Goal: Task Accomplishment & Management: Use online tool/utility

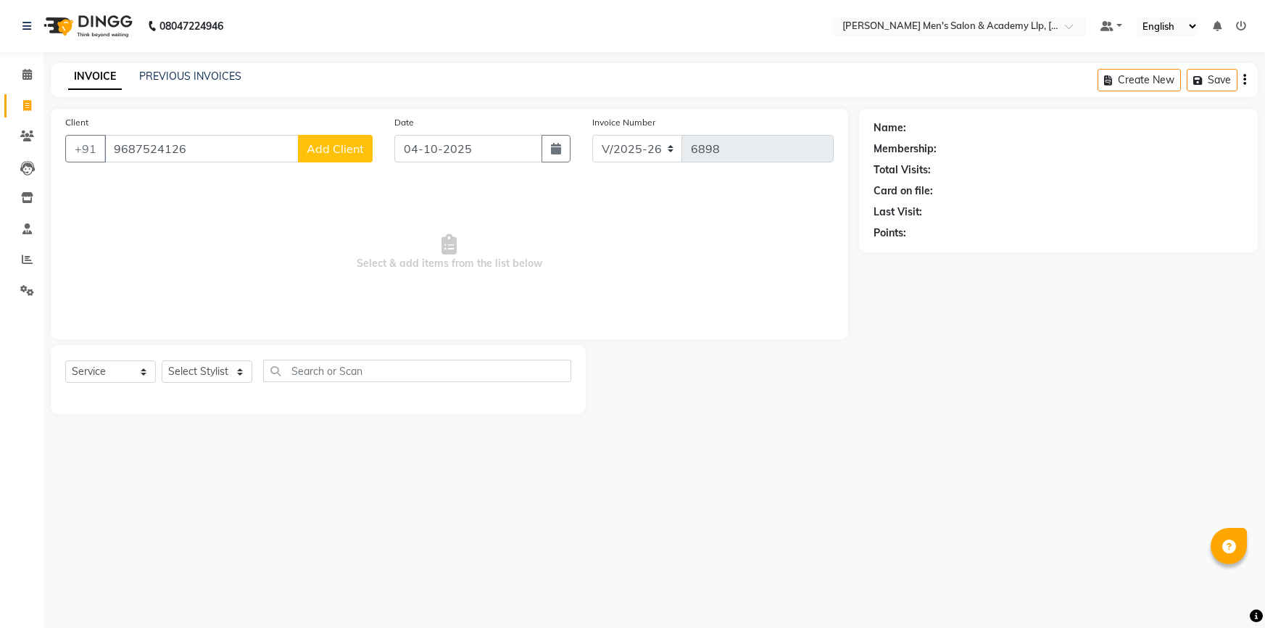
select select "8248"
select select "service"
click at [252, 152] on input "9687524126" at bounding box center [201, 149] width 194 height 28
type input "9"
click at [219, 190] on button "DIPAL BHAI 91******12" at bounding box center [185, 181] width 162 height 23
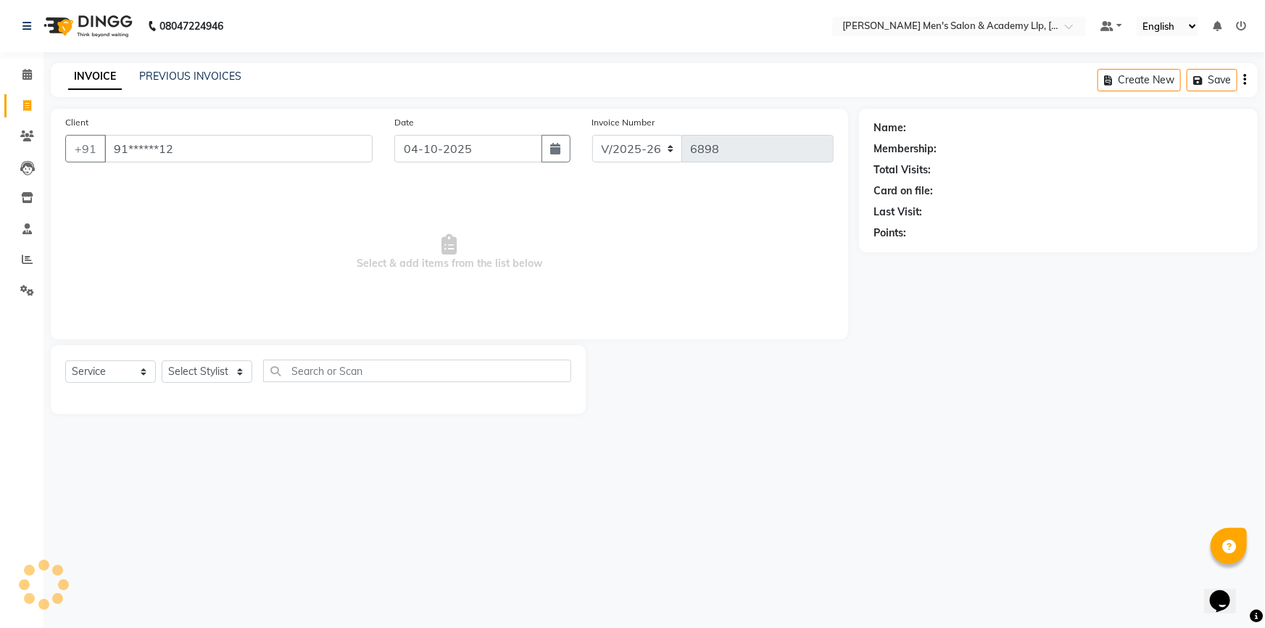
type input "91******12"
click at [918, 252] on icon "button" at bounding box center [914, 254] width 10 height 10
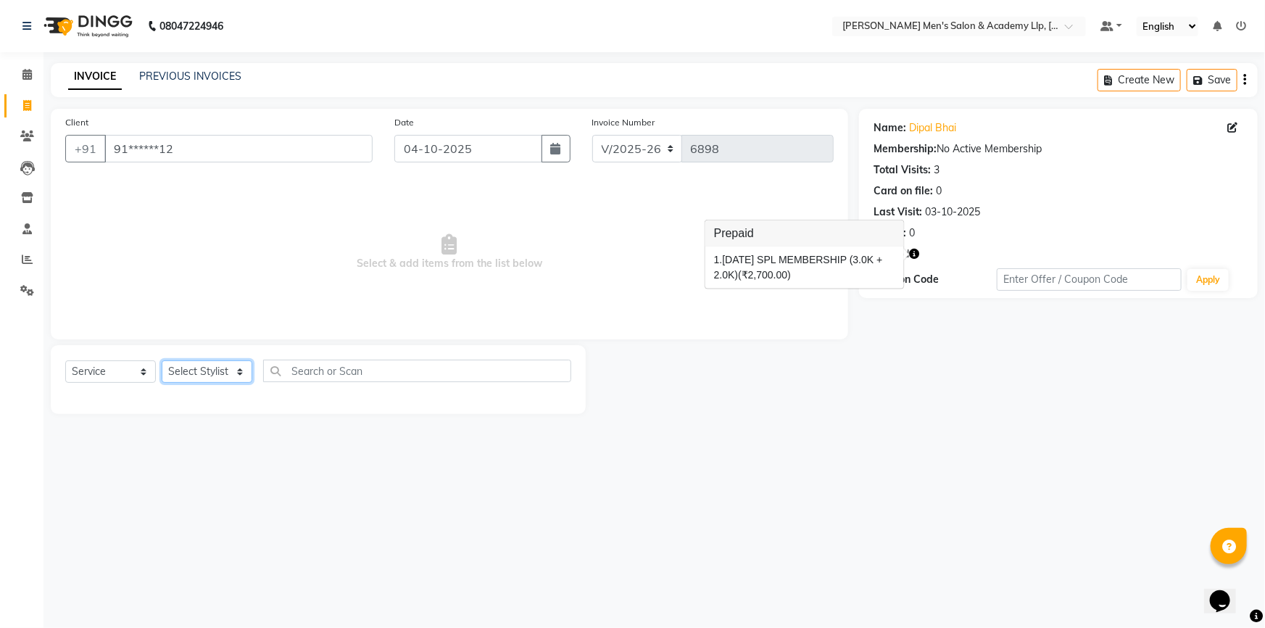
click at [173, 376] on select "Select Stylist ABHISHEK SEN AKKI SEN ANKUSH SEN ARYAN GOHEL ARYAN SEN CHANDU SE…" at bounding box center [207, 371] width 91 height 22
click at [173, 375] on select "Select Stylist ABHISHEK SEN AKKI SEN ANKUSH SEN ARYAN GOHEL ARYAN SEN CHANDU SE…" at bounding box center [207, 371] width 91 height 22
select select "90090"
click at [162, 360] on select "Select Stylist ABHISHEK SEN AKKI SEN ANKUSH SEN ARYAN GOHEL ARYAN SEN CHANDU SE…" at bounding box center [207, 371] width 91 height 22
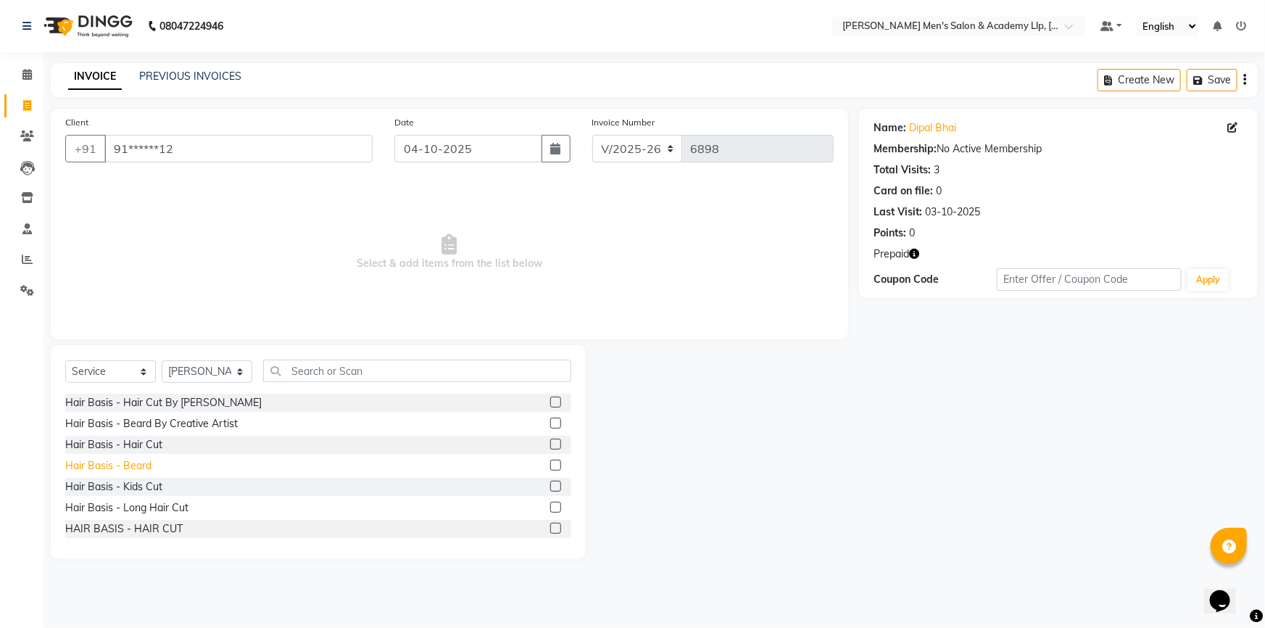
click at [130, 465] on div "Hair Basis - Beard" at bounding box center [108, 465] width 86 height 15
checkbox input "false"
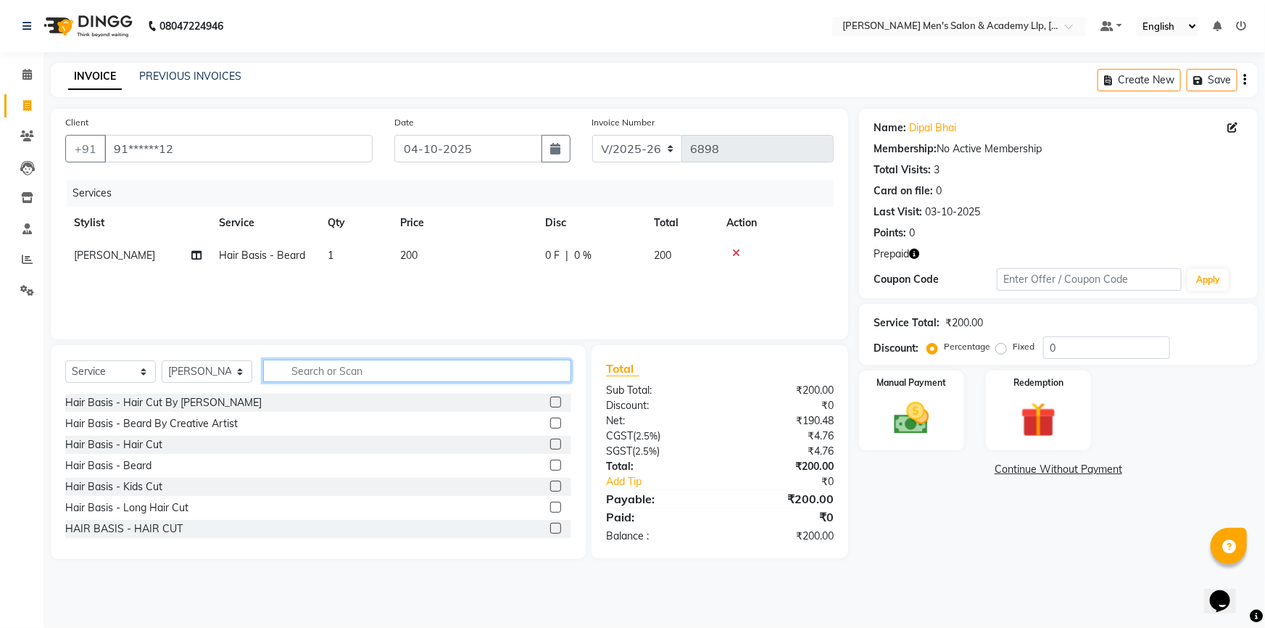
click at [336, 378] on input "text" at bounding box center [417, 371] width 308 height 22
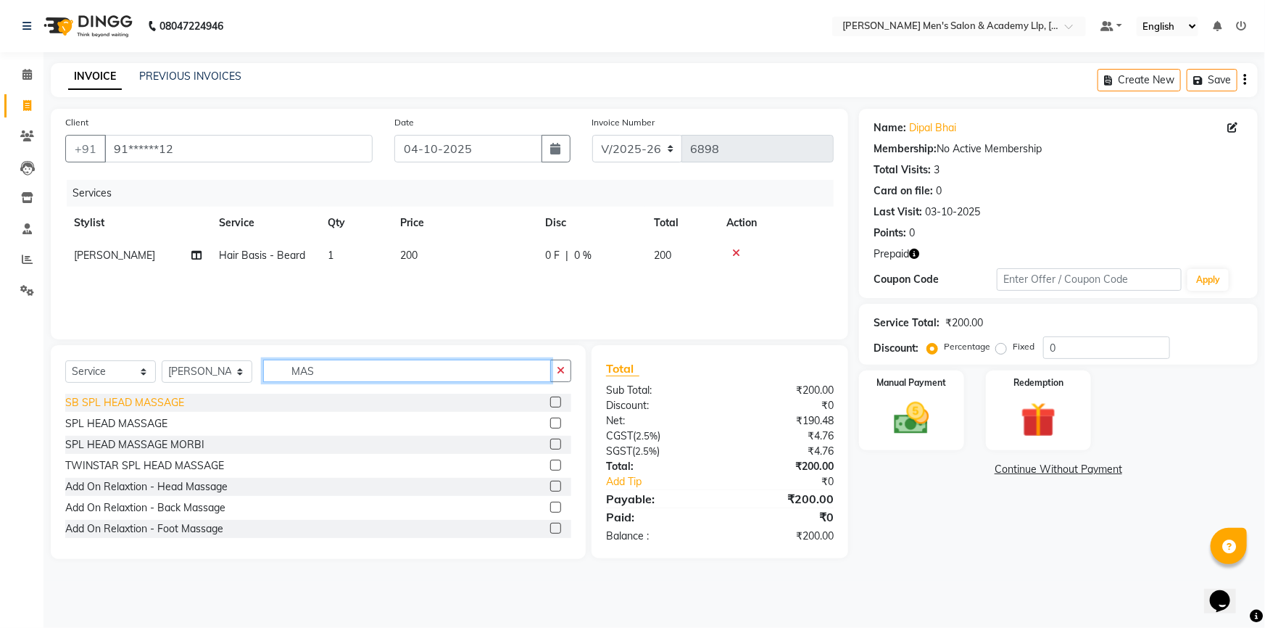
type input "MAS"
click at [158, 399] on div "SB SPL HEAD MASSAGE" at bounding box center [124, 402] width 119 height 15
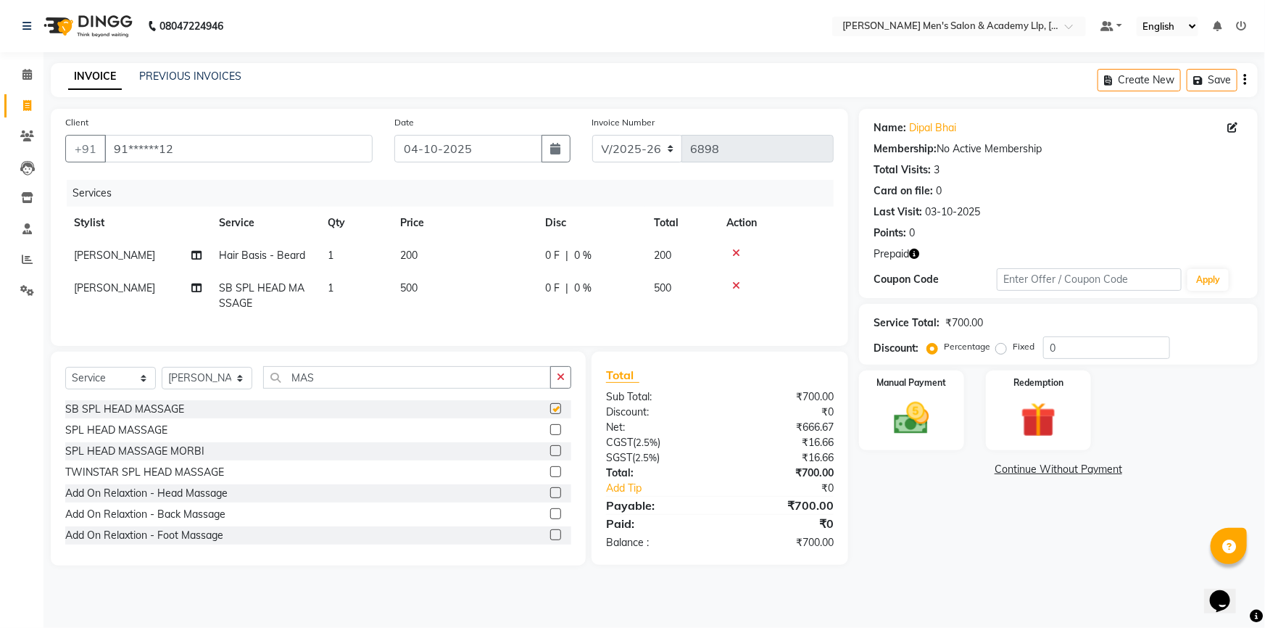
checkbox input "false"
click at [558, 382] on icon "button" at bounding box center [561, 377] width 8 height 10
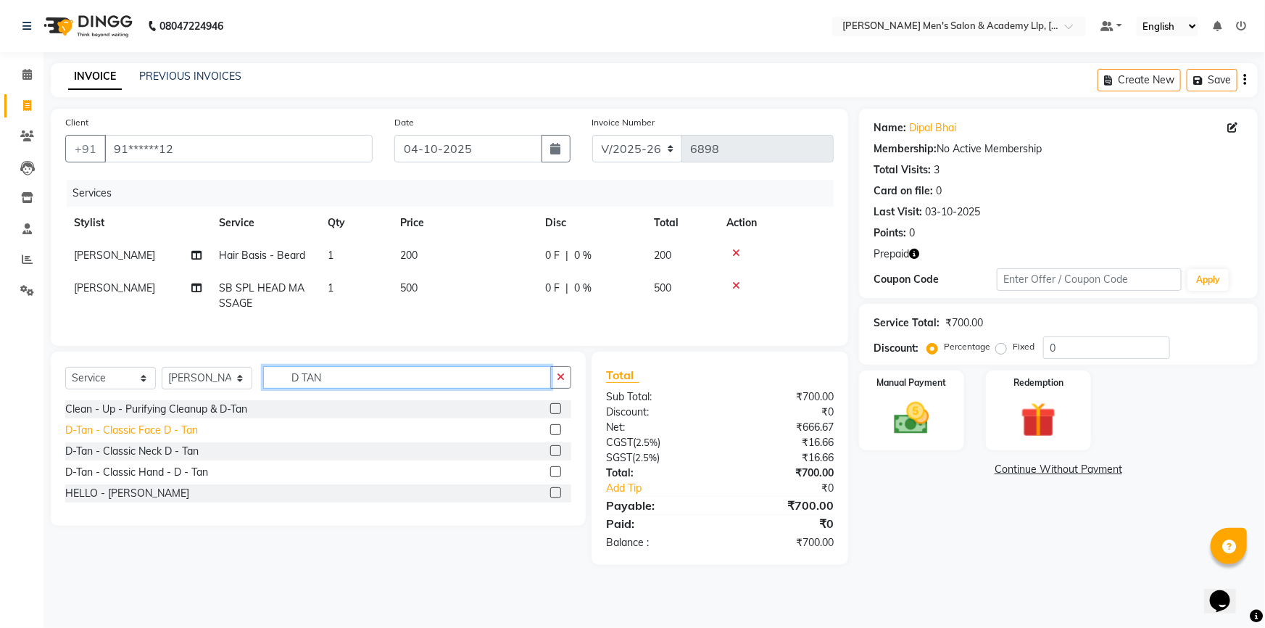
type input "D TAN"
click at [172, 438] on div "D-Tan - Classic Face D - Tan" at bounding box center [131, 430] width 133 height 15
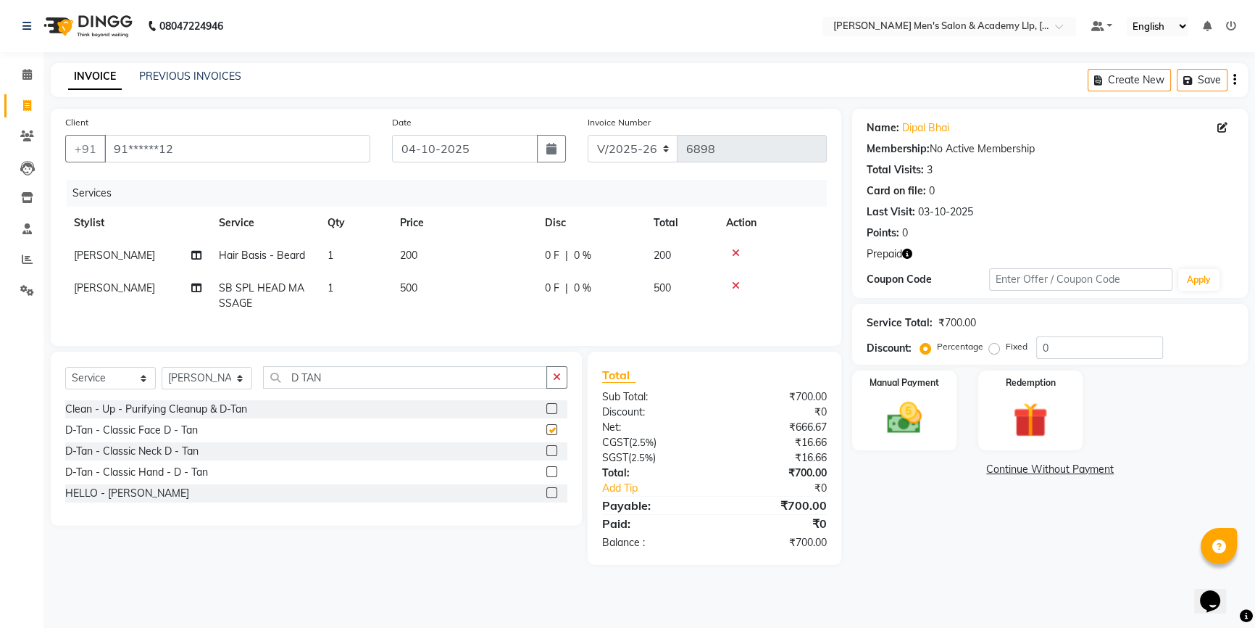
checkbox input "false"
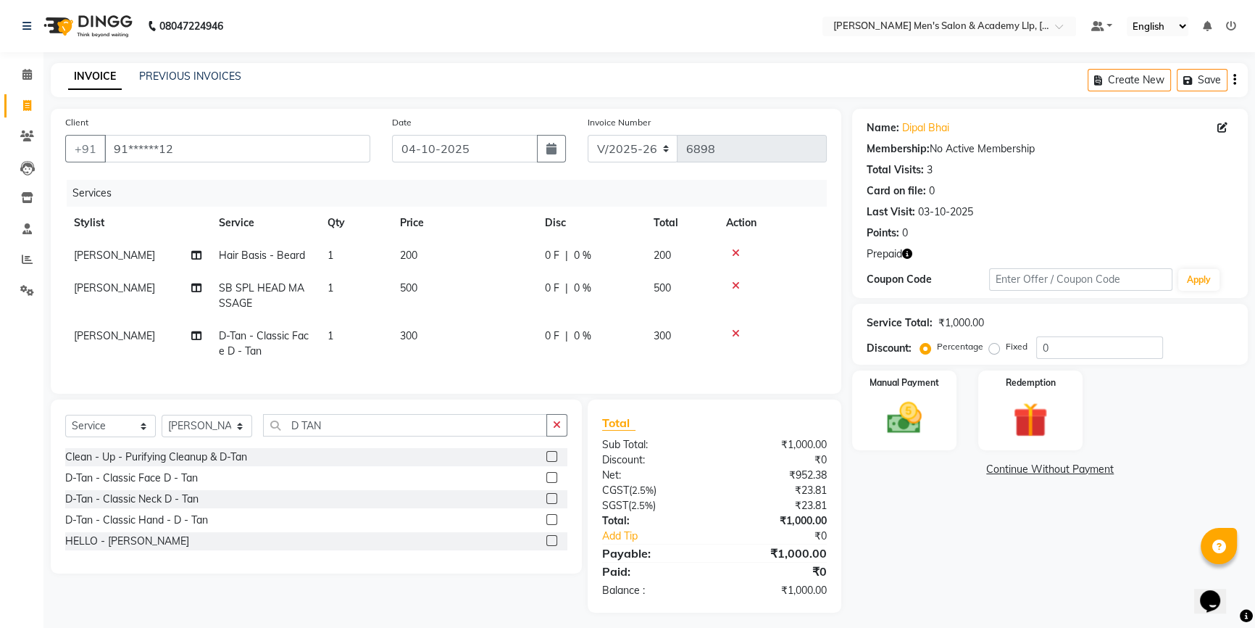
click at [460, 336] on td "300" at bounding box center [463, 344] width 145 height 48
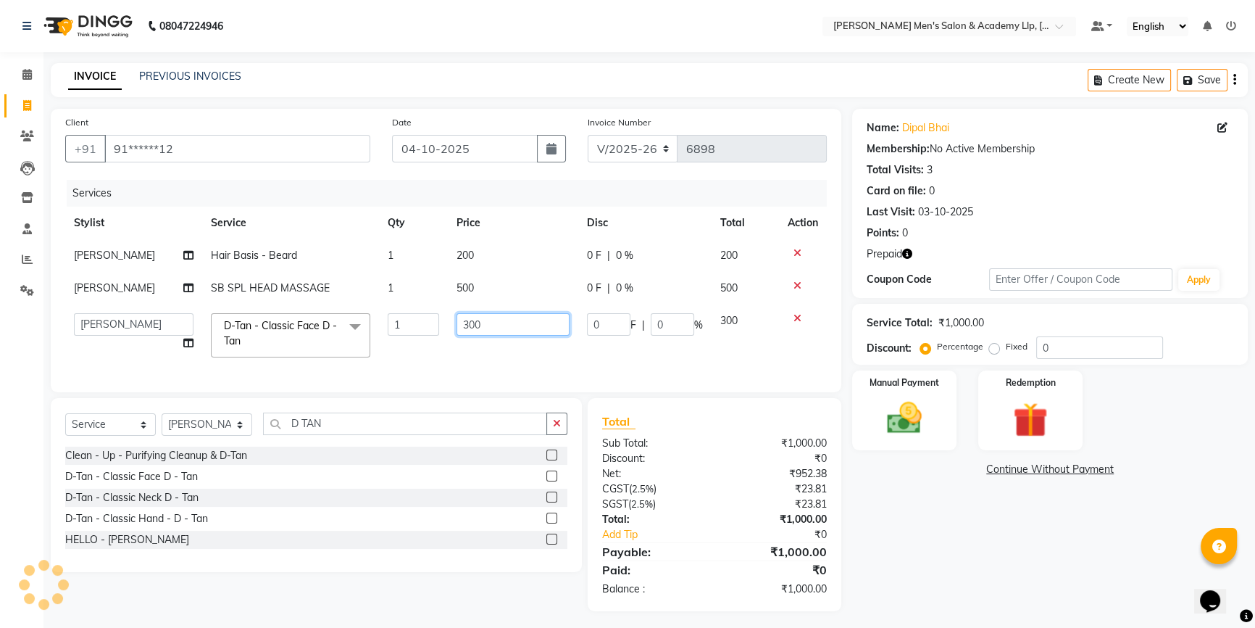
click at [521, 325] on input "300" at bounding box center [513, 324] width 113 height 22
type input "3"
type input "500"
click at [141, 293] on span "[PERSON_NAME]" at bounding box center [114, 287] width 81 height 13
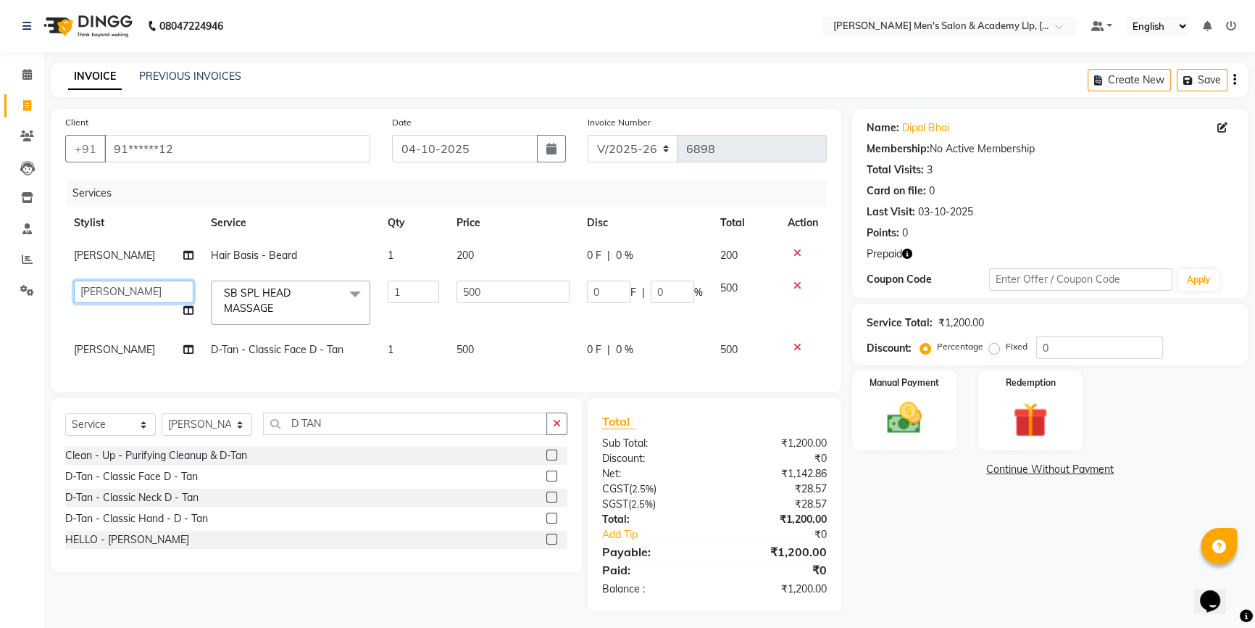
click at [136, 289] on select "ABHISHEK SEN AKKI SEN ANKUSH SEN ARYAN GOHEL ARYAN SEN CHANDU SEN DIPESH SEN HA…" at bounding box center [134, 292] width 120 height 22
select select "78793"
click at [128, 341] on td "[PERSON_NAME]" at bounding box center [133, 349] width 137 height 33
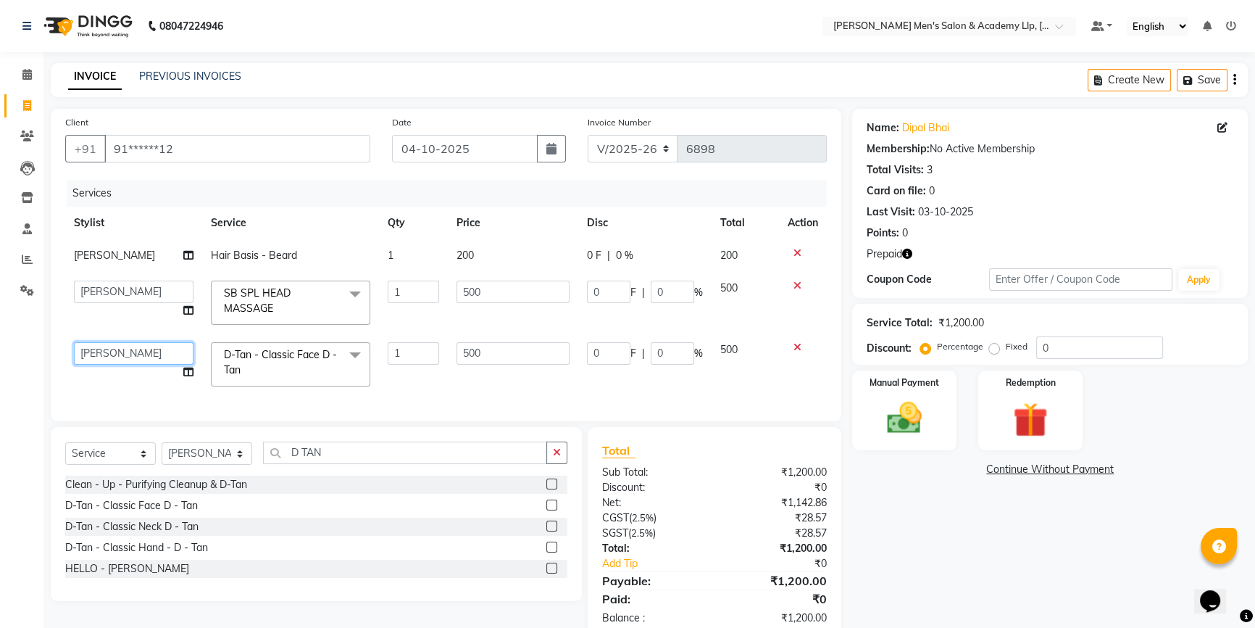
click at [128, 344] on select "ABHISHEK SEN AKKI SEN ANKUSH SEN ARYAN GOHEL ARYAN SEN CHANDU SEN DIPESH SEN HA…" at bounding box center [134, 353] width 120 height 22
click at [129, 346] on select "ABHISHEK SEN AKKI SEN ANKUSH SEN ARYAN GOHEL ARYAN SEN CHANDU SEN DIPESH SEN HA…" at bounding box center [134, 353] width 120 height 22
click at [130, 346] on select "ABHISHEK SEN AKKI SEN ANKUSH SEN ARYAN GOHEL ARYAN SEN CHANDU SEN DIPESH SEN HA…" at bounding box center [134, 353] width 120 height 22
select select "88539"
click at [1029, 418] on img at bounding box center [1031, 419] width 59 height 45
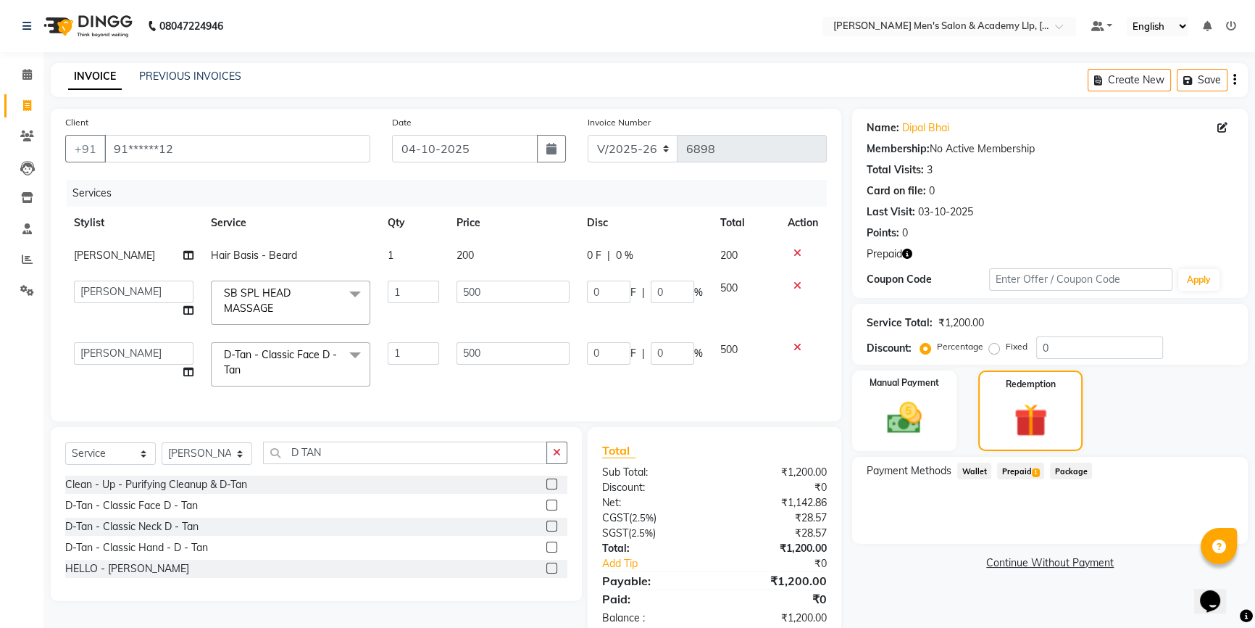
click at [1020, 472] on span "Prepaid 1" at bounding box center [1020, 470] width 47 height 17
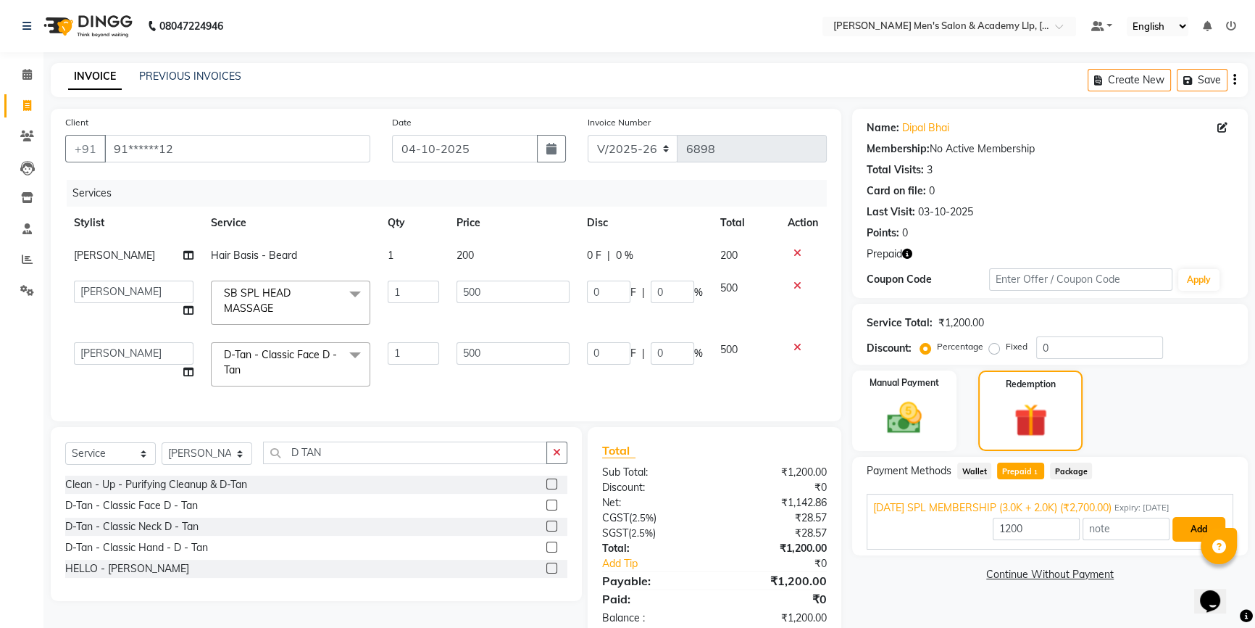
click at [1196, 523] on button "Add" at bounding box center [1199, 529] width 53 height 25
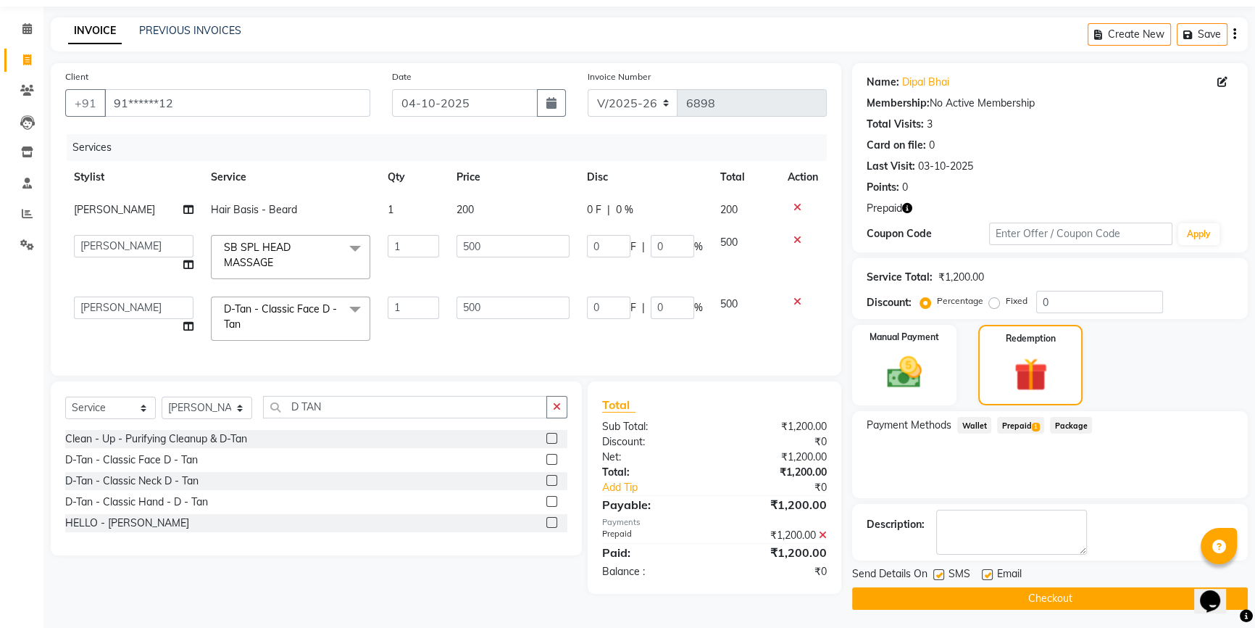
scroll to position [49, 0]
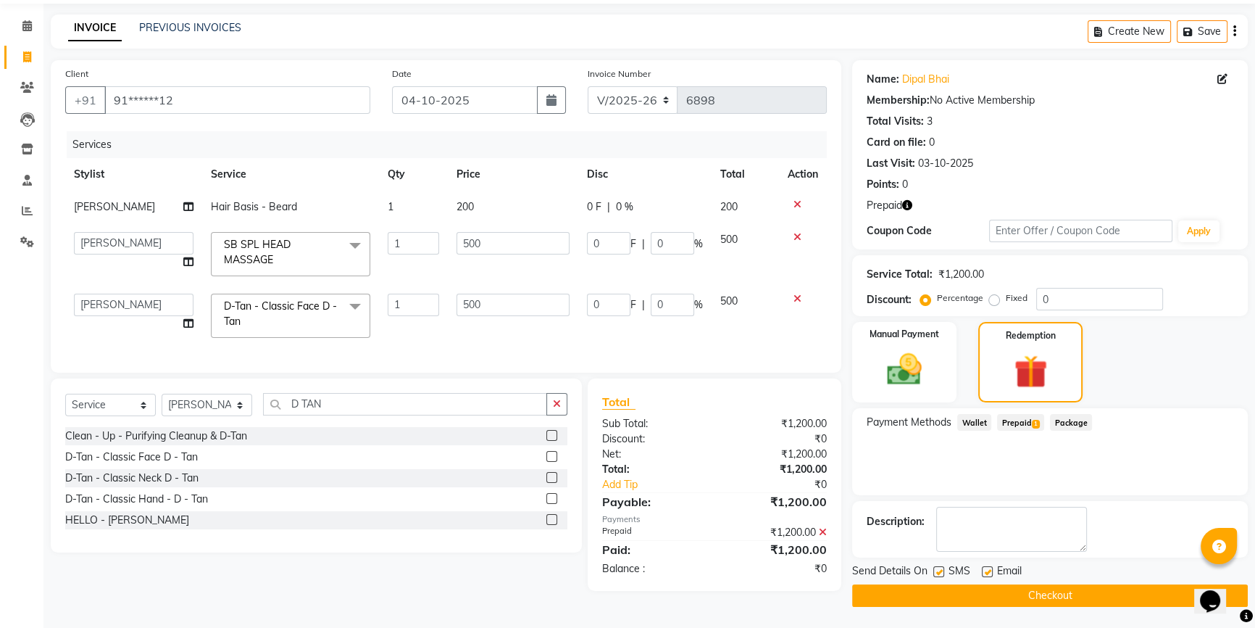
click at [987, 569] on label at bounding box center [987, 571] width 11 height 11
click at [987, 569] on input "checkbox" at bounding box center [986, 572] width 9 height 9
checkbox input "false"
click at [946, 590] on button "Checkout" at bounding box center [1050, 595] width 396 height 22
click at [946, 590] on div "Checkout" at bounding box center [1050, 595] width 396 height 22
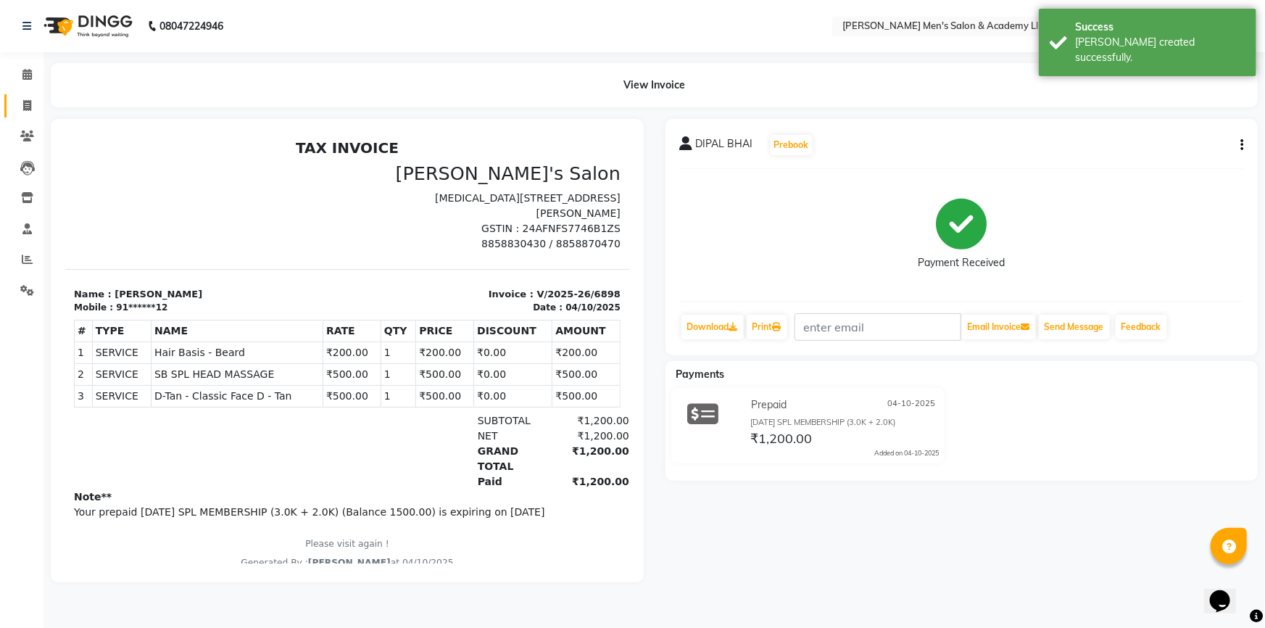
click at [29, 110] on icon at bounding box center [27, 105] width 8 height 11
click at [30, 110] on icon at bounding box center [27, 105] width 8 height 11
select select "service"
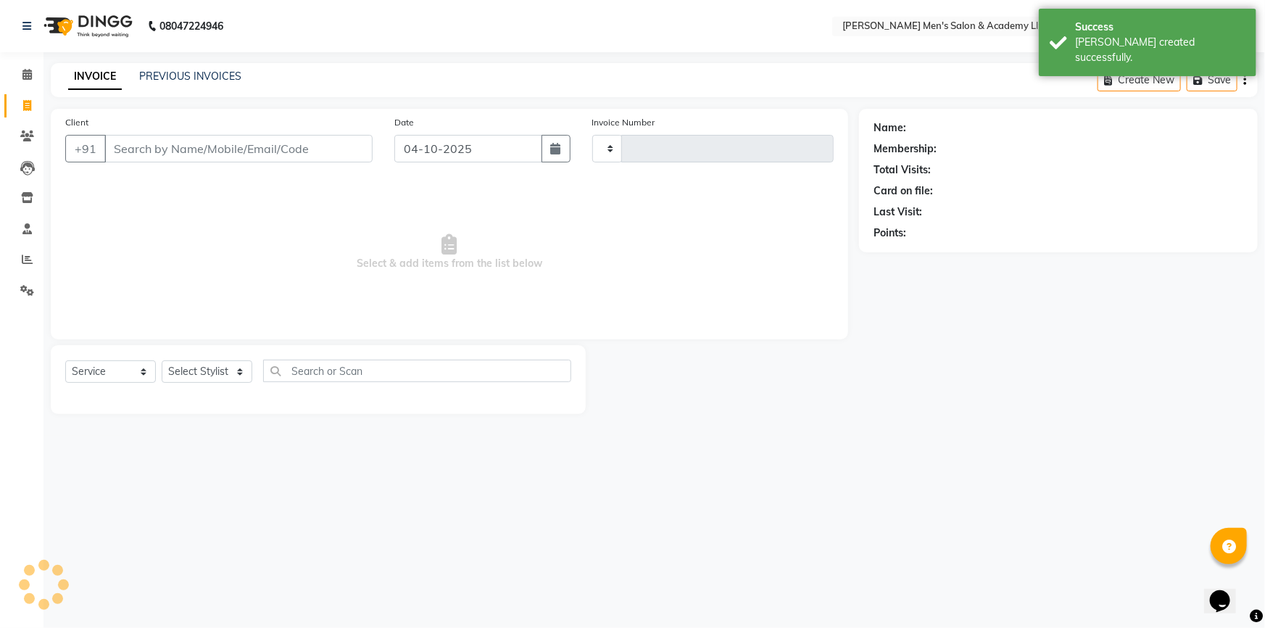
type input "6899"
select select "8248"
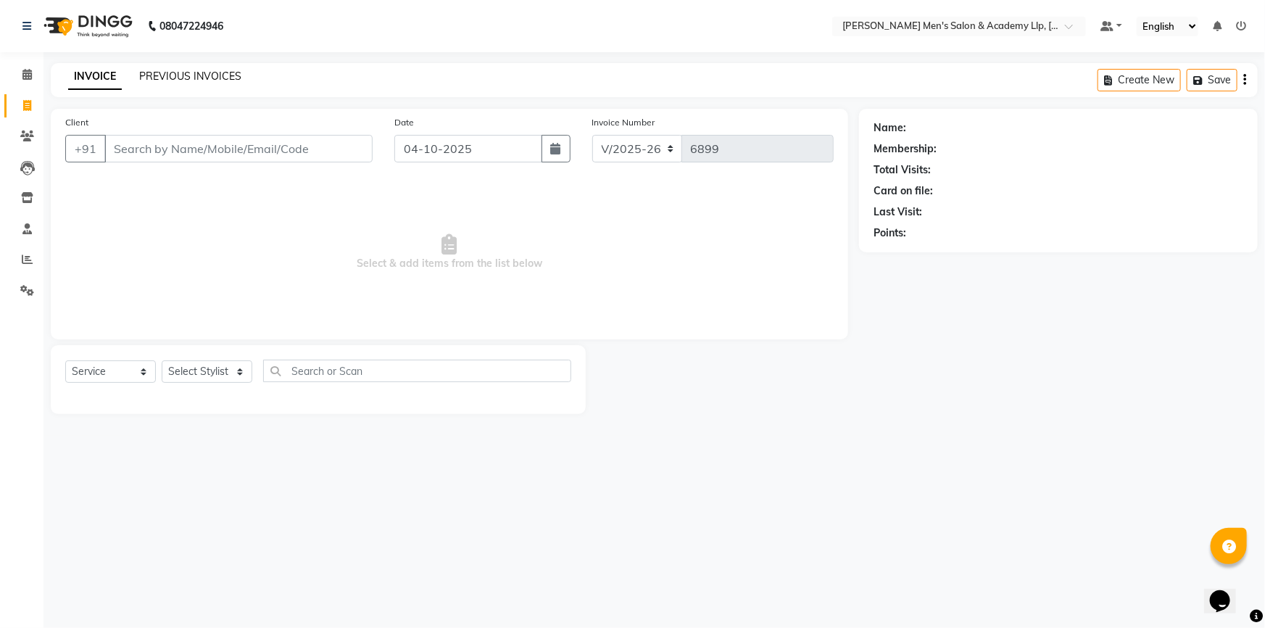
click at [165, 76] on link "PREVIOUS INVOICES" at bounding box center [190, 76] width 102 height 13
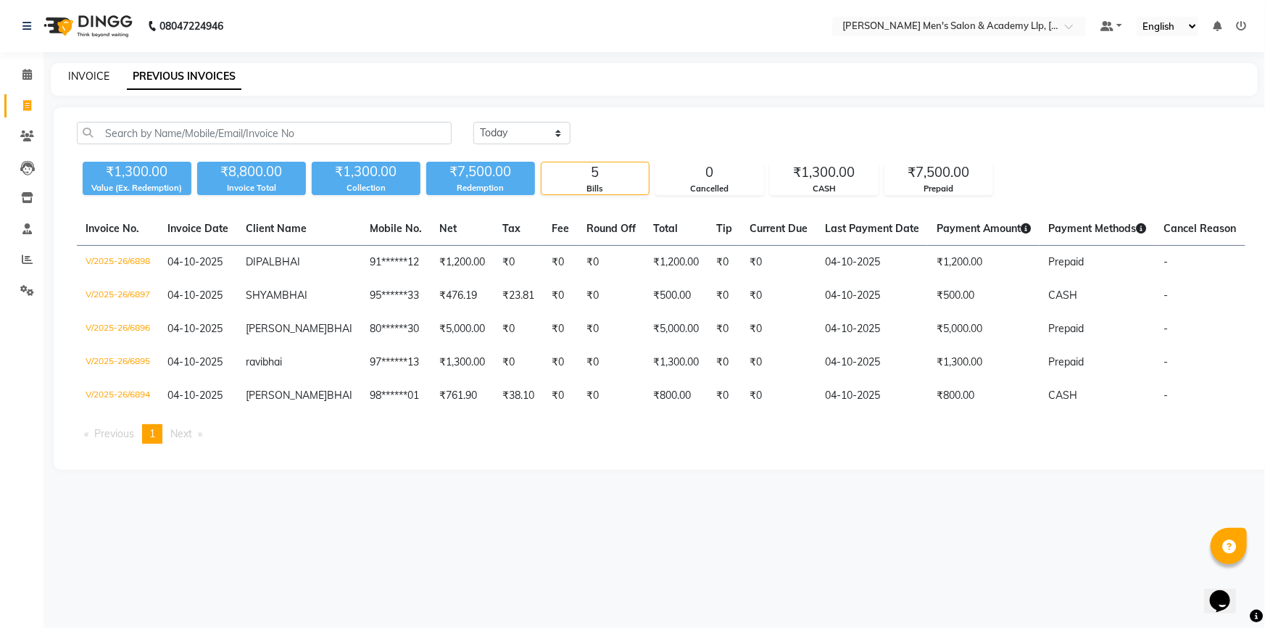
click at [97, 76] on link "INVOICE" at bounding box center [88, 76] width 41 height 13
select select "service"
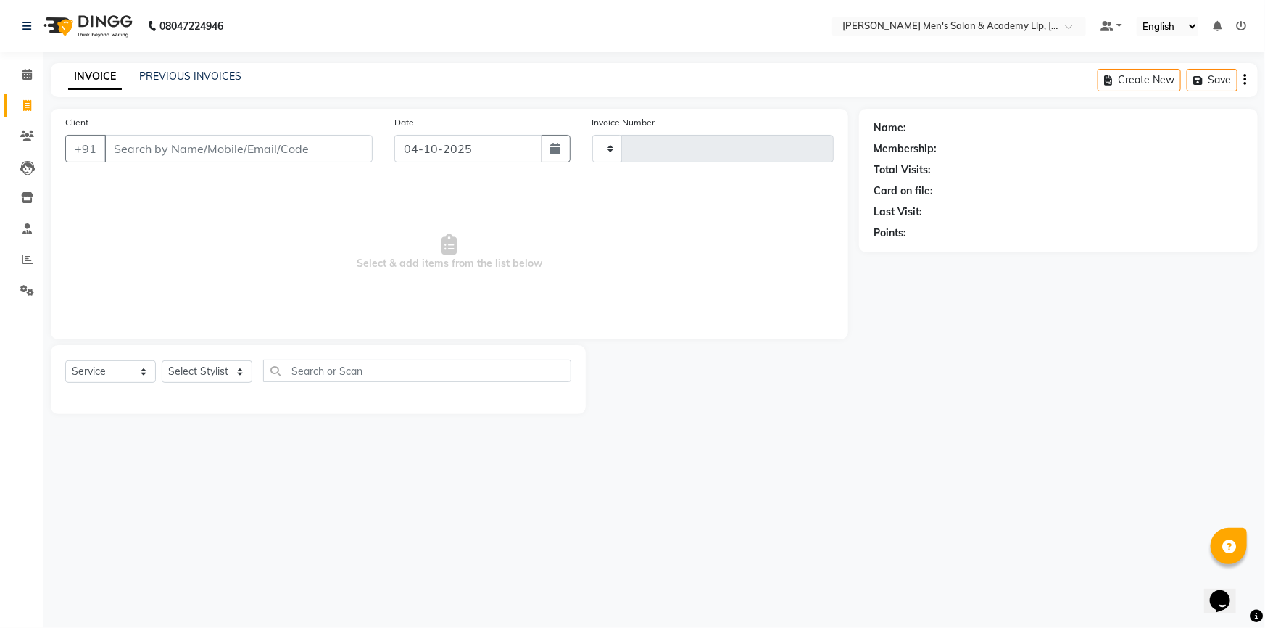
type input "6899"
select select "8248"
click at [28, 78] on icon at bounding box center [26, 74] width 9 height 11
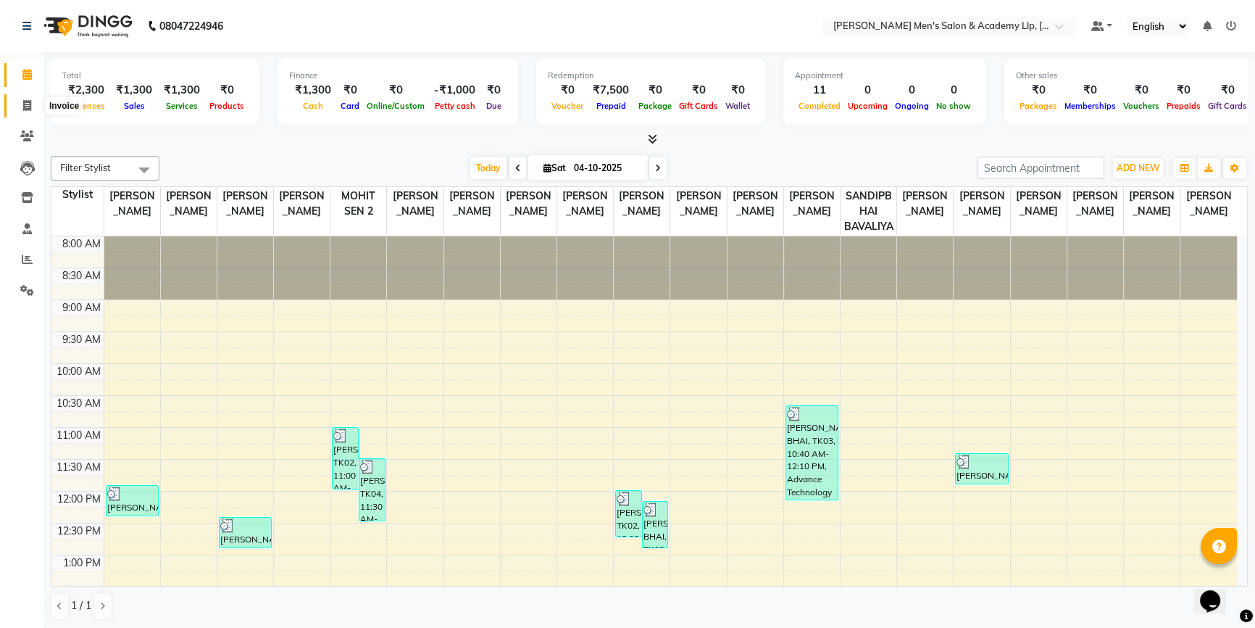
click at [28, 103] on icon at bounding box center [27, 105] width 8 height 11
click at [30, 106] on icon at bounding box center [27, 105] width 8 height 11
select select "service"
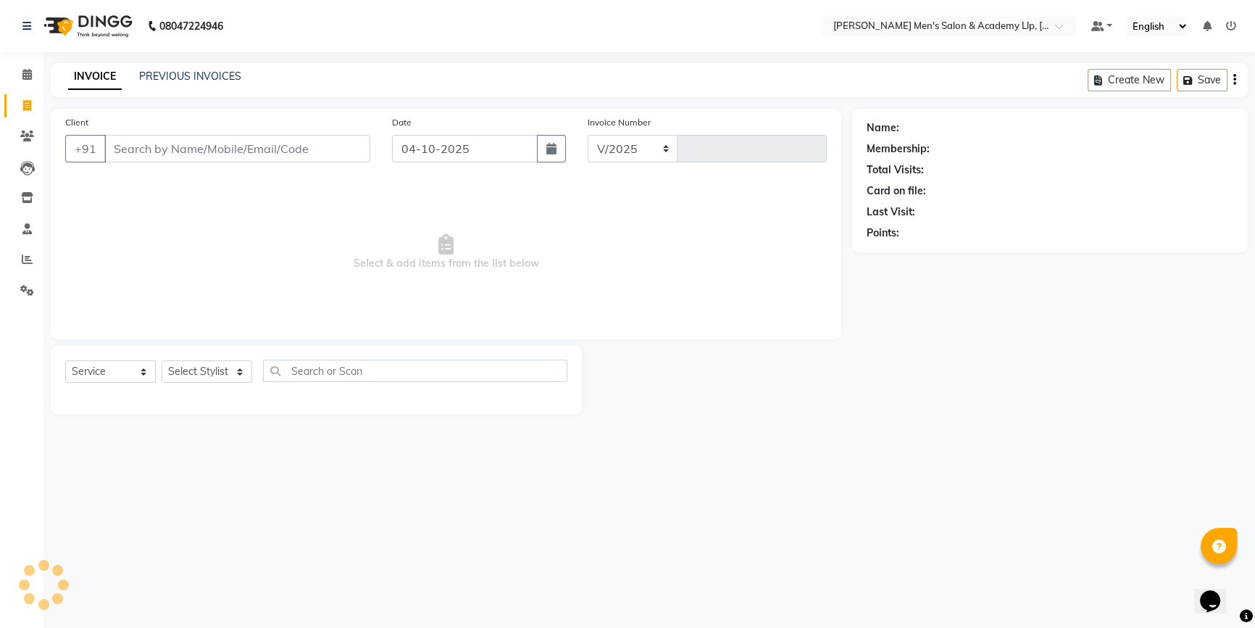
select select "8248"
type input "6899"
click at [180, 79] on link "PREVIOUS INVOICES" at bounding box center [190, 76] width 102 height 13
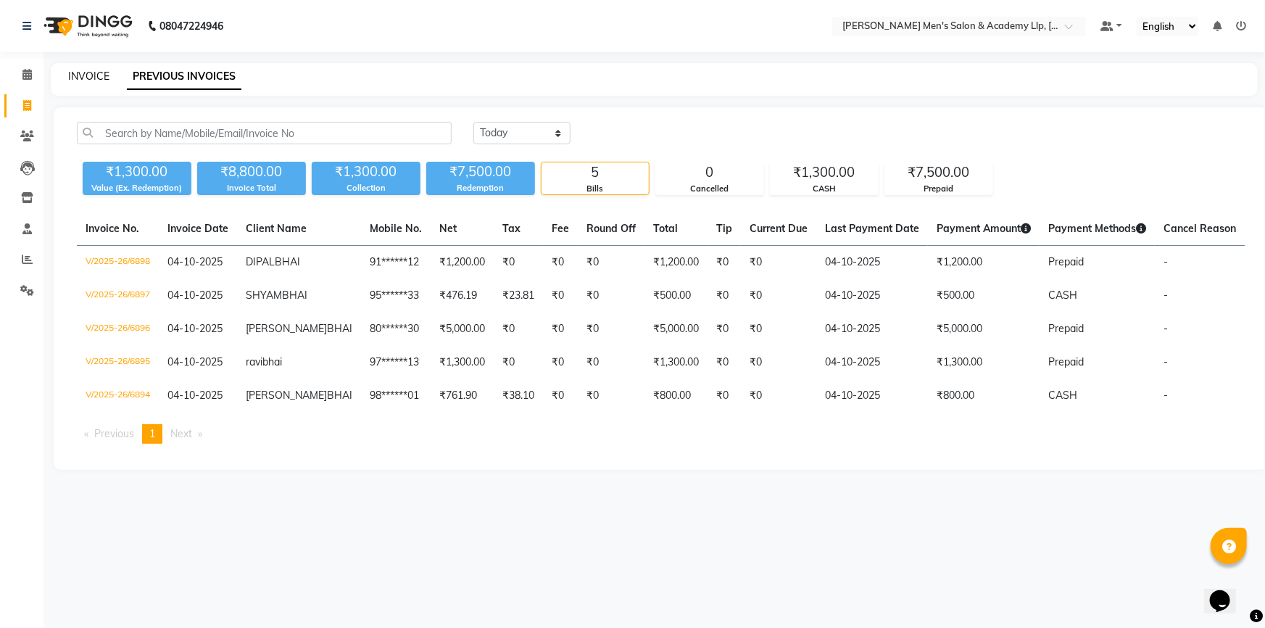
click at [91, 73] on link "INVOICE" at bounding box center [88, 76] width 41 height 13
select select "service"
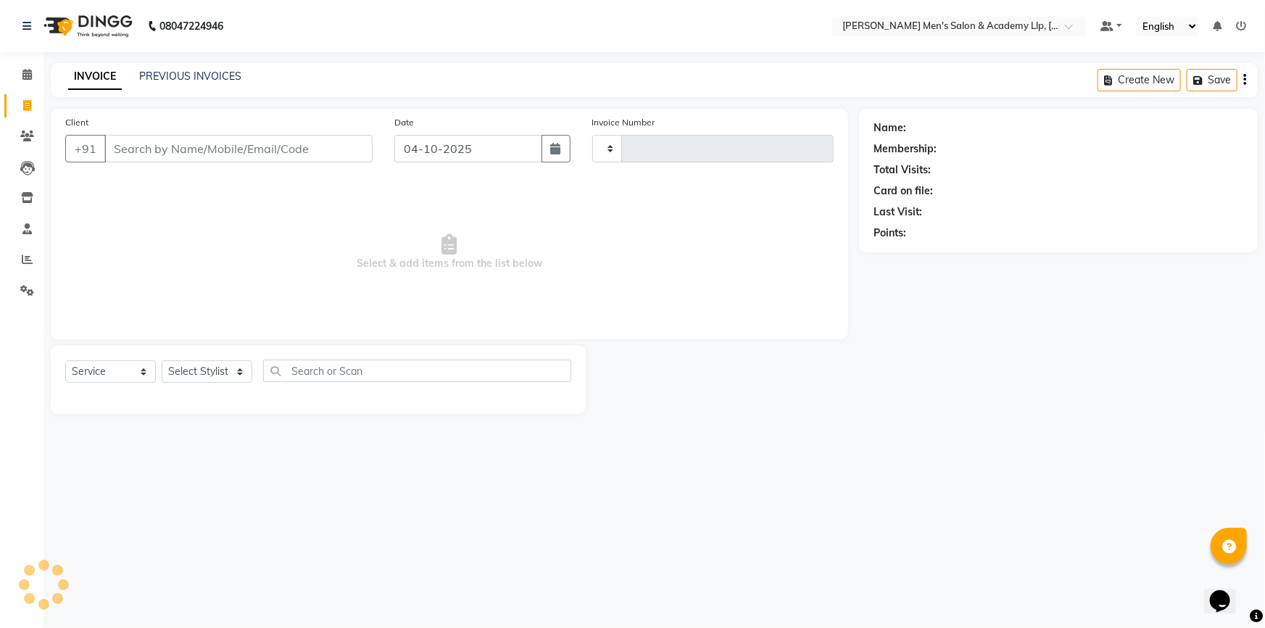
type input "6899"
select select "8248"
click at [47, 88] on main "INVOICE PREVIOUS INVOICES Create New Save Client +91 Date 04-10-2025 Invoice Nu…" at bounding box center [653, 249] width 1221 height 373
click at [458, 586] on div "08047224946 Select Location × Sandy Men's Salon & Academy Llp, Ravapar Road Def…" at bounding box center [632, 314] width 1265 height 628
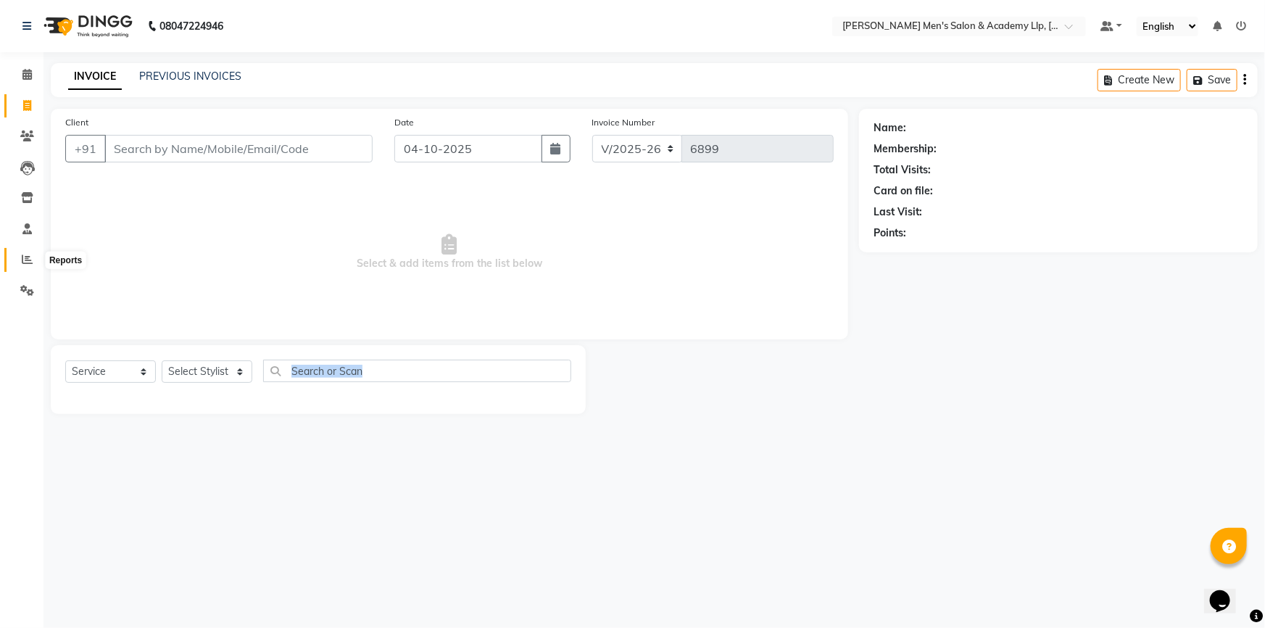
click at [29, 257] on icon at bounding box center [27, 259] width 11 height 11
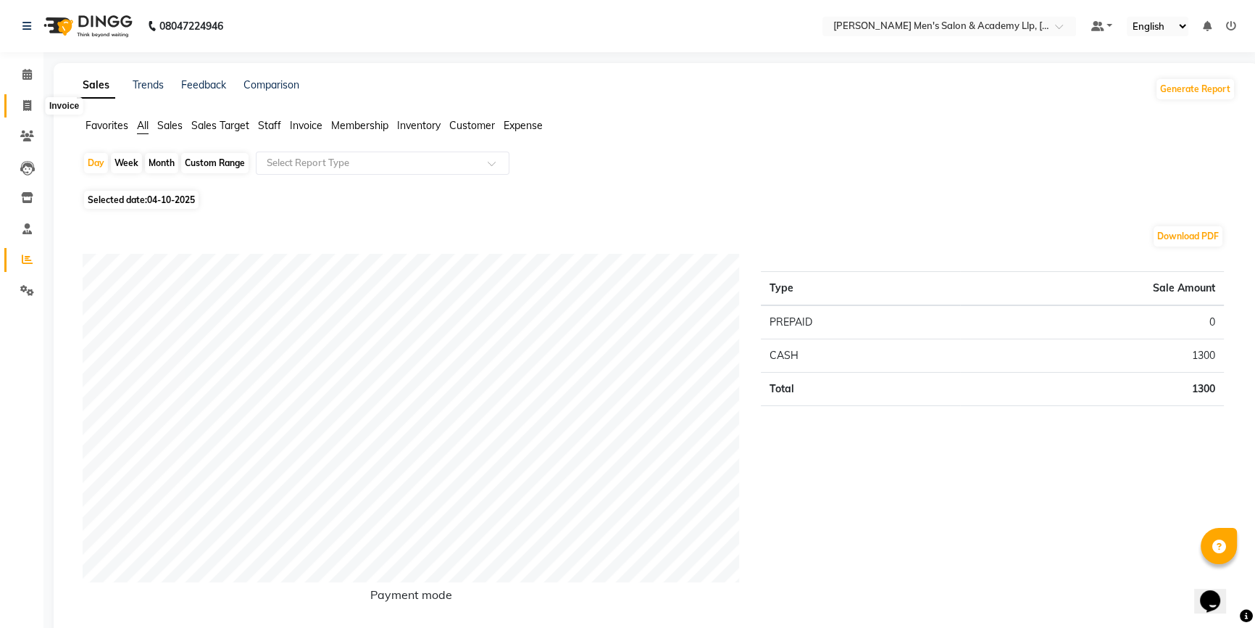
click at [25, 104] on icon at bounding box center [27, 105] width 8 height 11
select select "service"
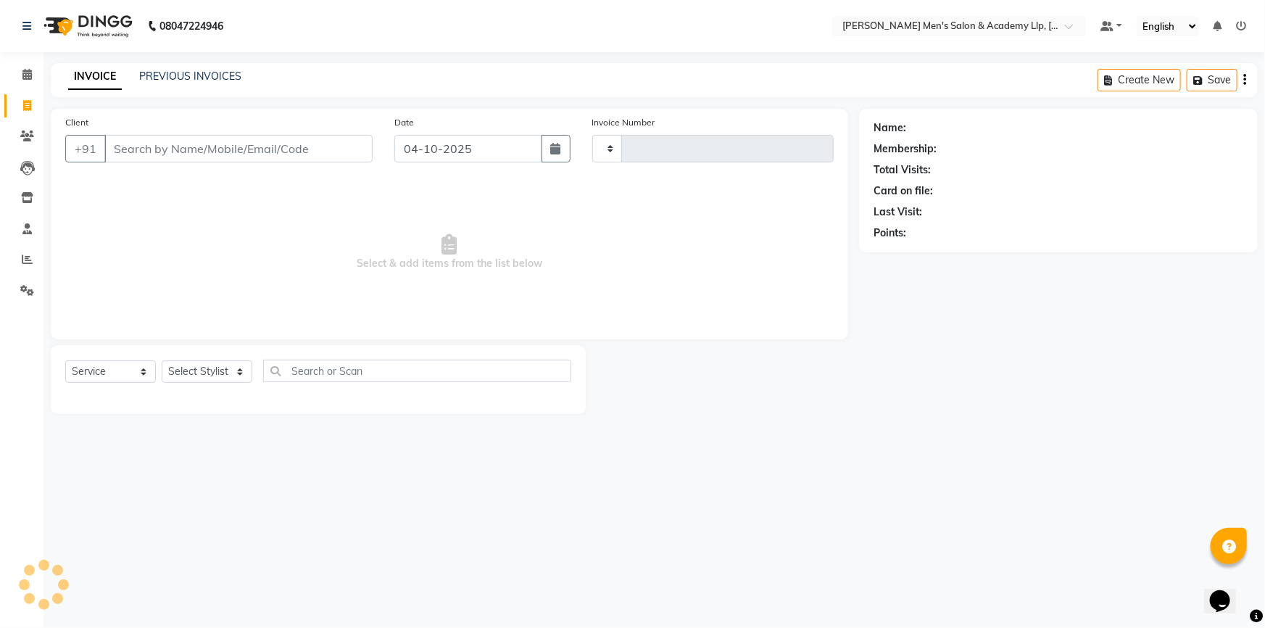
type input "6899"
select select "8248"
click at [23, 254] on icon at bounding box center [27, 259] width 11 height 11
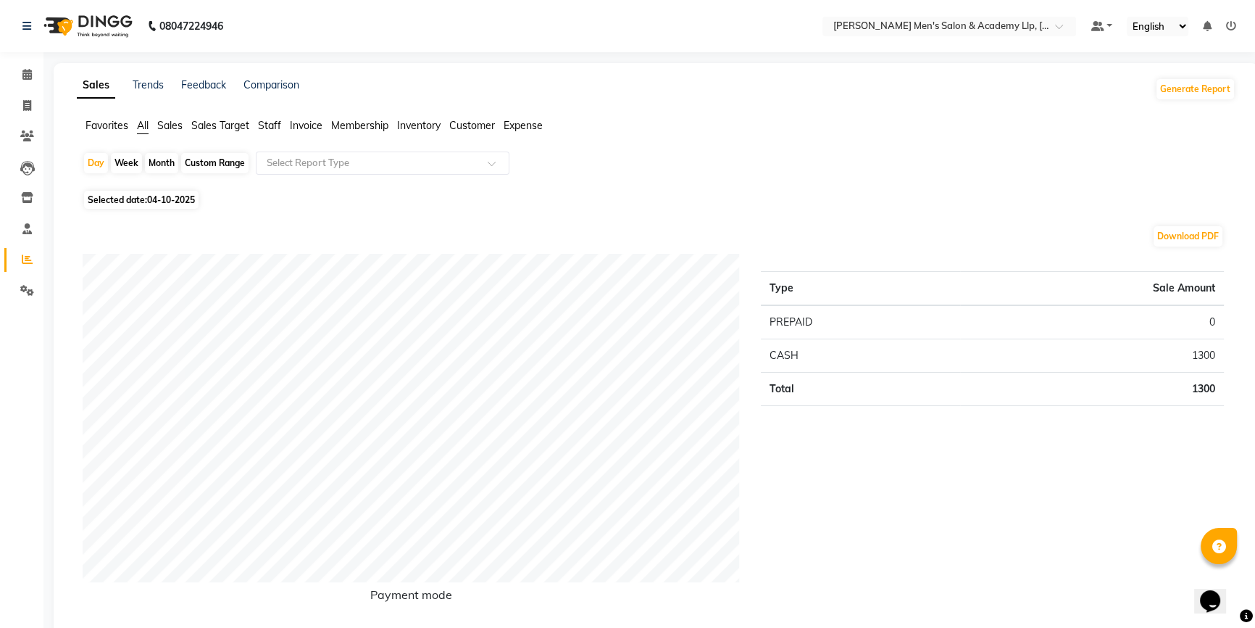
click at [281, 125] on span "Staff" at bounding box center [269, 125] width 23 height 13
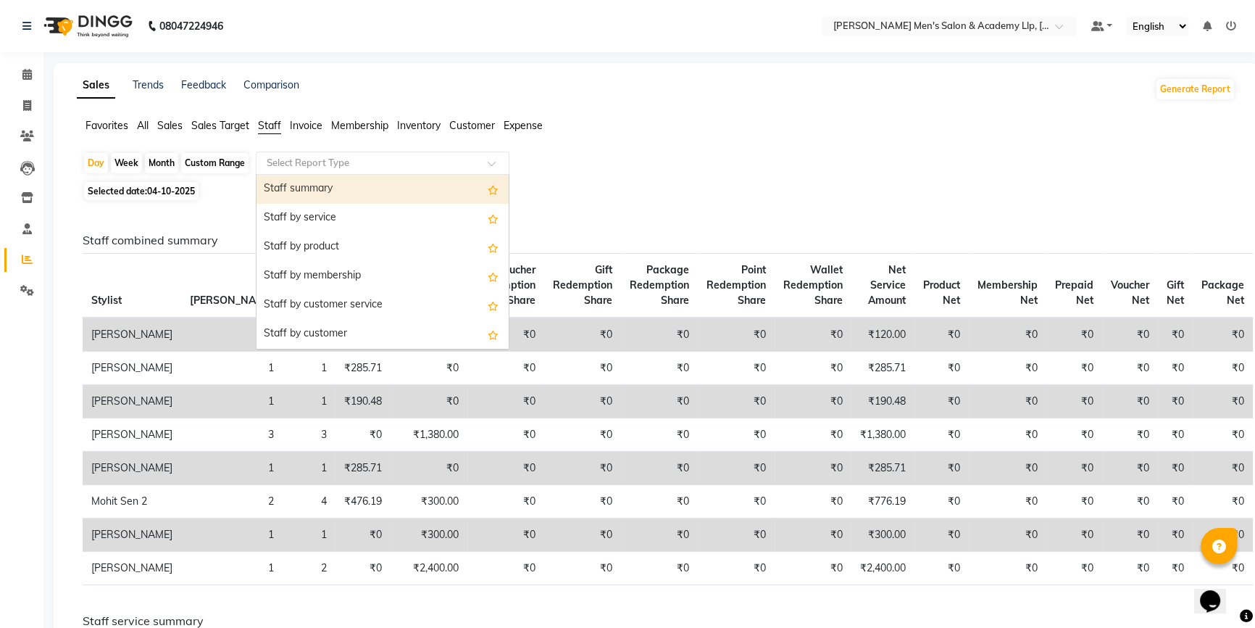
click at [485, 167] on div at bounding box center [383, 163] width 252 height 14
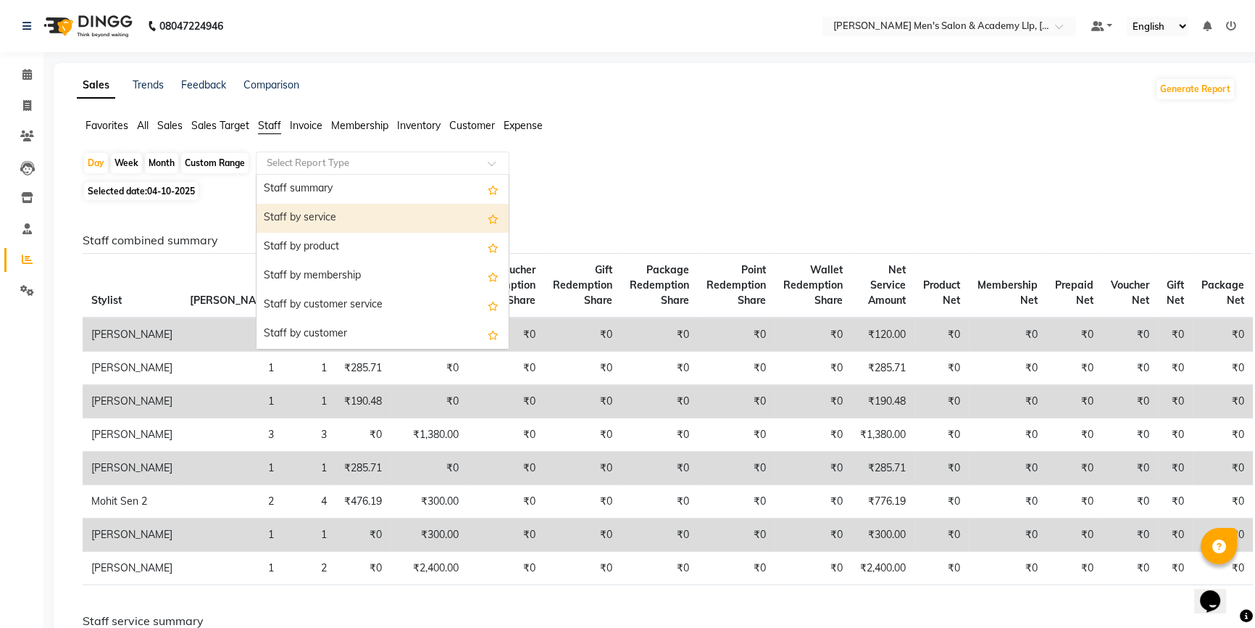
click at [360, 213] on div "Staff by service" at bounding box center [383, 218] width 252 height 29
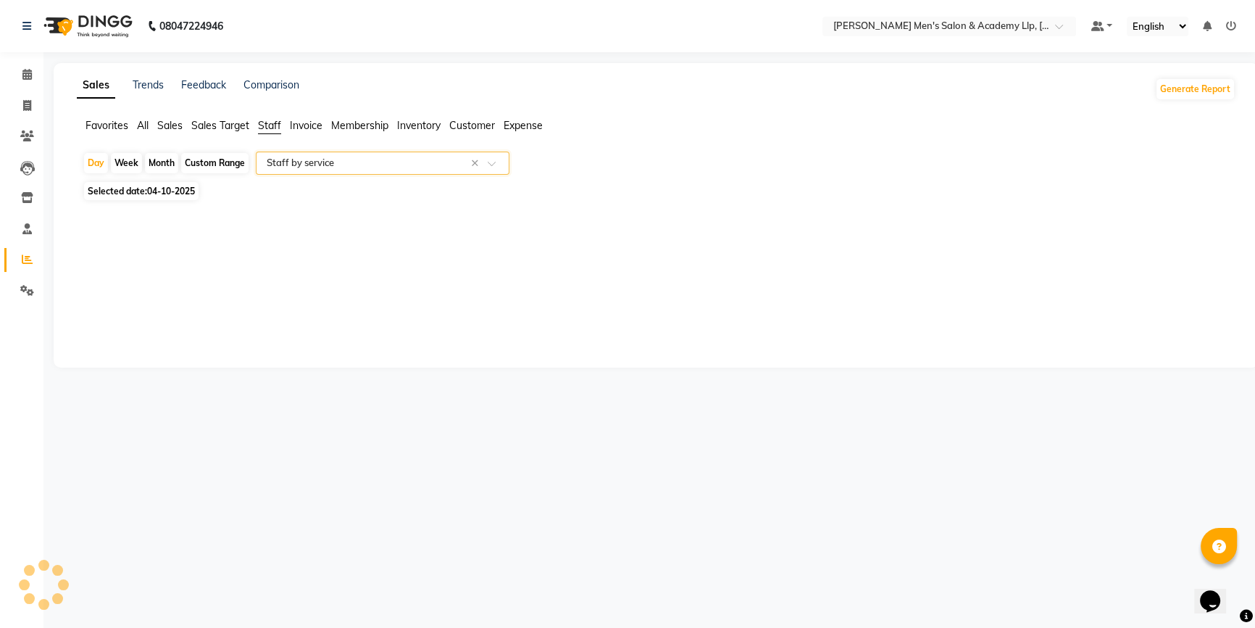
select select "full_report"
select select "csv"
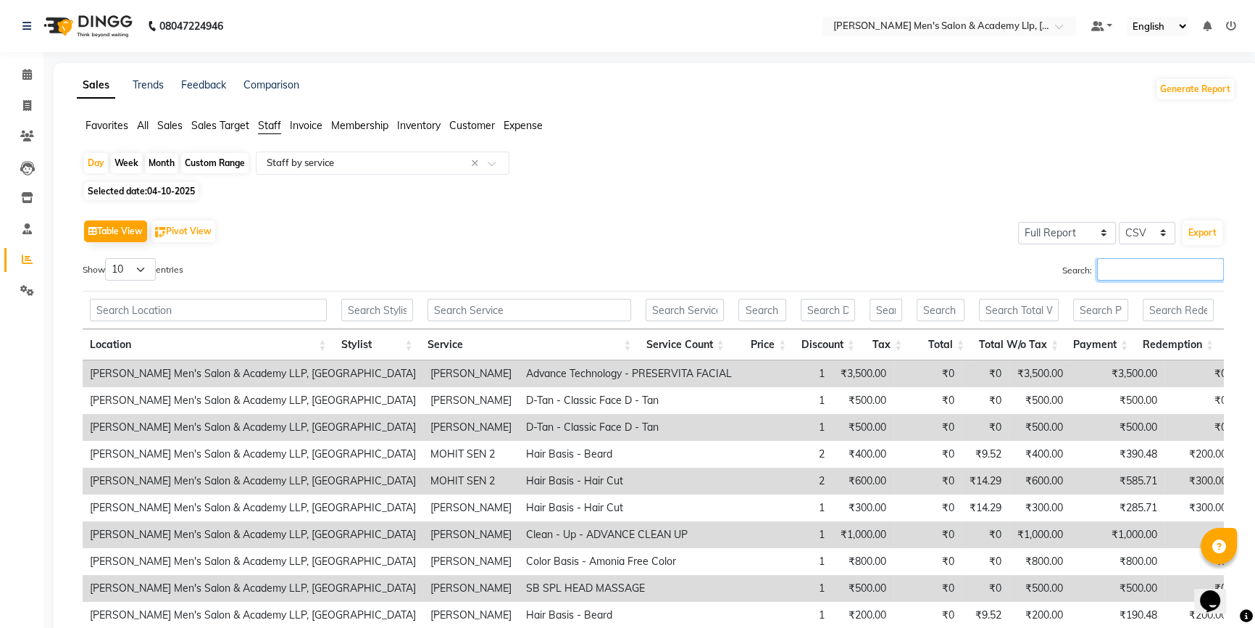
click at [1121, 263] on input "Search:" at bounding box center [1160, 269] width 127 height 22
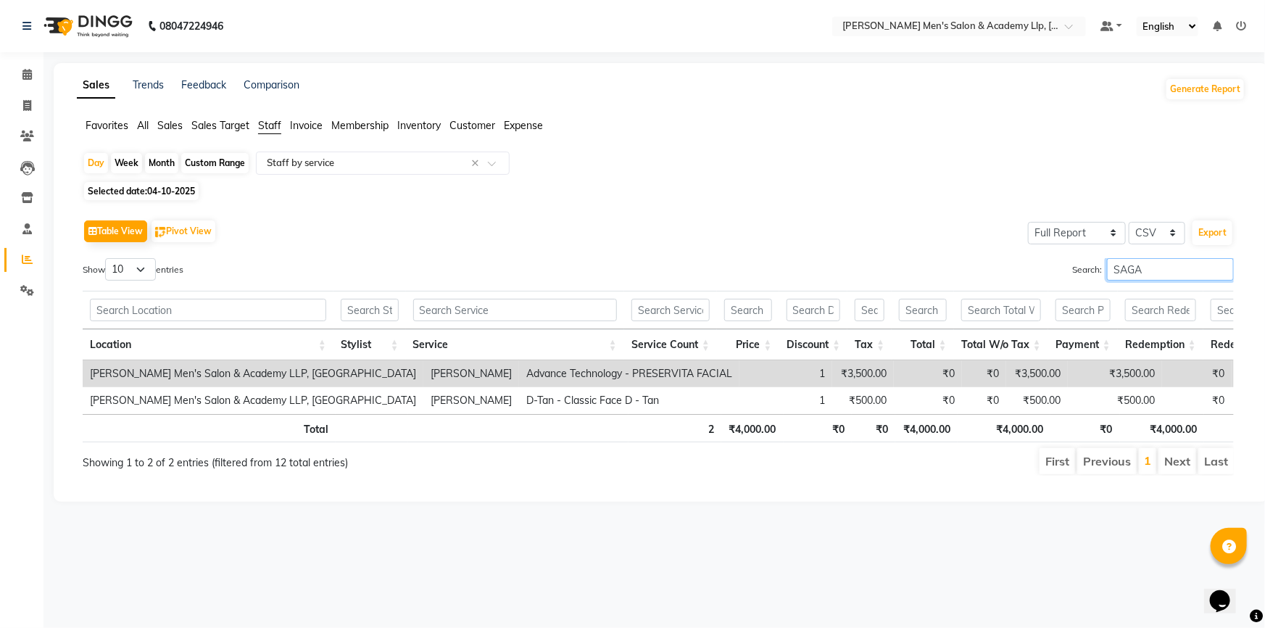
type input "SAGAR"
click at [1223, 269] on input "SAGAR" at bounding box center [1170, 269] width 127 height 22
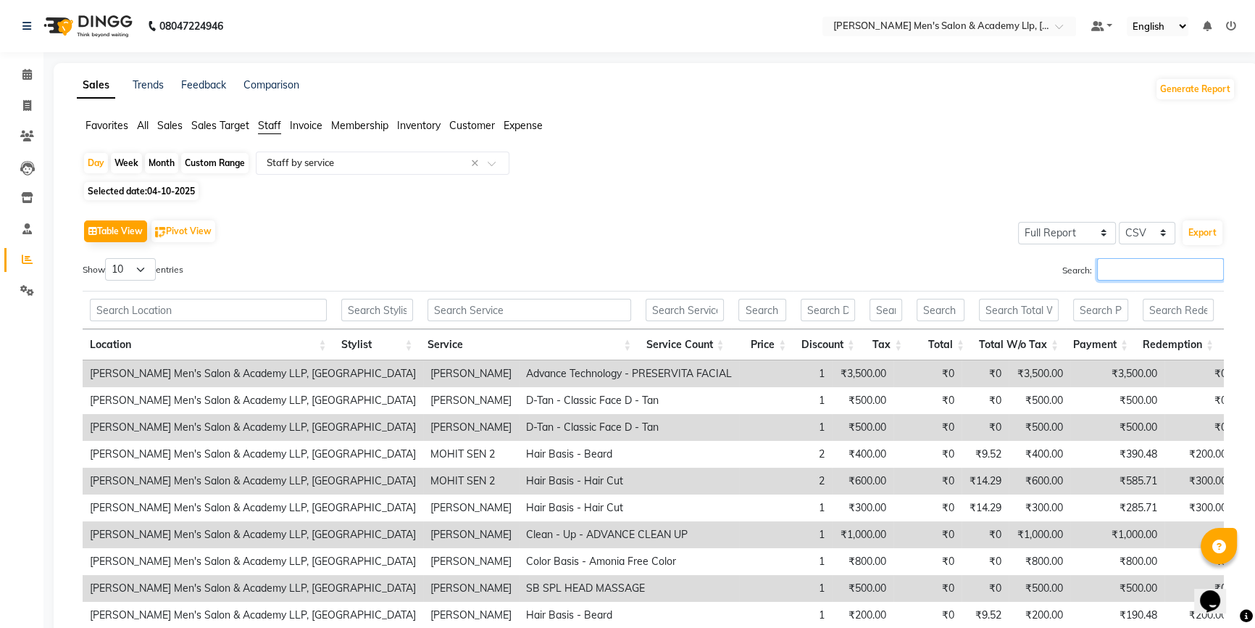
click at [1223, 269] on input "Search:" at bounding box center [1160, 269] width 127 height 22
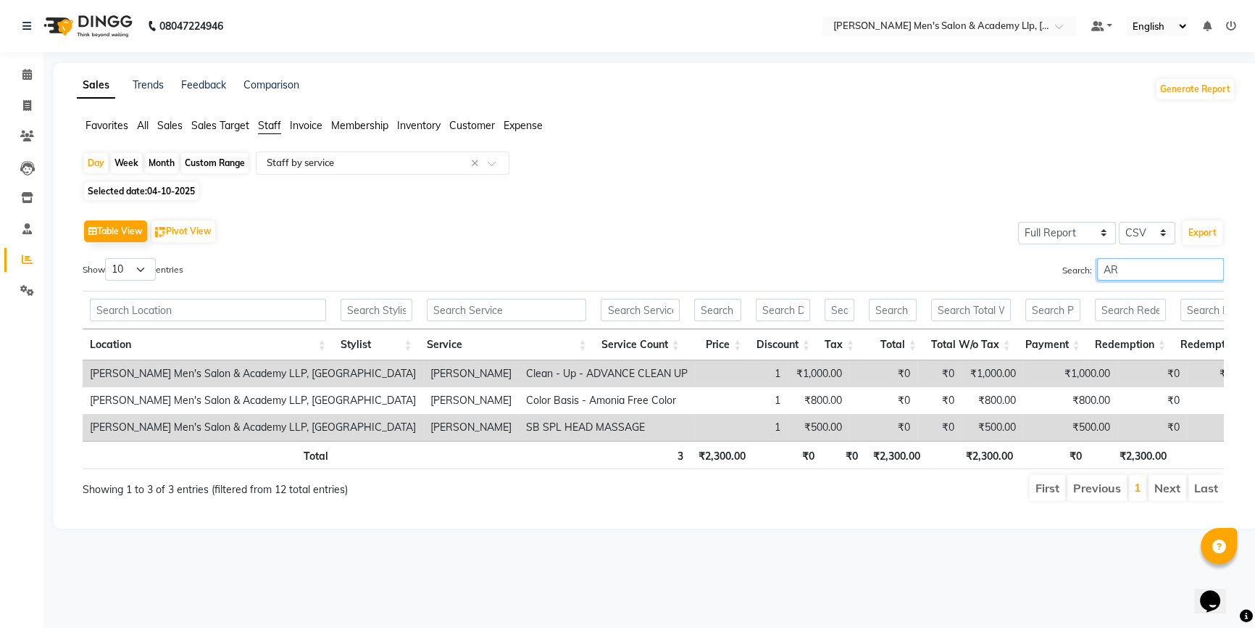
type input "A"
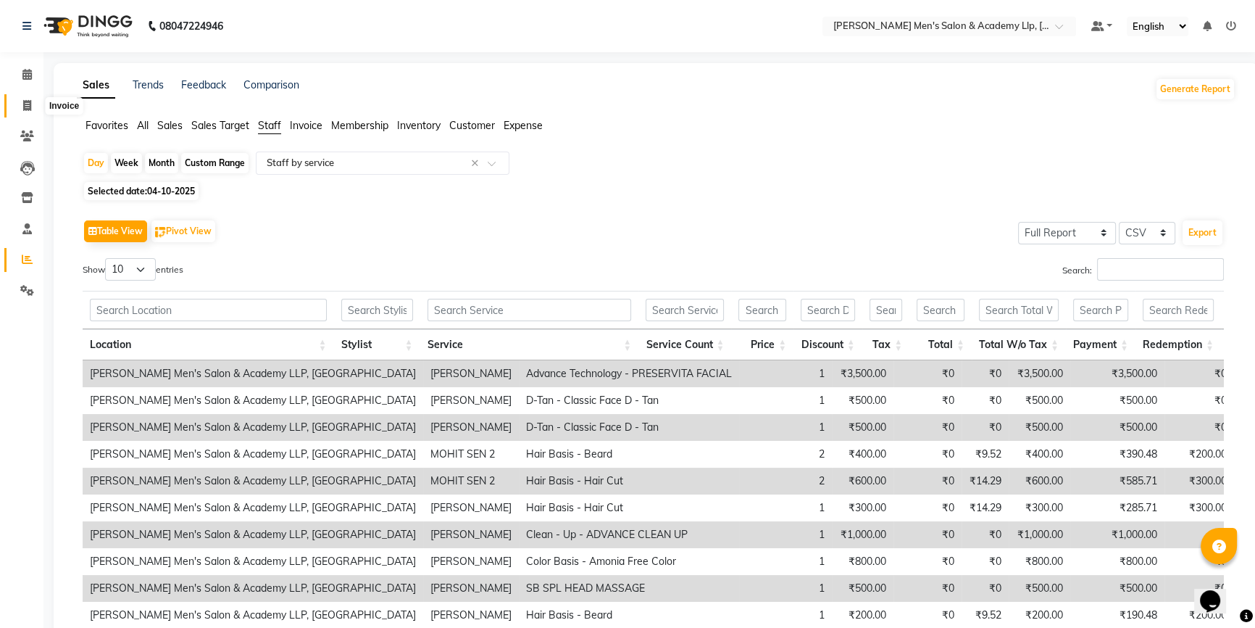
click at [28, 102] on icon at bounding box center [27, 105] width 8 height 11
click at [29, 102] on icon at bounding box center [27, 105] width 8 height 11
select select "service"
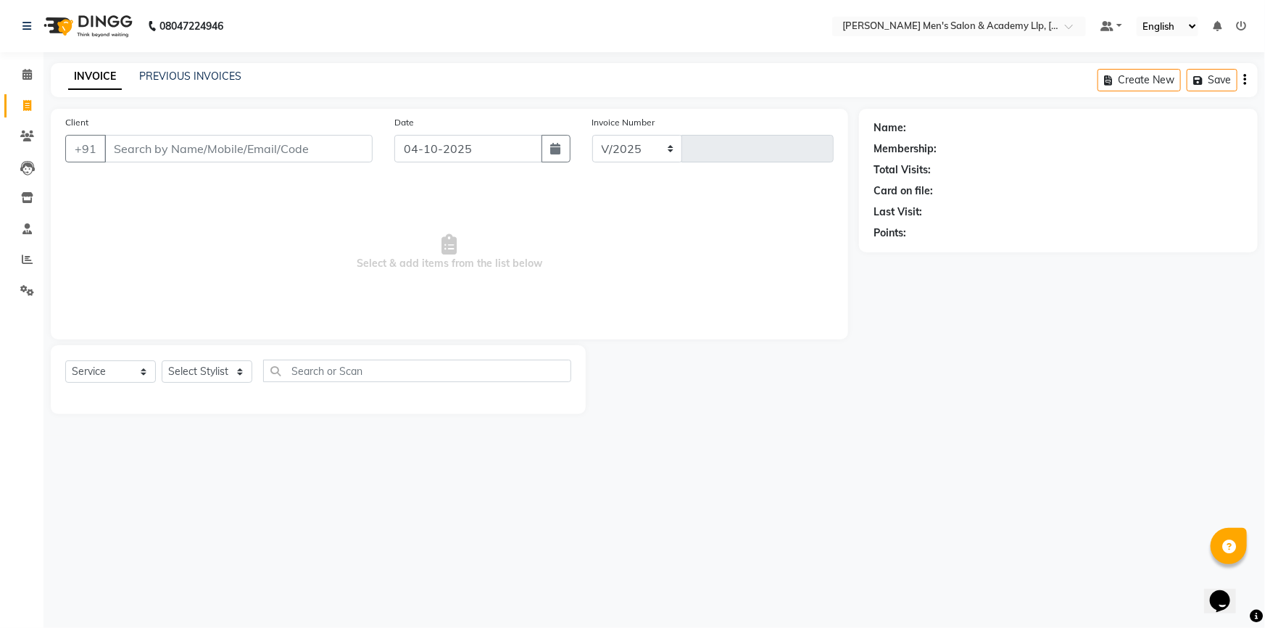
select select "8248"
type input "6899"
click at [33, 262] on span at bounding box center [26, 260] width 25 height 17
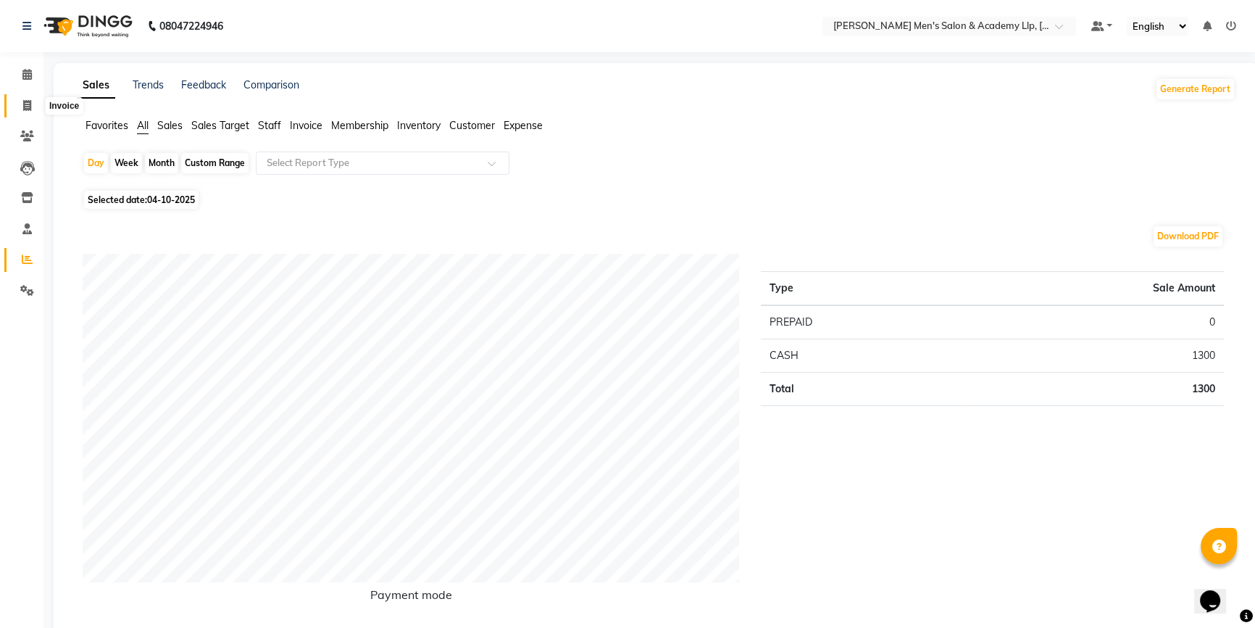
click at [27, 112] on span at bounding box center [26, 106] width 25 height 17
select select "service"
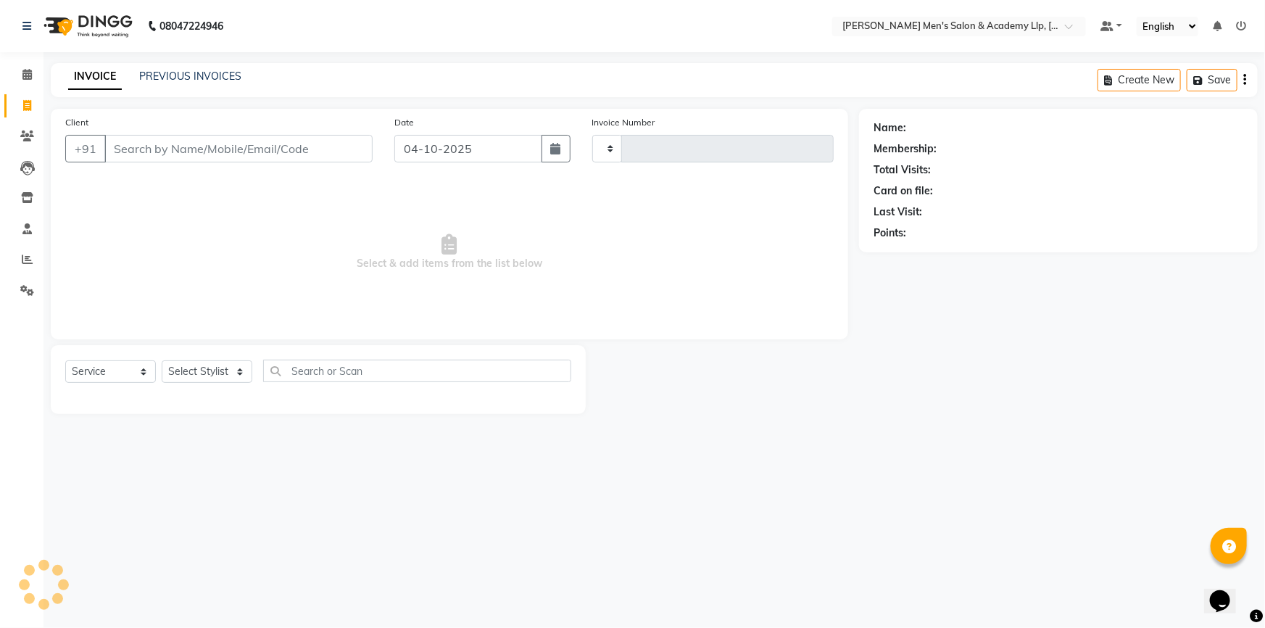
type input "6899"
select select "8248"
click at [164, 74] on link "PREVIOUS INVOICES" at bounding box center [190, 76] width 102 height 13
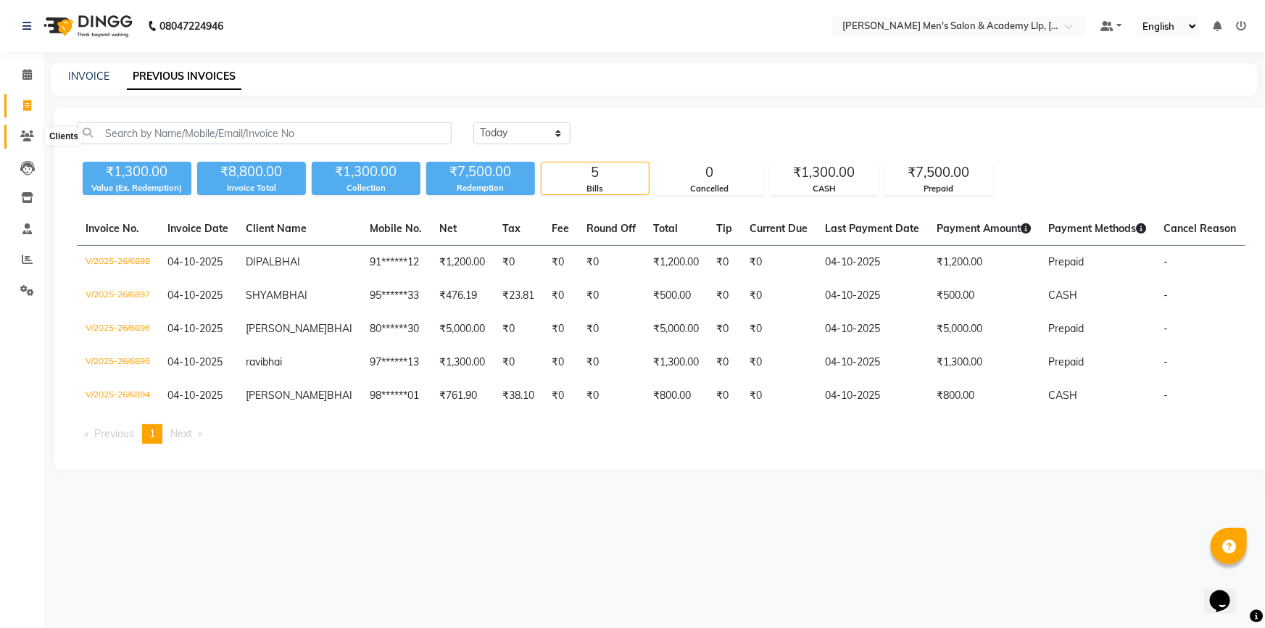
click at [36, 138] on span at bounding box center [26, 136] width 25 height 17
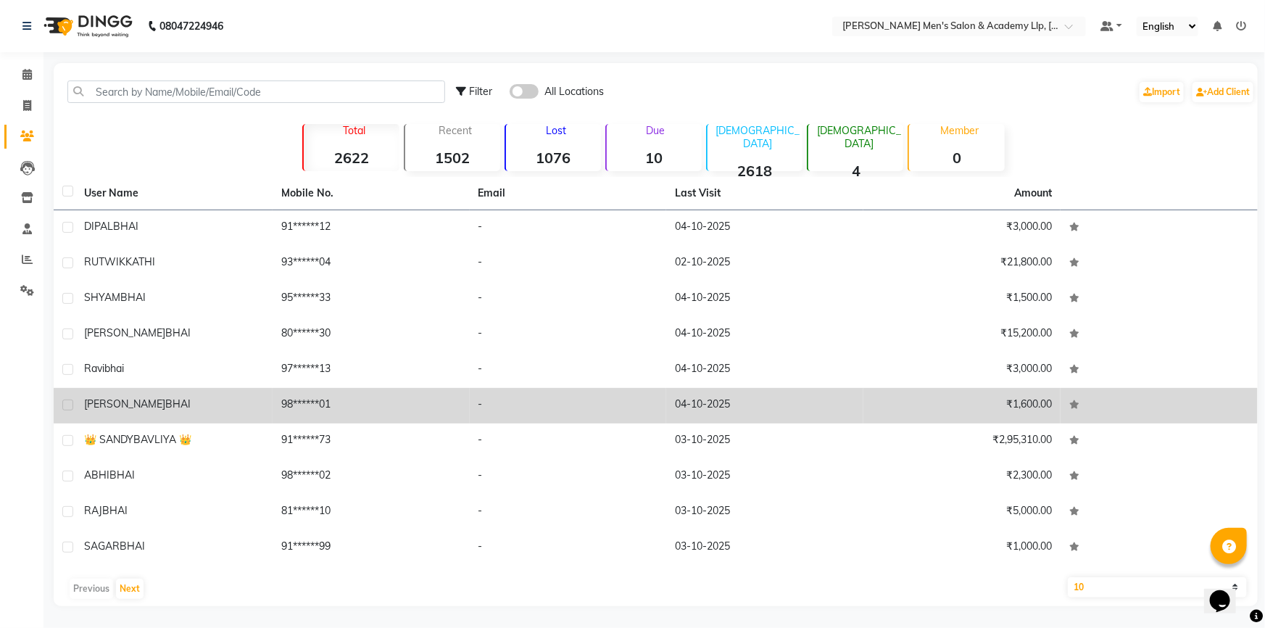
click at [209, 396] on div "JAY BHAI" at bounding box center [174, 403] width 180 height 15
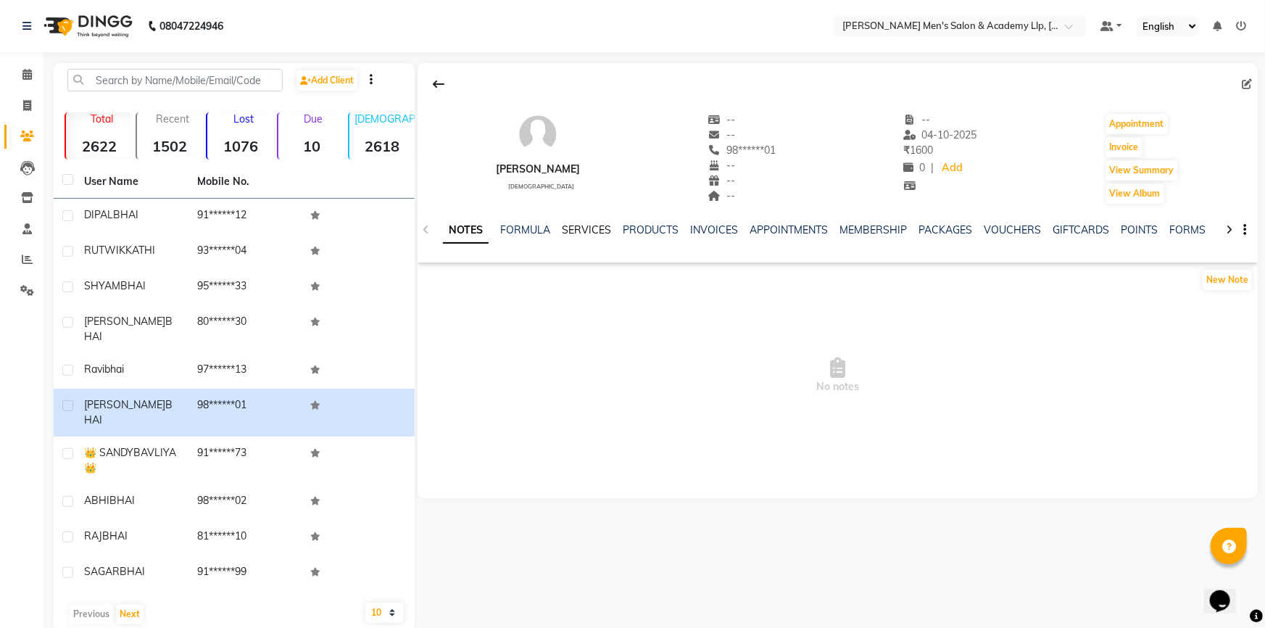
click at [584, 228] on link "SERVICES" at bounding box center [586, 229] width 49 height 13
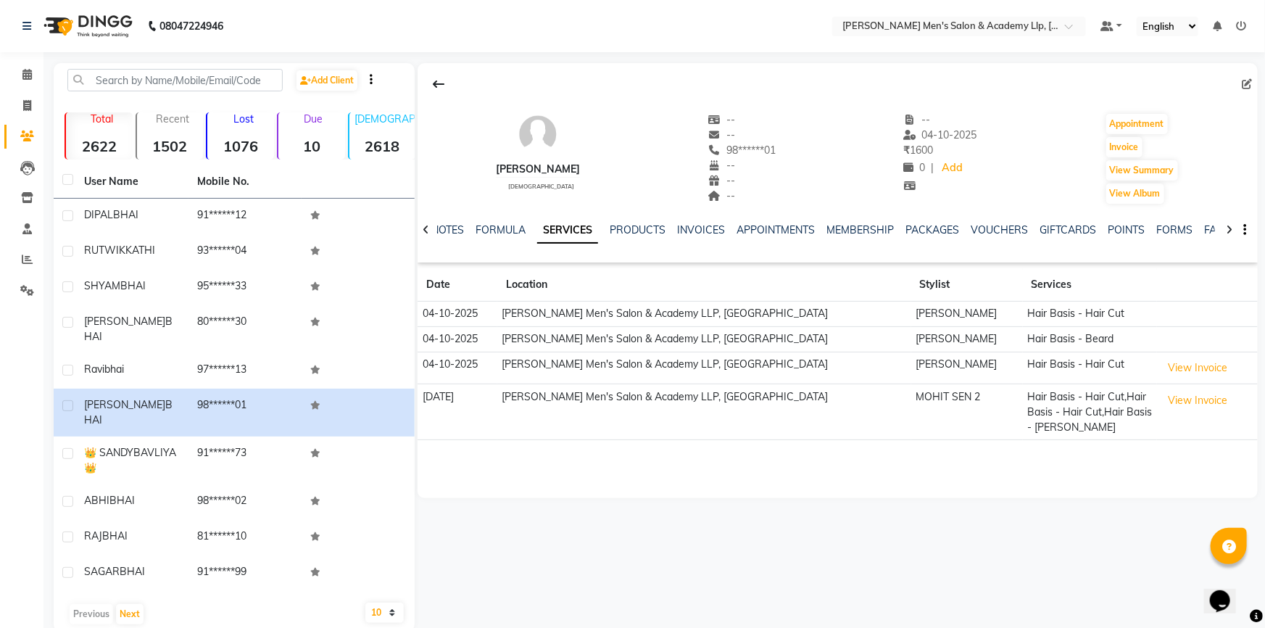
click at [1246, 231] on div "NOTES FORMULA SERVICES PRODUCTS INVOICES APPOINTMENTS MEMBERSHIP PACKAGES VOUCH…" at bounding box center [838, 230] width 840 height 50
click at [24, 98] on span at bounding box center [26, 106] width 25 height 17
select select "service"
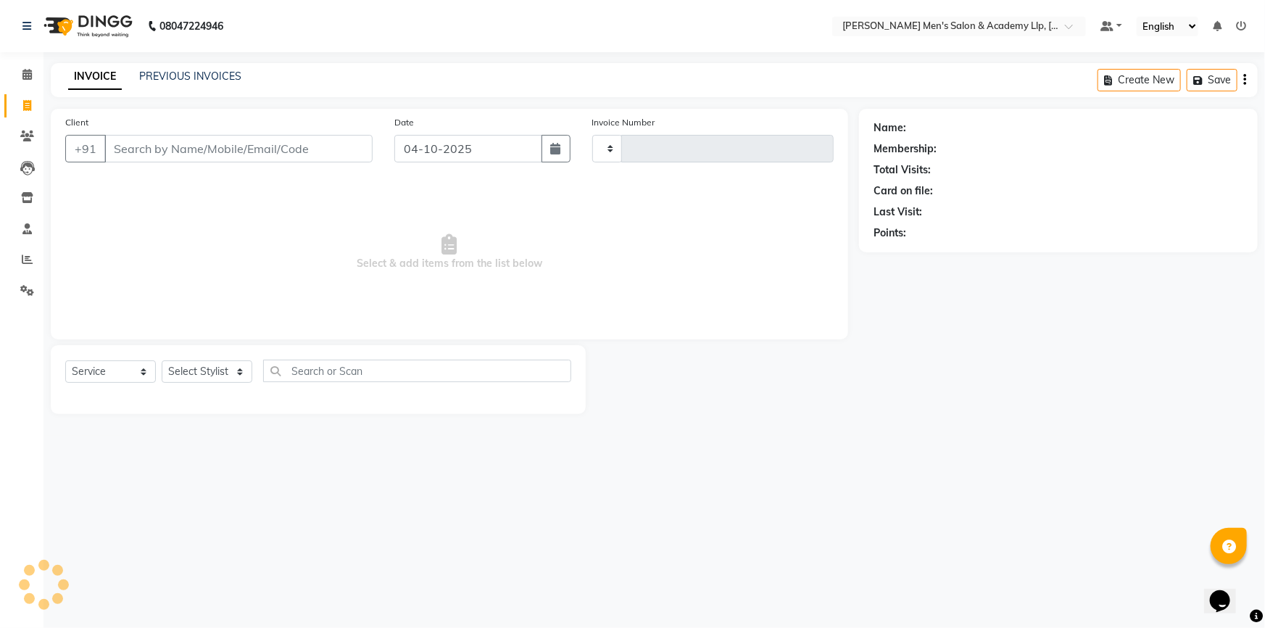
type input "6899"
select select "8248"
click at [30, 128] on span at bounding box center [26, 136] width 25 height 17
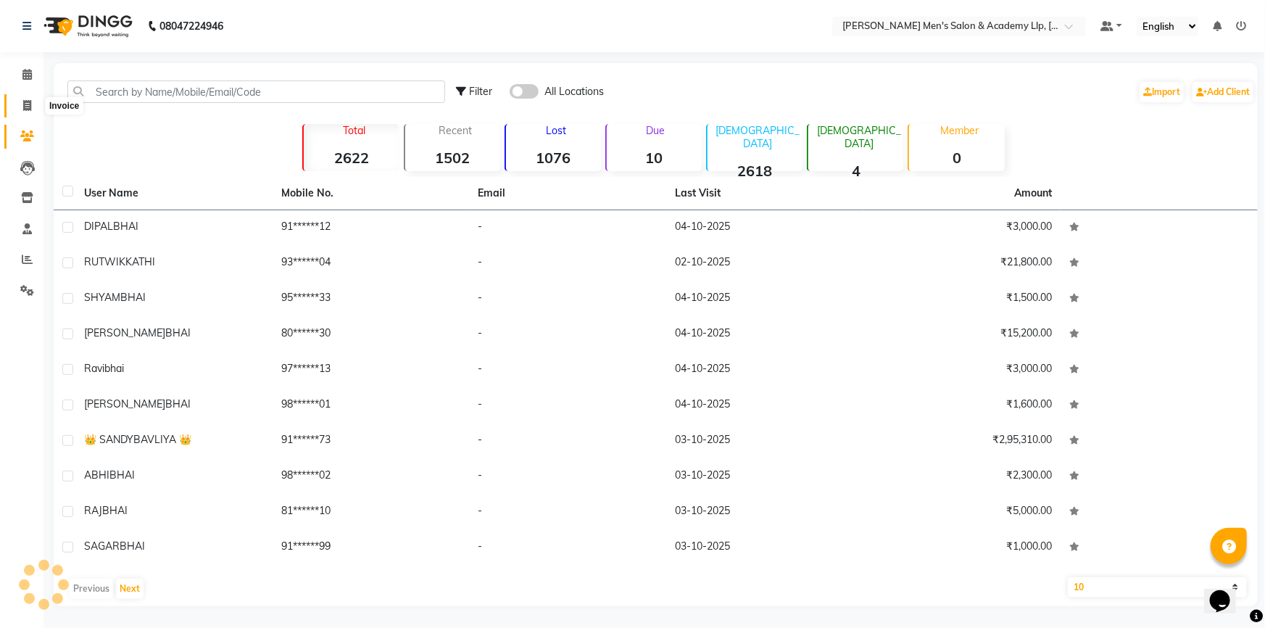
click at [19, 106] on span at bounding box center [26, 106] width 25 height 17
select select "service"
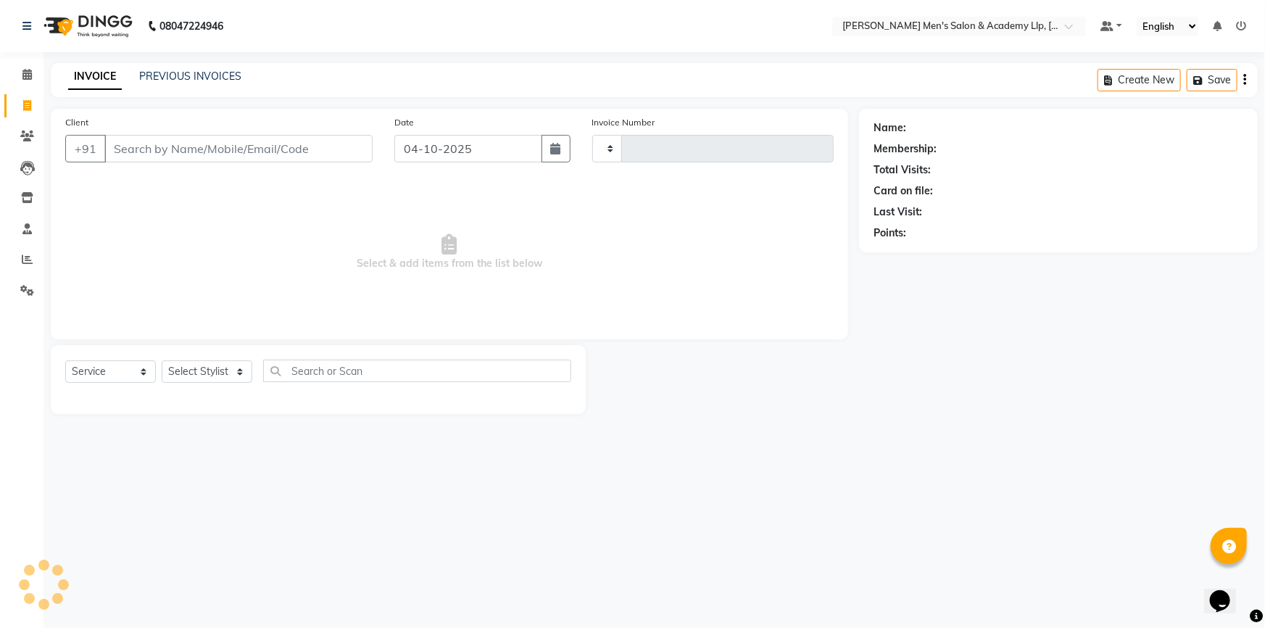
type input "6899"
select select "8248"
click at [165, 83] on div "PREVIOUS INVOICES" at bounding box center [190, 76] width 102 height 15
click at [170, 73] on link "PREVIOUS INVOICES" at bounding box center [190, 76] width 102 height 13
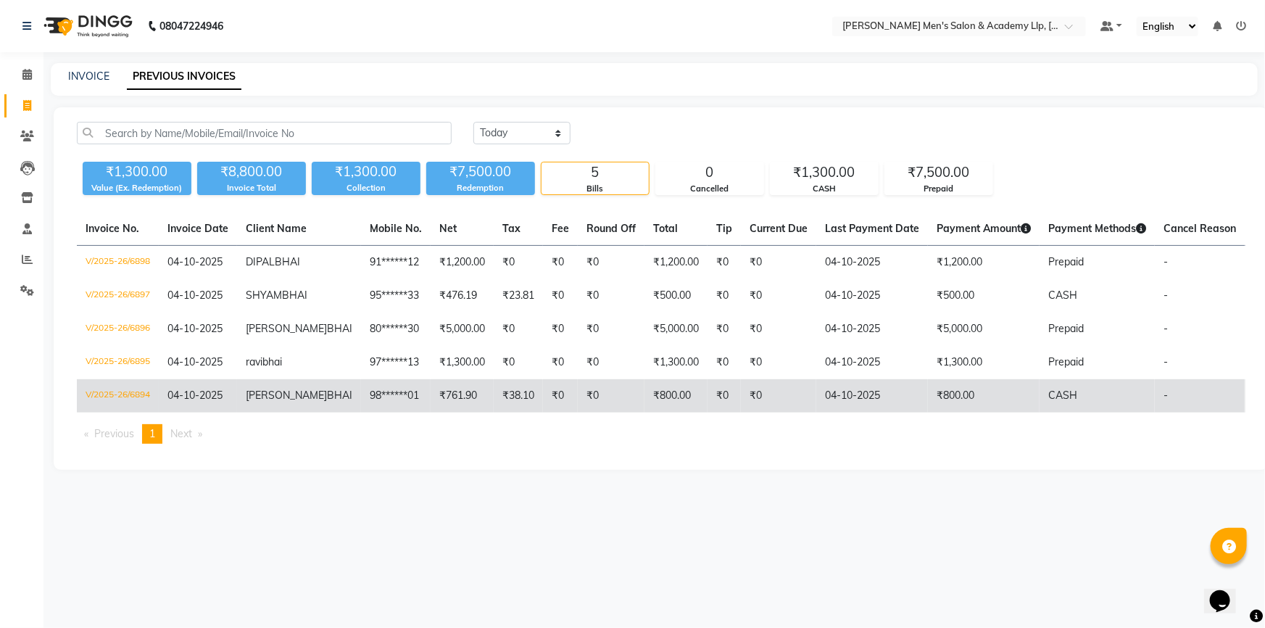
click at [139, 406] on td "V/2025-26/6894" at bounding box center [118, 395] width 82 height 33
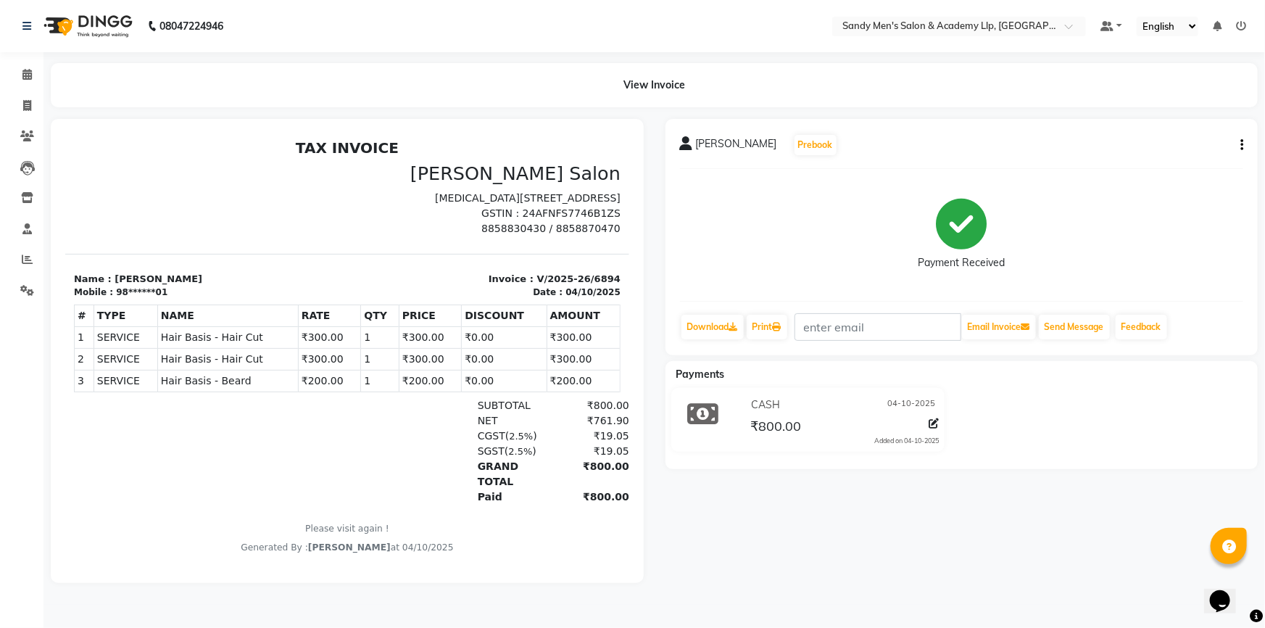
click at [1242, 145] on icon "button" at bounding box center [1241, 145] width 3 height 1
click at [1157, 151] on div "Edit Item Staff" at bounding box center [1169, 154] width 99 height 18
select select "84131"
select select "78784"
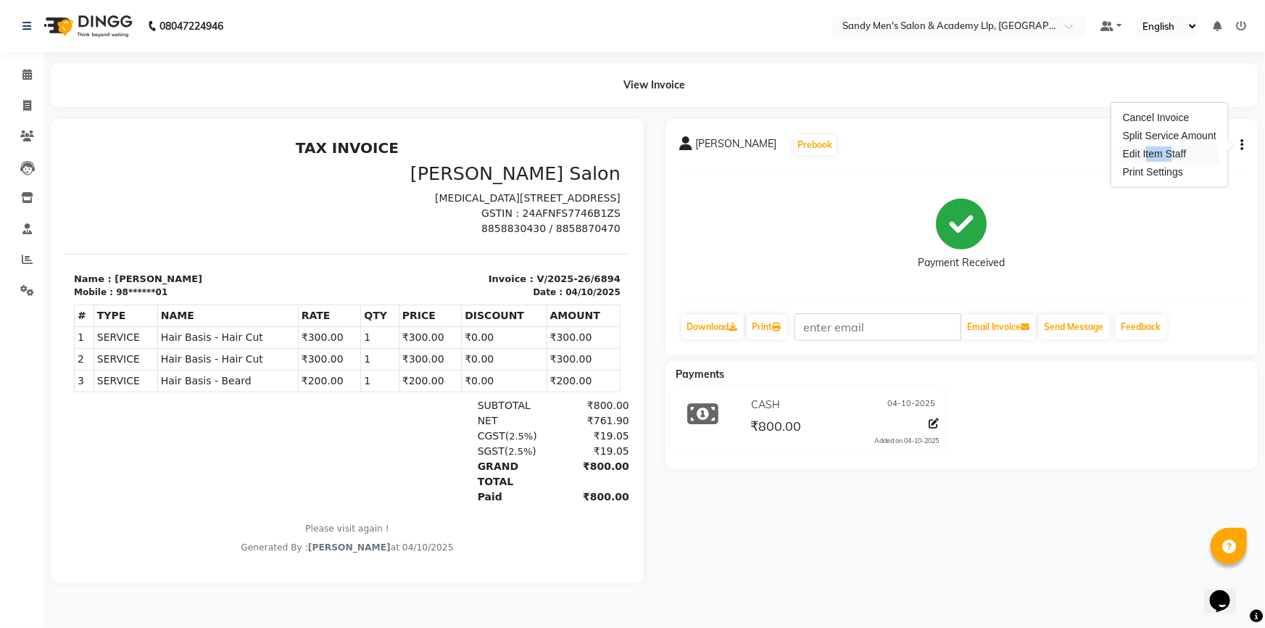
select select "78786"
select select "84131"
select select "78784"
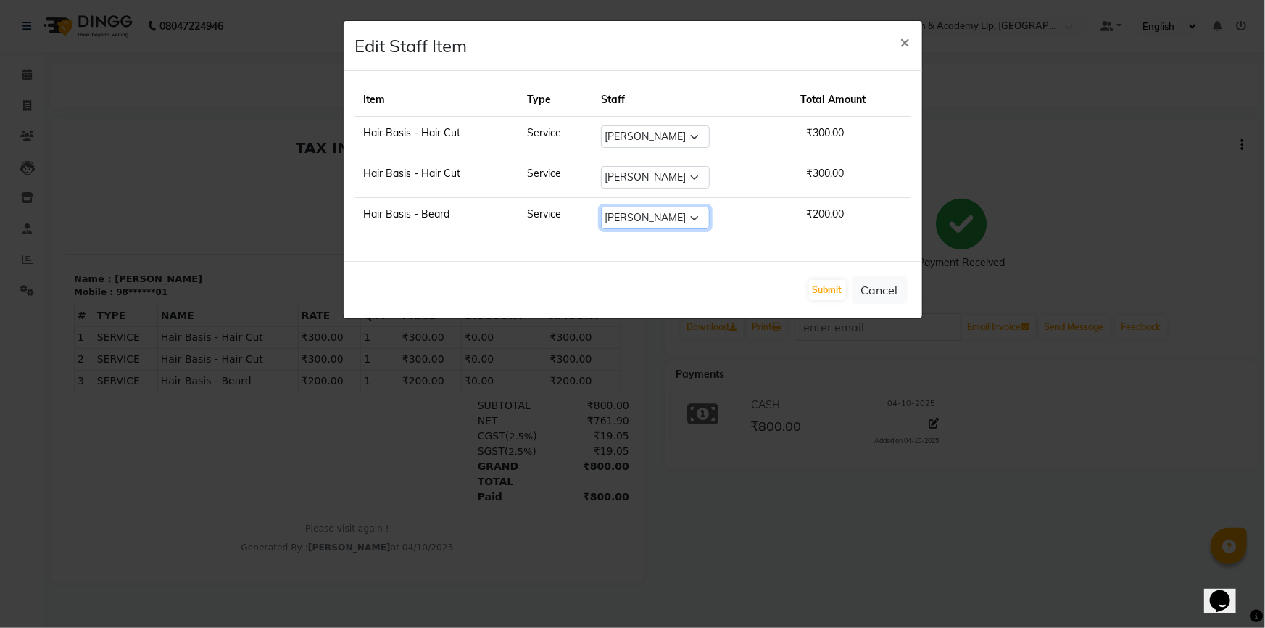
click at [648, 215] on select "Select ABHISHEK SEN AKKI SEN ANKUSH SEN ARYAN GOHEL ARYAN SEN CHANDU SEN DIPESH…" at bounding box center [655, 218] width 109 height 22
select select "78784"
click at [601, 207] on select "Select ABHISHEK SEN AKKI SEN ANKUSH SEN ARYAN GOHEL ARYAN SEN CHANDU SEN DIPESH…" at bounding box center [655, 218] width 109 height 22
select select "78784"
click at [821, 294] on button "Submit" at bounding box center [827, 290] width 37 height 20
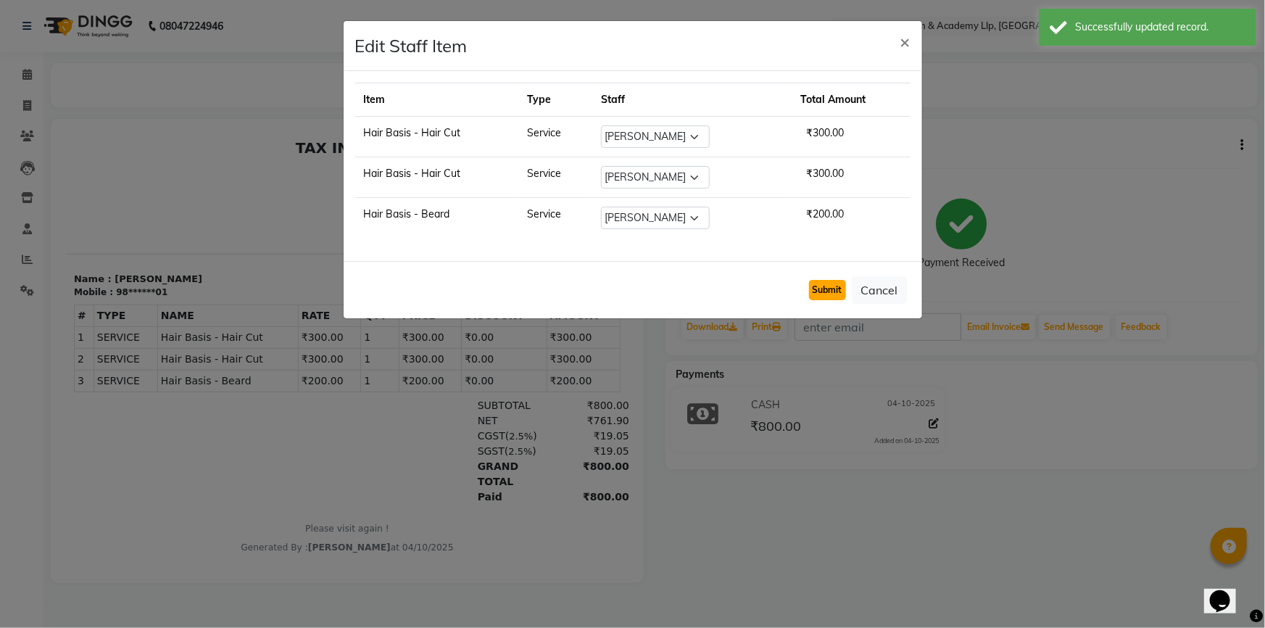
click at [828, 290] on button "Submit" at bounding box center [827, 290] width 37 height 20
click at [886, 288] on button "Cancel" at bounding box center [880, 290] width 56 height 28
click at [887, 288] on button "Cancel" at bounding box center [880, 290] width 56 height 28
click at [904, 41] on span "×" at bounding box center [905, 41] width 10 height 22
click at [906, 43] on span "×" at bounding box center [905, 41] width 10 height 22
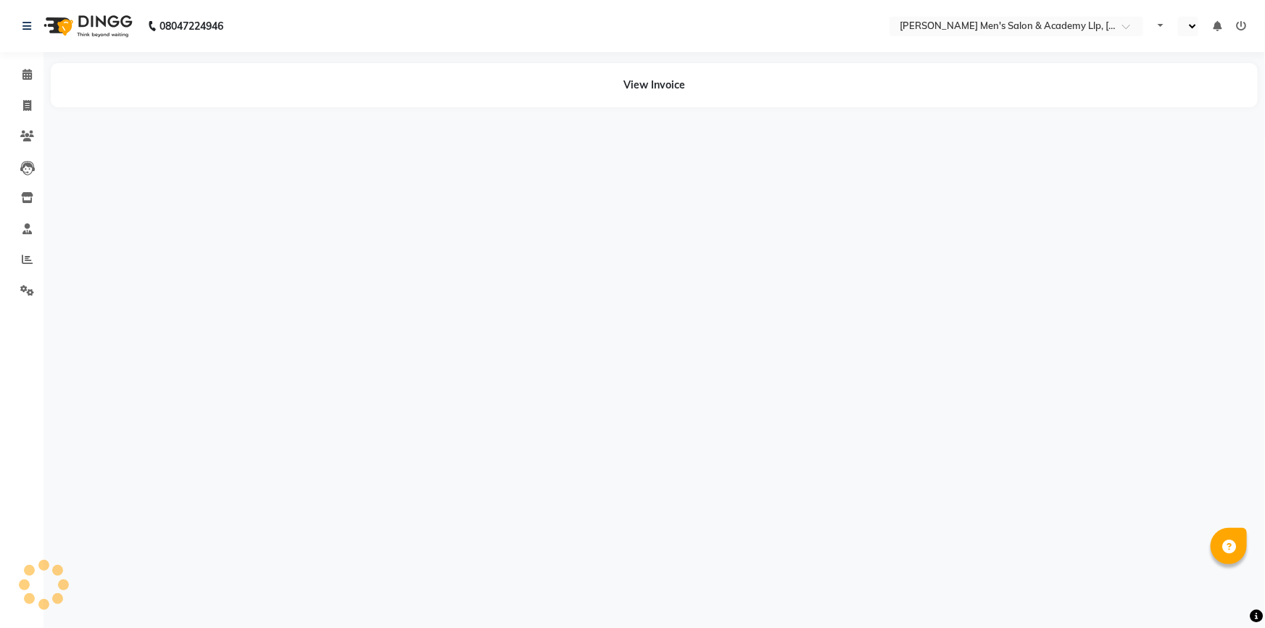
select select "en"
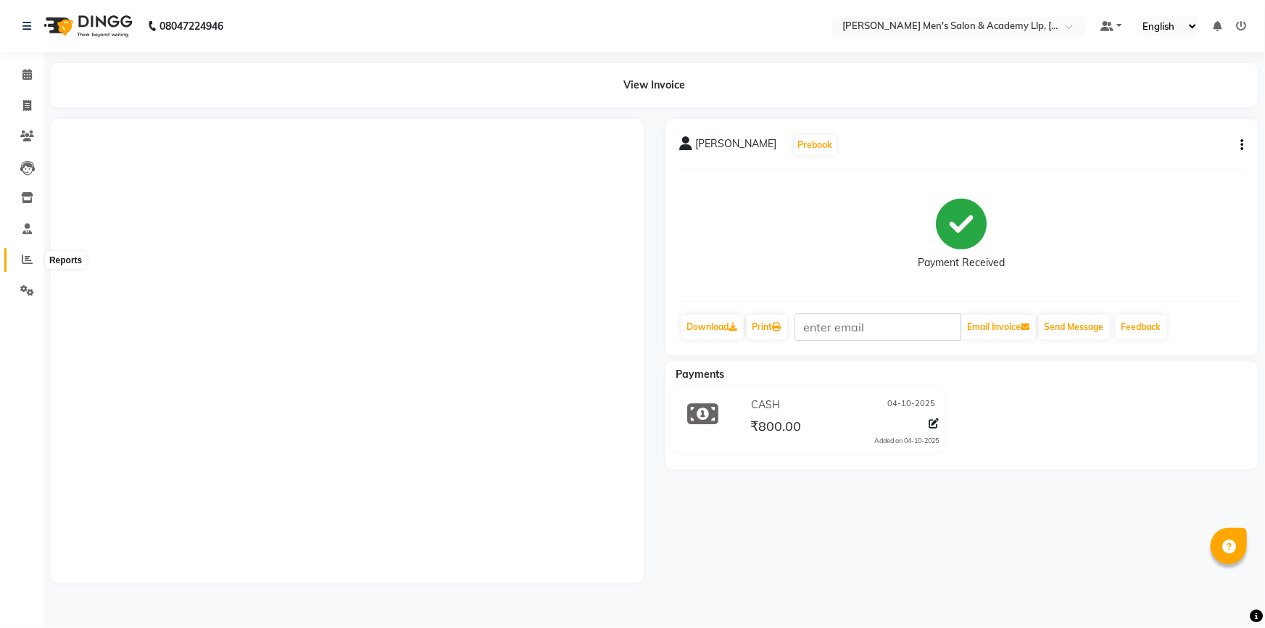
click at [28, 262] on icon at bounding box center [27, 259] width 11 height 11
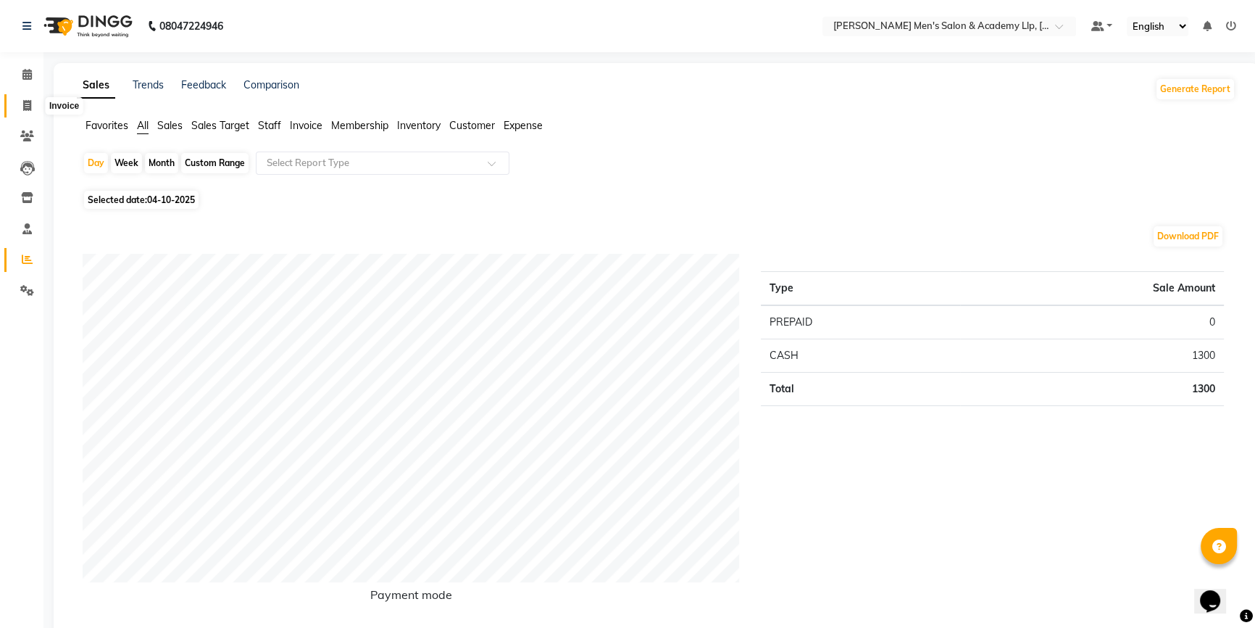
click at [29, 103] on icon at bounding box center [27, 105] width 8 height 11
select select "service"
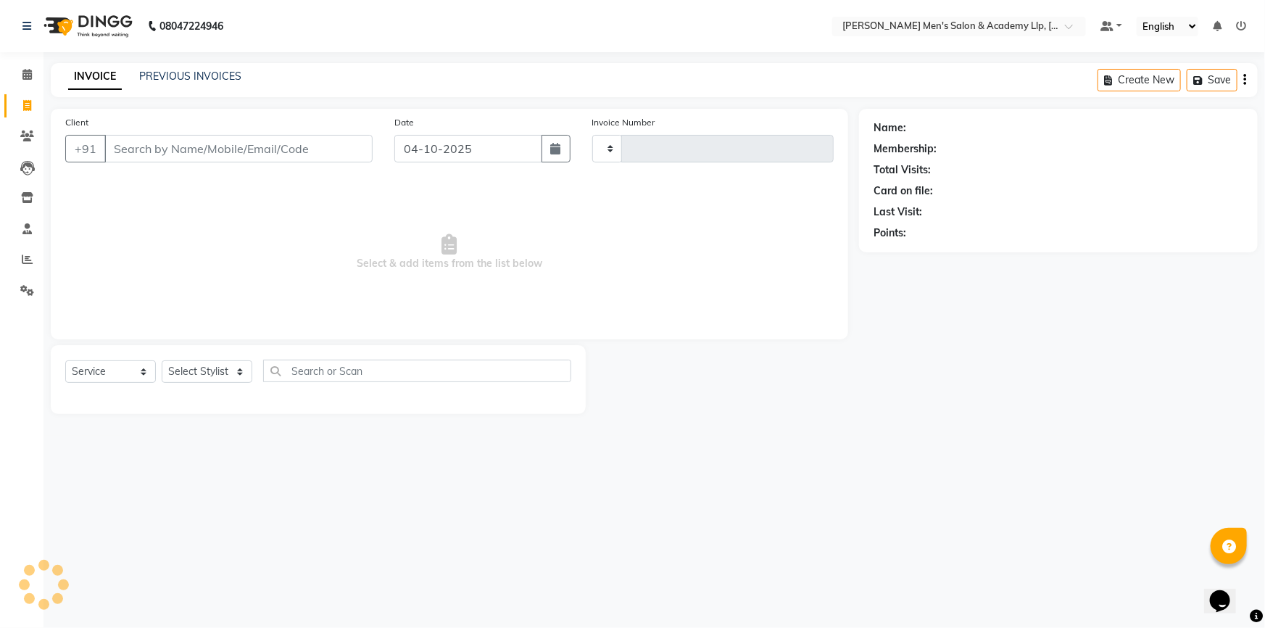
type input "6899"
select select "8248"
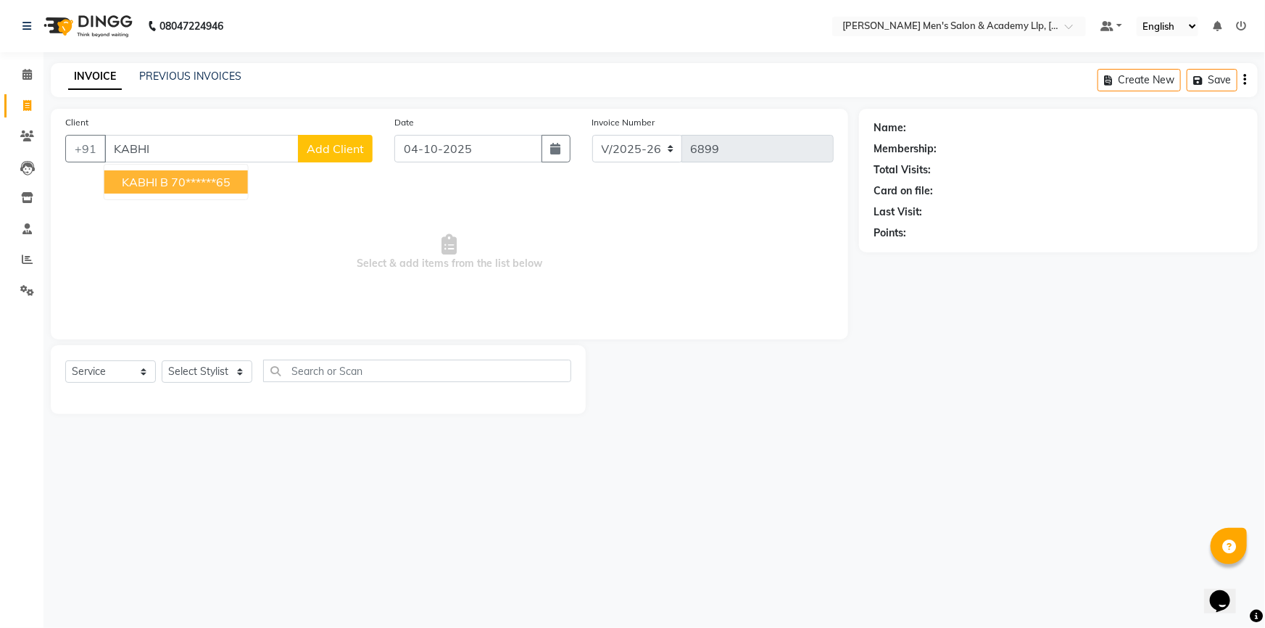
click at [29, 102] on icon at bounding box center [27, 105] width 8 height 11
click at [225, 147] on input "KABHI" at bounding box center [201, 149] width 194 height 28
click at [205, 180] on ngb-highlight "70******65" at bounding box center [200, 182] width 59 height 14
type input "70******65"
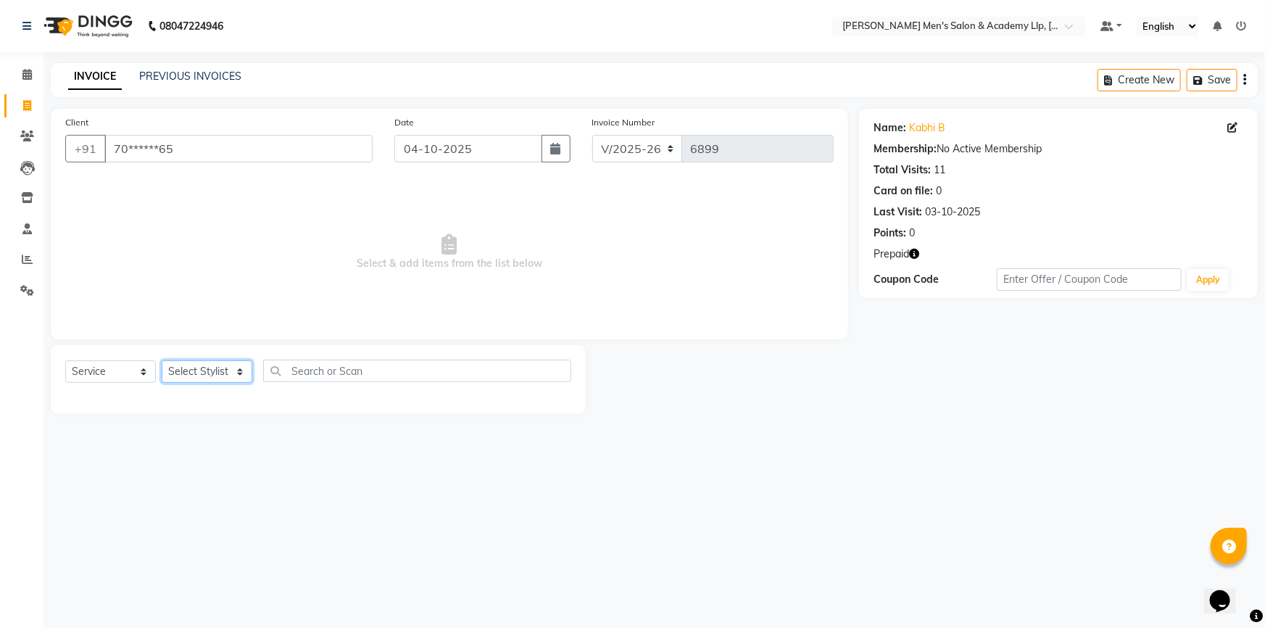
click at [210, 375] on select "Select Stylist ABHISHEK SEN AKKI SEN ANKUSH SEN ARYAN GOHEL ARYAN SEN CHANDU SE…" at bounding box center [207, 371] width 91 height 22
select select "78786"
click at [162, 360] on select "Select Stylist ABHISHEK SEN AKKI SEN ANKUSH SEN ARYAN GOHEL ARYAN SEN CHANDU SE…" at bounding box center [207, 371] width 91 height 22
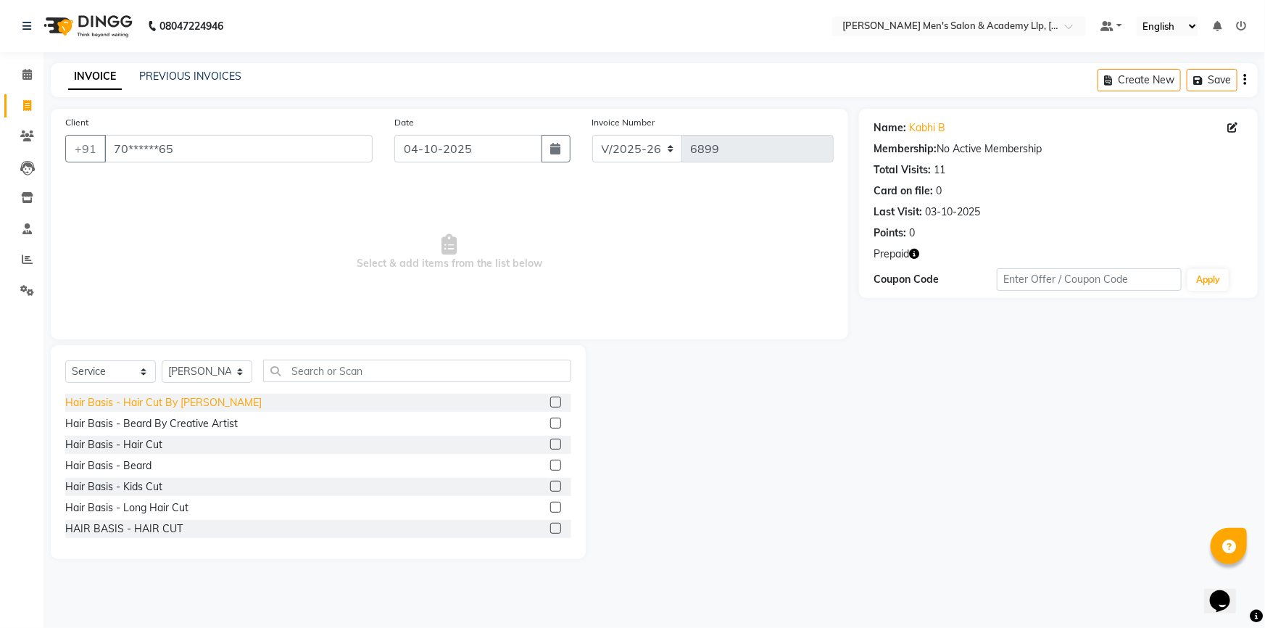
click at [146, 405] on div "Hair Basis - Hair Cut By Sandy Bavaliya" at bounding box center [163, 402] width 196 height 15
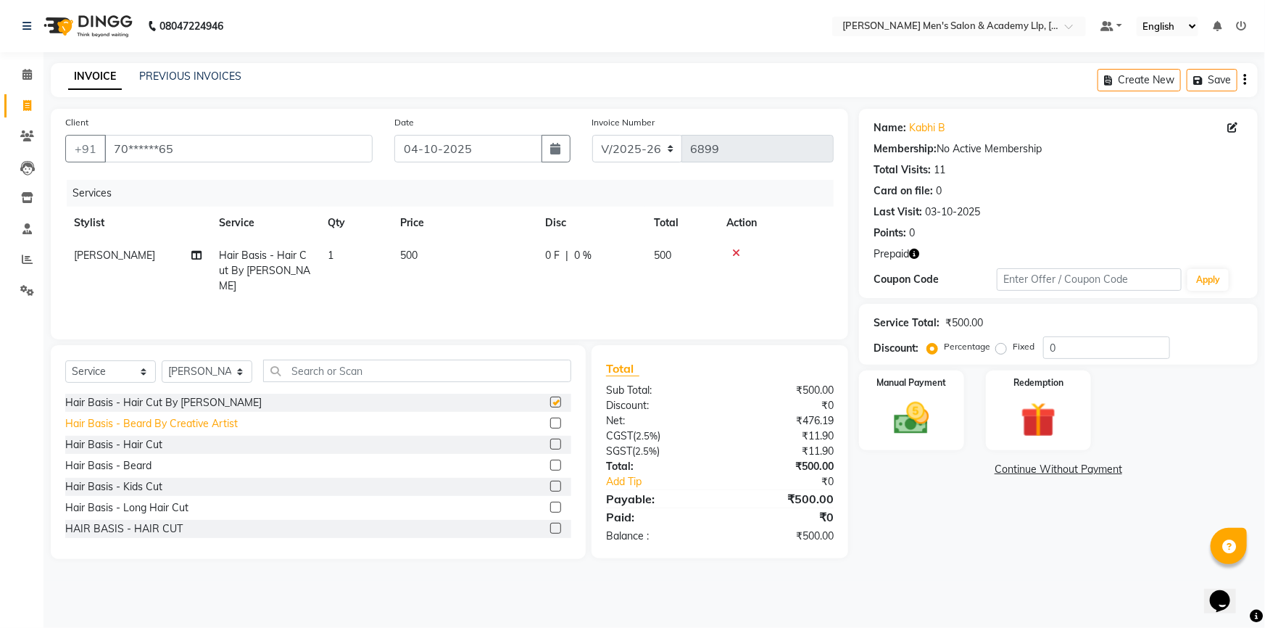
checkbox input "false"
click at [146, 422] on div "Hair Basis - Beard By Creative Artist" at bounding box center [151, 423] width 173 height 15
checkbox input "false"
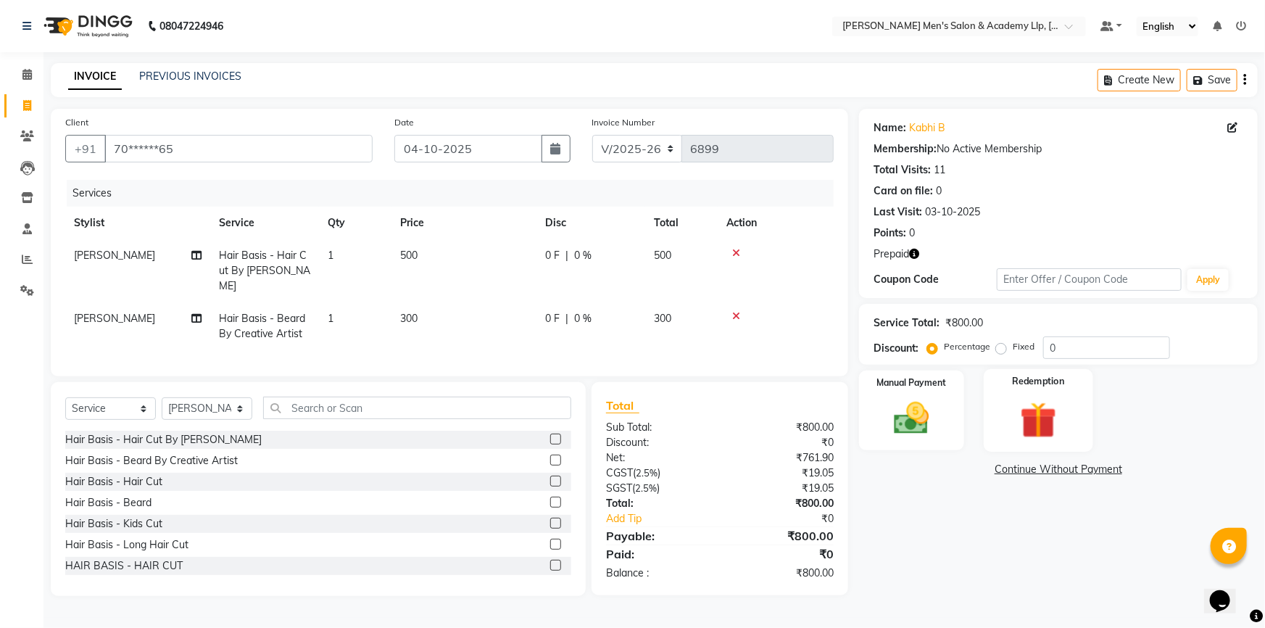
click at [997, 413] on div "Redemption" at bounding box center [1038, 410] width 109 height 83
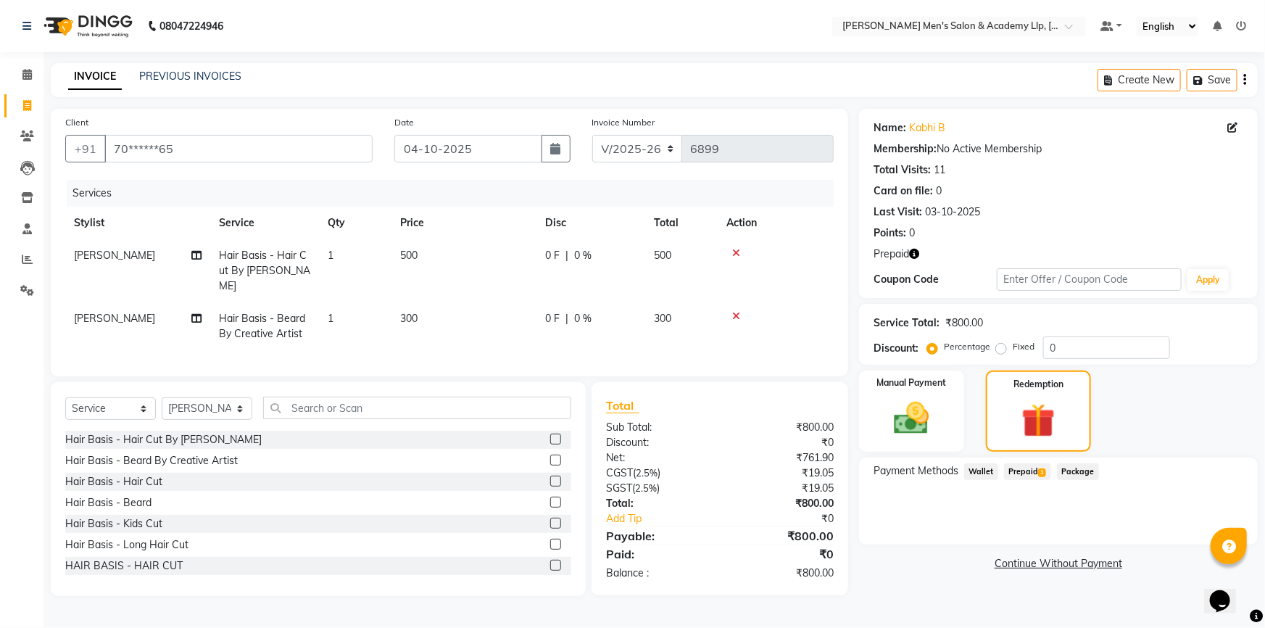
click at [1015, 468] on span "Prepaid 1" at bounding box center [1027, 471] width 47 height 17
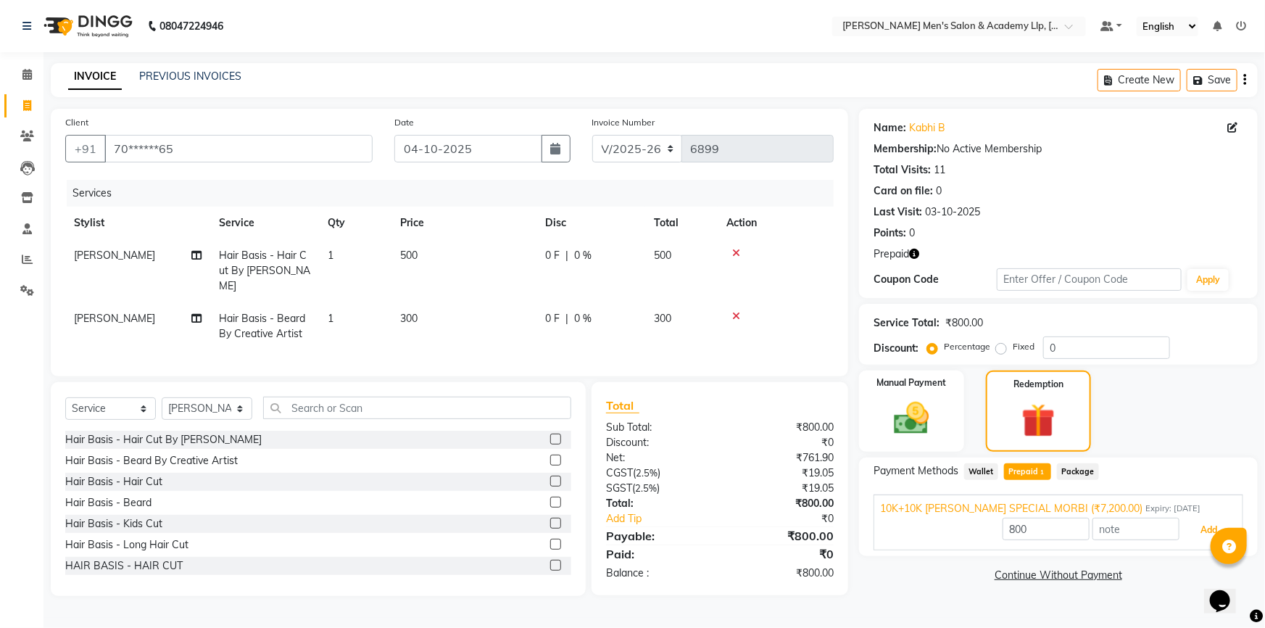
drag, startPoint x: 1196, startPoint y: 522, endPoint x: 1174, endPoint y: 518, distance: 22.9
click at [1195, 522] on button "Add" at bounding box center [1208, 530] width 53 height 25
click at [1192, 522] on div "Payment Methods Wallet Prepaid 1 Package 10K+10K SANDY SPECIAL MORBI (₹7,200.00…" at bounding box center [1058, 506] width 399 height 99
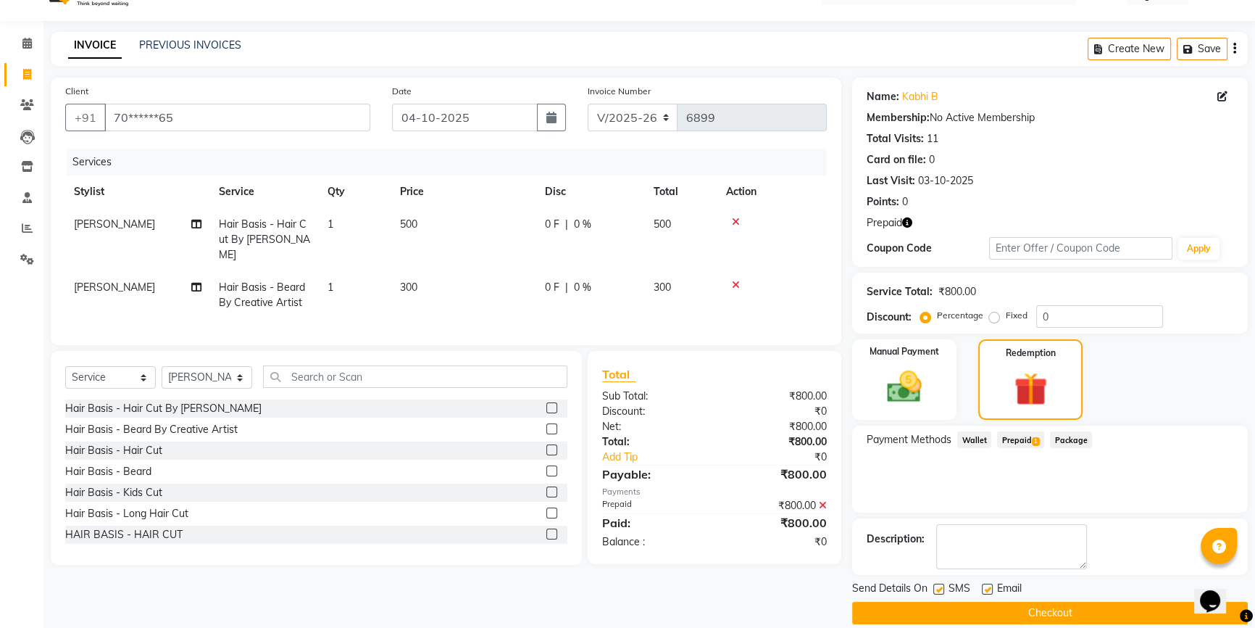
scroll to position [49, 0]
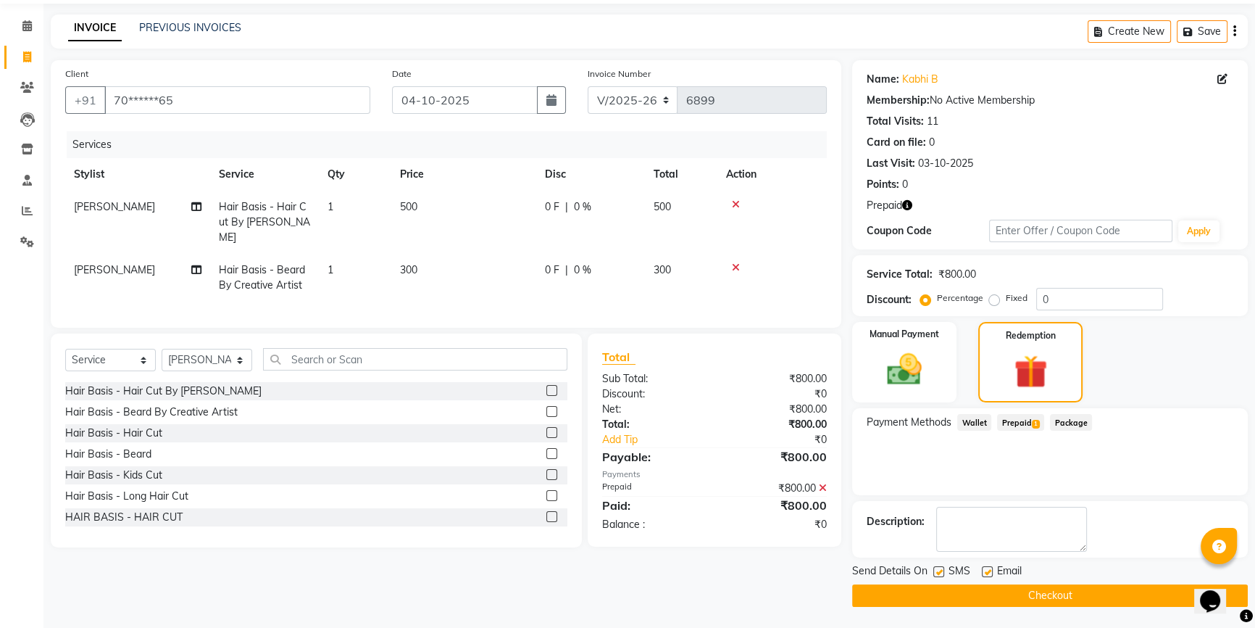
click at [988, 568] on label at bounding box center [987, 571] width 11 height 11
click at [988, 568] on input "checkbox" at bounding box center [986, 572] width 9 height 9
checkbox input "false"
click at [942, 602] on button "Checkout" at bounding box center [1050, 595] width 396 height 22
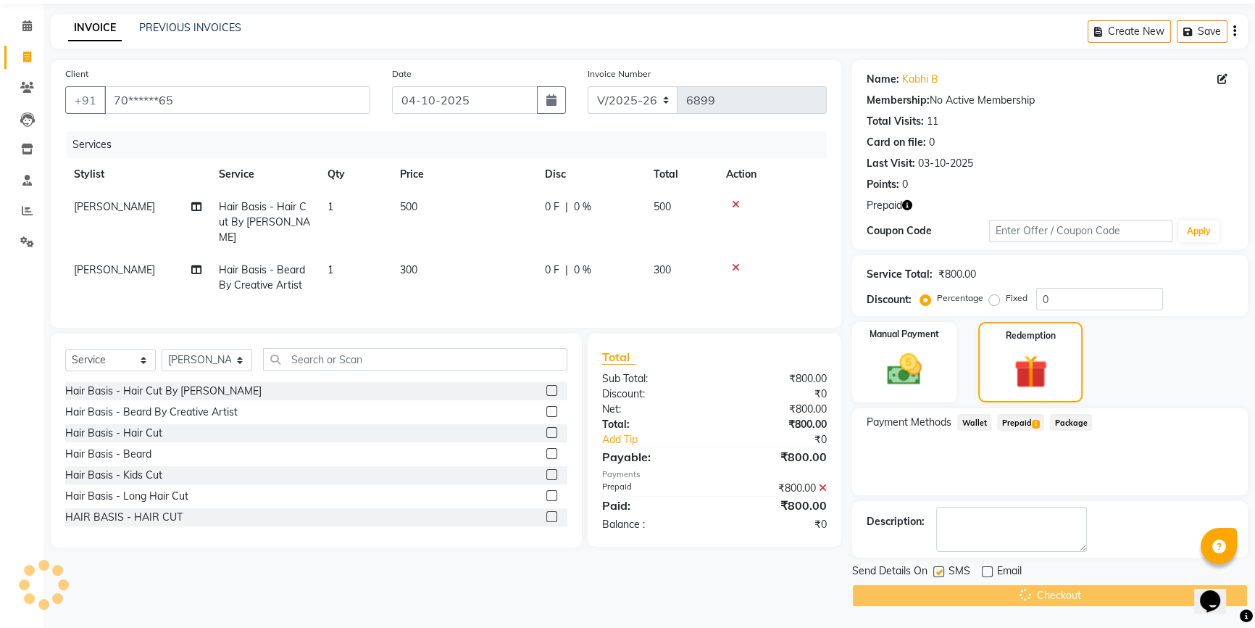
click at [942, 602] on div "Checkout" at bounding box center [1050, 595] width 396 height 22
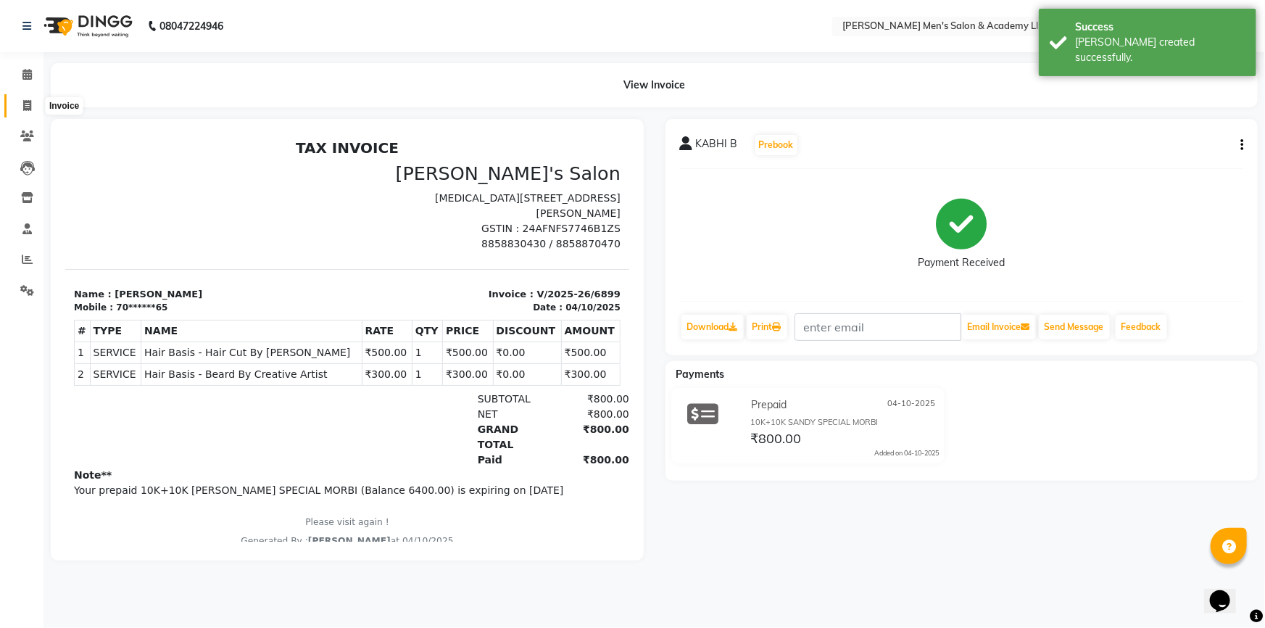
click at [20, 109] on span at bounding box center [26, 106] width 25 height 17
select select "service"
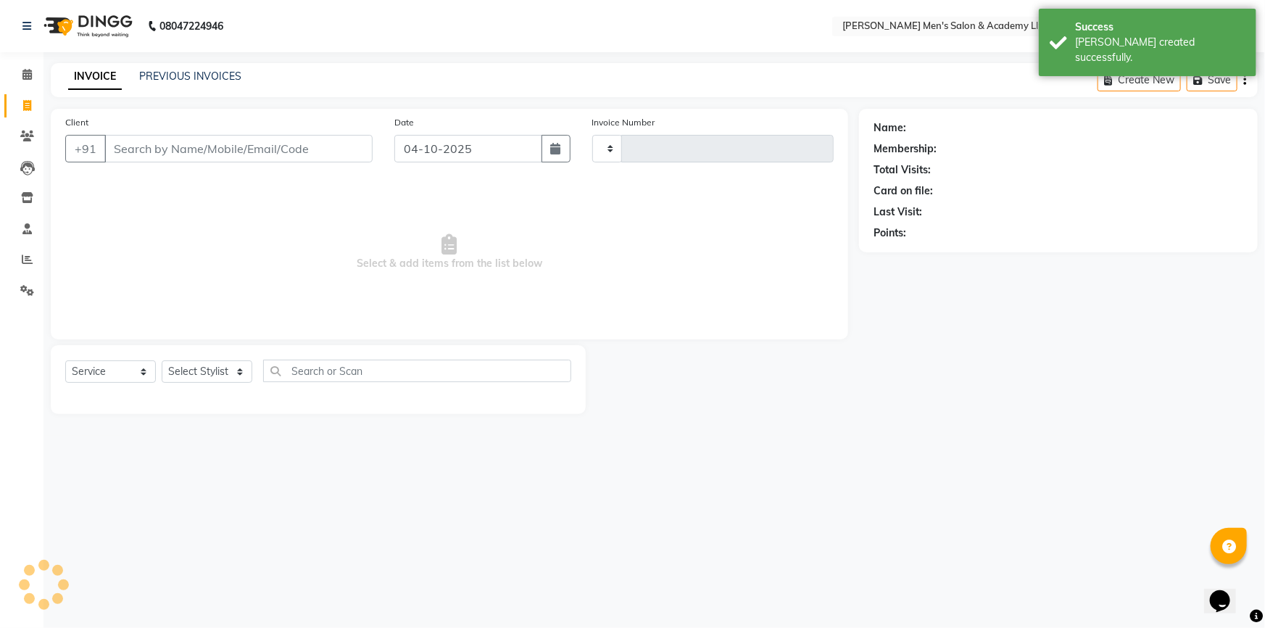
type input "6900"
select select "8248"
click at [176, 77] on link "PREVIOUS INVOICES" at bounding box center [190, 76] width 102 height 13
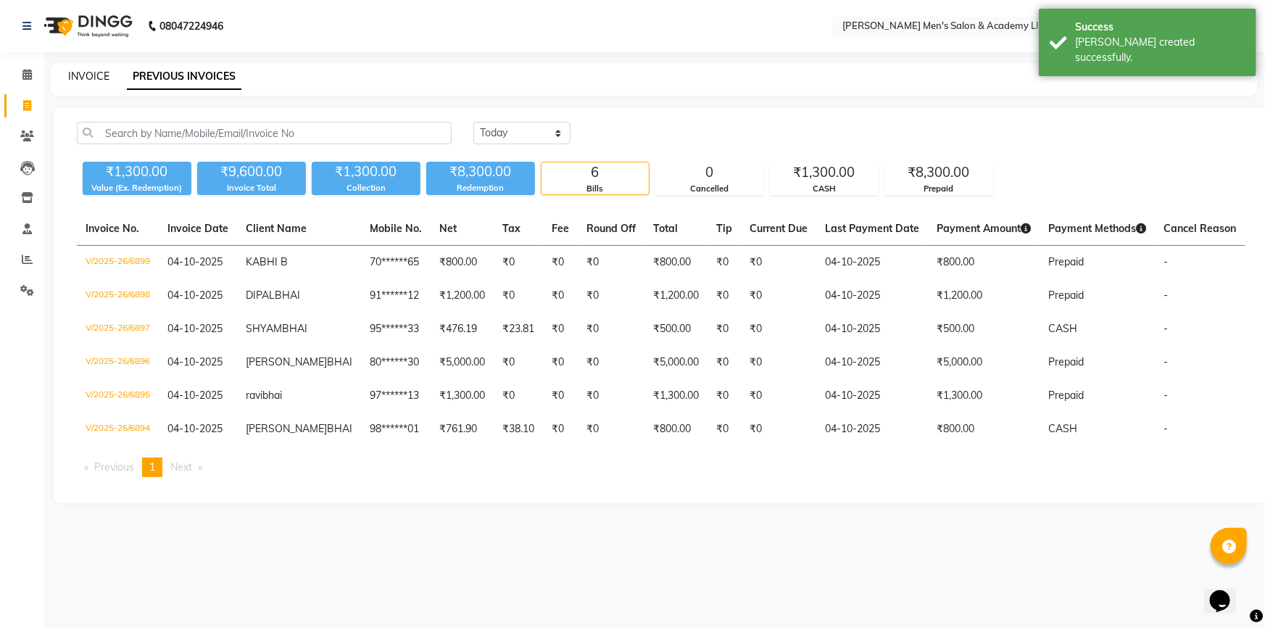
click at [74, 78] on link "INVOICE" at bounding box center [88, 76] width 41 height 13
select select "8248"
select select "service"
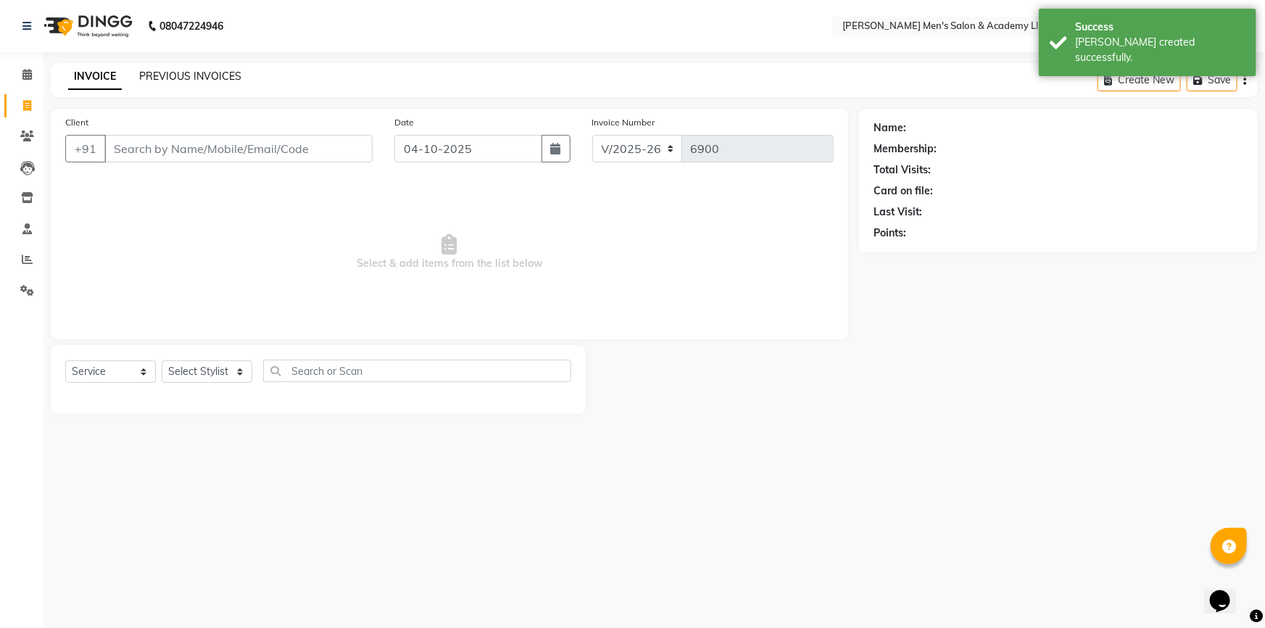
click at [191, 78] on link "PREVIOUS INVOICES" at bounding box center [190, 76] width 102 height 13
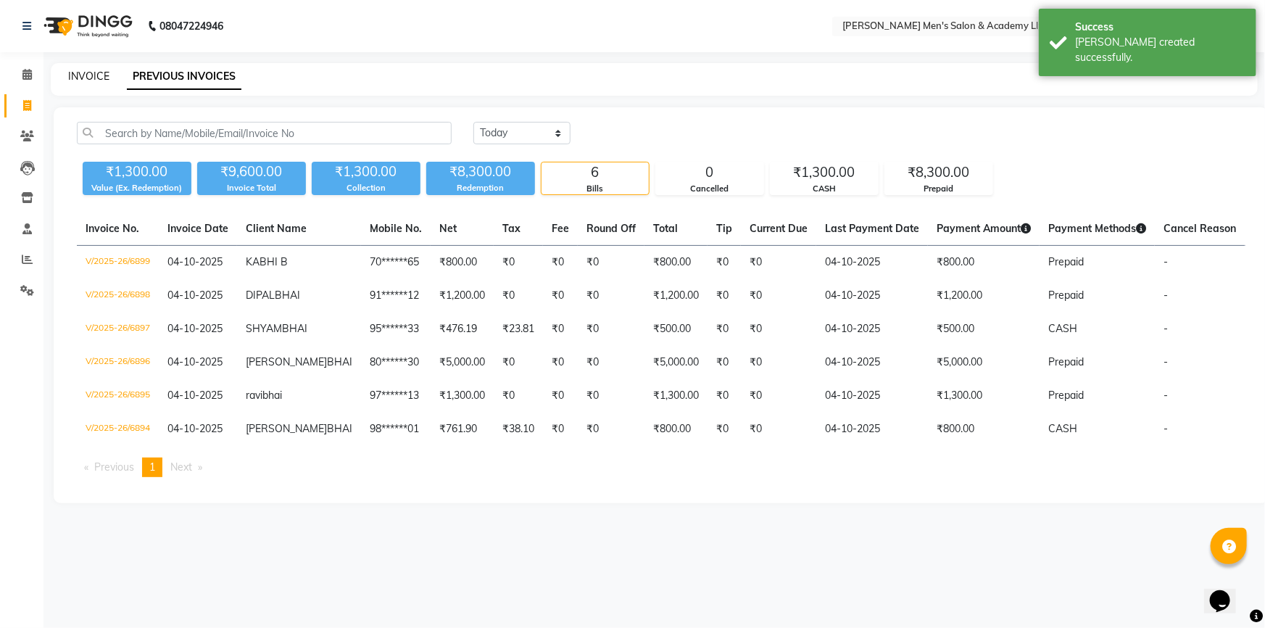
click at [91, 77] on link "INVOICE" at bounding box center [88, 76] width 41 height 13
select select "service"
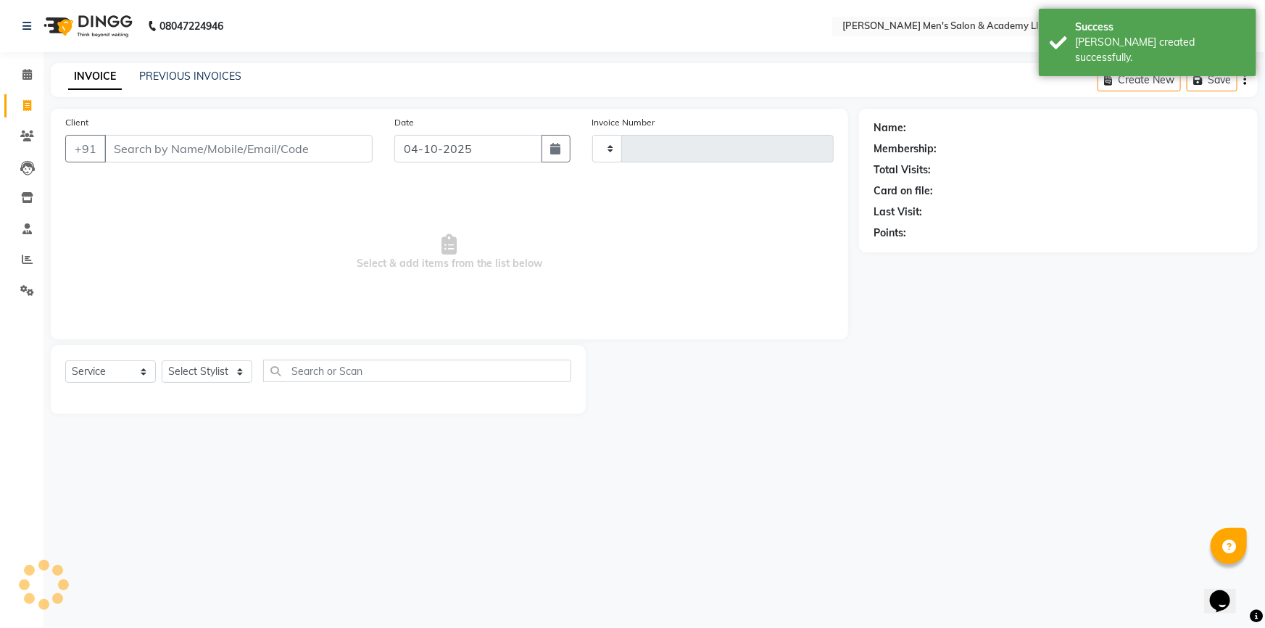
type input "6900"
select select "8248"
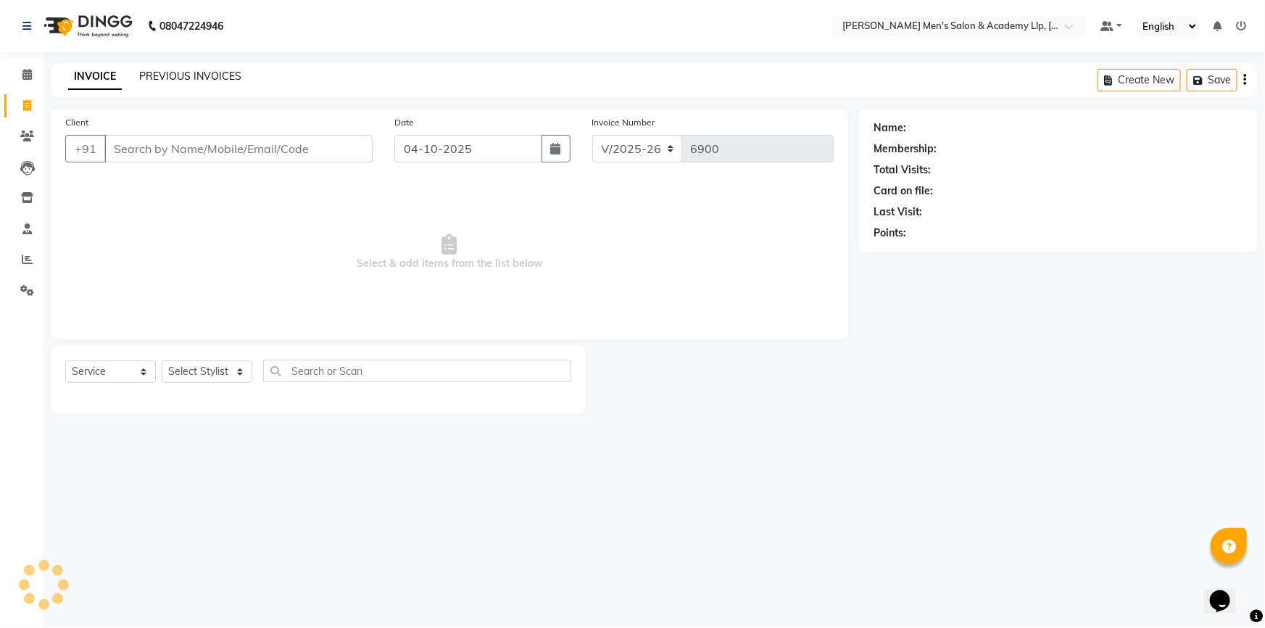
click at [186, 73] on link "PREVIOUS INVOICES" at bounding box center [190, 76] width 102 height 13
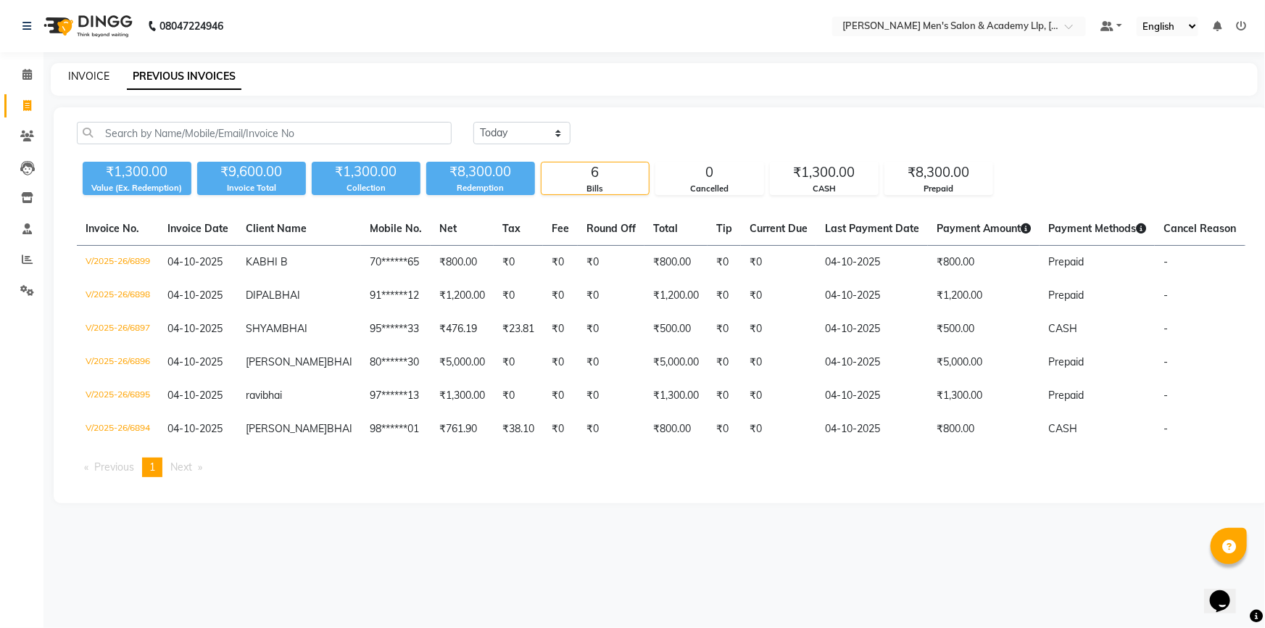
click at [88, 77] on link "INVOICE" at bounding box center [88, 76] width 41 height 13
select select "service"
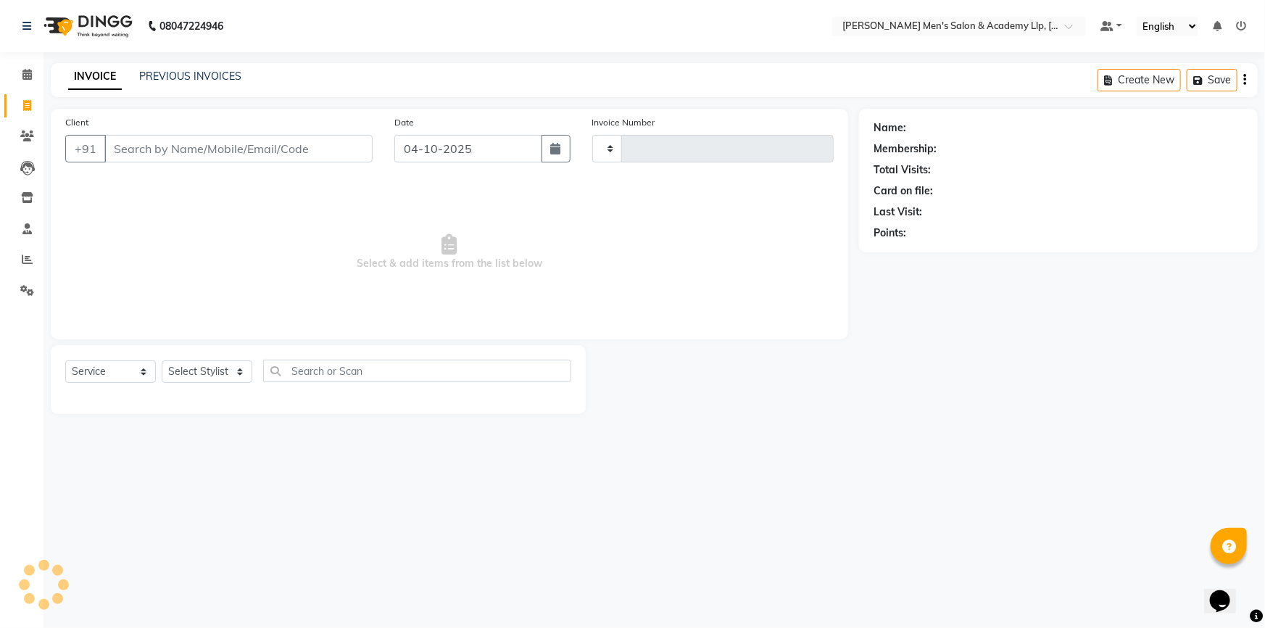
type input "6900"
select select "8248"
click at [20, 262] on span at bounding box center [26, 260] width 25 height 17
click at [21, 262] on span at bounding box center [26, 260] width 25 height 17
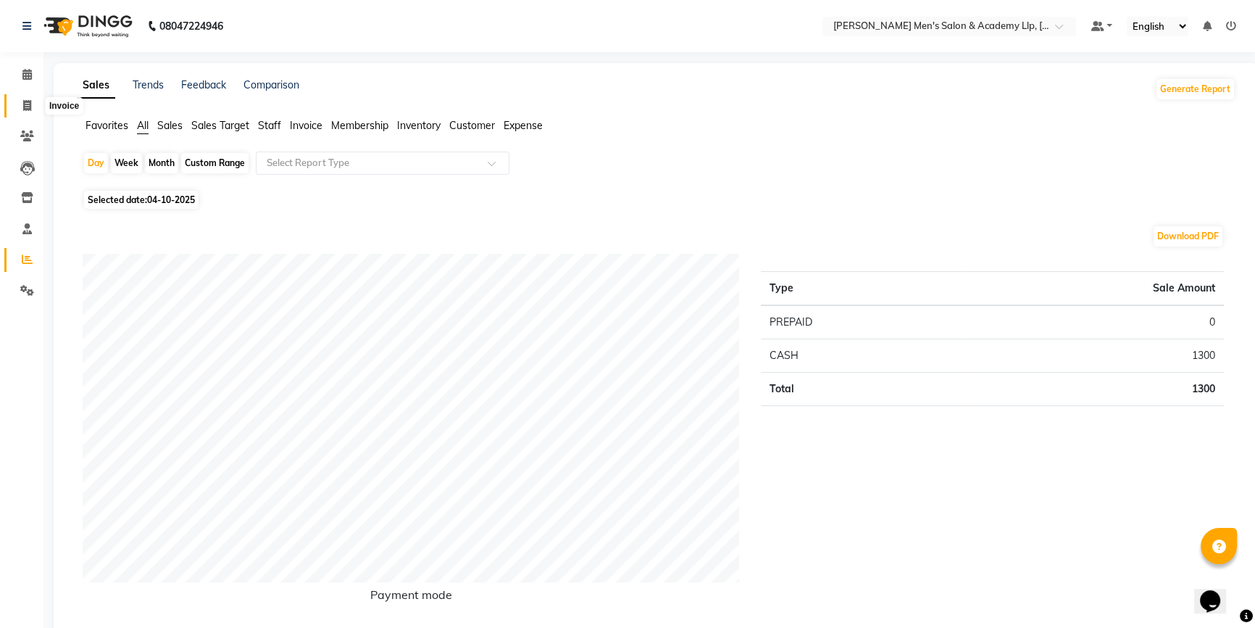
click at [25, 100] on icon at bounding box center [27, 105] width 8 height 11
select select "service"
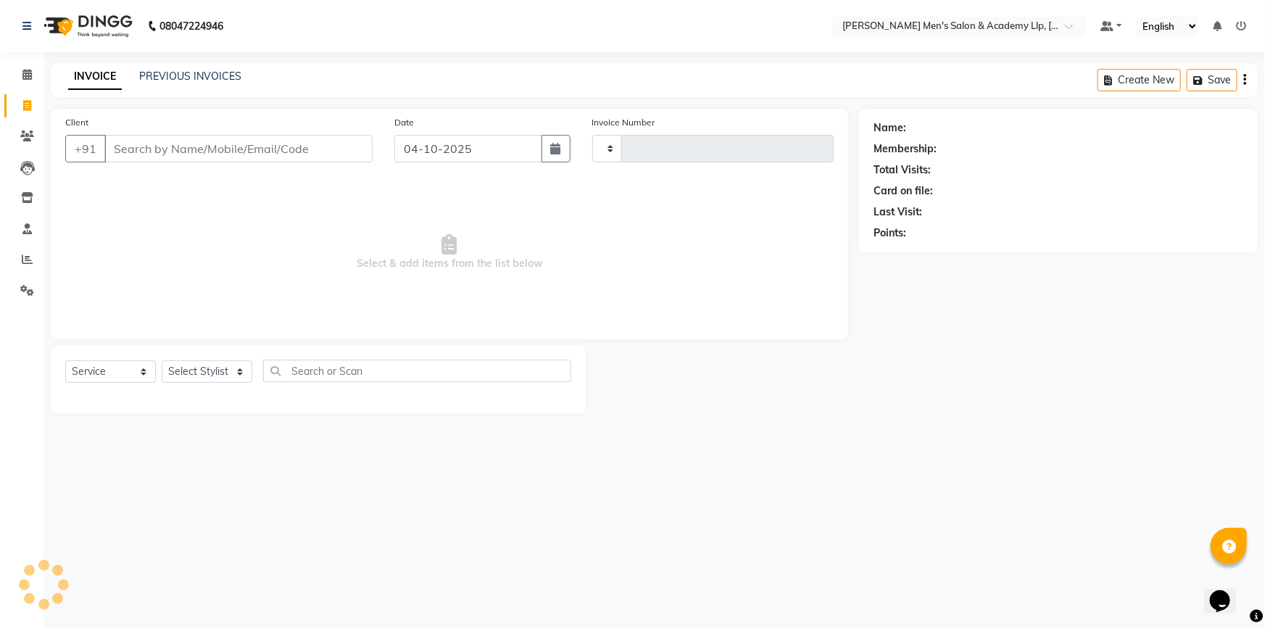
type input "6900"
select select "8248"
click at [117, 153] on input "Client" at bounding box center [238, 149] width 268 height 28
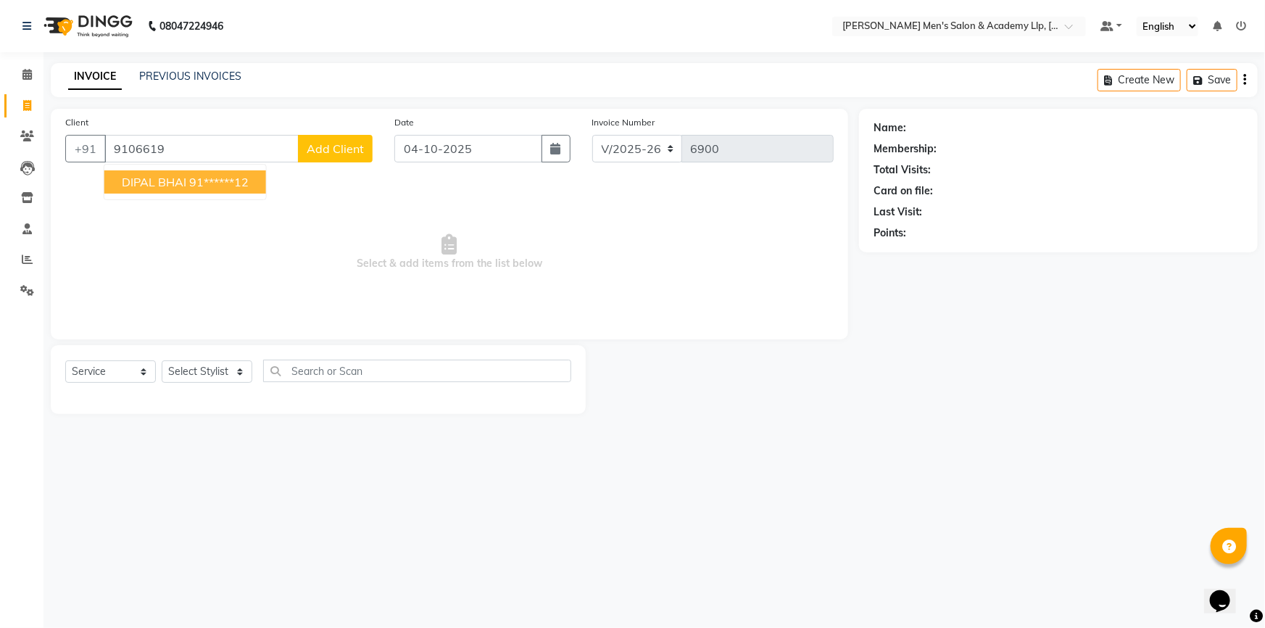
click at [260, 175] on button "DIPAL BHAI 91******12" at bounding box center [185, 181] width 162 height 23
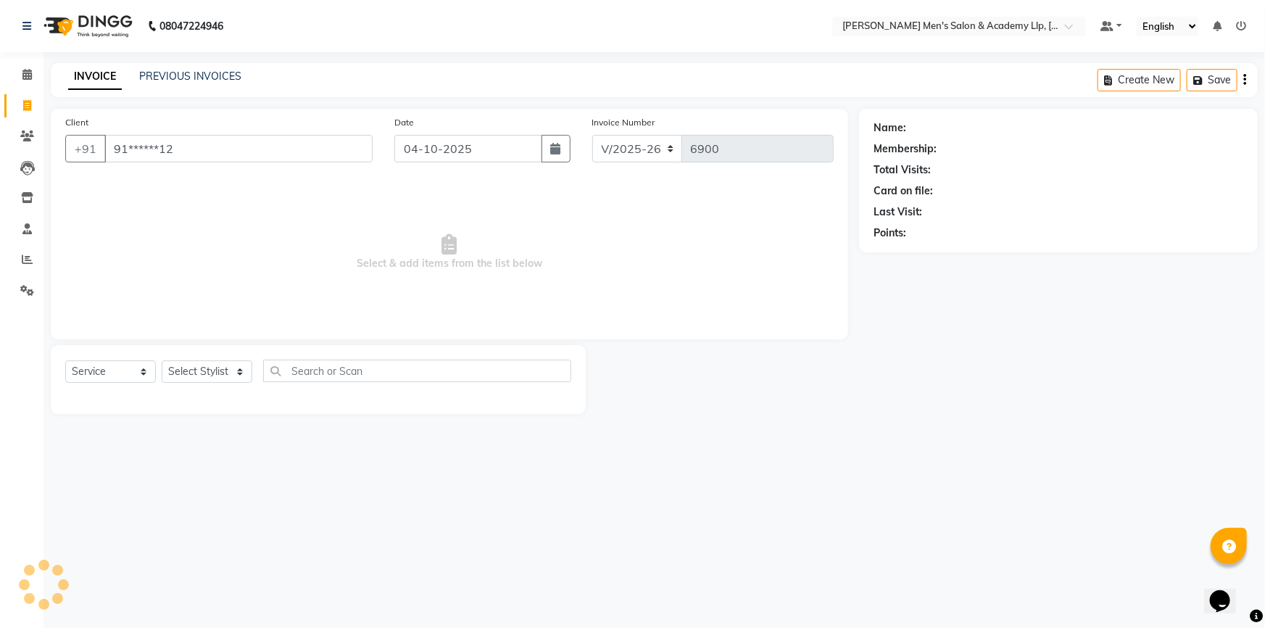
type input "91******12"
click at [919, 254] on icon "button" at bounding box center [914, 254] width 10 height 10
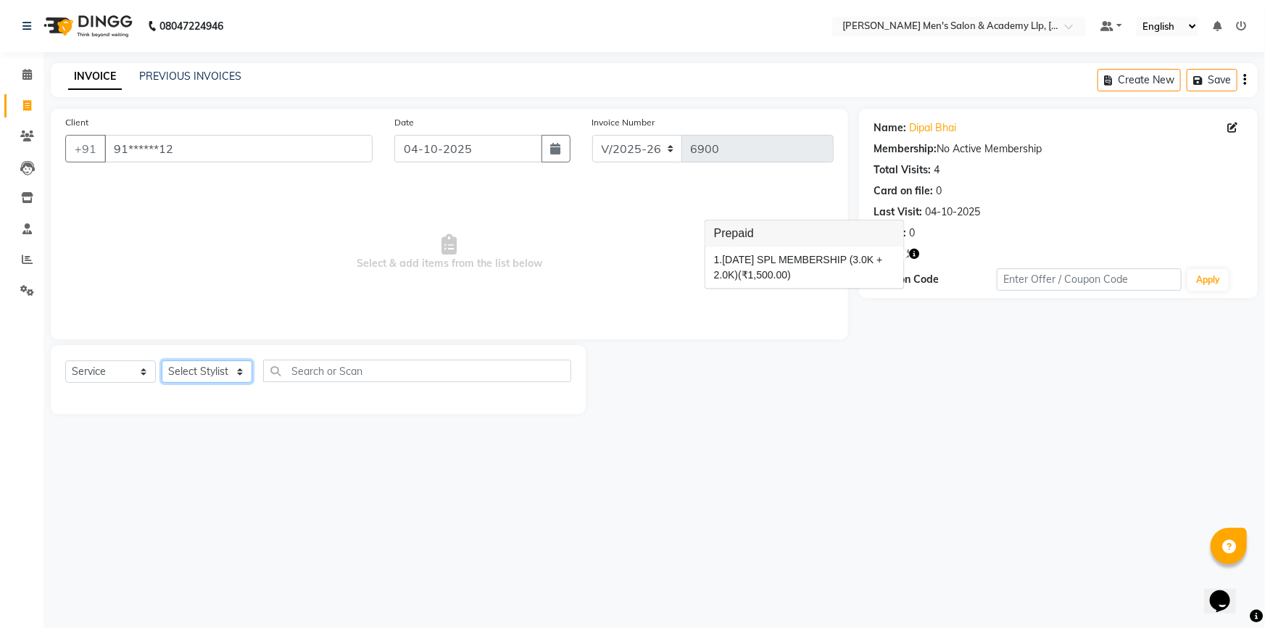
click at [186, 377] on select "Select Stylist ABHISHEK SEN AKKI SEN [PERSON_NAME] [PERSON_NAME] [PERSON_NAME] …" at bounding box center [207, 371] width 91 height 22
select select "91758"
click at [162, 360] on select "Select Stylist ABHISHEK SEN AKKI SEN [PERSON_NAME] [PERSON_NAME] [PERSON_NAME] …" at bounding box center [207, 371] width 91 height 22
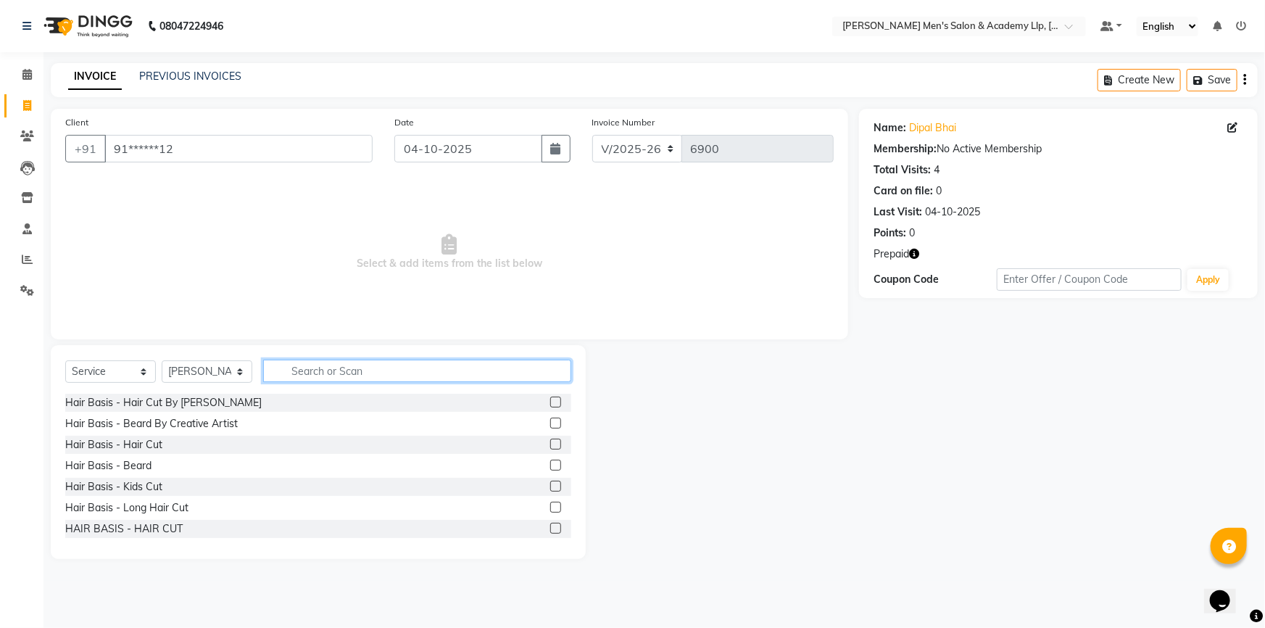
click at [346, 368] on input "text" at bounding box center [417, 371] width 308 height 22
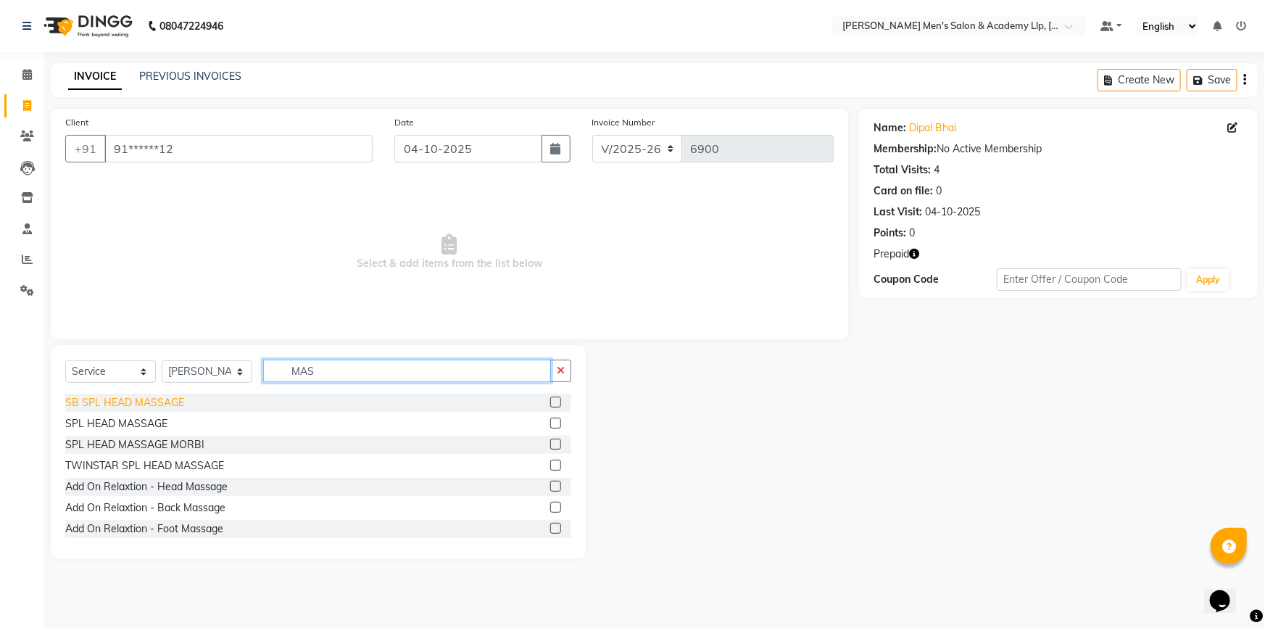
type input "MAS"
click at [150, 398] on div "SB SPL HEAD MASSAGE" at bounding box center [124, 402] width 119 height 15
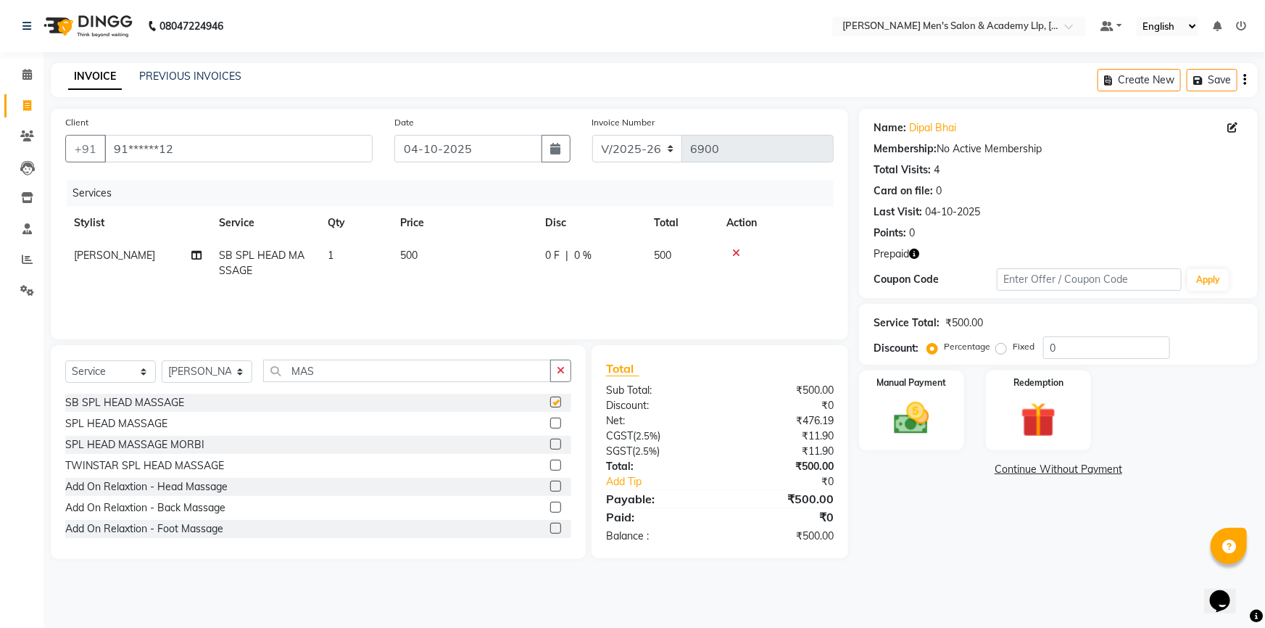
checkbox input "false"
drag, startPoint x: 1013, startPoint y: 394, endPoint x: 1011, endPoint y: 432, distance: 37.8
click at [1013, 396] on div "Redemption" at bounding box center [1038, 410] width 109 height 83
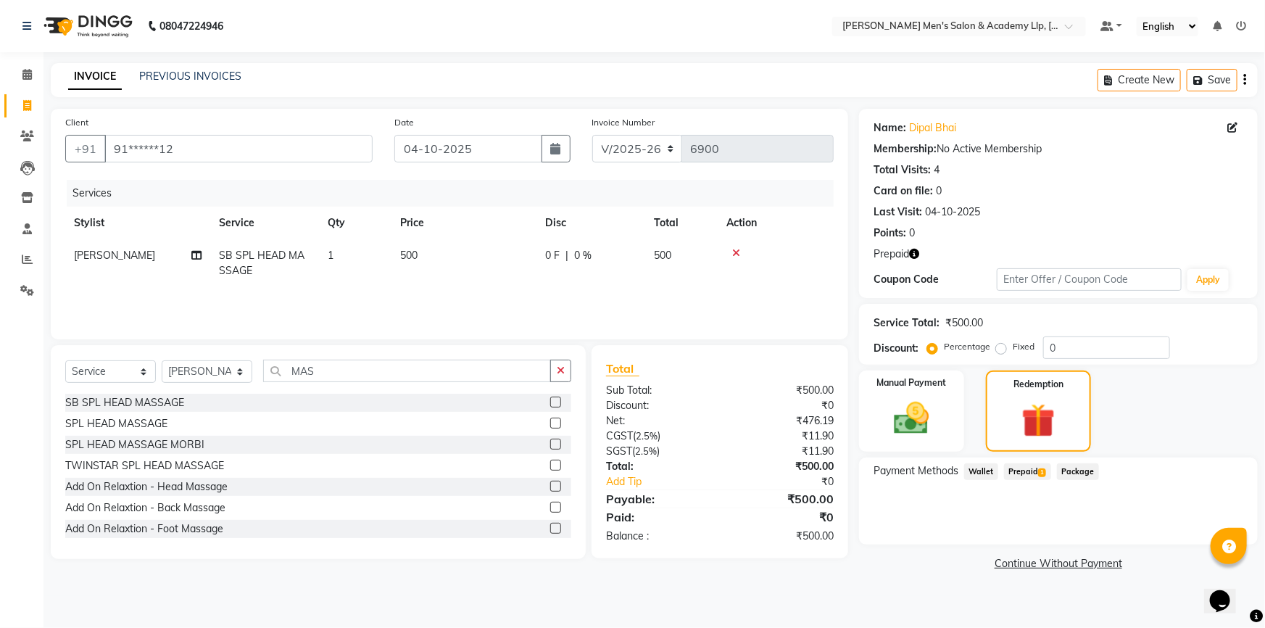
click at [1024, 465] on span "Prepaid 1" at bounding box center [1027, 471] width 47 height 17
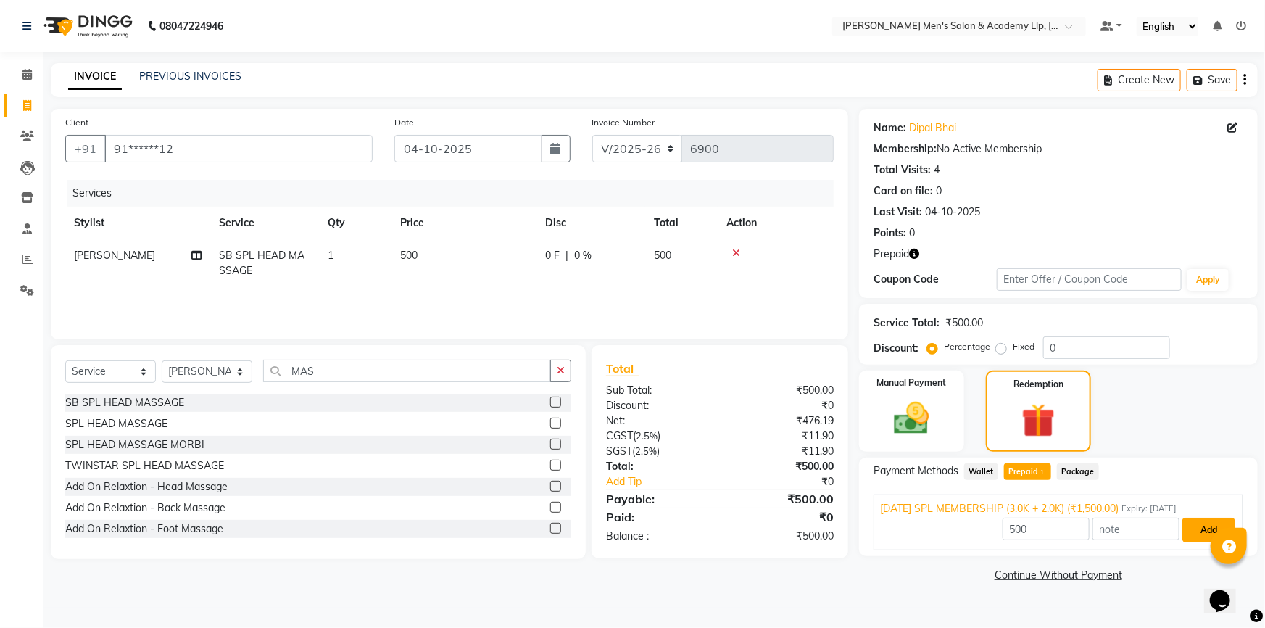
click at [1203, 524] on button "Add" at bounding box center [1208, 530] width 53 height 25
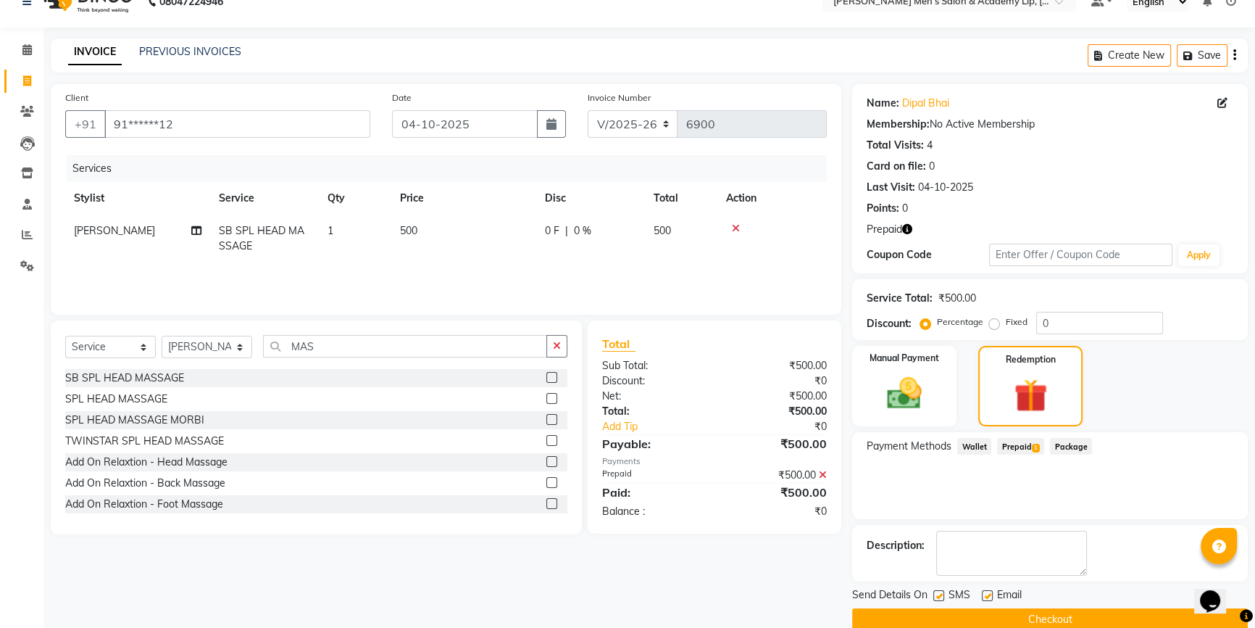
scroll to position [49, 0]
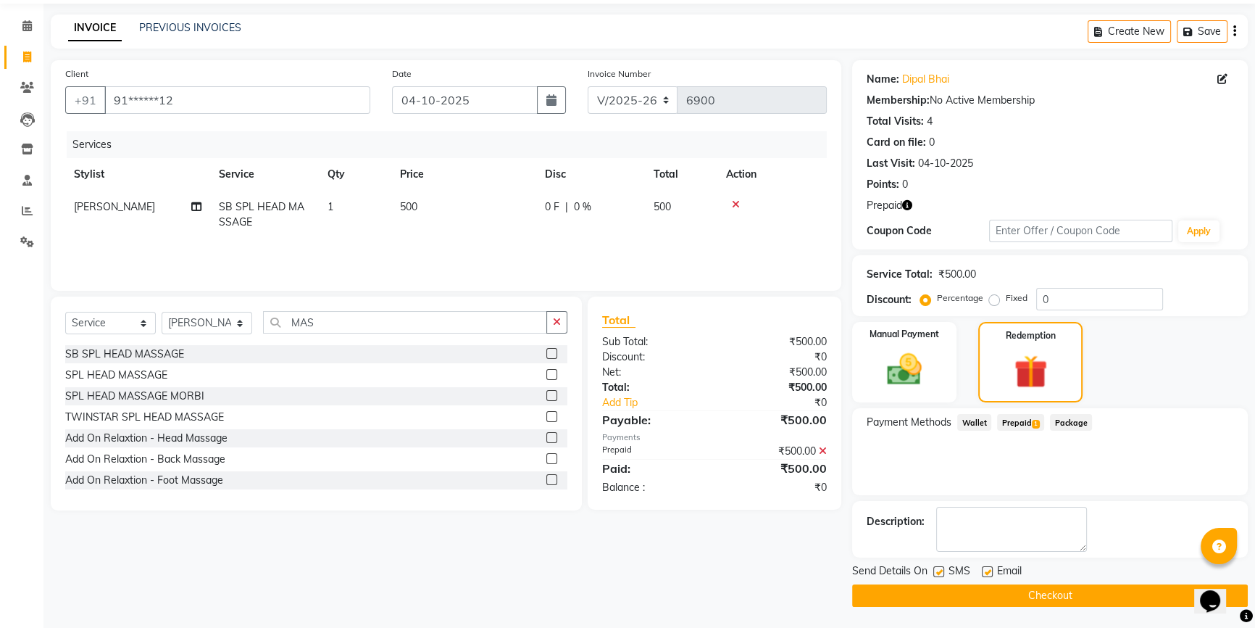
drag, startPoint x: 990, startPoint y: 573, endPoint x: 989, endPoint y: 582, distance: 8.7
click at [989, 575] on label at bounding box center [987, 571] width 11 height 11
click at [989, 575] on input "checkbox" at bounding box center [986, 572] width 9 height 9
checkbox input "false"
click at [992, 599] on button "Checkout" at bounding box center [1050, 595] width 396 height 22
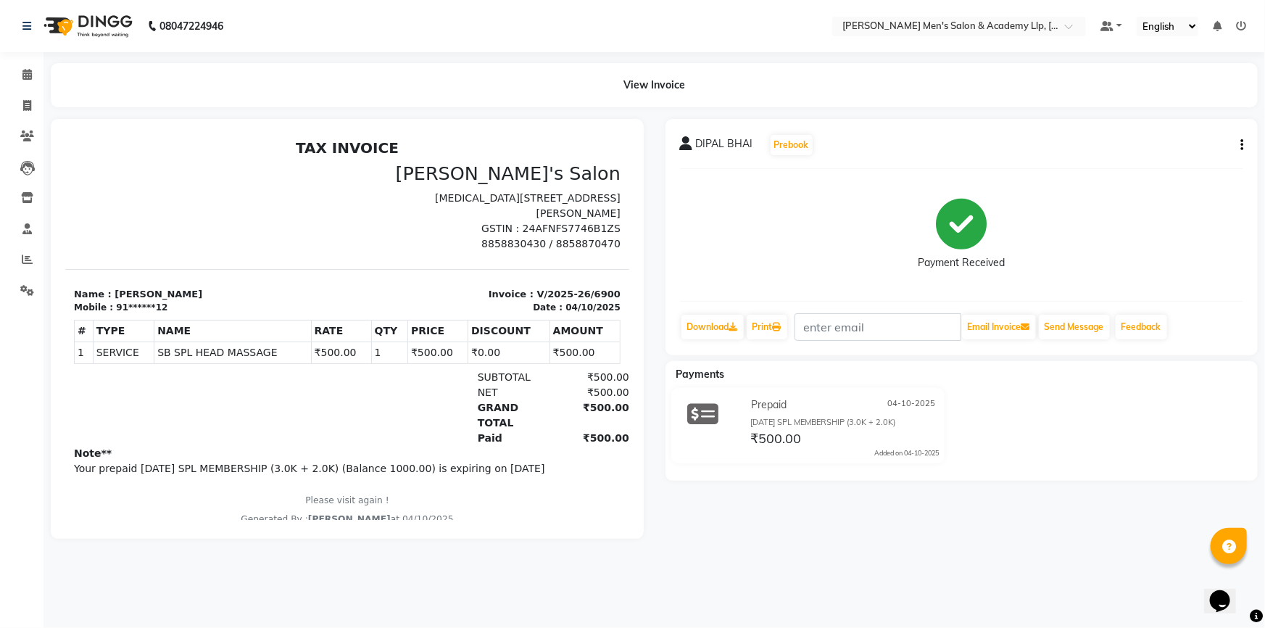
click at [0, 539] on div "Calendar Invoice Clients Leads Inventory Staff Reports Settings Completed InPro…" at bounding box center [98, 323] width 196 height 565
click at [0, 466] on div "Calendar Invoice Clients Leads Inventory Staff Reports Settings Completed InPro…" at bounding box center [98, 323] width 196 height 565
drag, startPoint x: 0, startPoint y: 456, endPoint x: 28, endPoint y: 111, distance: 346.1
click at [28, 111] on span at bounding box center [26, 106] width 25 height 17
select select "service"
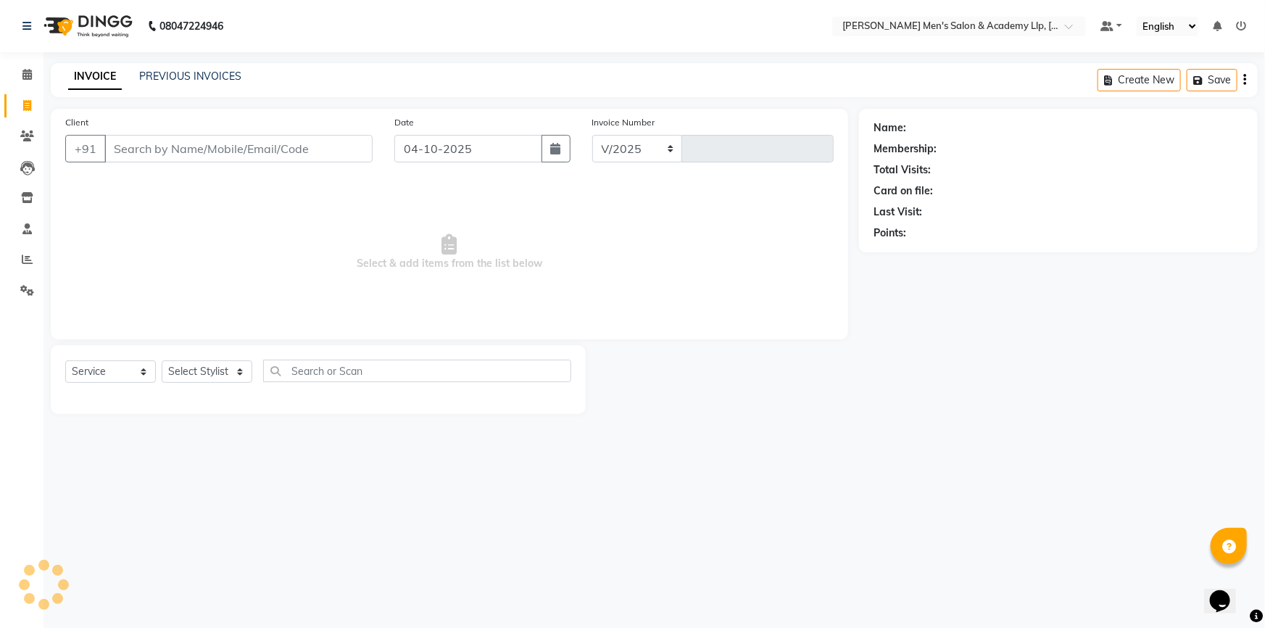
select select "8248"
type input "6901"
type input "7016527841"
click at [347, 139] on button "Add Client" at bounding box center [335, 149] width 75 height 28
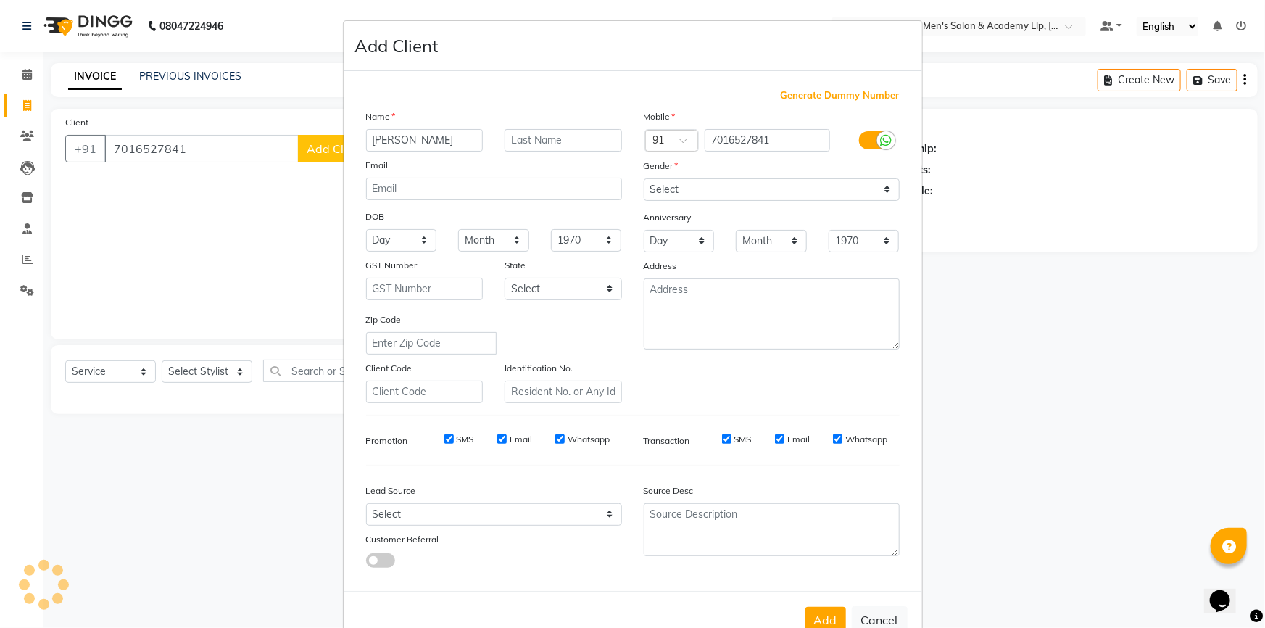
type input "[PERSON_NAME]"
type input "BHAI"
click at [673, 191] on select "Select [DEMOGRAPHIC_DATA] [DEMOGRAPHIC_DATA] Other Prefer Not To Say" at bounding box center [772, 189] width 256 height 22
select select "[DEMOGRAPHIC_DATA]"
click at [644, 178] on select "Select [DEMOGRAPHIC_DATA] [DEMOGRAPHIC_DATA] Other Prefer Not To Say" at bounding box center [772, 189] width 256 height 22
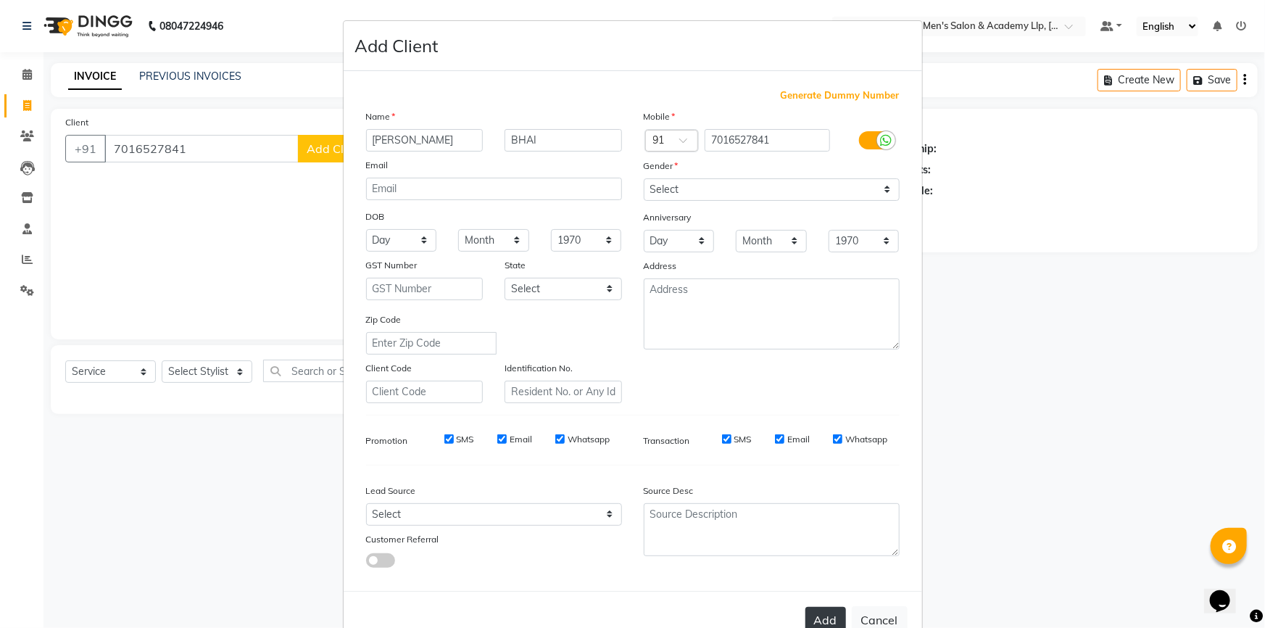
click at [822, 613] on button "Add" at bounding box center [825, 620] width 41 height 26
type input "70******41"
select select
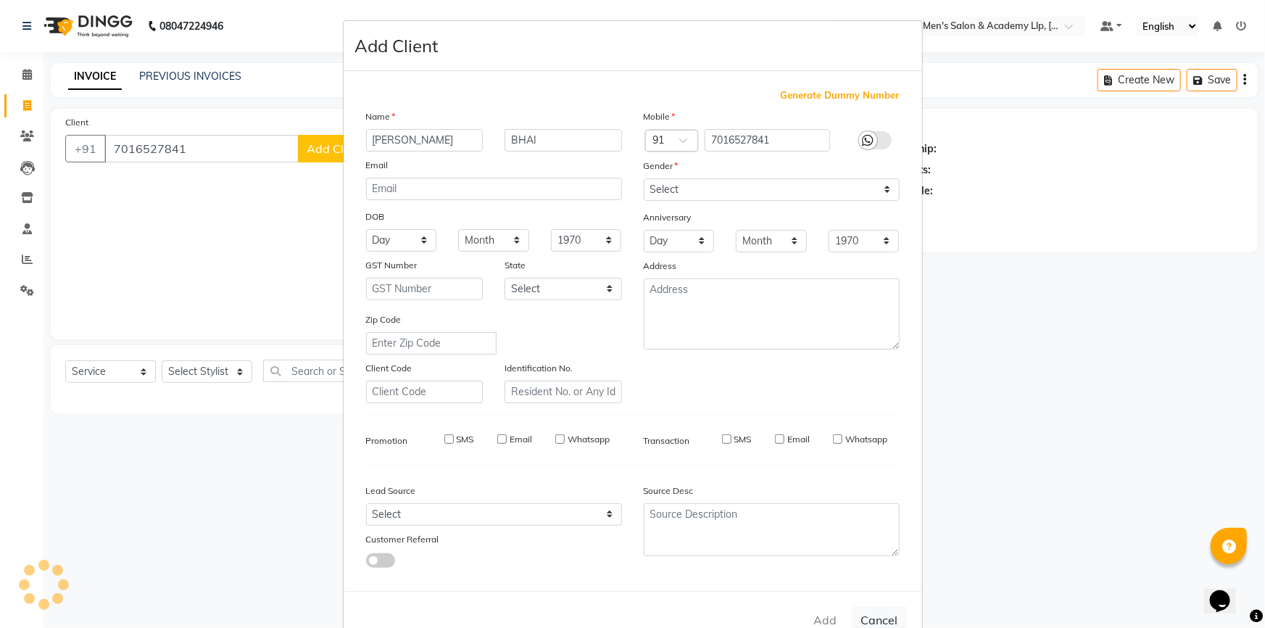
select select
checkbox input "false"
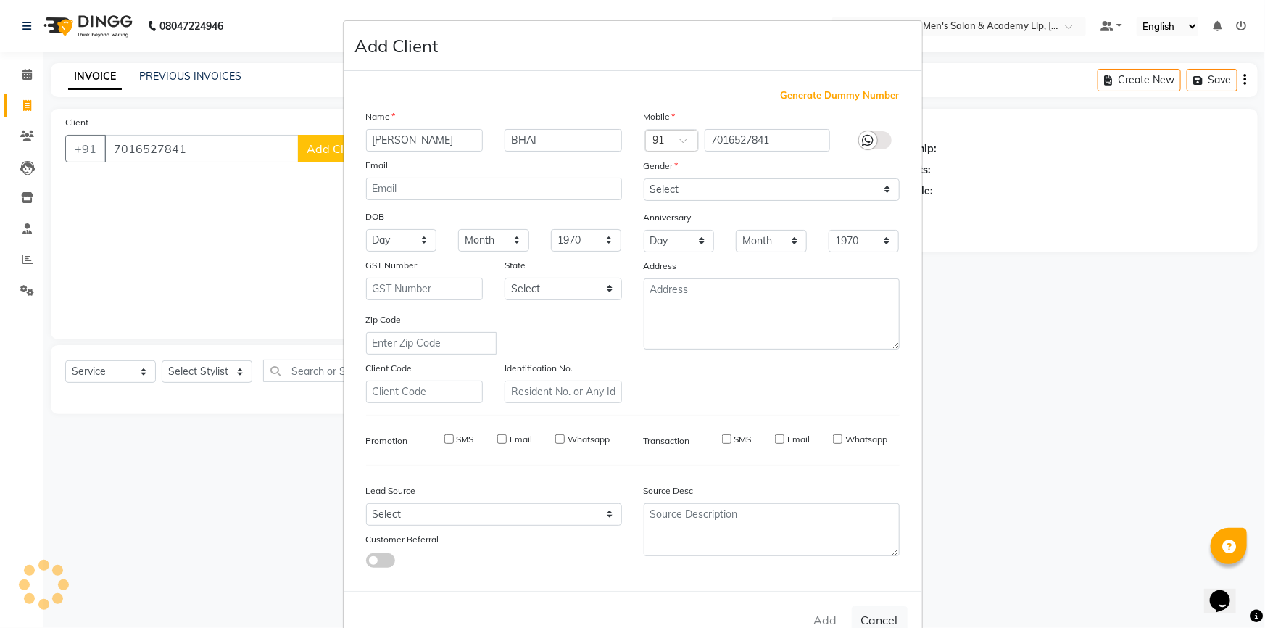
checkbox input "false"
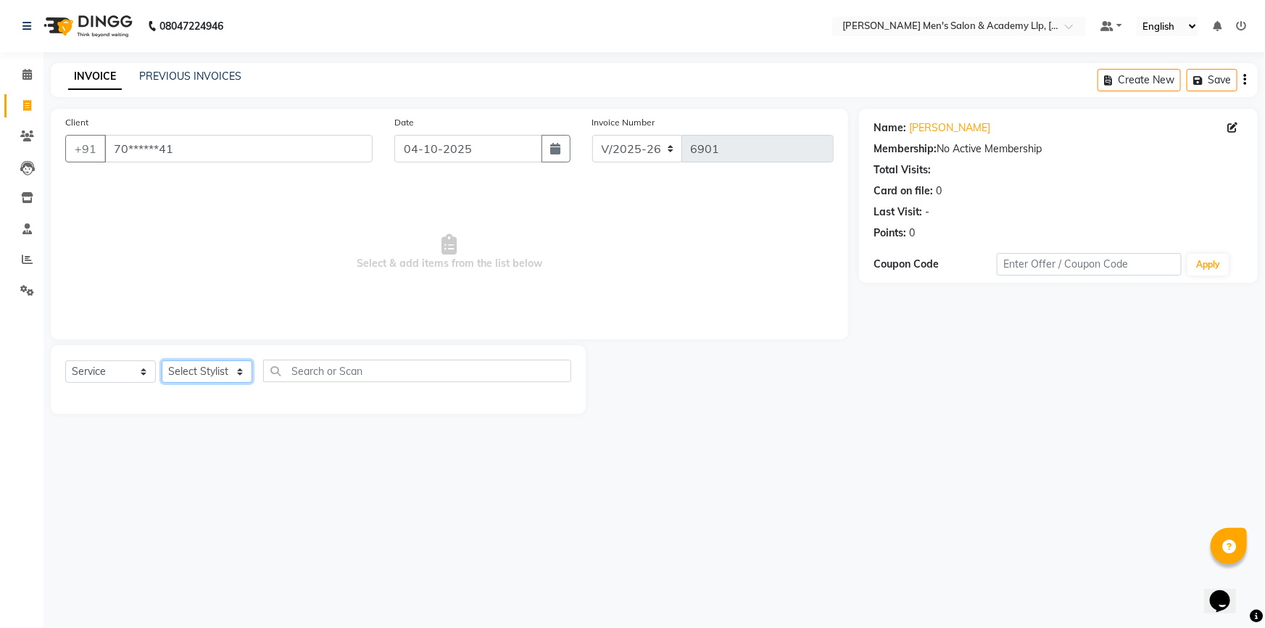
drag, startPoint x: 188, startPoint y: 378, endPoint x: 203, endPoint y: 362, distance: 21.6
click at [191, 377] on select "Select Stylist ABHISHEK SEN AKKI SEN [PERSON_NAME] [PERSON_NAME] [PERSON_NAME] …" at bounding box center [207, 371] width 91 height 22
select select "90090"
click at [162, 360] on select "Select Stylist ABHISHEK SEN AKKI SEN [PERSON_NAME] [PERSON_NAME] [PERSON_NAME] …" at bounding box center [207, 371] width 91 height 22
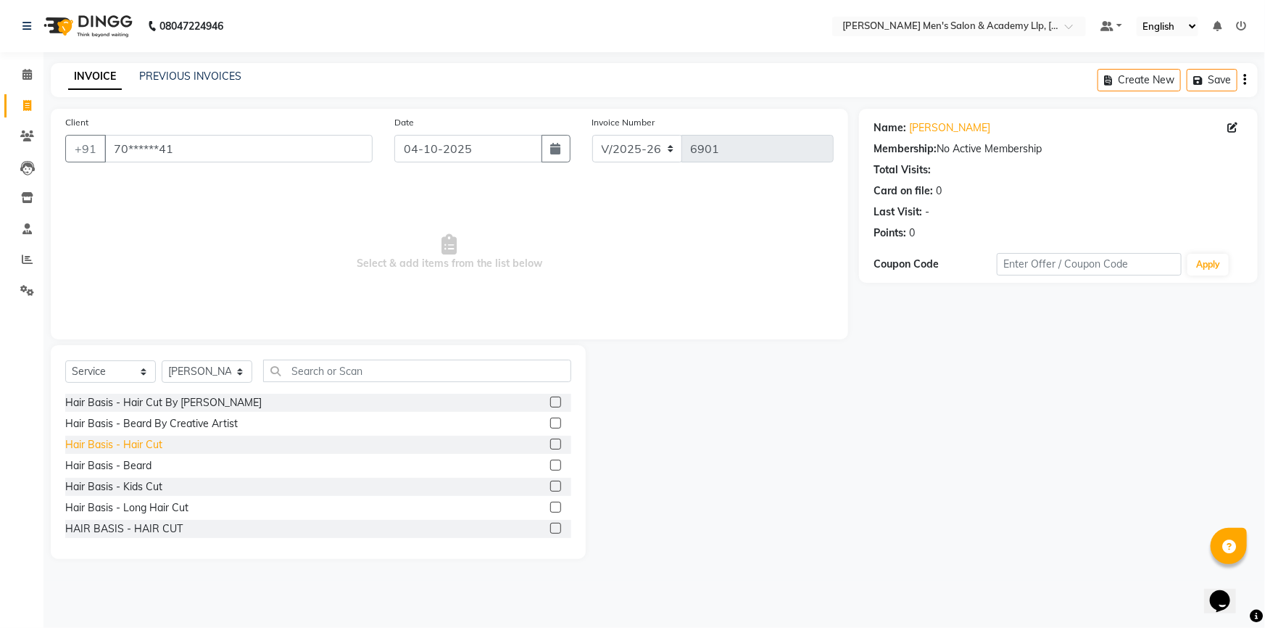
click at [131, 449] on div "Hair Basis - Hair Cut" at bounding box center [113, 444] width 97 height 15
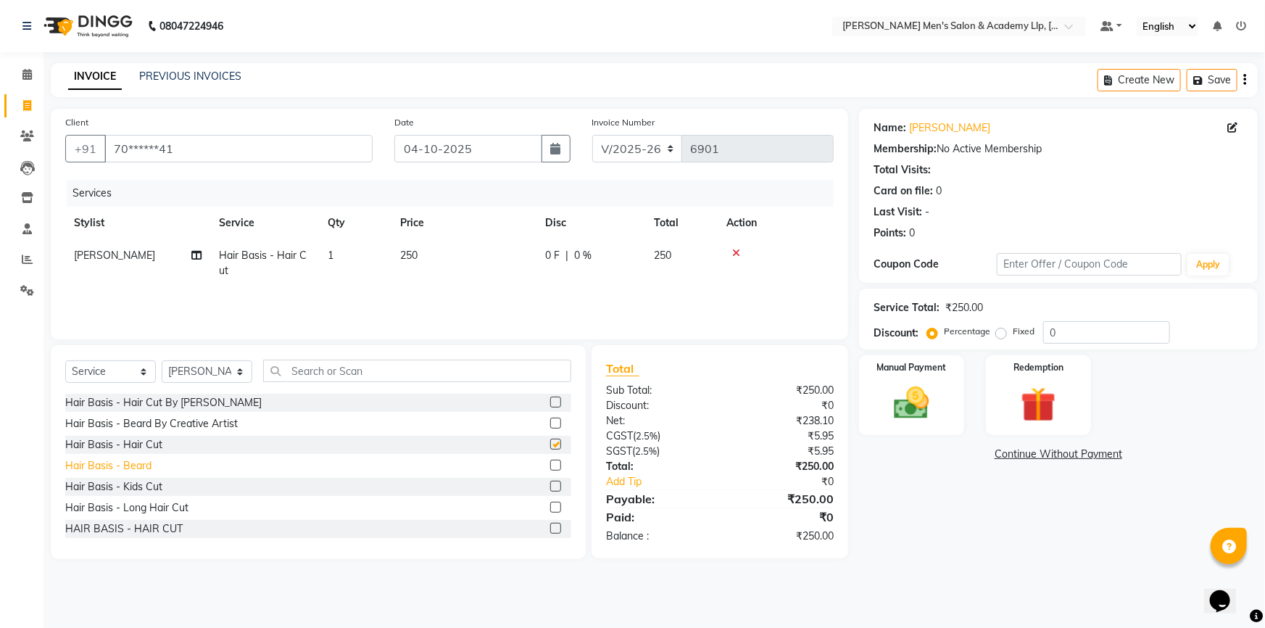
checkbox input "false"
click at [128, 465] on div "Hair Basis - Beard" at bounding box center [108, 465] width 86 height 15
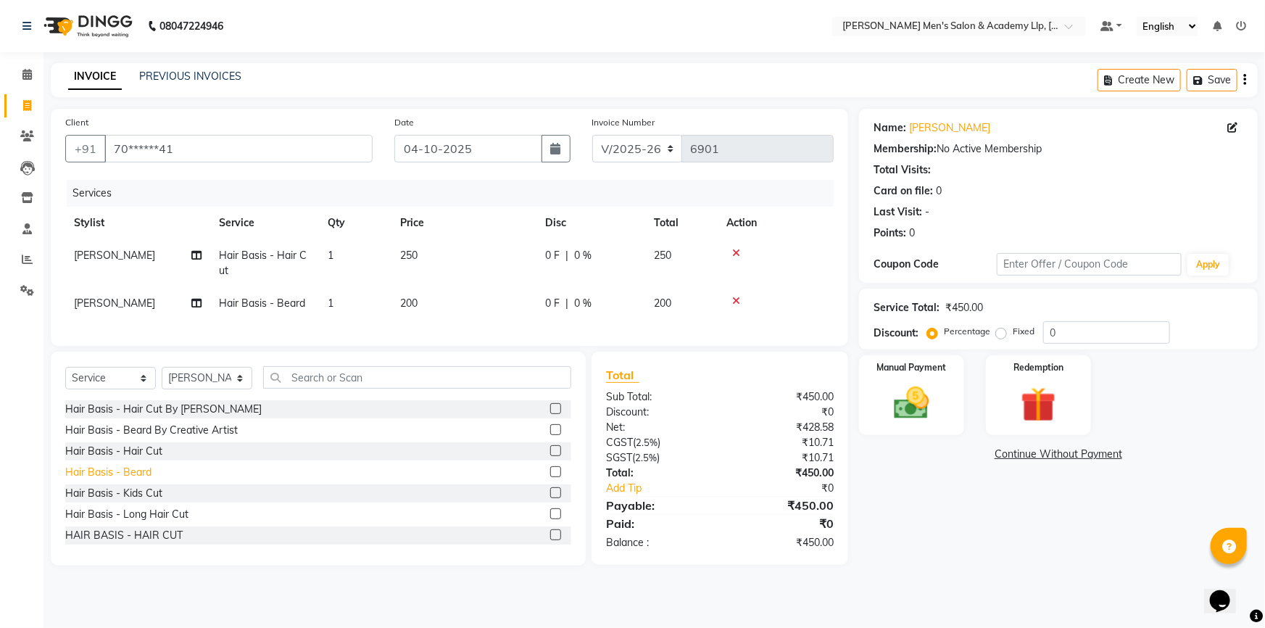
click at [129, 480] on div "Hair Basis - Beard" at bounding box center [108, 472] width 86 height 15
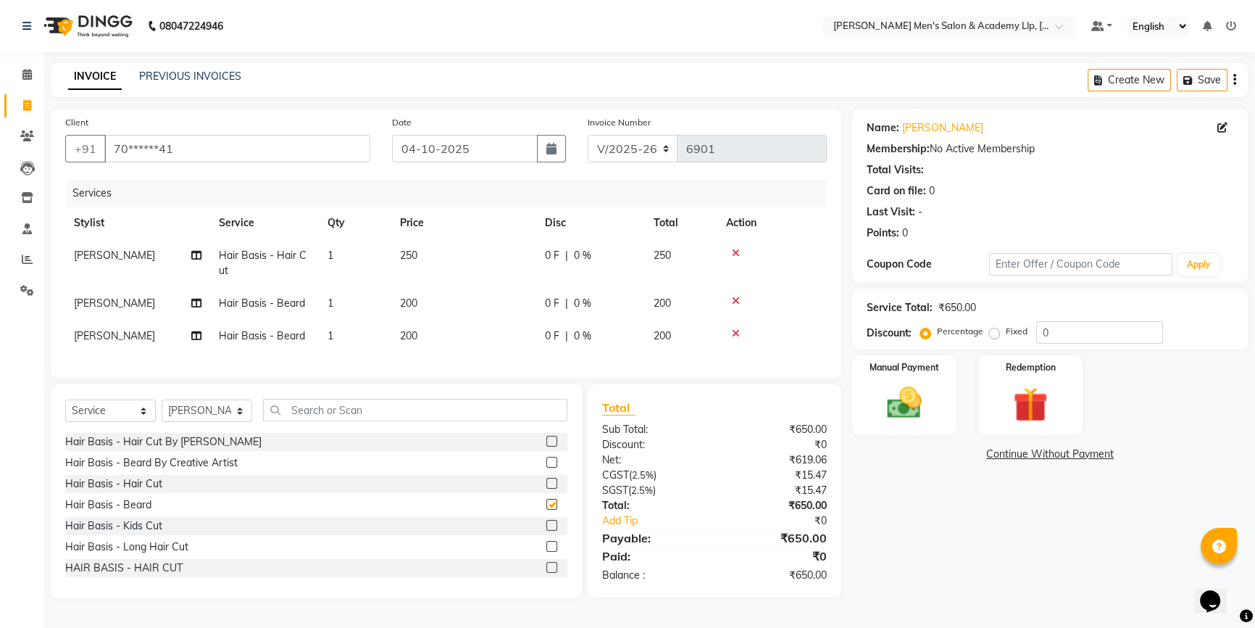
checkbox input "false"
click at [290, 419] on input "text" at bounding box center [415, 410] width 304 height 22
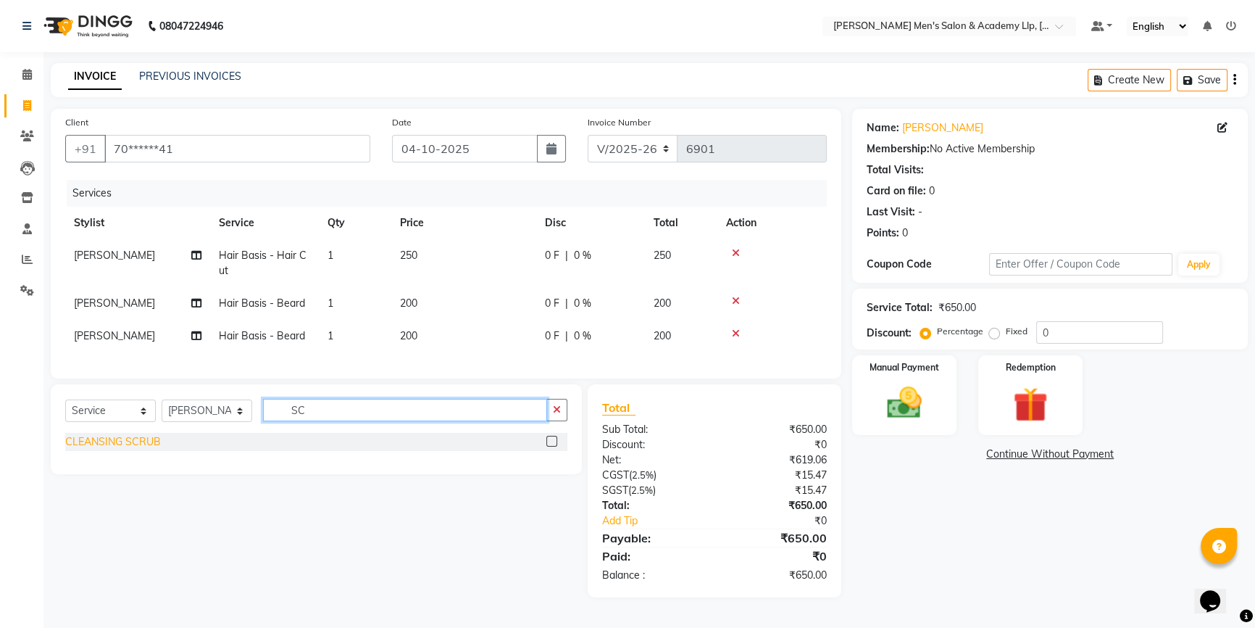
type input "SC"
click at [125, 448] on div "CLEANSING SCRUB" at bounding box center [113, 441] width 96 height 15
checkbox input "false"
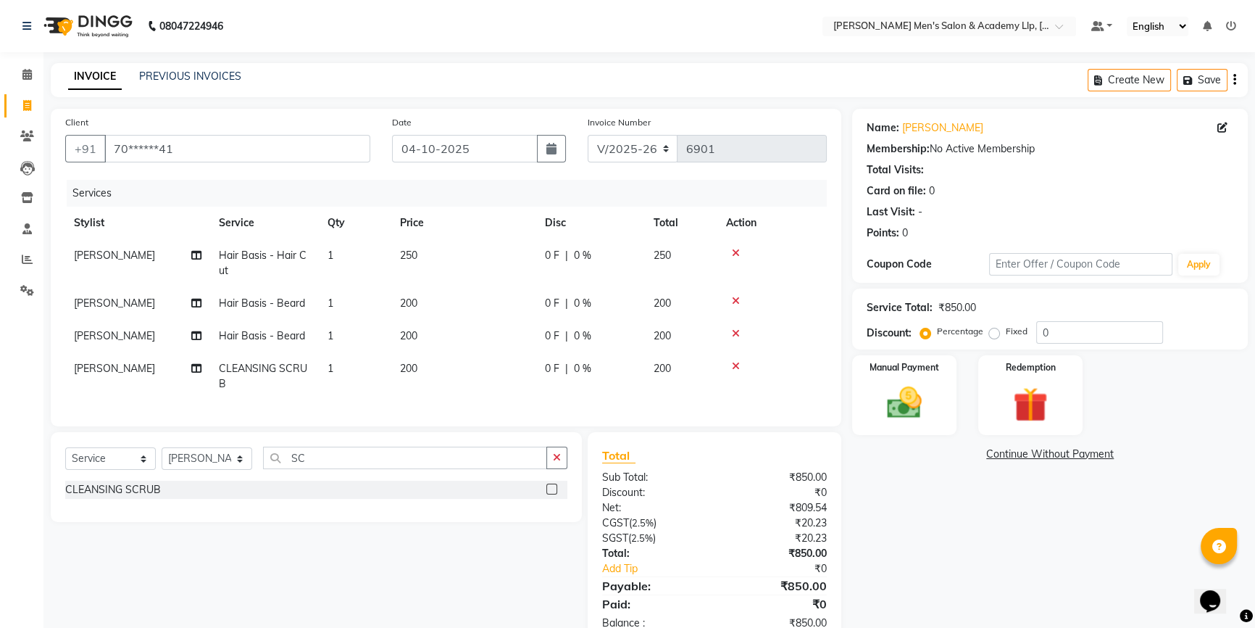
click at [475, 371] on td "200" at bounding box center [463, 376] width 145 height 48
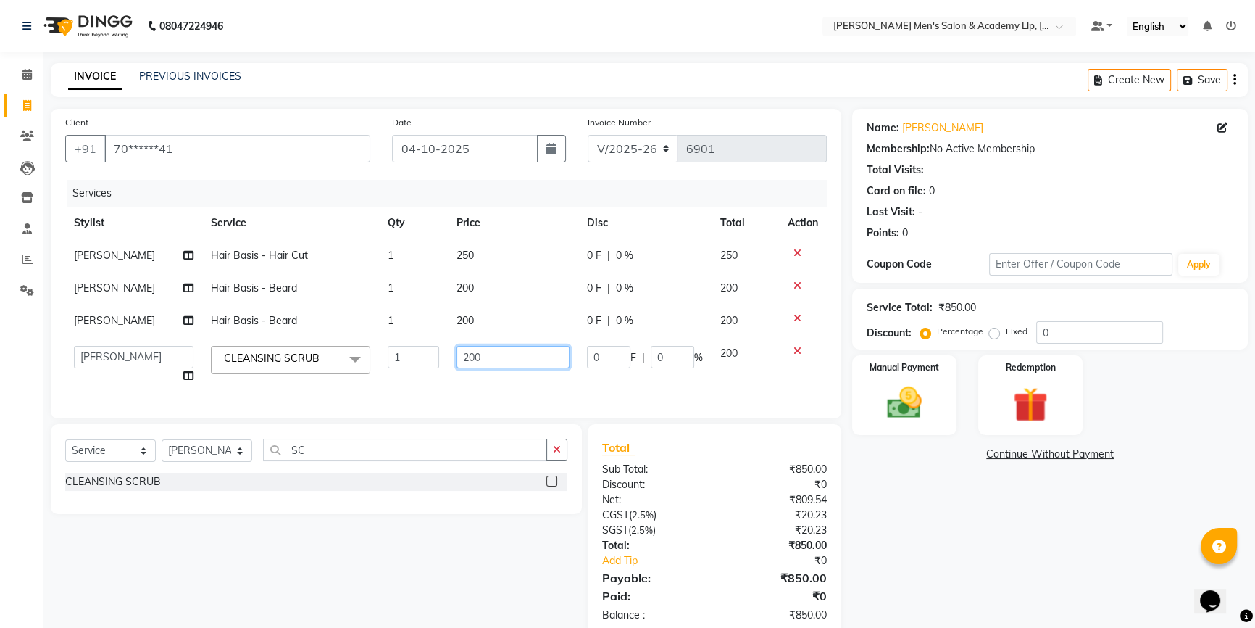
click at [513, 361] on input "200" at bounding box center [513, 357] width 113 height 22
type input "2"
type input "300"
click at [505, 259] on td "250" at bounding box center [513, 255] width 130 height 33
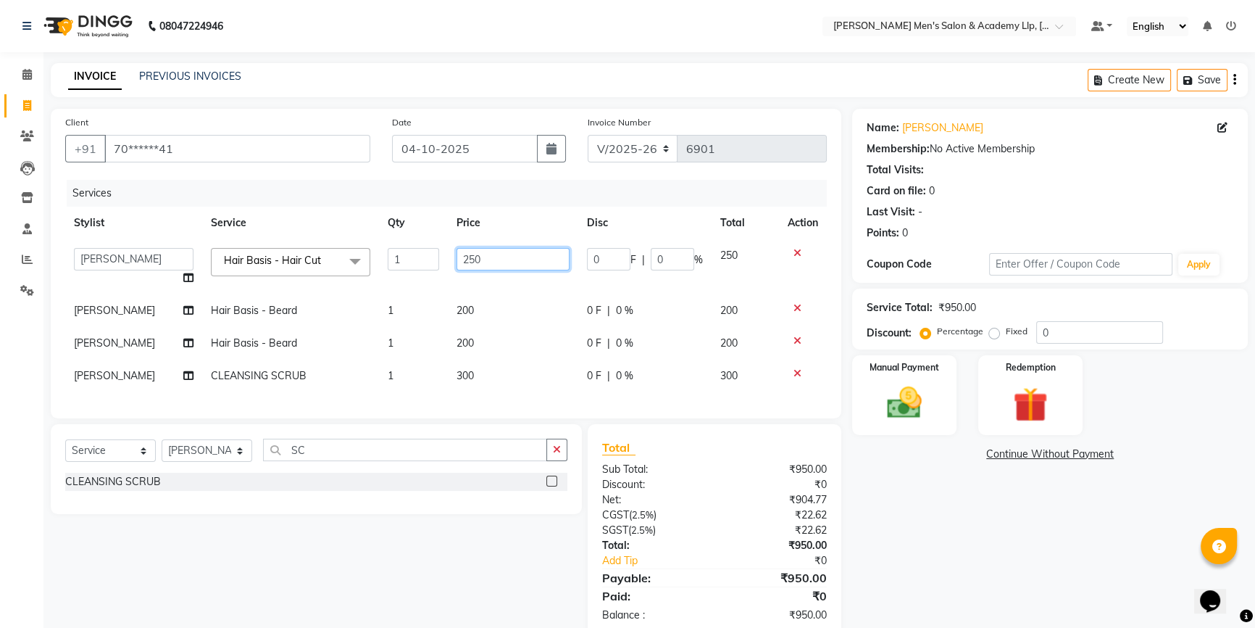
click at [515, 259] on input "250" at bounding box center [513, 259] width 113 height 22
type input "2"
type input "300"
click at [444, 49] on nav "08047224946 Select Location × Sandy Men's Salon & Academy Llp, Ravapar Road Def…" at bounding box center [627, 26] width 1255 height 52
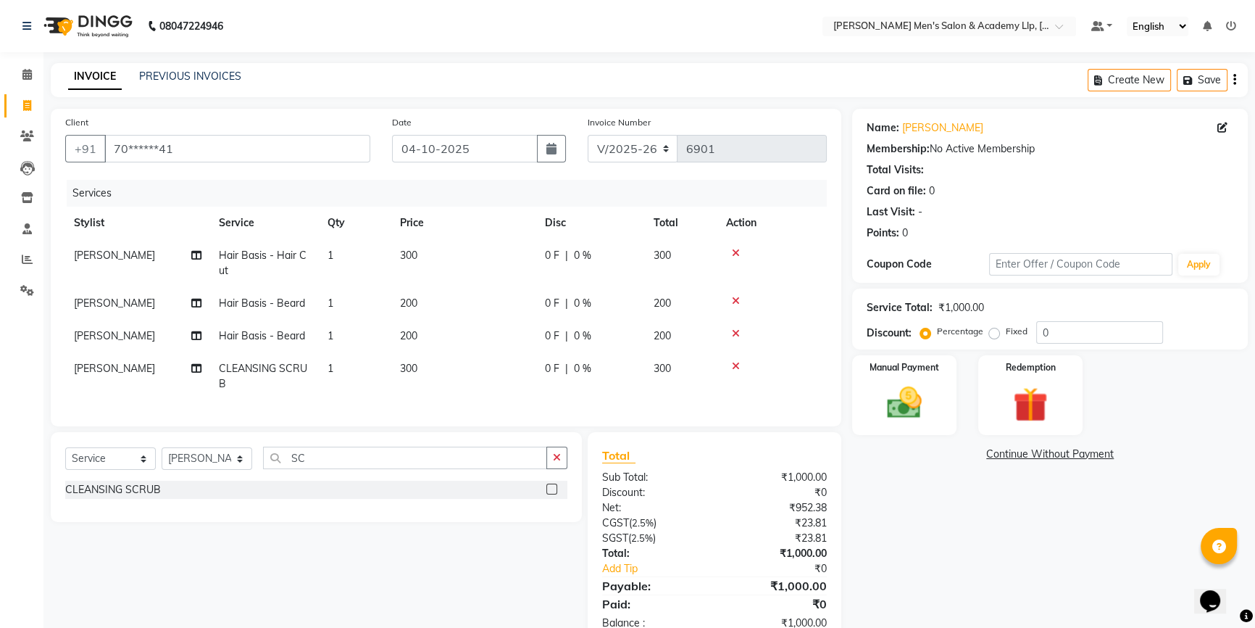
click at [138, 337] on span "[PERSON_NAME]" at bounding box center [114, 335] width 81 height 13
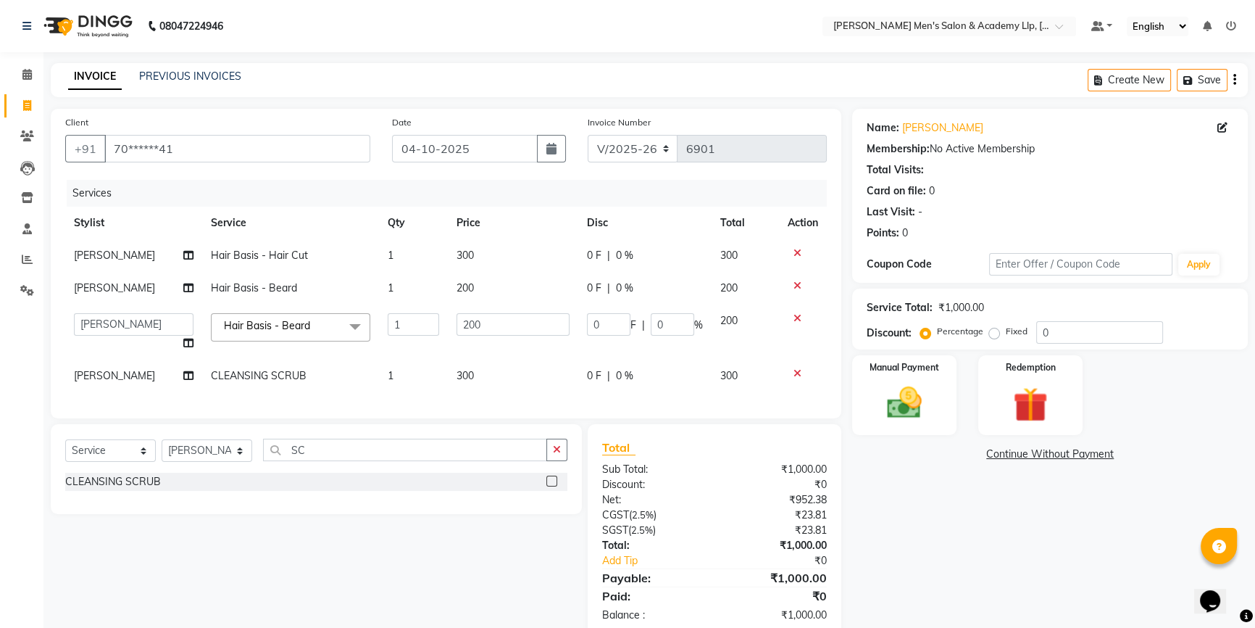
click at [138, 337] on td "ABHISHEK SEN AKKI SEN ANKUSH SEN ARYAN GOHEL ARYAN SEN CHANDU SEN DIPESH SEN HA…" at bounding box center [133, 331] width 137 height 55
click at [129, 323] on select "ABHISHEK SEN AKKI SEN ANKUSH SEN ARYAN GOHEL ARYAN SEN CHANDU SEN DIPESH SEN HA…" at bounding box center [134, 324] width 120 height 22
select select "84131"
click at [91, 381] on span "[PERSON_NAME]" at bounding box center [114, 375] width 81 height 13
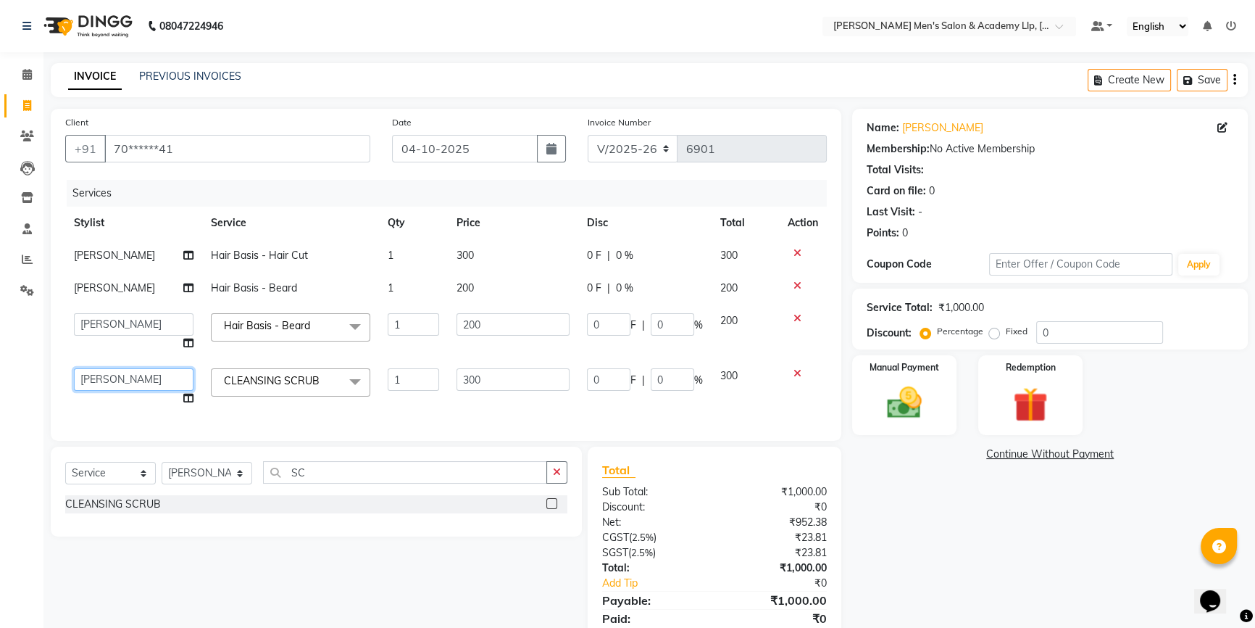
click at [91, 378] on select "ABHISHEK SEN AKKI SEN ANKUSH SEN ARYAN GOHEL ARYAN SEN CHANDU SEN DIPESH SEN HA…" at bounding box center [134, 379] width 120 height 22
select select "88539"
click at [1043, 393] on img at bounding box center [1031, 404] width 59 height 45
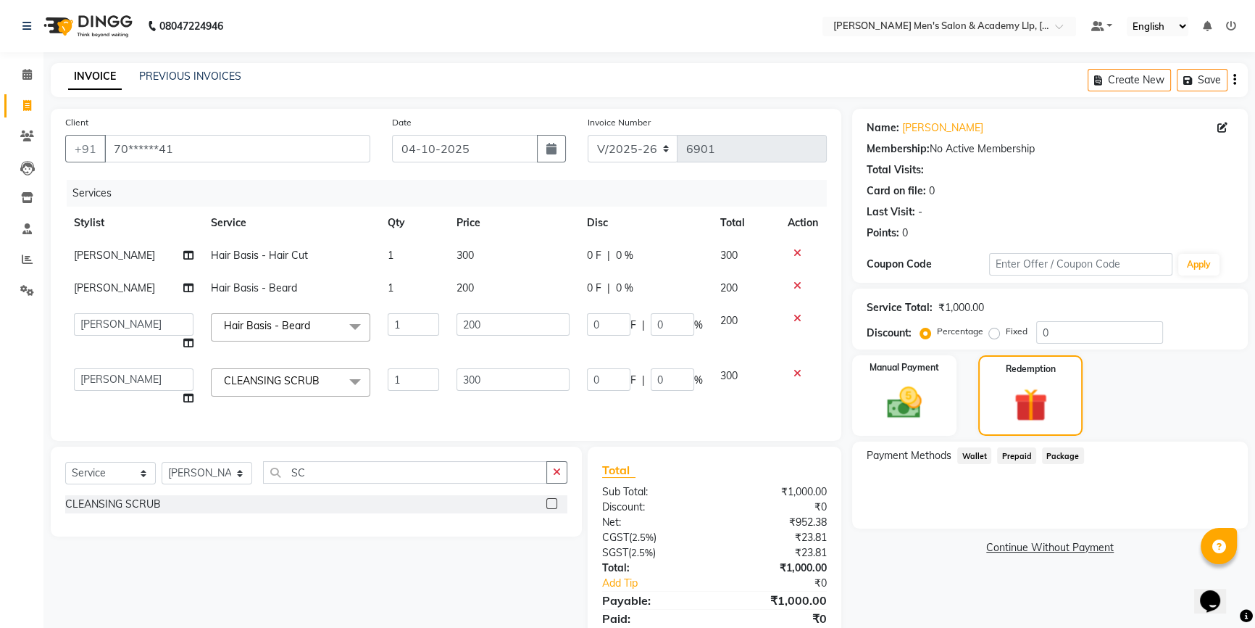
click at [1012, 456] on span "Prepaid" at bounding box center [1016, 455] width 39 height 17
click at [928, 418] on img at bounding box center [905, 402] width 59 height 41
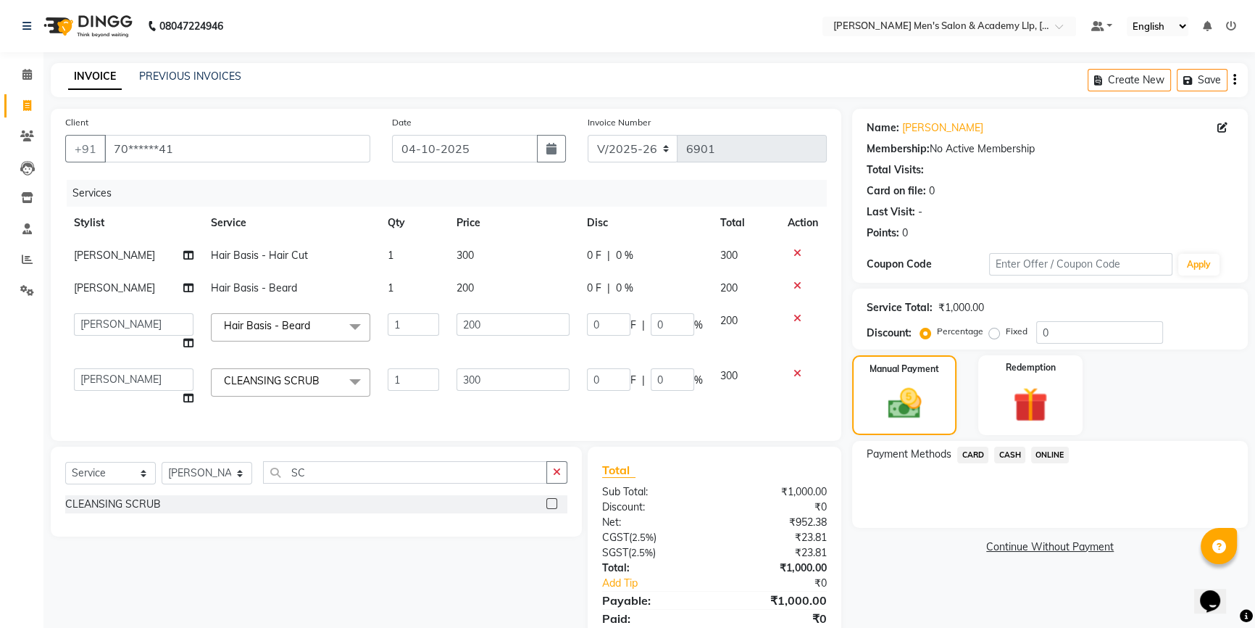
click at [1008, 454] on span "CASH" at bounding box center [1010, 455] width 31 height 17
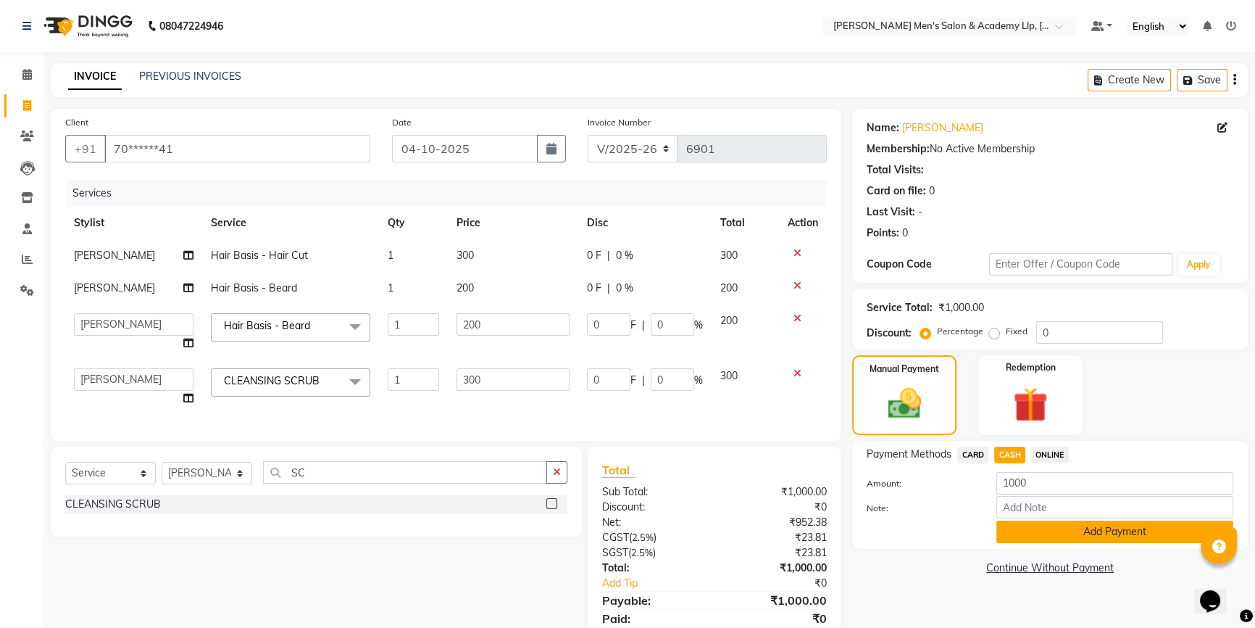
click at [1053, 534] on button "Add Payment" at bounding box center [1115, 531] width 237 height 22
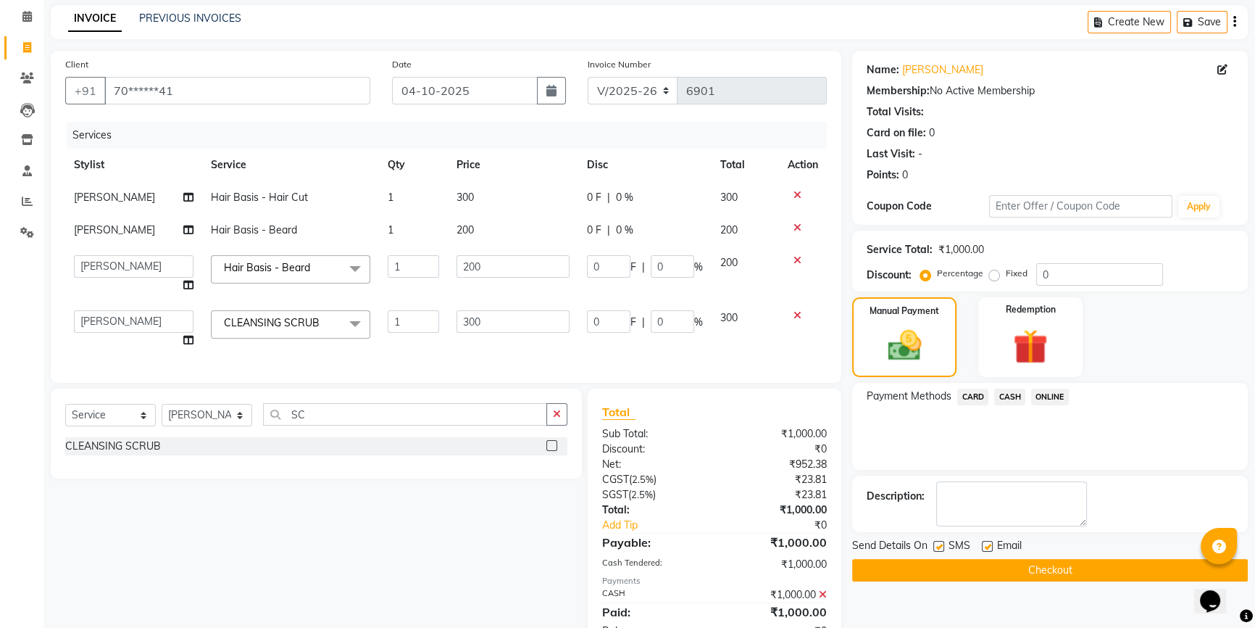
scroll to position [115, 0]
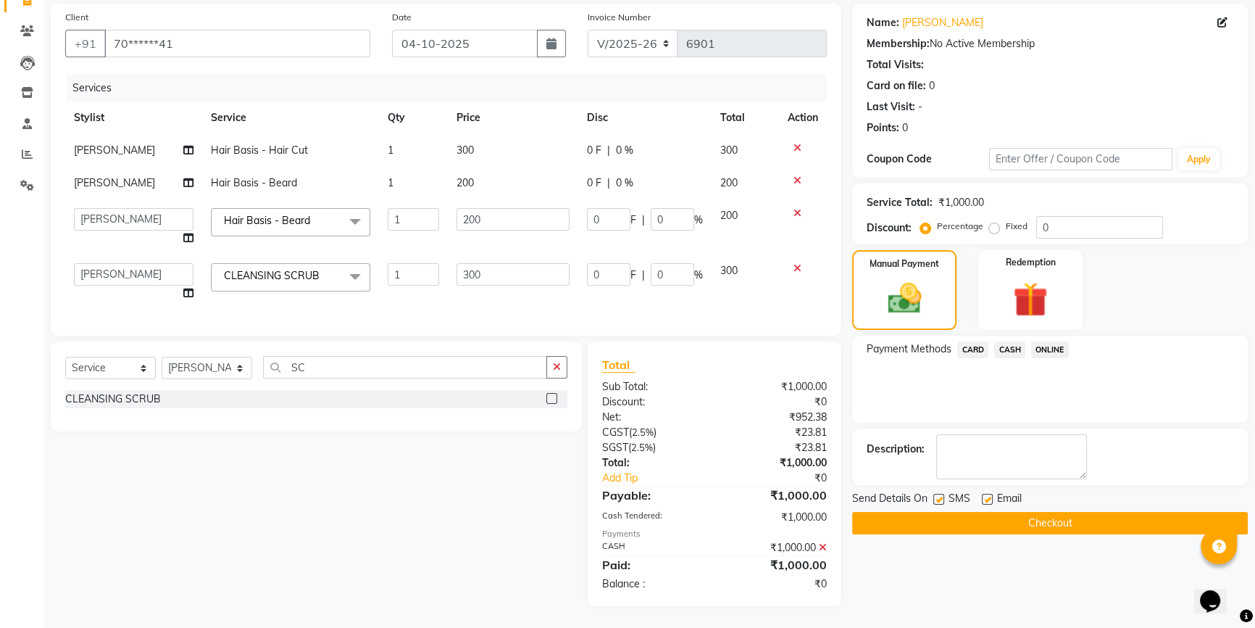
click at [986, 494] on label at bounding box center [987, 499] width 11 height 11
click at [986, 495] on input "checkbox" at bounding box center [986, 499] width 9 height 9
checkbox input "false"
click at [940, 494] on label at bounding box center [939, 499] width 11 height 11
click at [940, 495] on input "checkbox" at bounding box center [938, 499] width 9 height 9
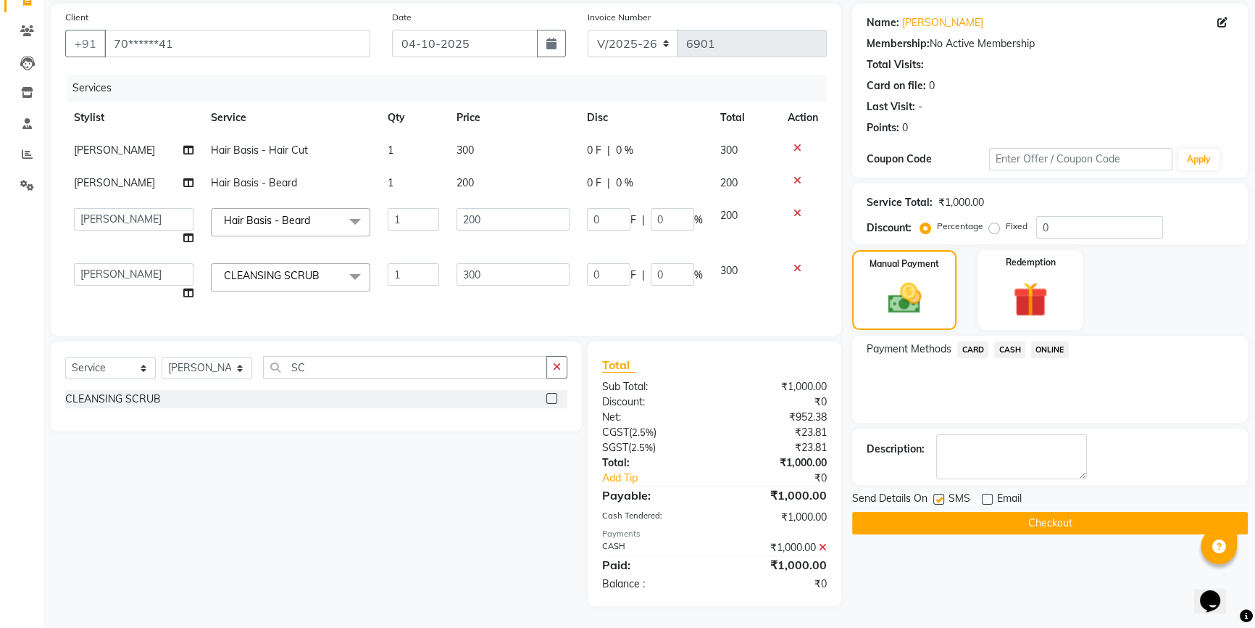
checkbox input "false"
click at [942, 512] on button "Checkout" at bounding box center [1050, 523] width 396 height 22
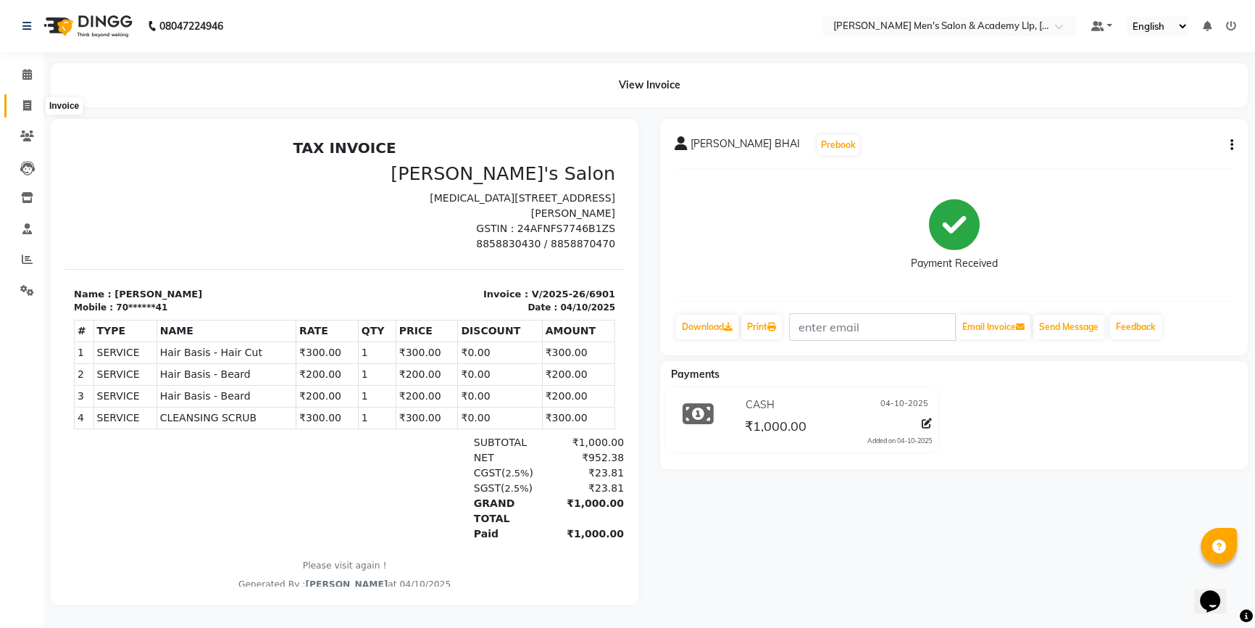
click at [24, 109] on icon at bounding box center [27, 105] width 8 height 11
select select "service"
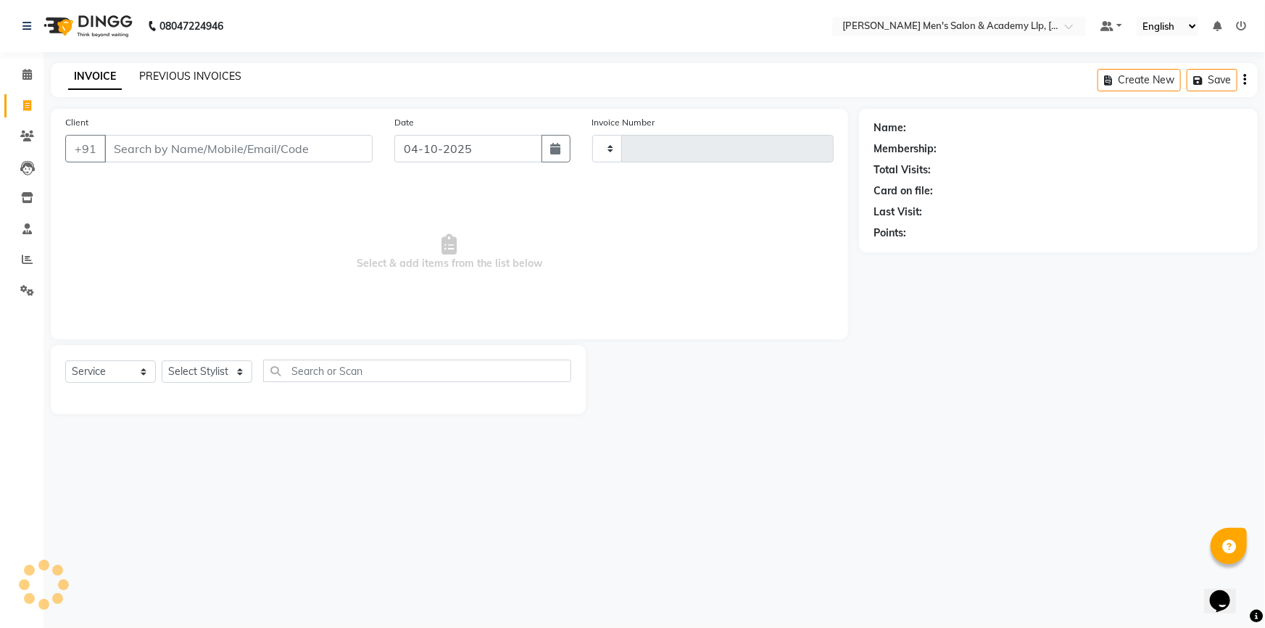
click at [158, 78] on link "PREVIOUS INVOICES" at bounding box center [190, 76] width 102 height 13
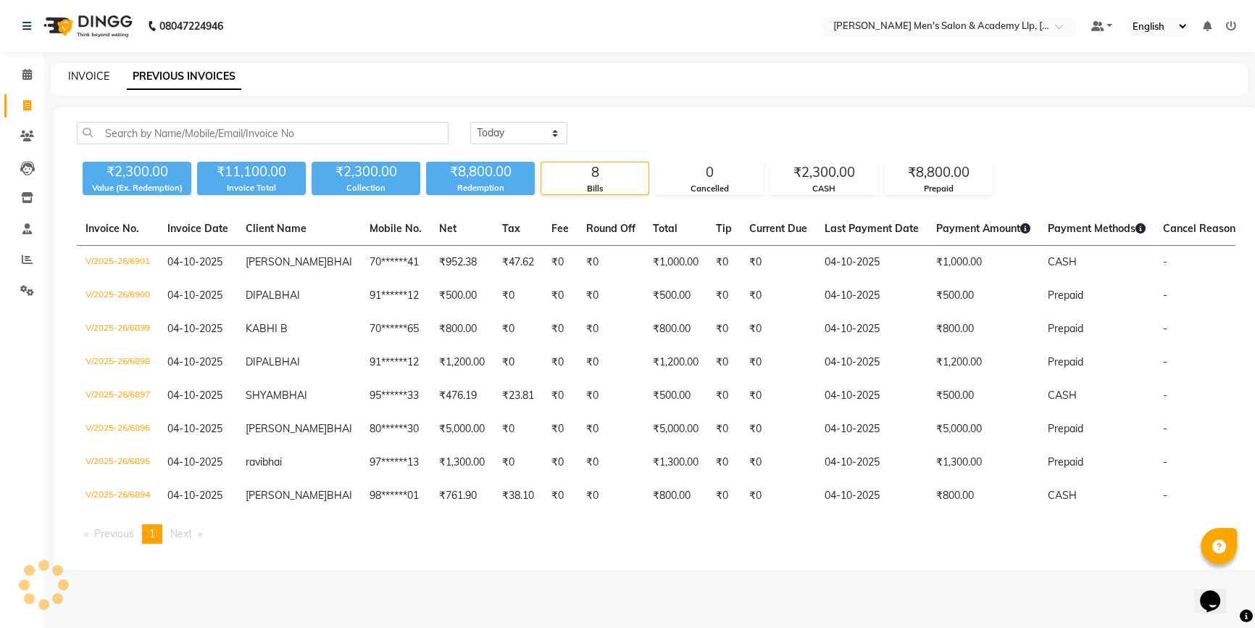
click at [89, 75] on link "INVOICE" at bounding box center [88, 76] width 41 height 13
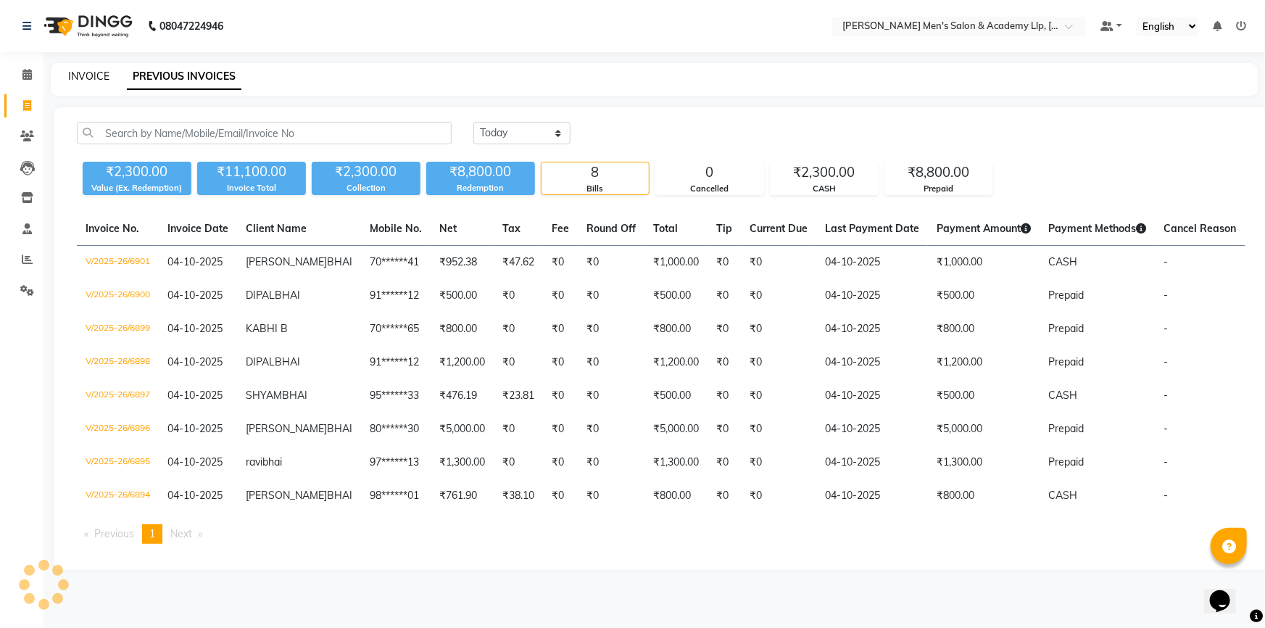
select select "8248"
select select "service"
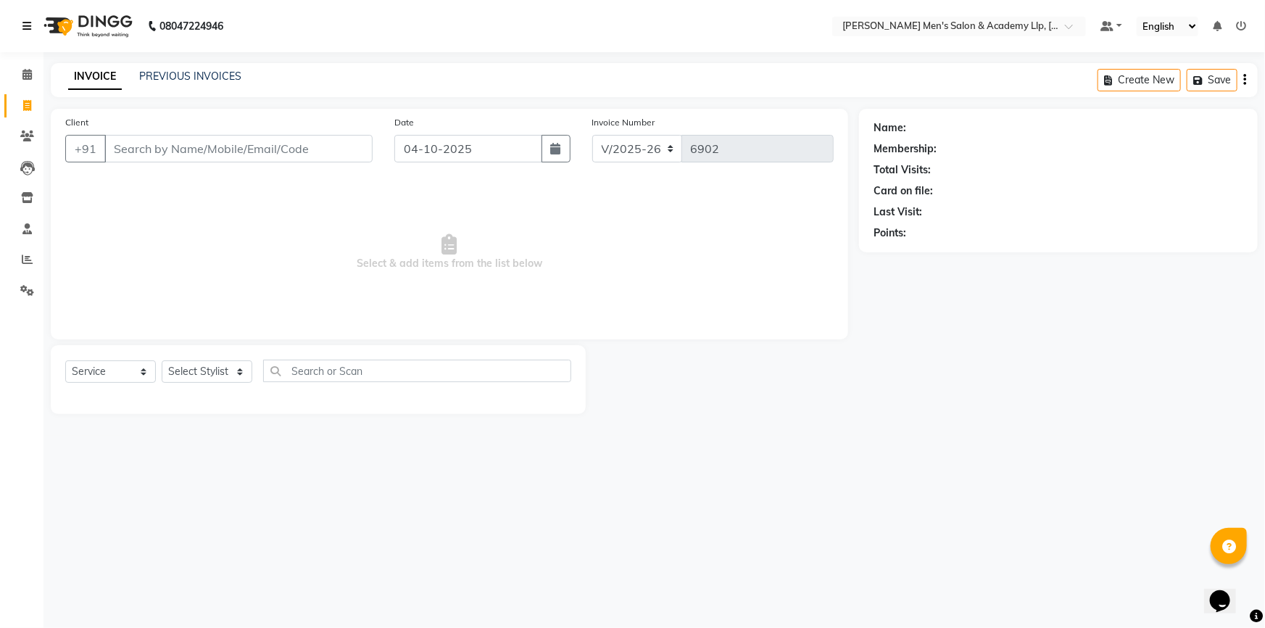
click at [100, 58] on div "08047224946 Select Location × Sandy Men's Salon & Academy Llp, Ravapar Road Def…" at bounding box center [632, 314] width 1265 height 628
click at [170, 151] on input "Client" at bounding box center [238, 149] width 268 height 28
click at [170, 78] on link "PREVIOUS INVOICES" at bounding box center [190, 76] width 102 height 13
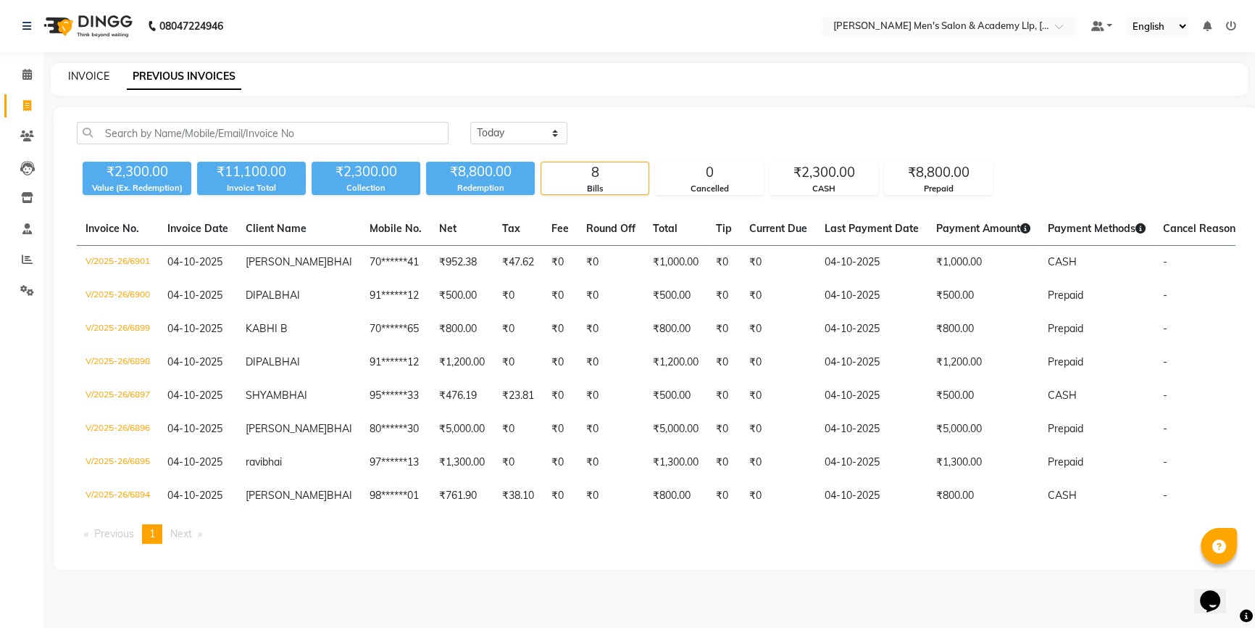
click at [97, 77] on link "INVOICE" at bounding box center [88, 76] width 41 height 13
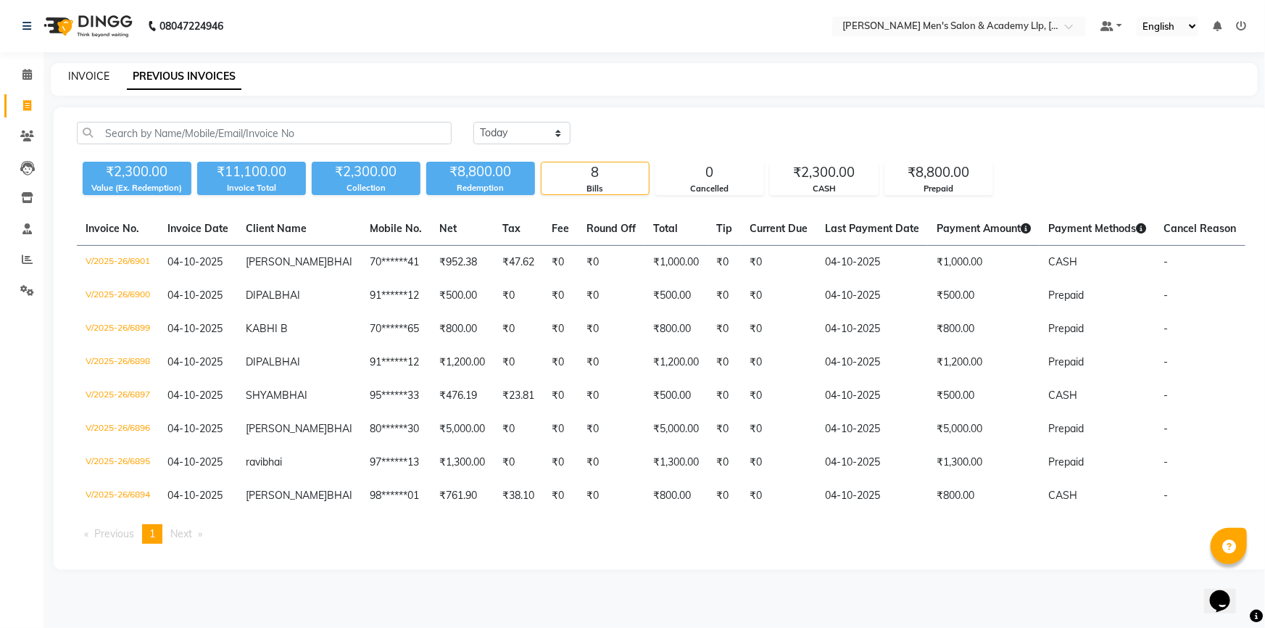
select select "service"
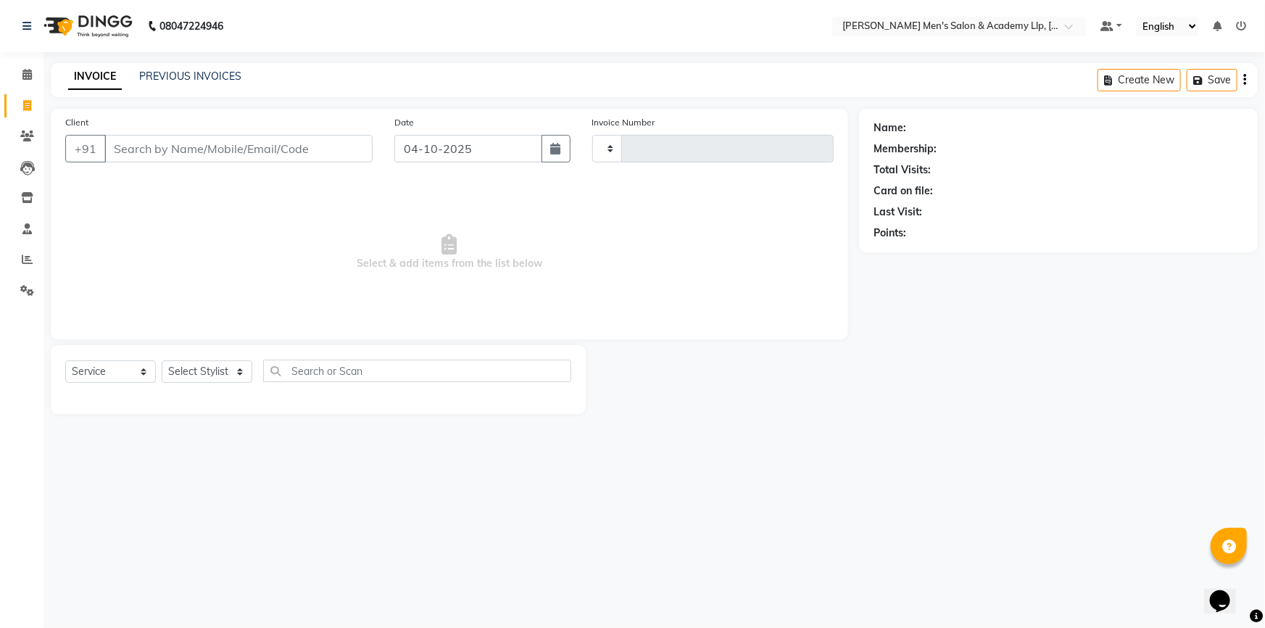
type input "6902"
select select "8248"
click at [26, 126] on link "Clients" at bounding box center [21, 137] width 35 height 24
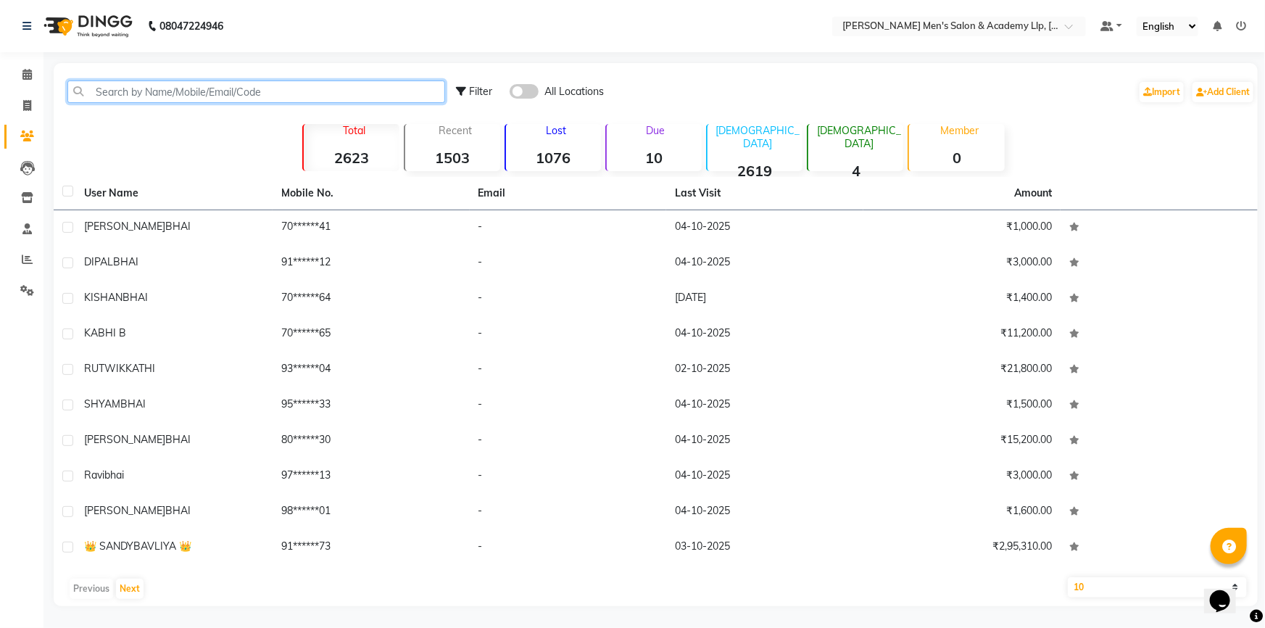
click at [180, 90] on input "text" at bounding box center [256, 91] width 378 height 22
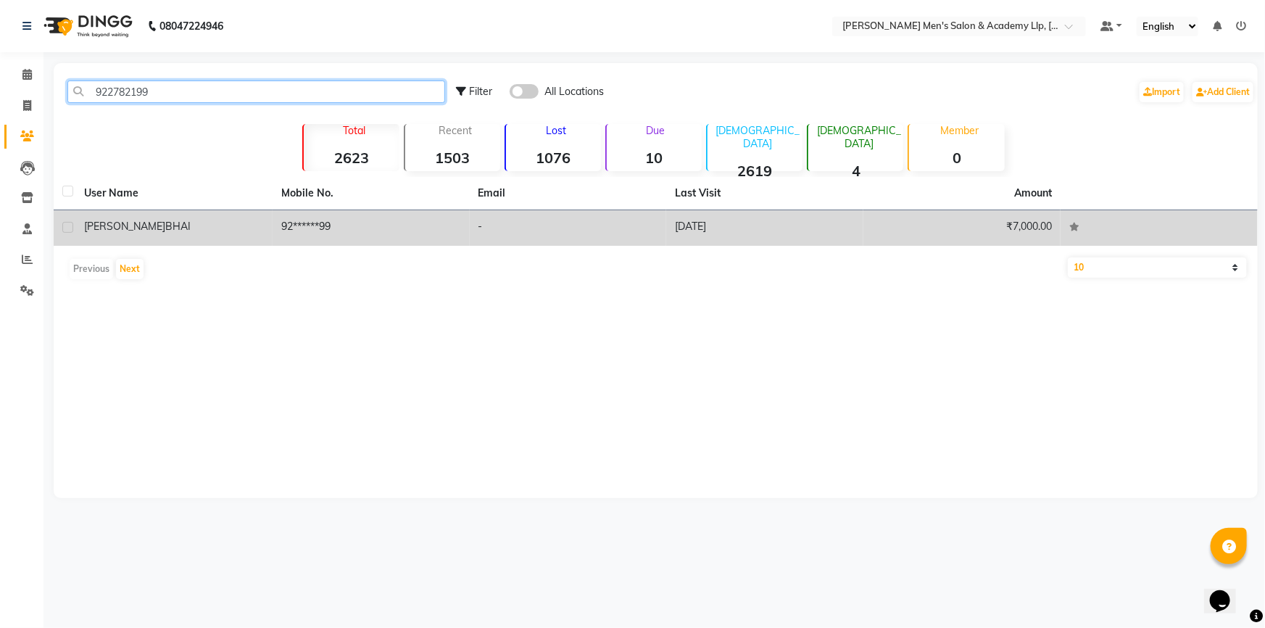
type input "922782199"
click at [150, 223] on div "HIREN BHAI" at bounding box center [174, 226] width 180 height 15
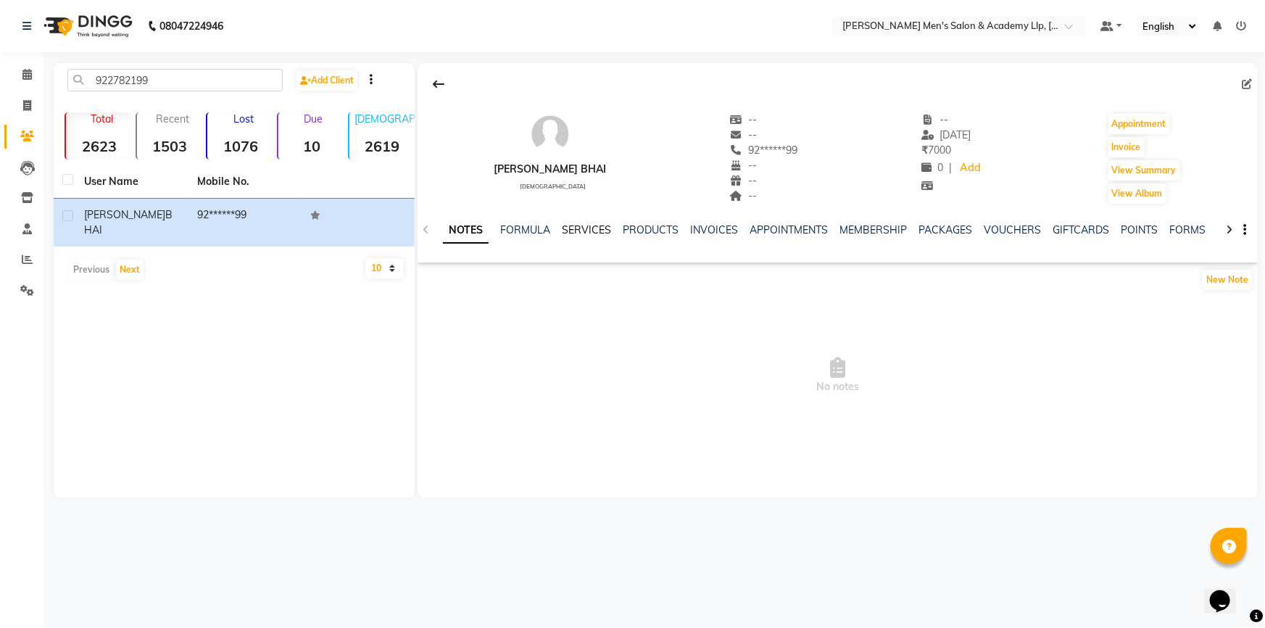
click at [575, 226] on link "SERVICES" at bounding box center [586, 229] width 49 height 13
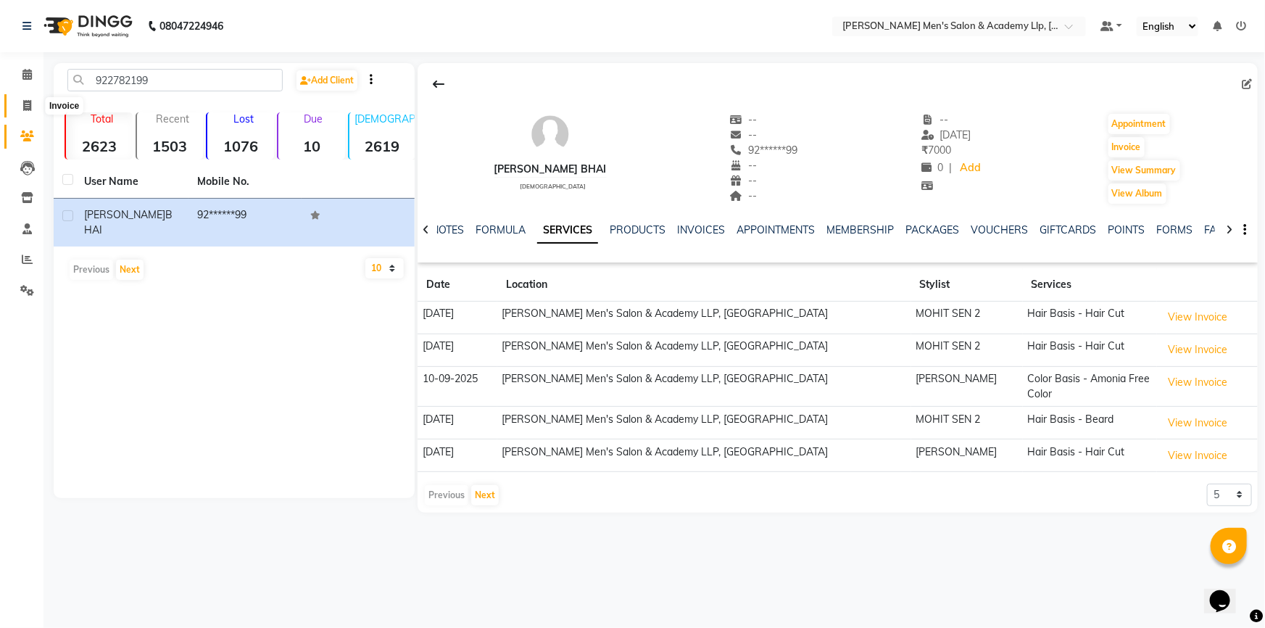
click at [23, 112] on span at bounding box center [26, 106] width 25 height 17
select select "8248"
select select "service"
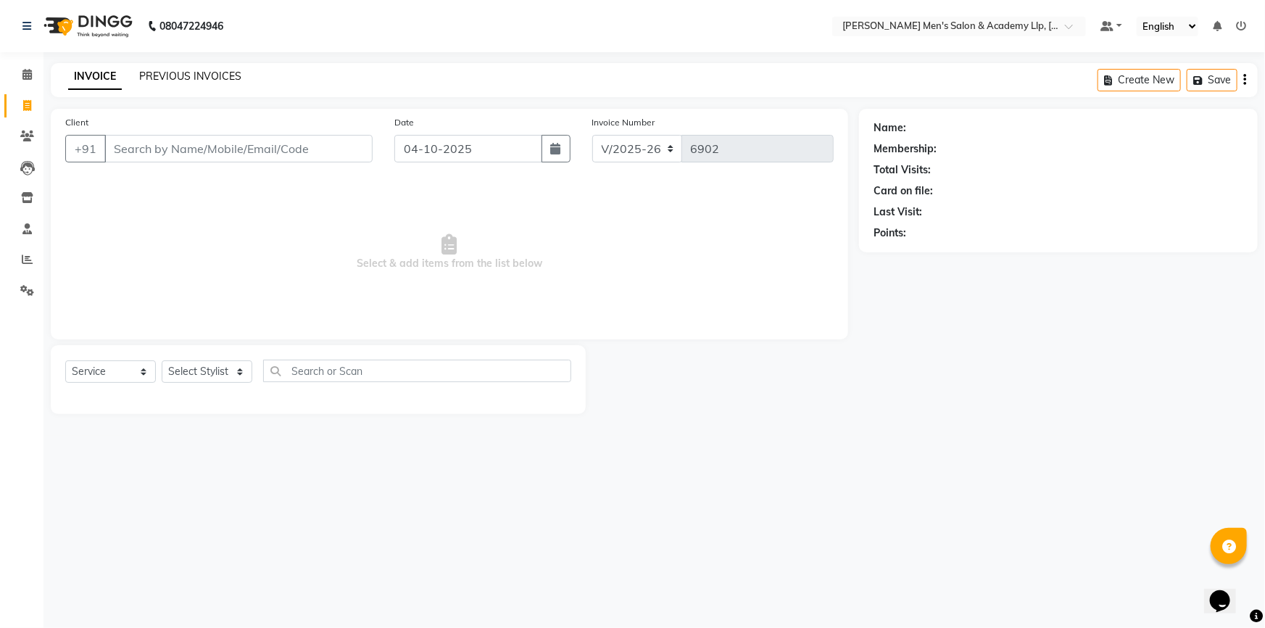
click at [153, 80] on link "PREVIOUS INVOICES" at bounding box center [190, 76] width 102 height 13
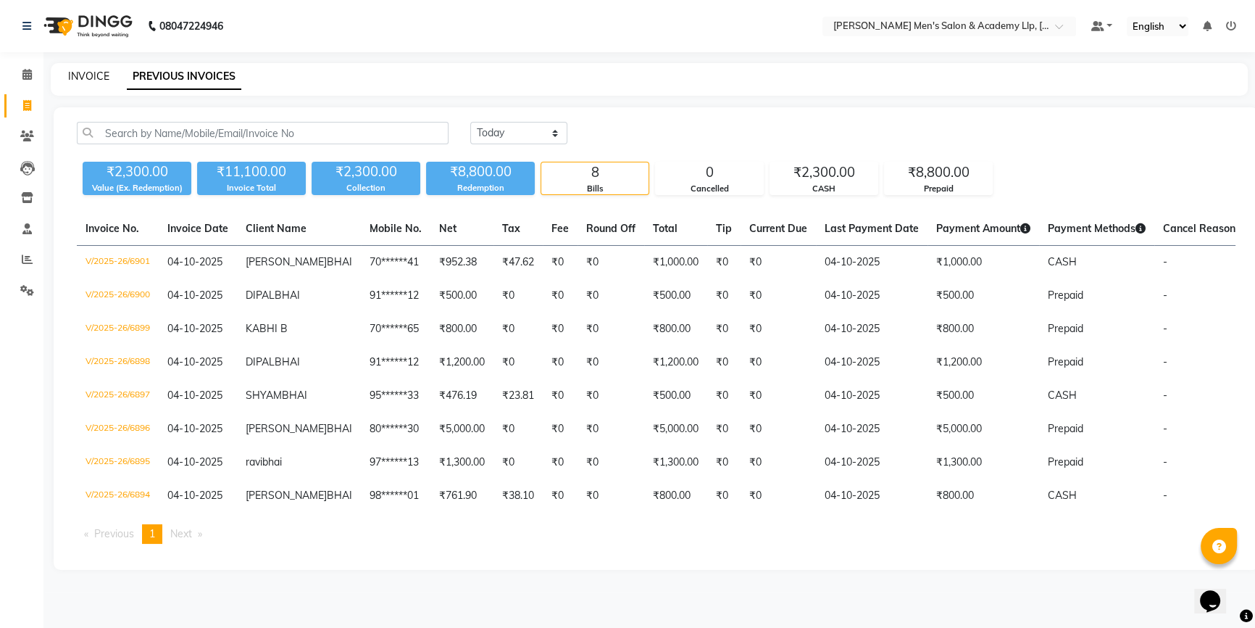
click at [72, 70] on link "INVOICE" at bounding box center [88, 76] width 41 height 13
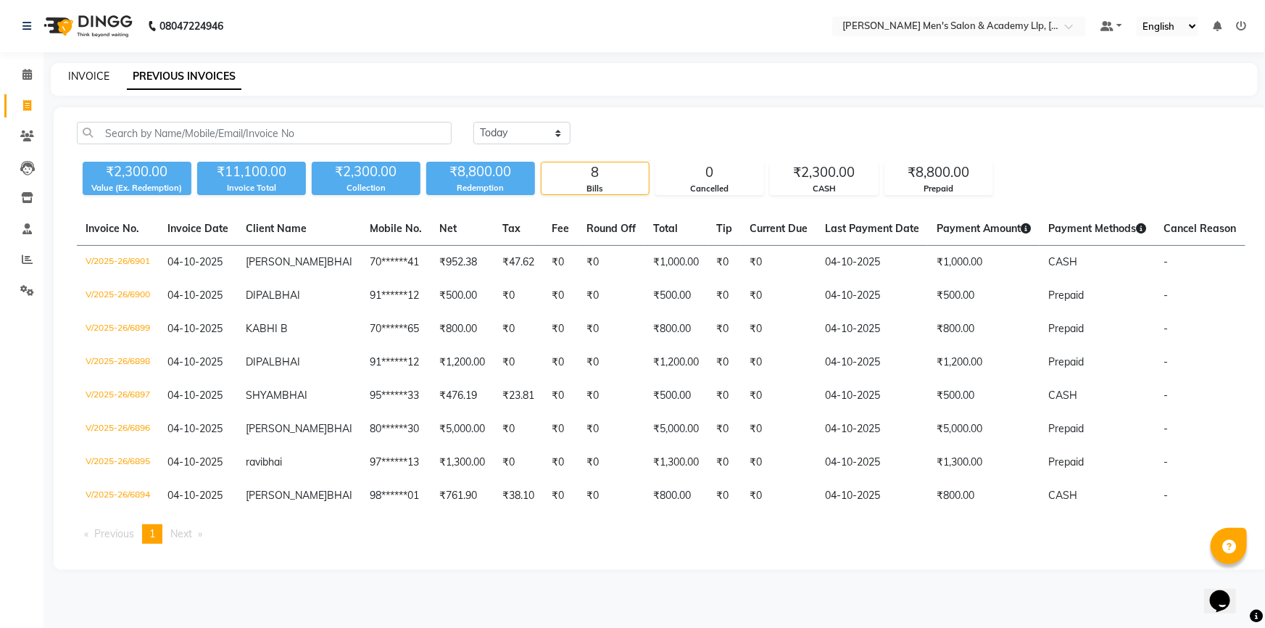
select select "8248"
select select "service"
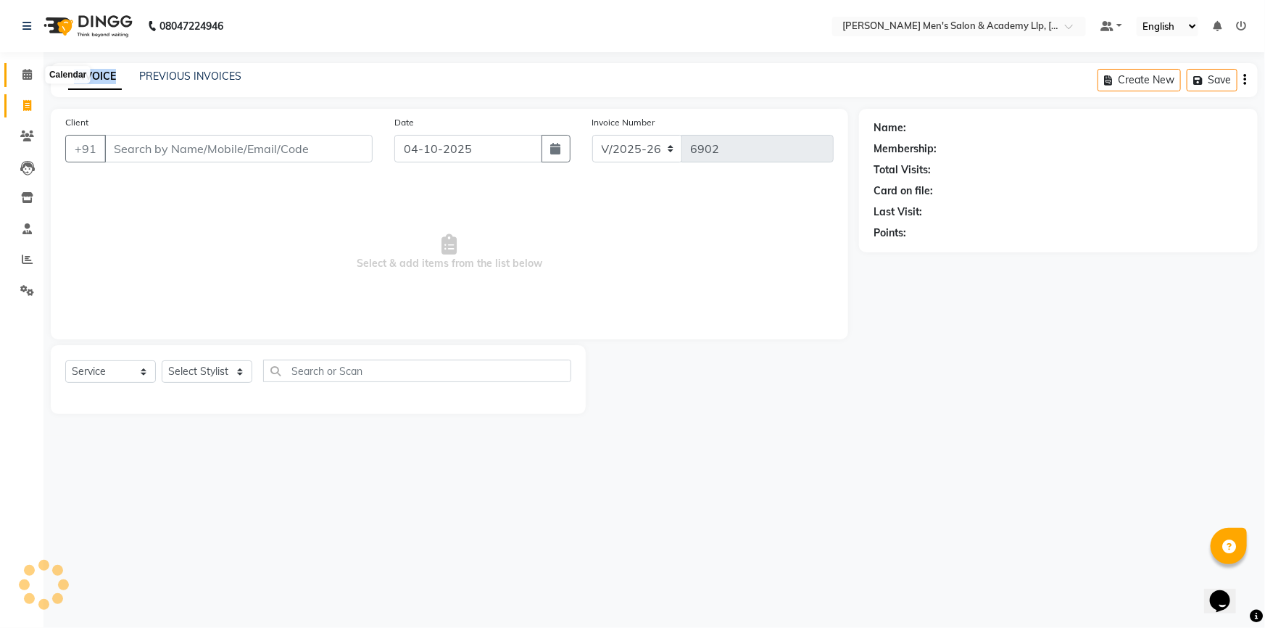
click at [28, 72] on icon at bounding box center [26, 74] width 9 height 11
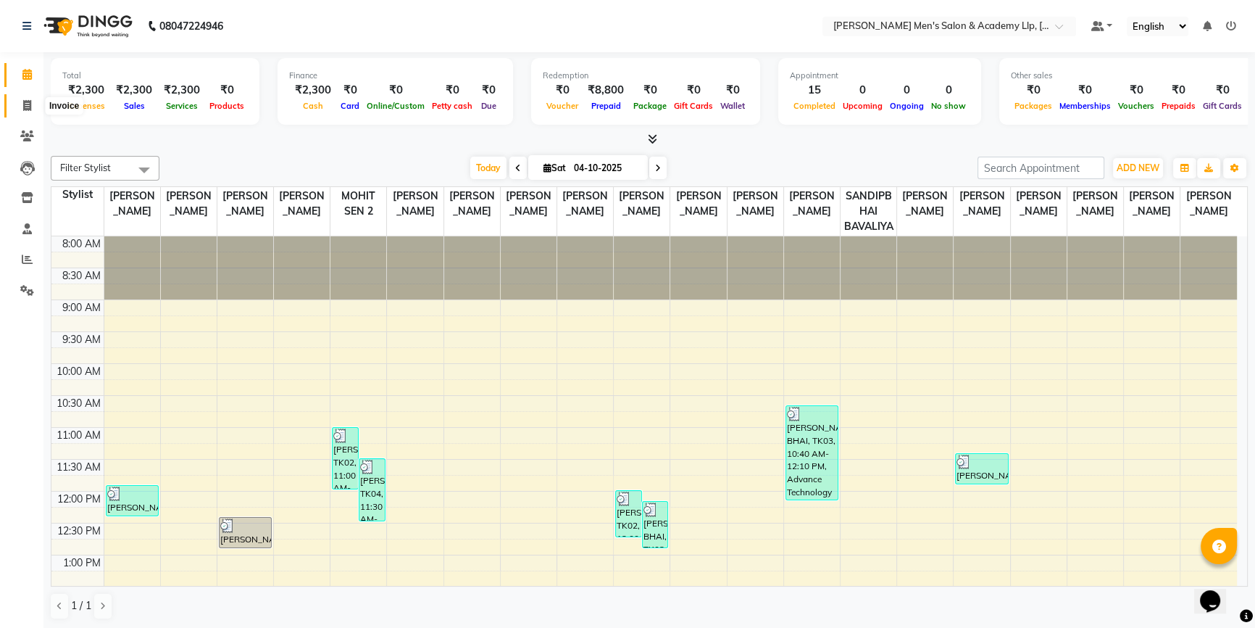
click at [26, 104] on icon at bounding box center [27, 105] width 8 height 11
select select "service"
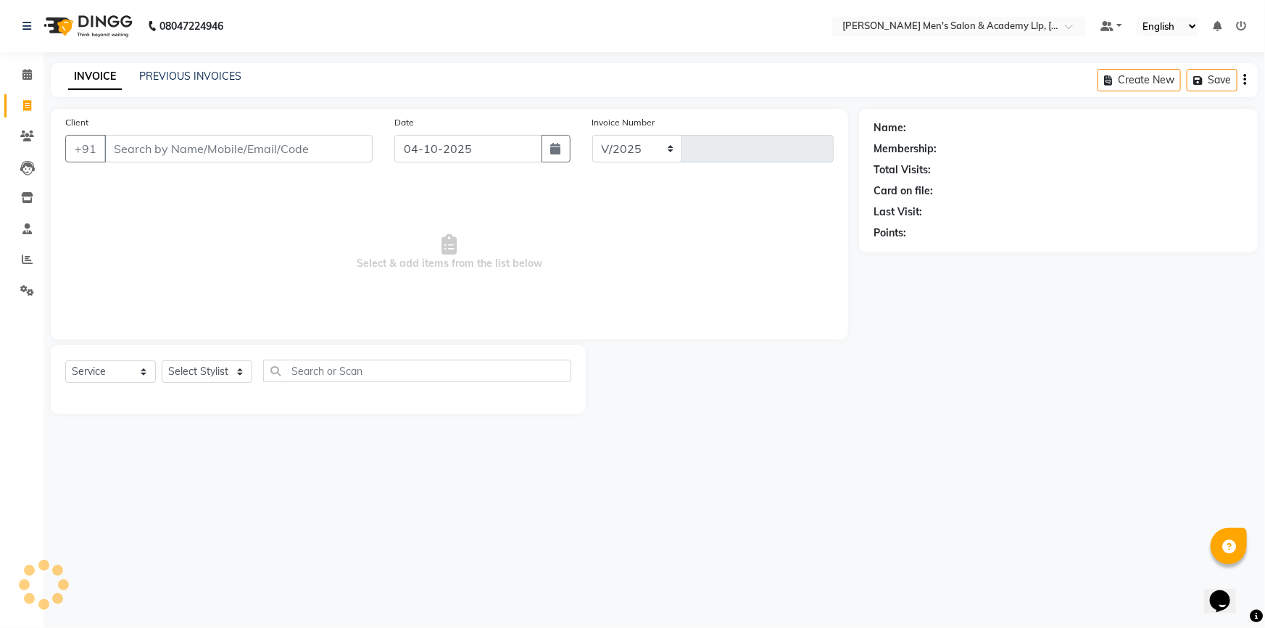
select select "8248"
type input "6902"
click at [190, 78] on link "PREVIOUS INVOICES" at bounding box center [190, 76] width 102 height 13
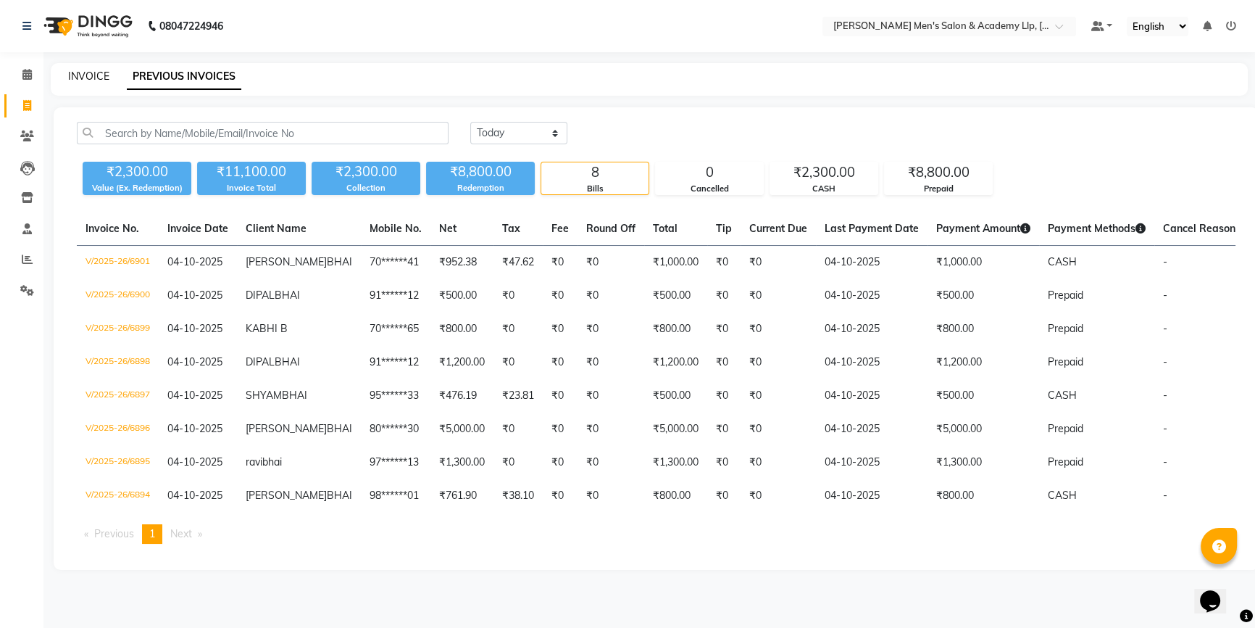
click at [87, 78] on link "INVOICE" at bounding box center [88, 76] width 41 height 13
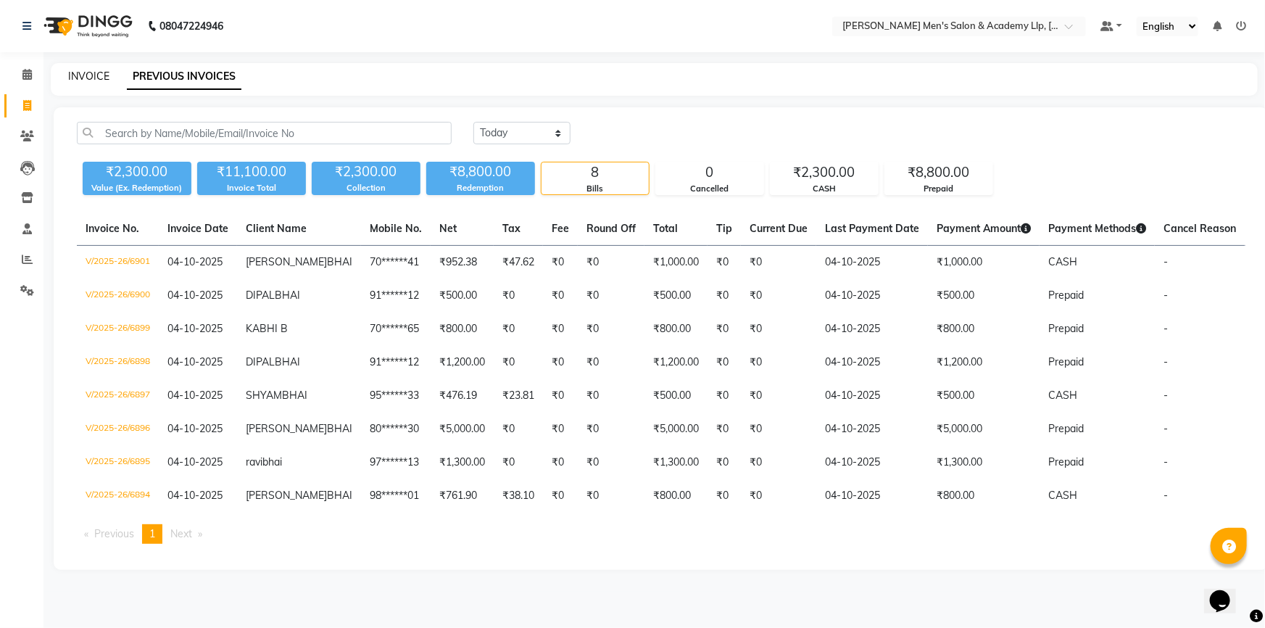
select select "8248"
select select "service"
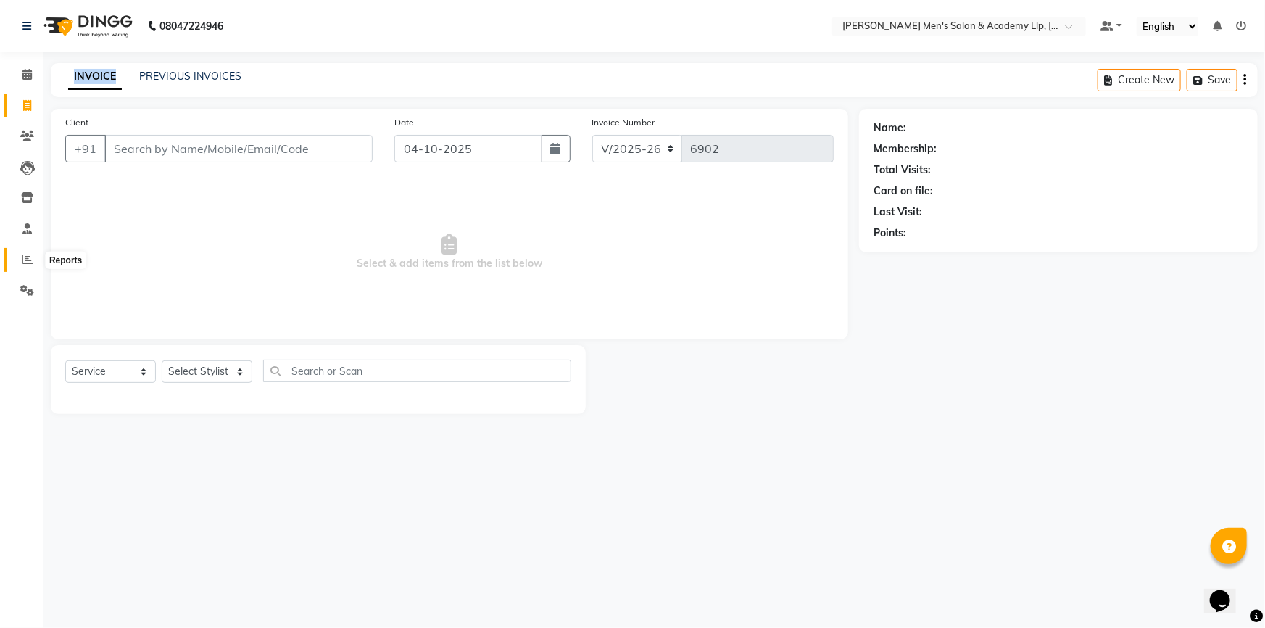
click at [30, 266] on span at bounding box center [26, 260] width 25 height 17
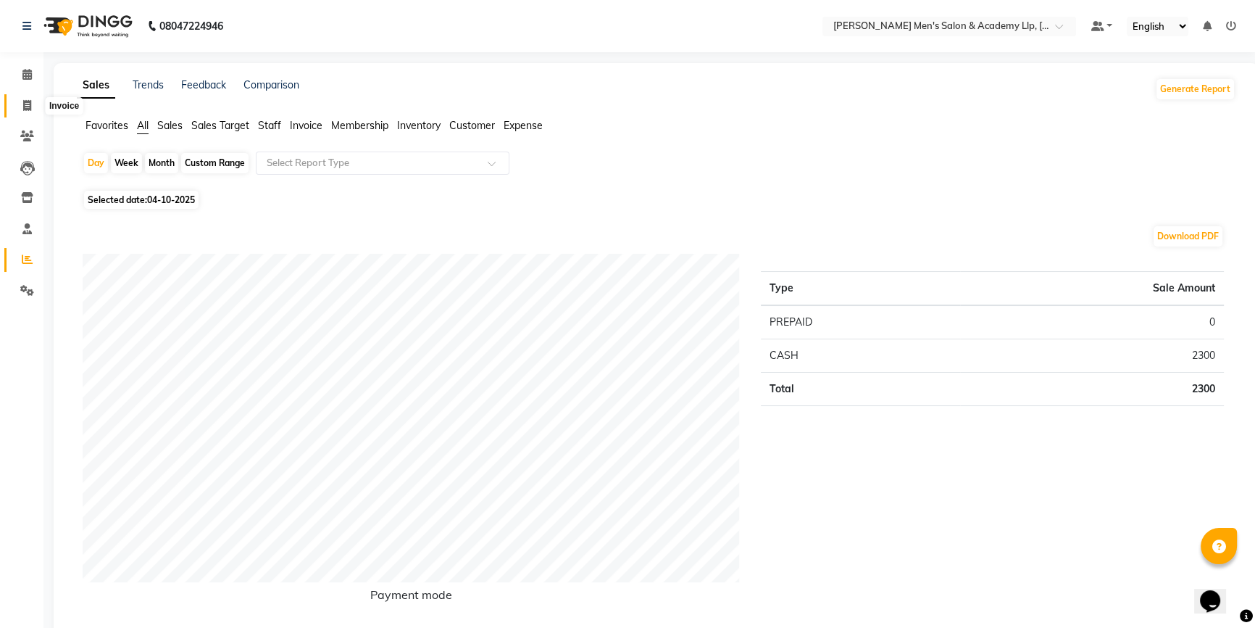
click at [36, 104] on span at bounding box center [26, 106] width 25 height 17
select select "service"
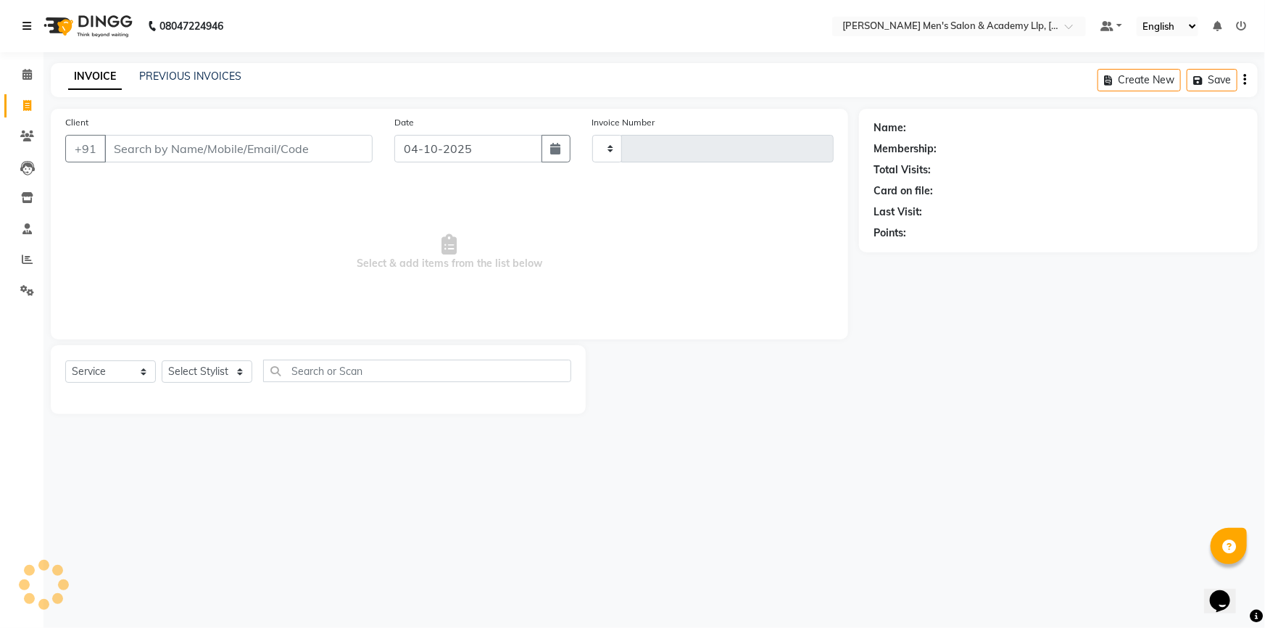
type input "6902"
select select "8248"
click at [25, 257] on icon at bounding box center [27, 259] width 11 height 11
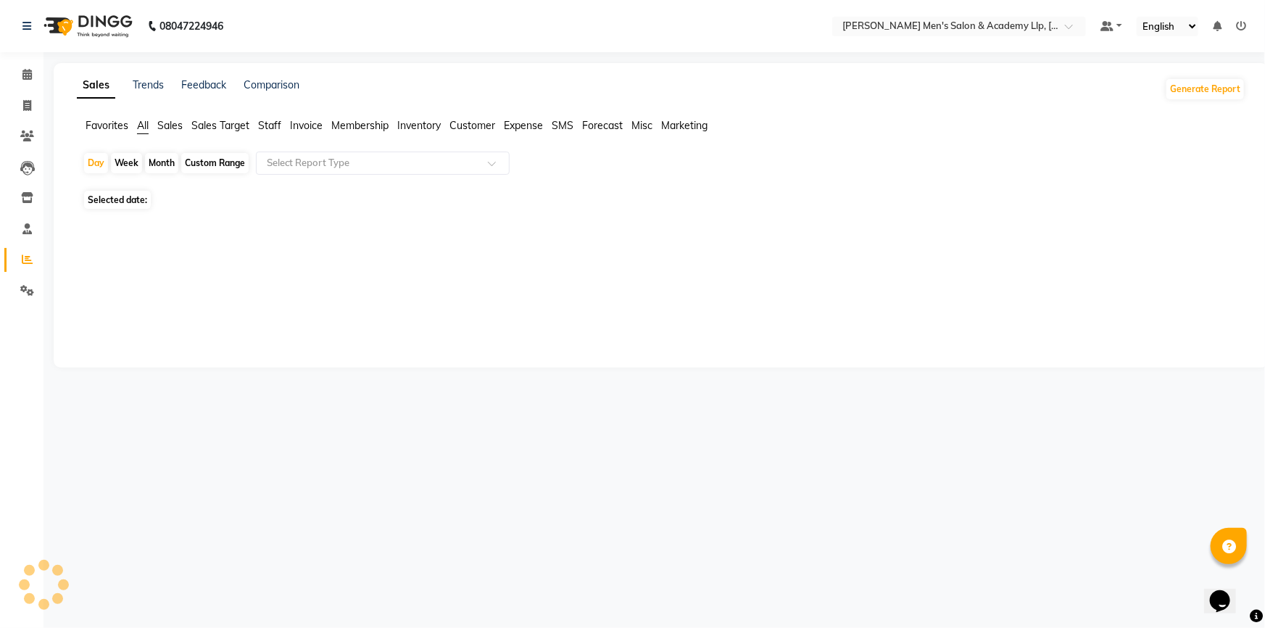
click at [25, 257] on icon at bounding box center [27, 259] width 11 height 11
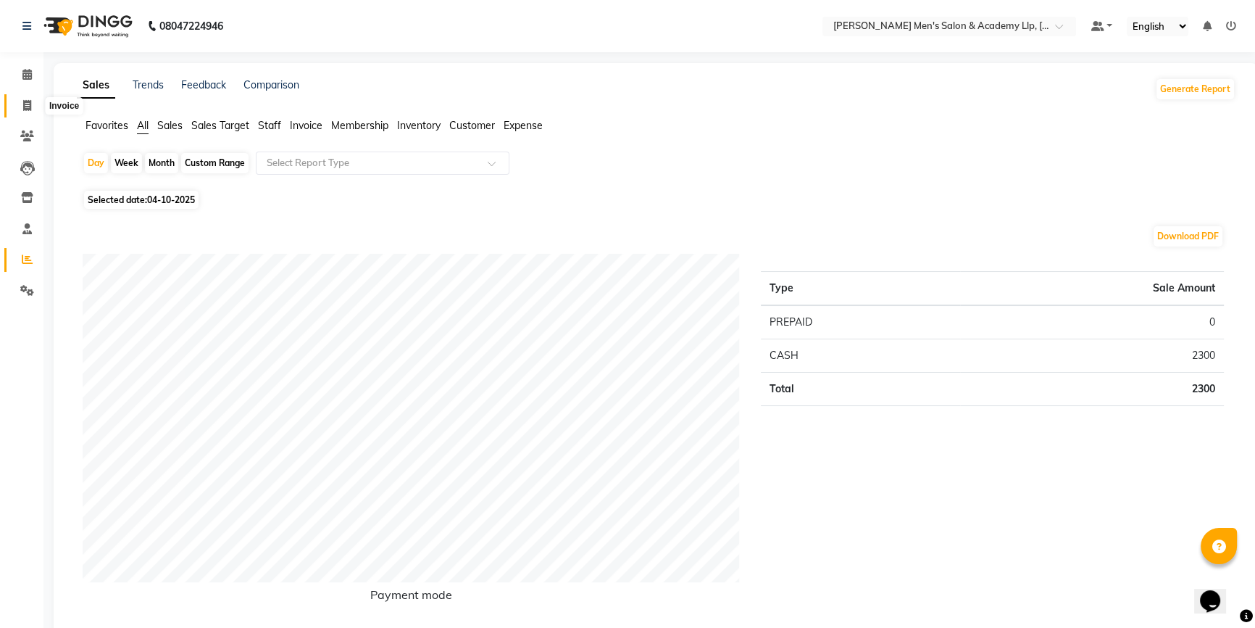
click at [23, 103] on icon at bounding box center [27, 105] width 8 height 11
select select "service"
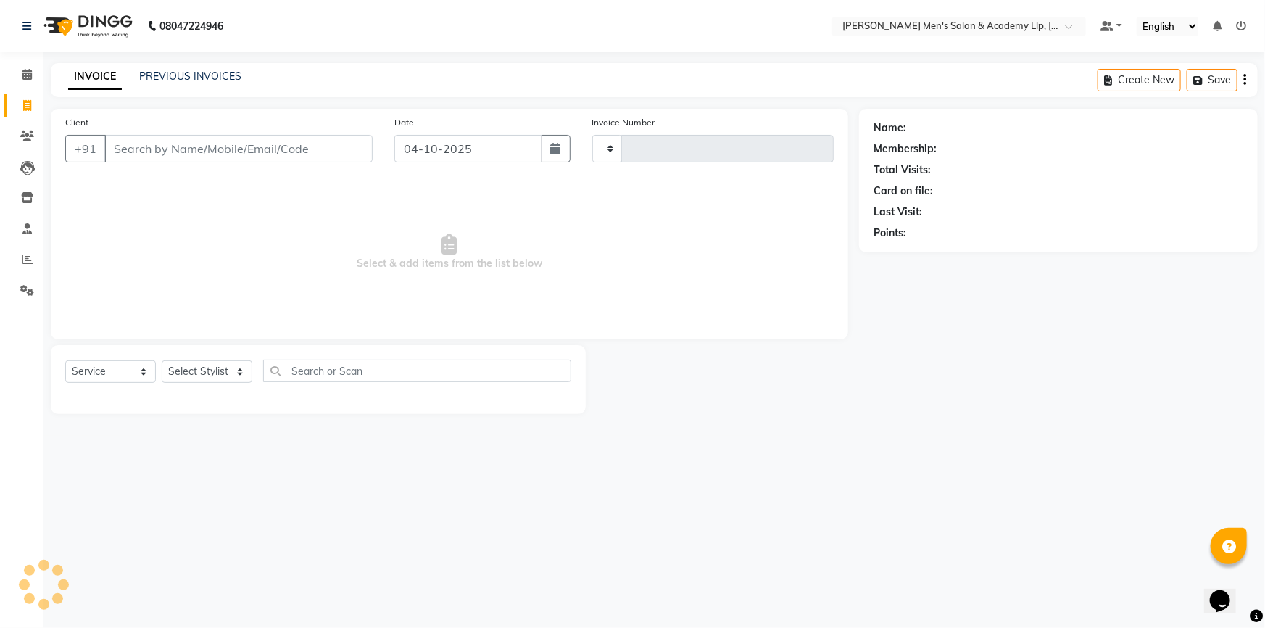
type input "6902"
select select "8248"
click at [23, 104] on icon at bounding box center [27, 105] width 8 height 11
select select "service"
select select "8248"
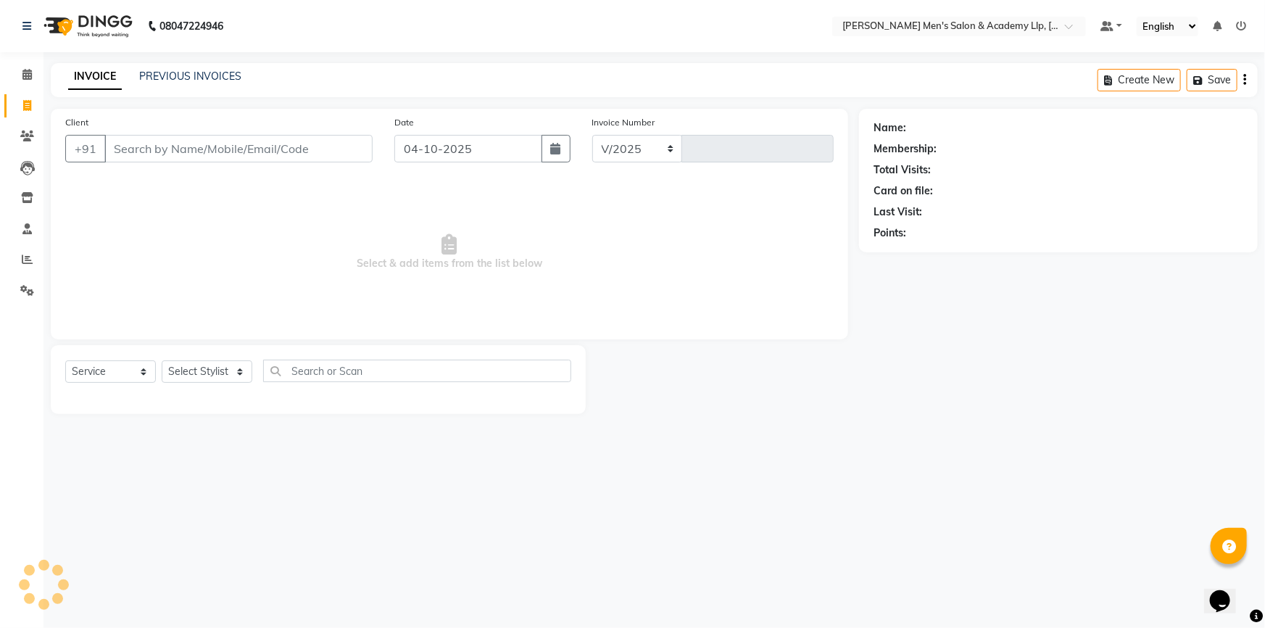
type input "6902"
click at [21, 83] on link "Calendar" at bounding box center [21, 75] width 35 height 24
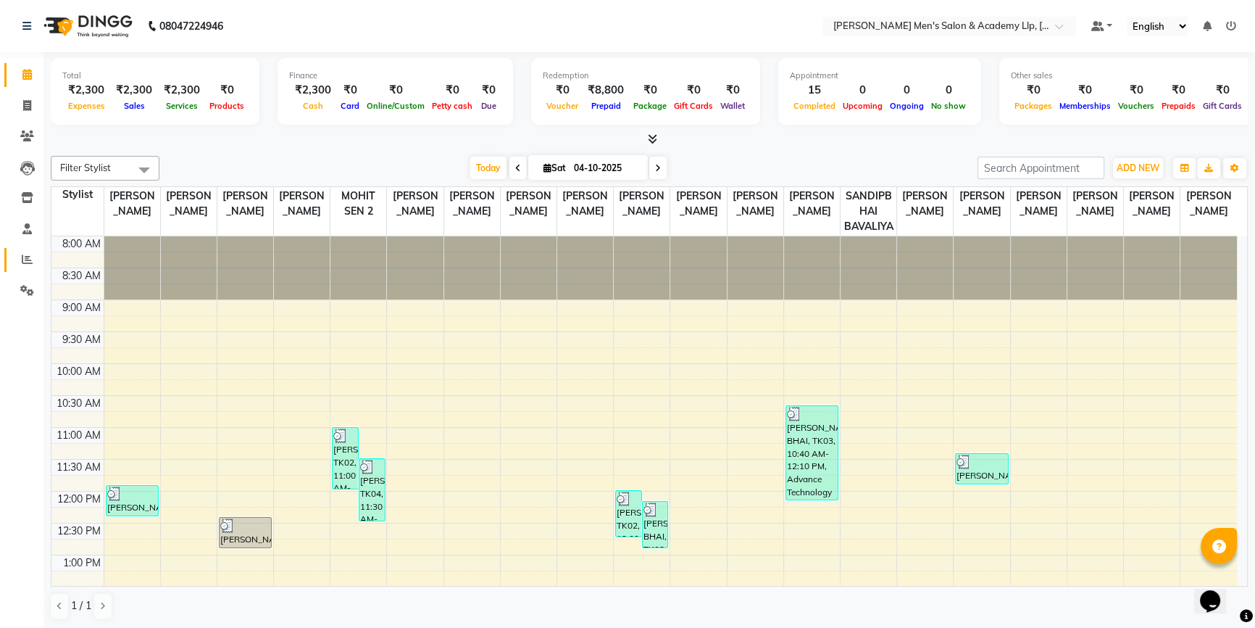
click at [41, 254] on li "Reports" at bounding box center [21, 259] width 43 height 31
click at [30, 260] on icon at bounding box center [27, 259] width 11 height 11
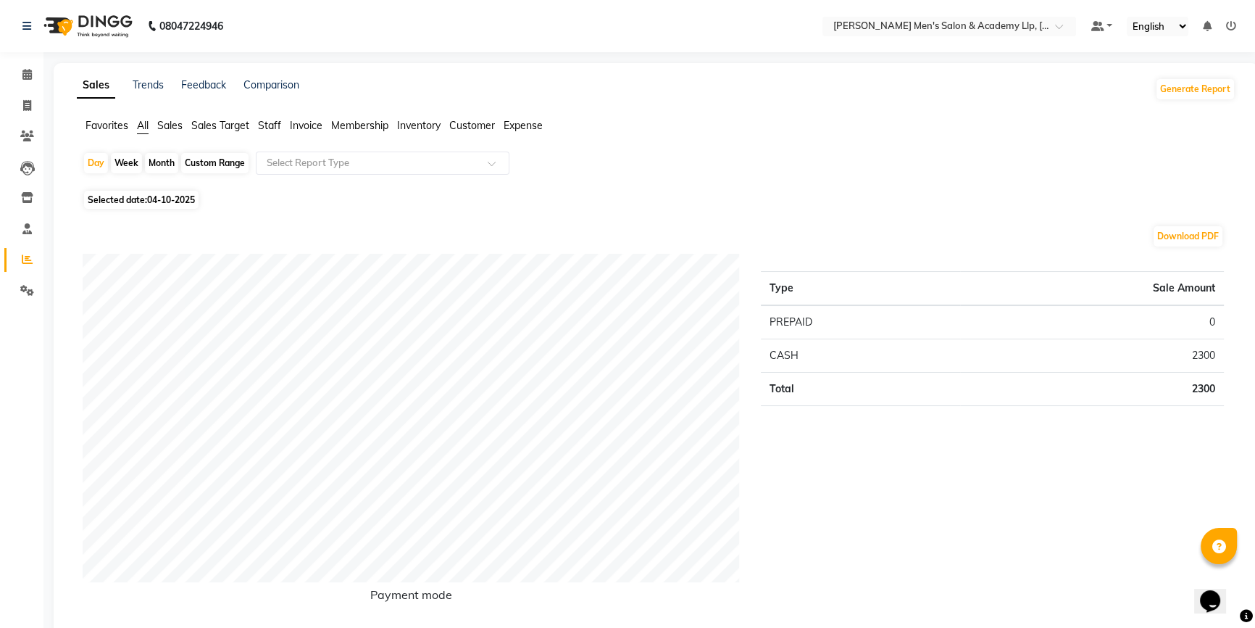
click at [159, 162] on div "Month" at bounding box center [161, 163] width 33 height 20
select select "10"
select select "2025"
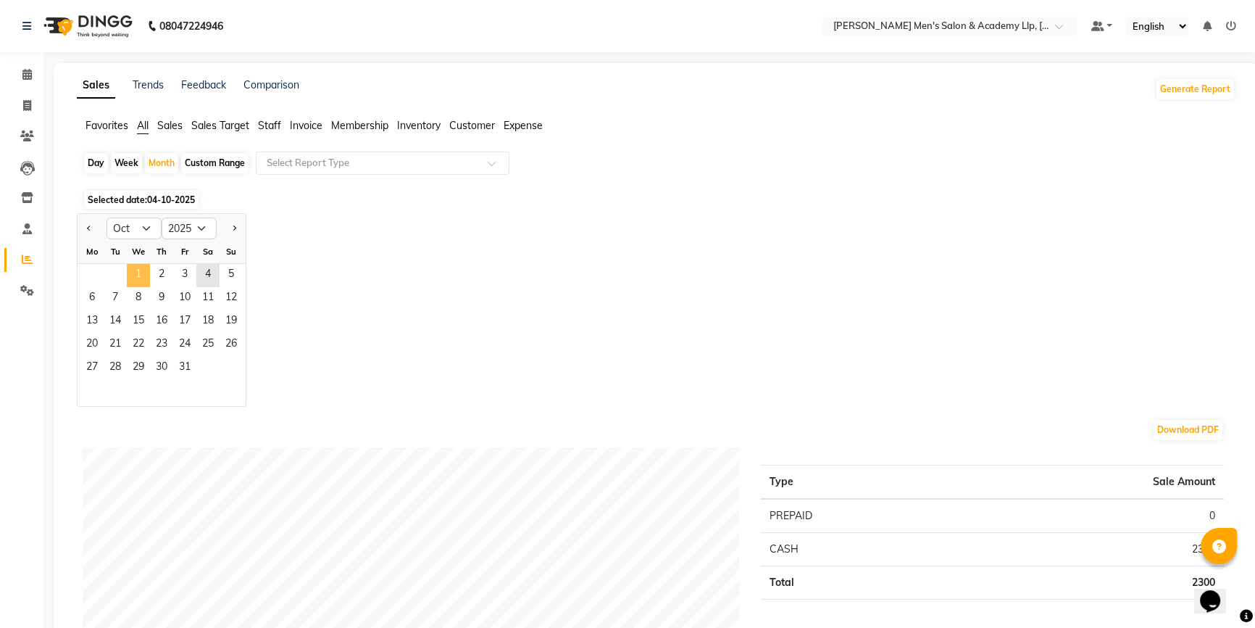
click at [138, 270] on span "1" at bounding box center [138, 275] width 23 height 23
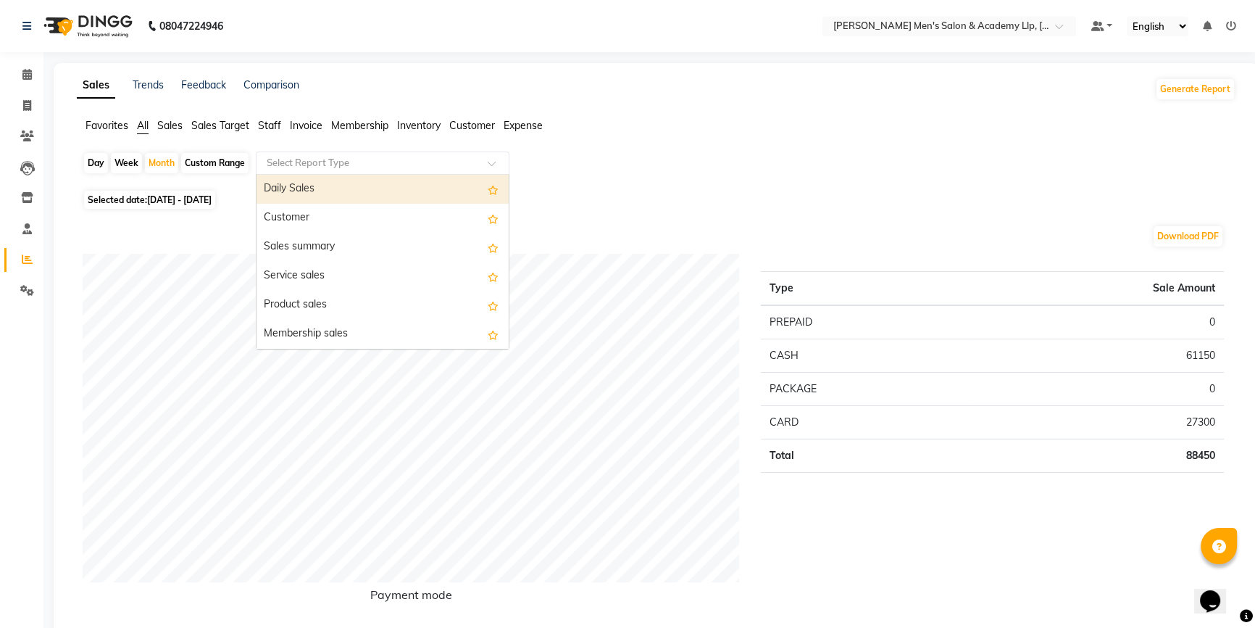
click at [351, 162] on input "text" at bounding box center [368, 163] width 209 height 14
click at [275, 122] on span "Staff" at bounding box center [269, 125] width 23 height 13
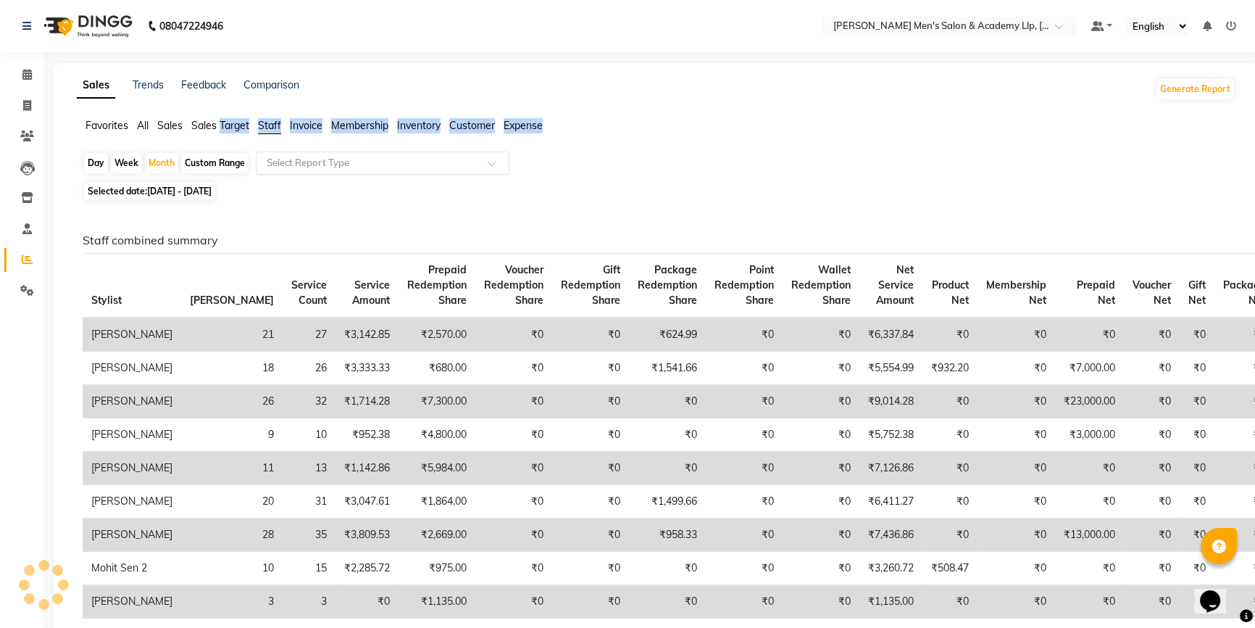
click at [304, 161] on input "text" at bounding box center [368, 163] width 209 height 14
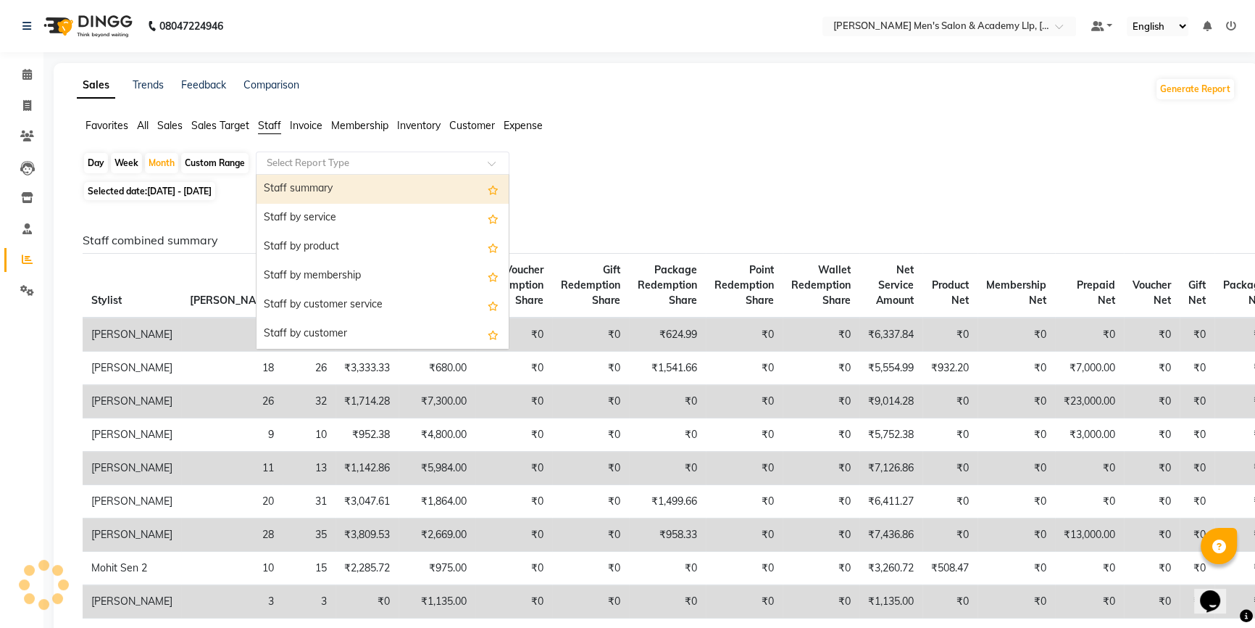
click at [304, 161] on input "text" at bounding box center [368, 163] width 209 height 14
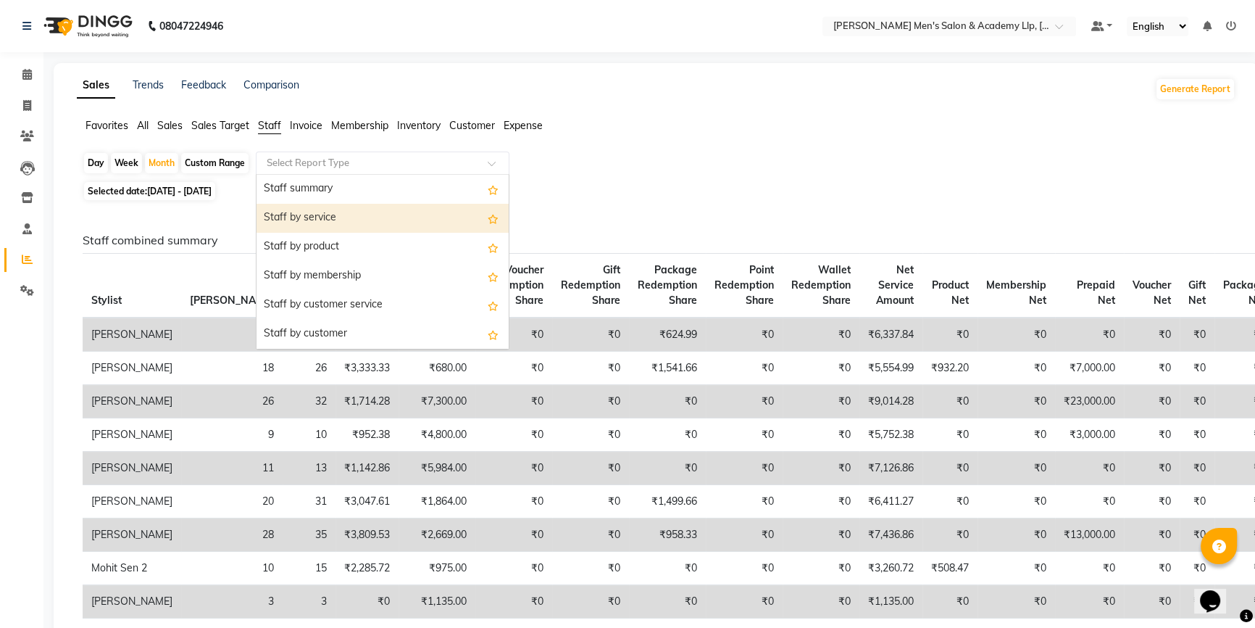
click at [313, 221] on div "Staff by service" at bounding box center [383, 218] width 252 height 29
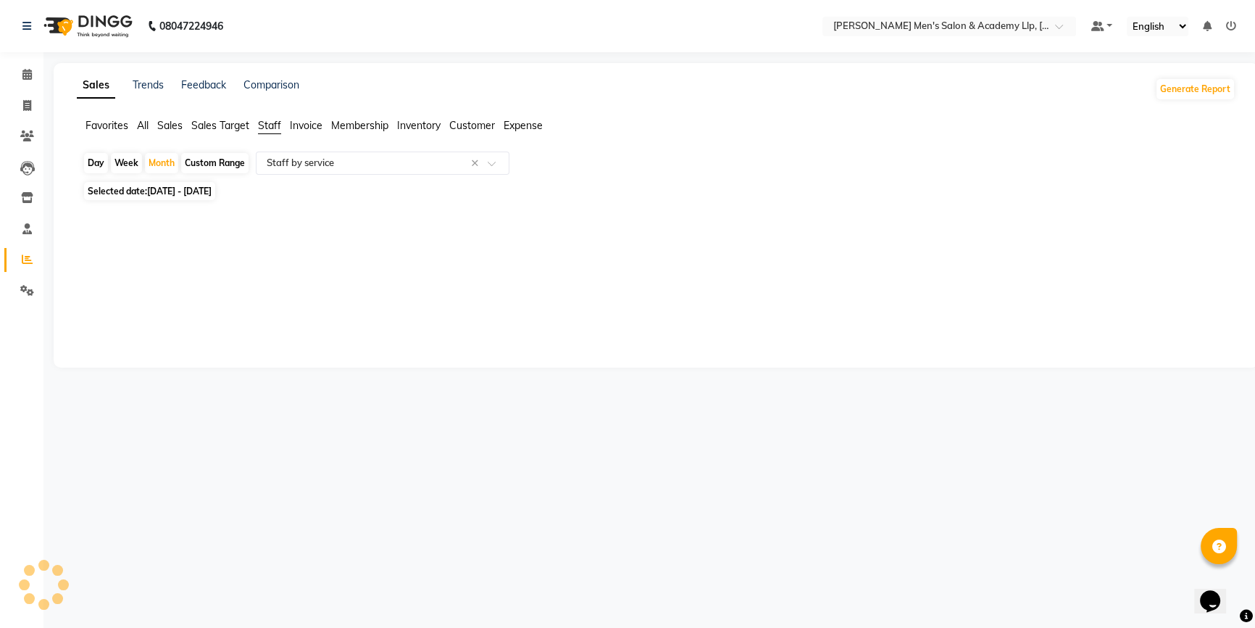
click at [313, 221] on div at bounding box center [653, 215] width 1165 height 23
select select "full_report"
select select "csv"
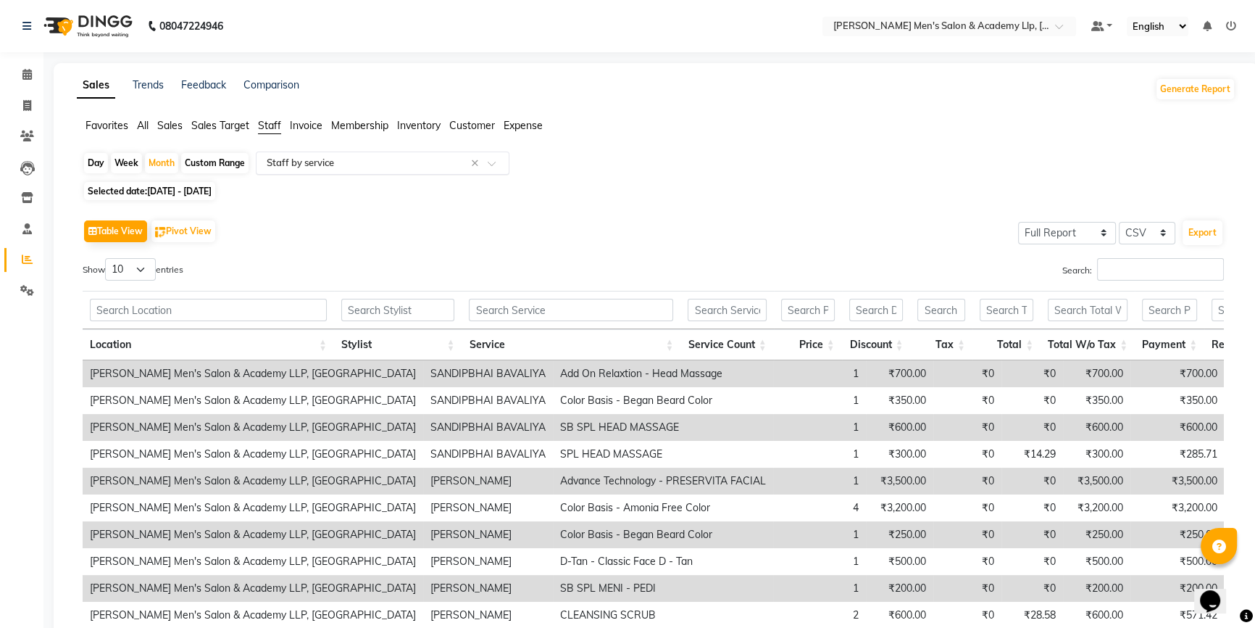
click at [340, 162] on input "text" at bounding box center [368, 163] width 209 height 14
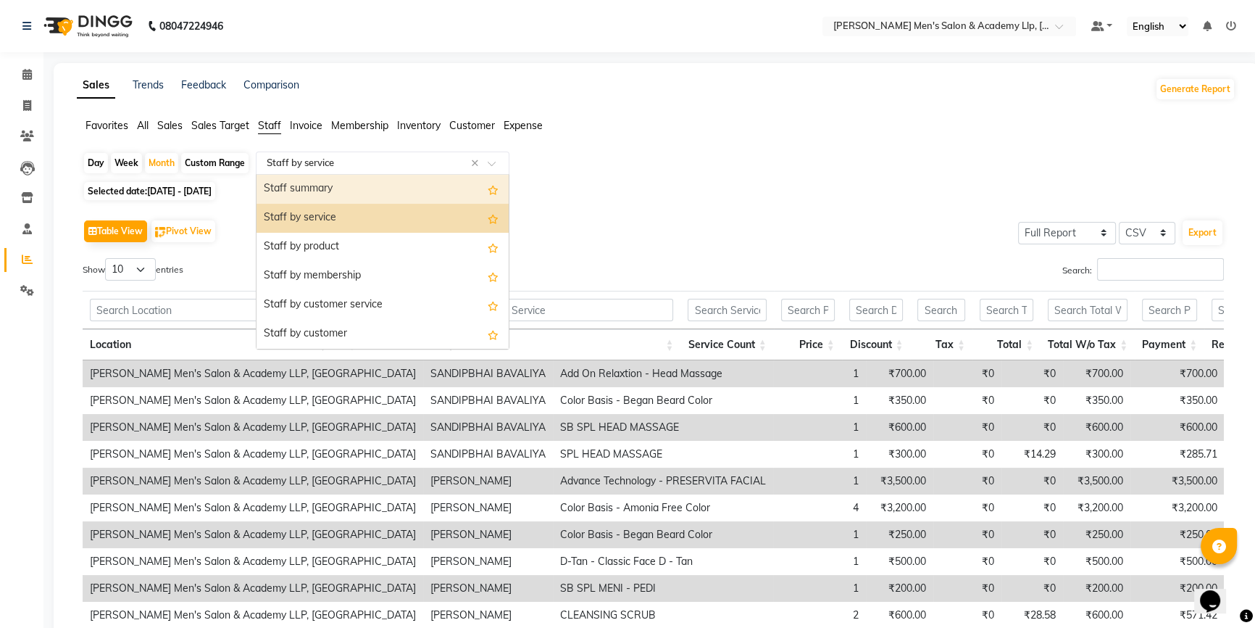
click at [333, 191] on div "Staff summary" at bounding box center [383, 189] width 252 height 29
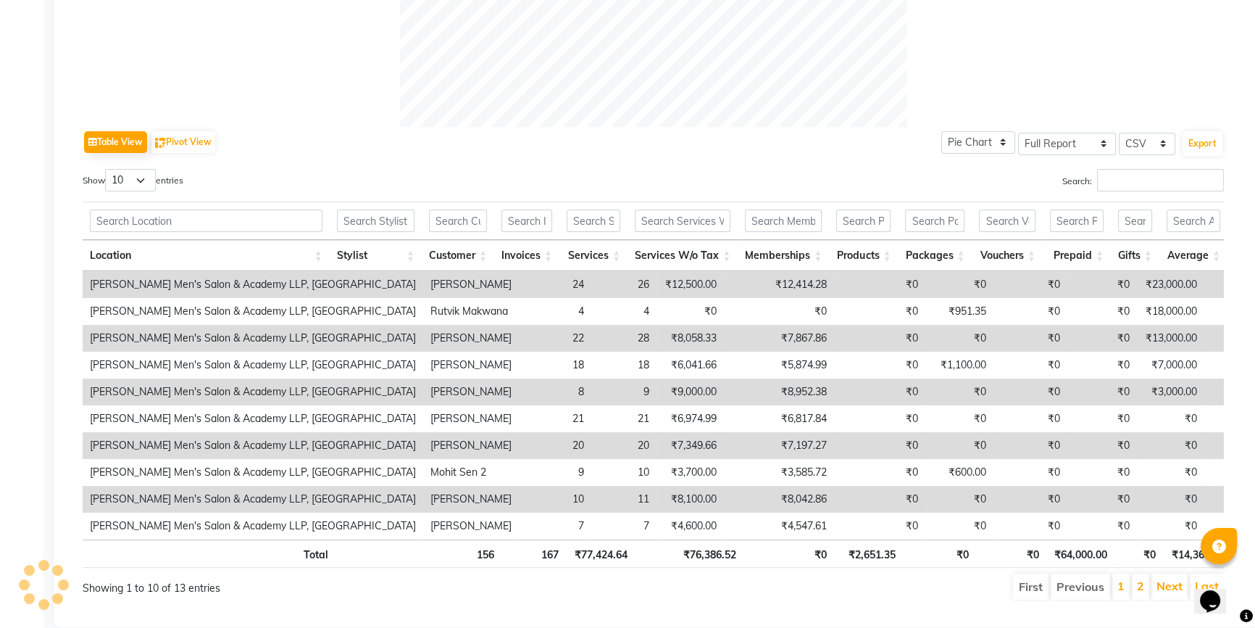
scroll to position [653, 0]
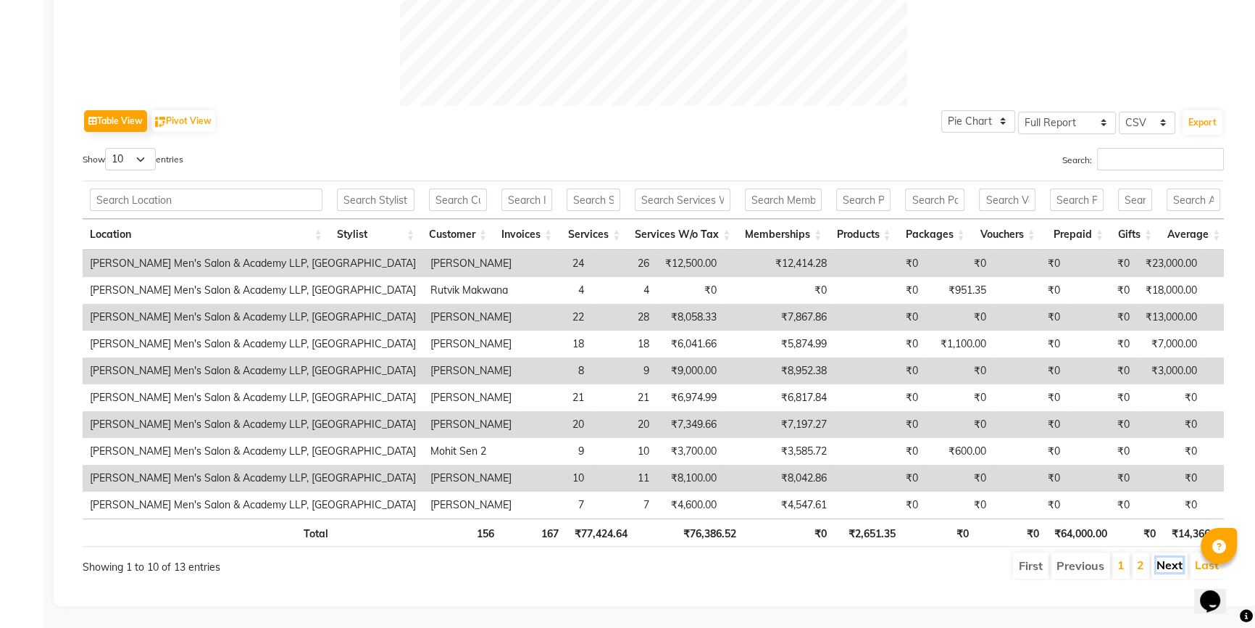
click at [1163, 557] on link "Next" at bounding box center [1170, 564] width 26 height 14
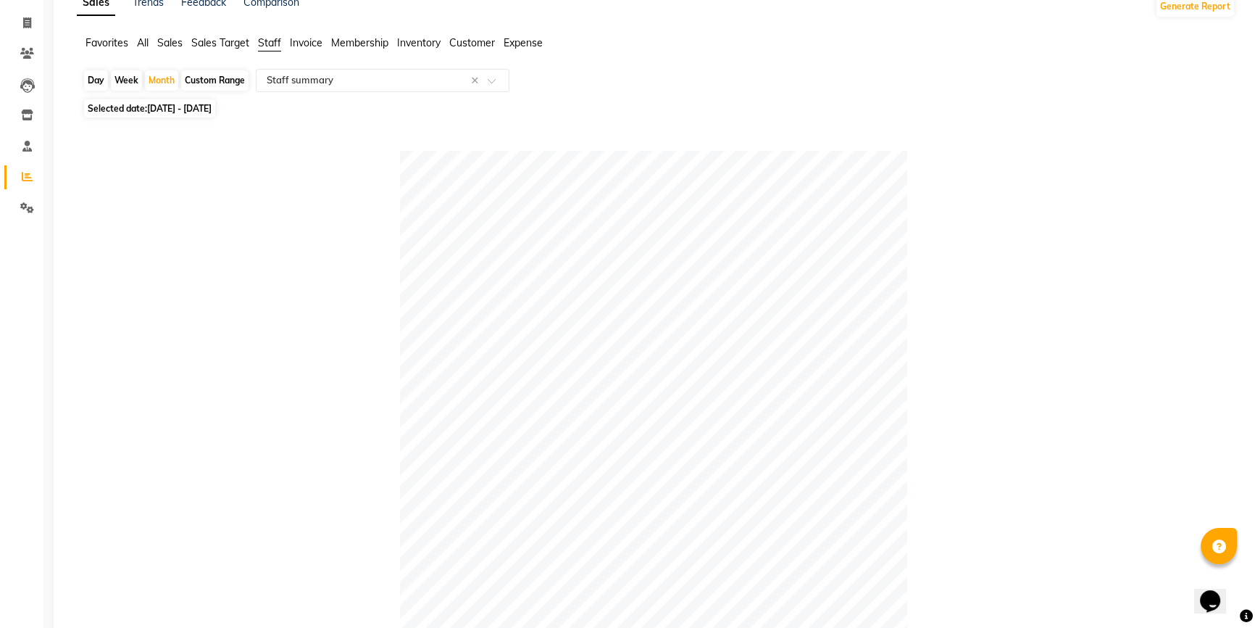
scroll to position [4, 0]
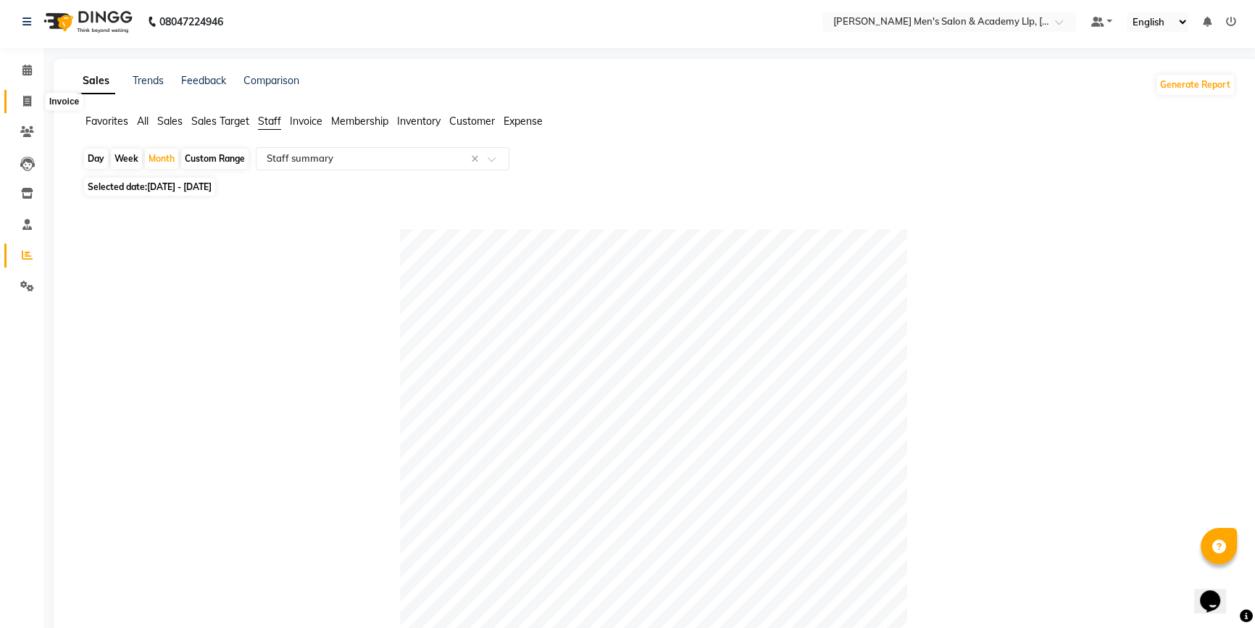
click at [22, 107] on span at bounding box center [26, 102] width 25 height 17
select select "service"
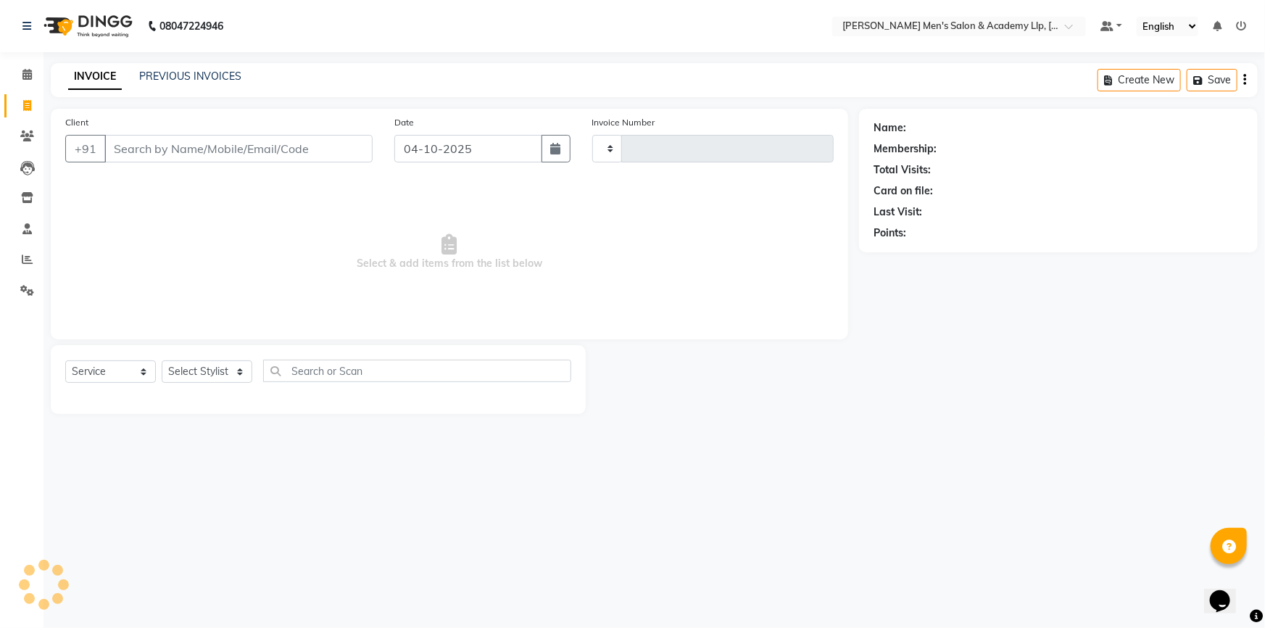
type input "6902"
select select "8248"
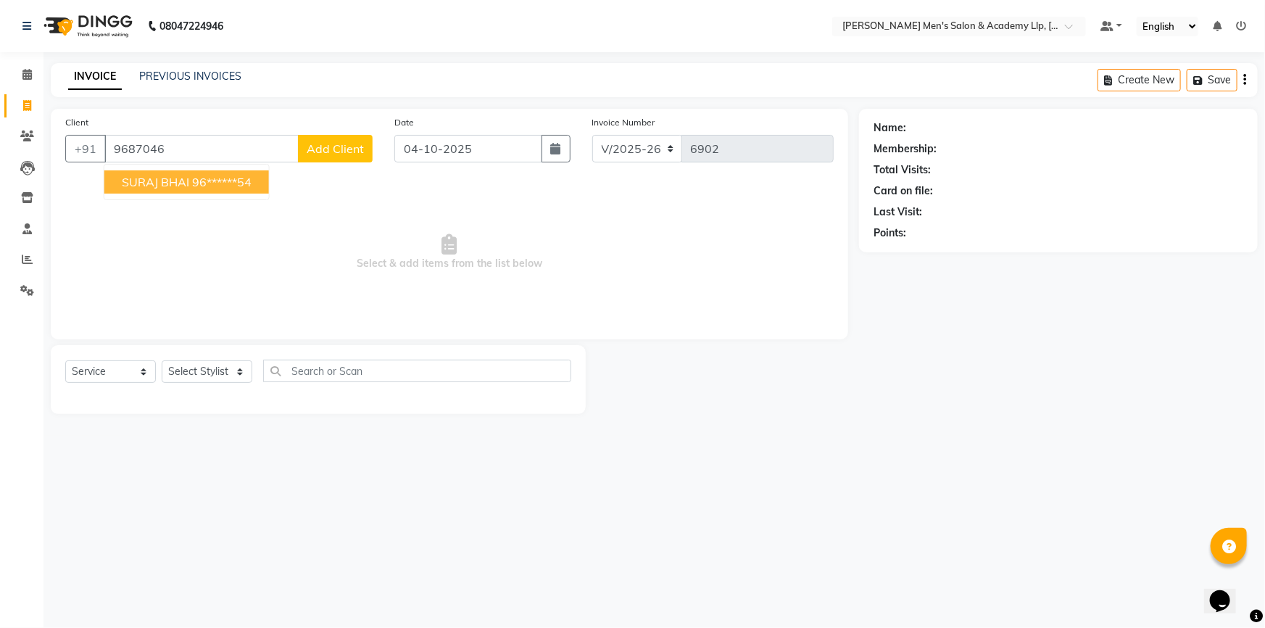
click at [183, 190] on button "SURAJ BHAI 96******54" at bounding box center [186, 181] width 165 height 23
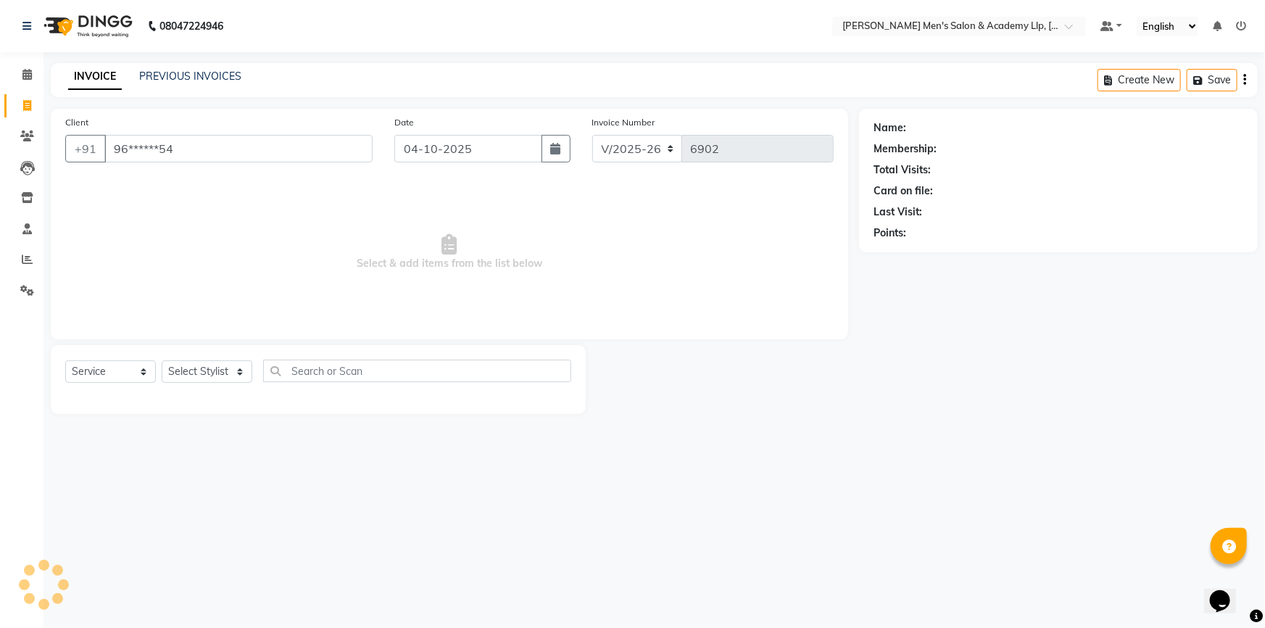
type input "96******54"
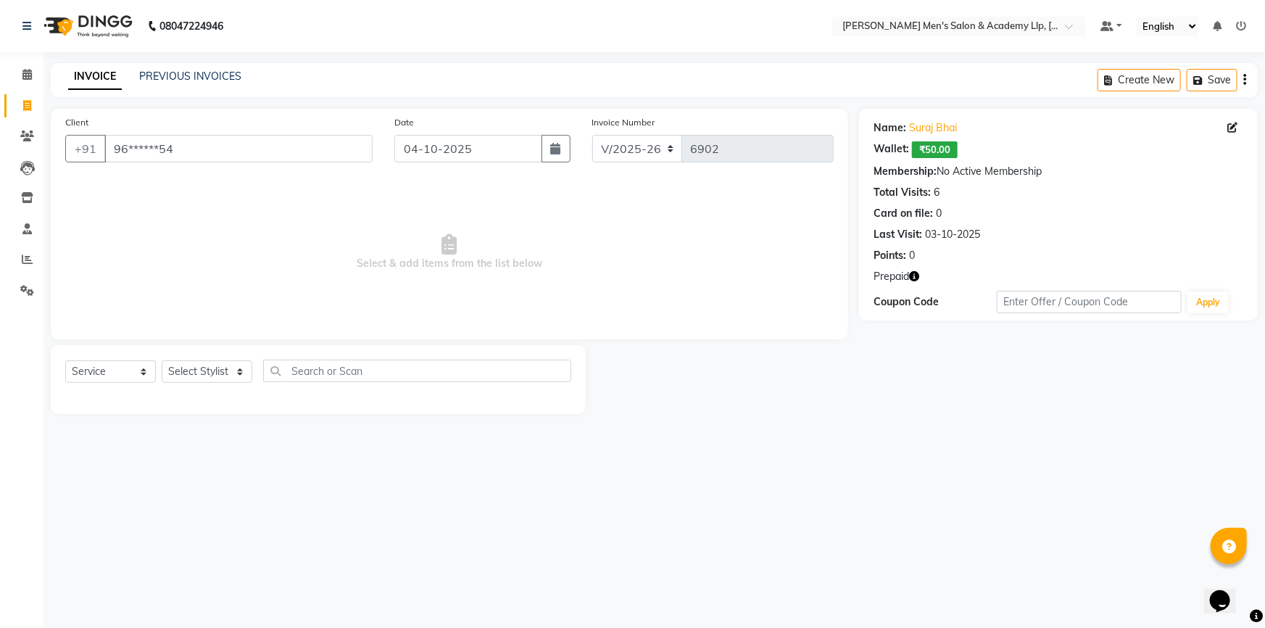
click at [916, 275] on icon "button" at bounding box center [914, 276] width 10 height 10
click at [916, 274] on icon "button" at bounding box center [914, 276] width 10 height 10
click at [914, 273] on icon "button" at bounding box center [914, 276] width 10 height 10
click at [179, 372] on select "Select Stylist ABHISHEK SEN AKKI SEN [PERSON_NAME] [PERSON_NAME] [PERSON_NAME] …" at bounding box center [207, 371] width 91 height 22
select select "78786"
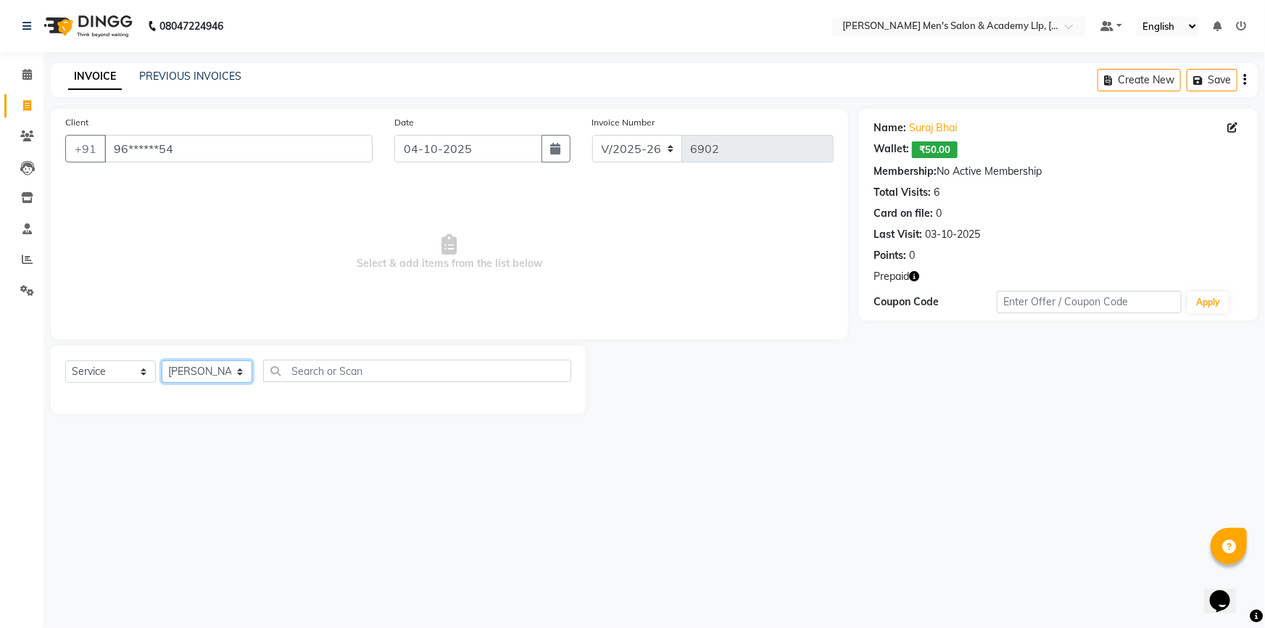
click at [162, 360] on select "Select Stylist ABHISHEK SEN AKKI SEN [PERSON_NAME] [PERSON_NAME] [PERSON_NAME] …" at bounding box center [207, 371] width 91 height 22
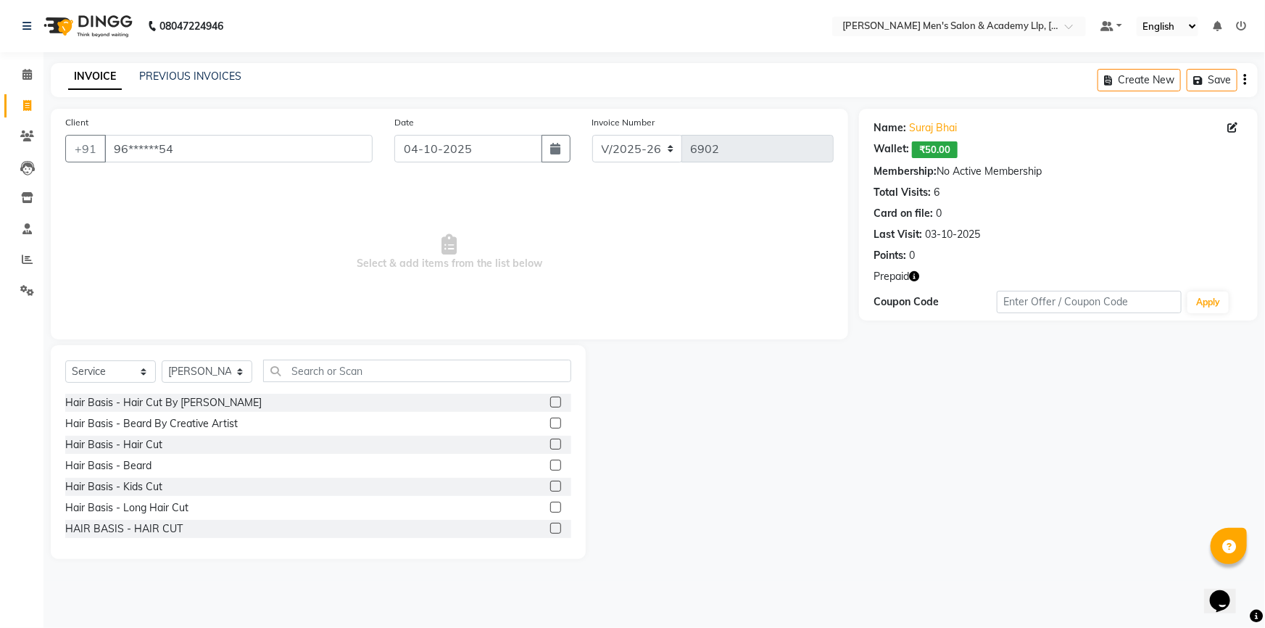
click at [550, 398] on label at bounding box center [555, 401] width 11 height 11
click at [550, 398] on input "checkbox" at bounding box center [554, 402] width 9 height 9
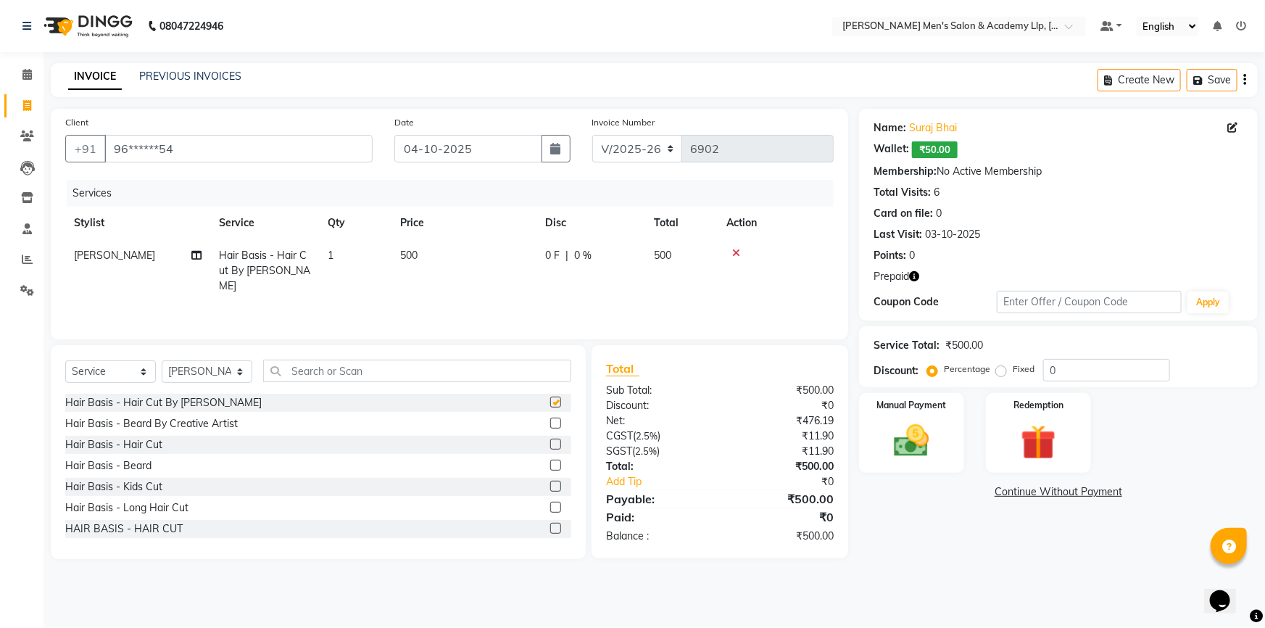
drag, startPoint x: 545, startPoint y: 398, endPoint x: 545, endPoint y: 407, distance: 8.7
click at [550, 399] on label at bounding box center [555, 401] width 11 height 11
click at [550, 399] on input "checkbox" at bounding box center [554, 402] width 9 height 9
checkbox input "false"
click at [550, 420] on label at bounding box center [555, 423] width 11 height 11
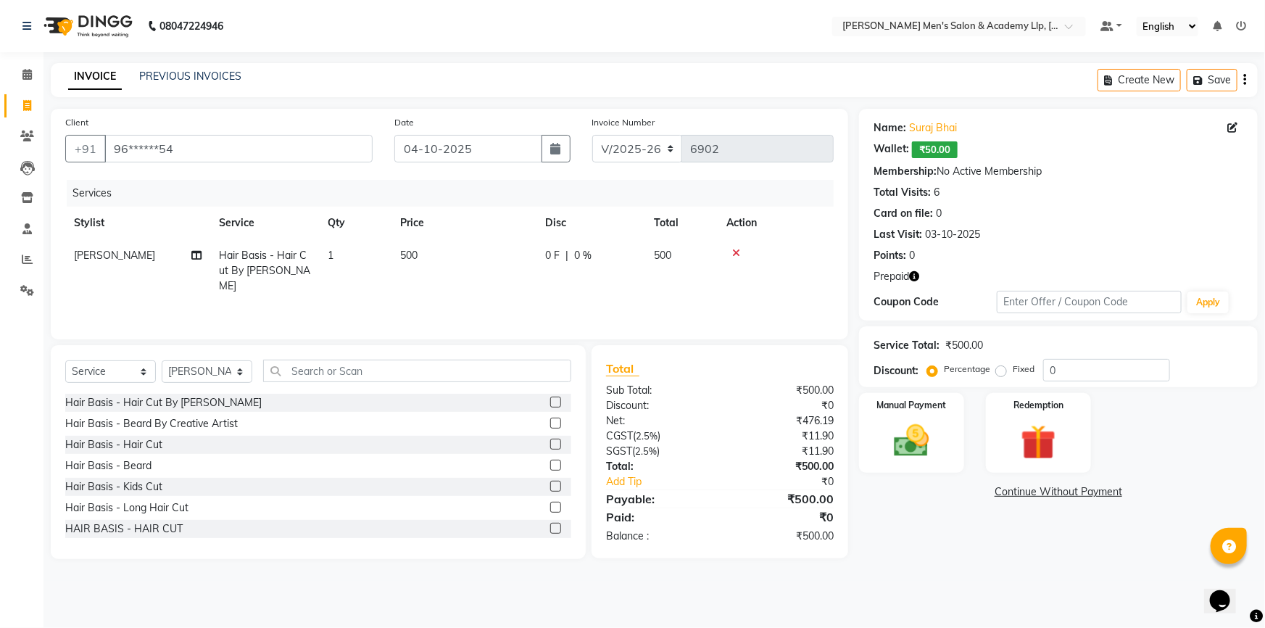
click at [550, 420] on input "checkbox" at bounding box center [554, 423] width 9 height 9
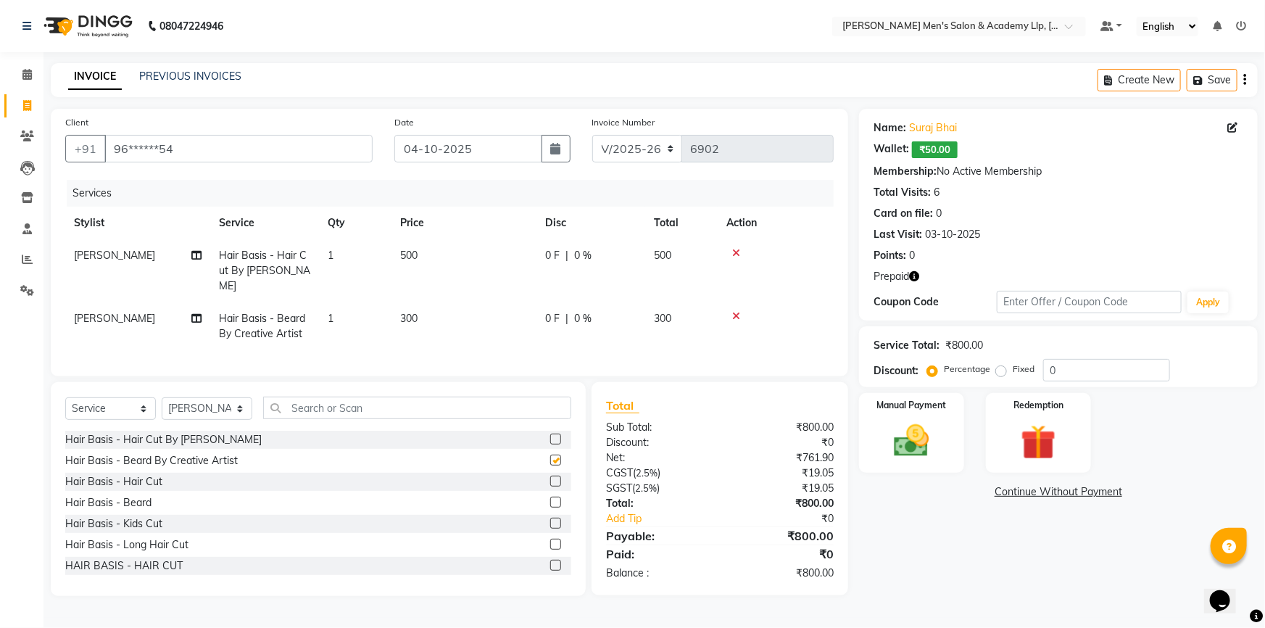
checkbox input "false"
click at [349, 419] on input "text" at bounding box center [417, 407] width 308 height 22
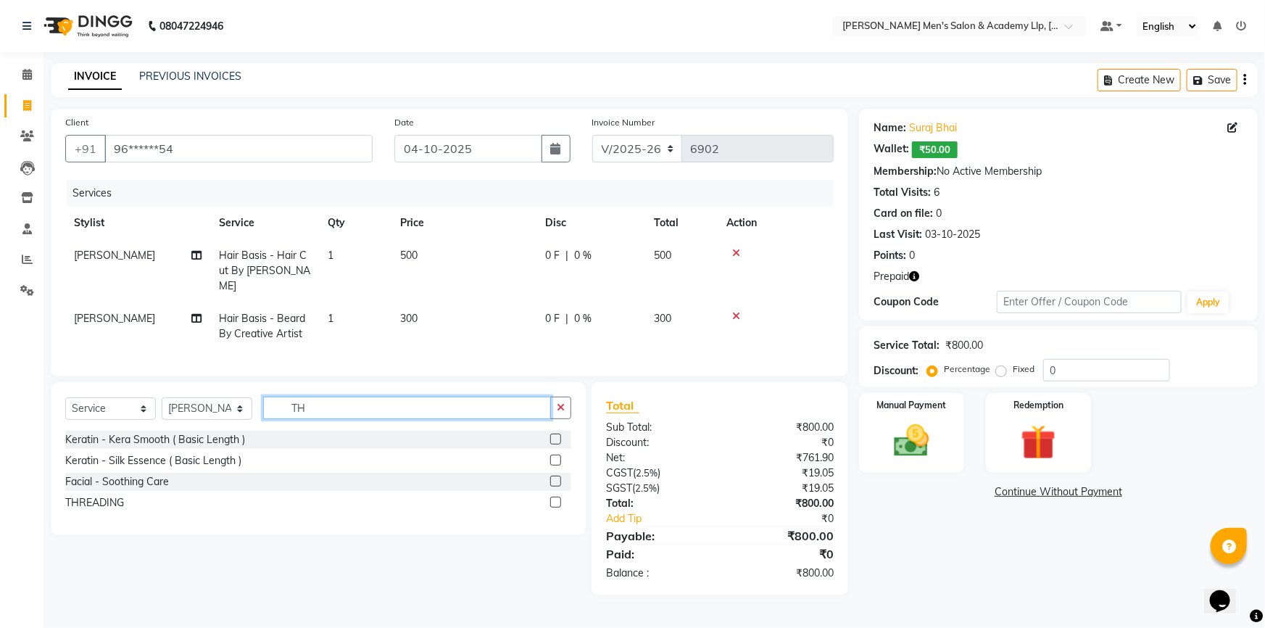
type input "TH"
click at [557, 507] on label at bounding box center [555, 502] width 11 height 11
click at [557, 507] on input "checkbox" at bounding box center [554, 502] width 9 height 9
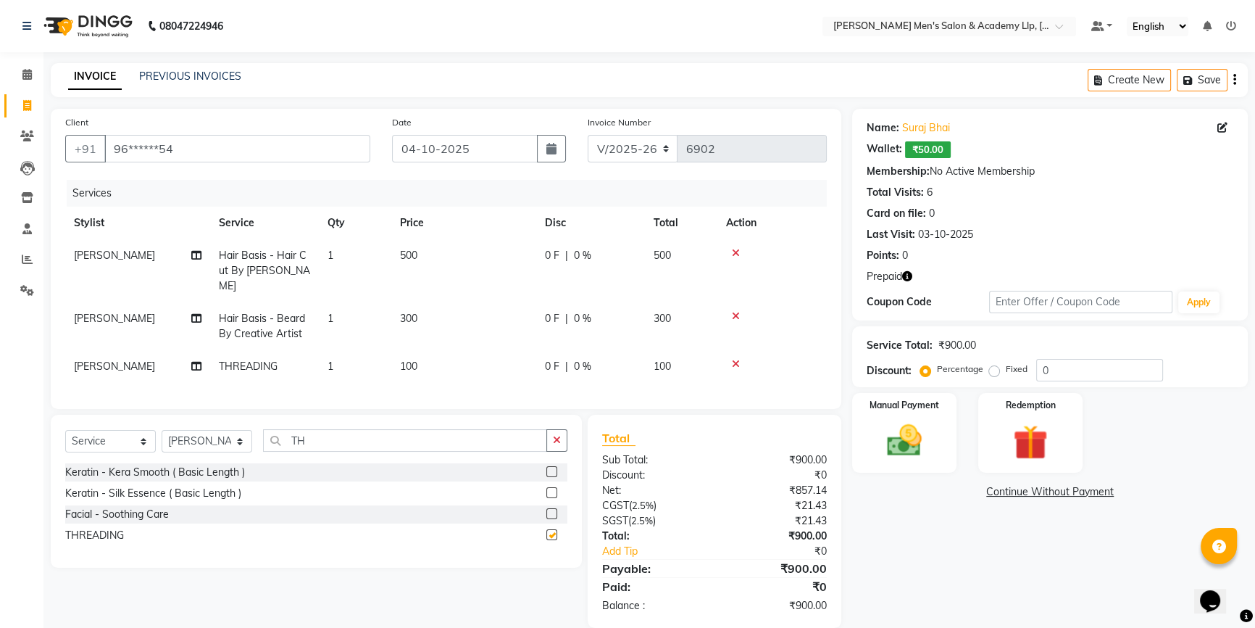
checkbox input "false"
click at [460, 374] on td "100" at bounding box center [463, 366] width 145 height 33
select select "78786"
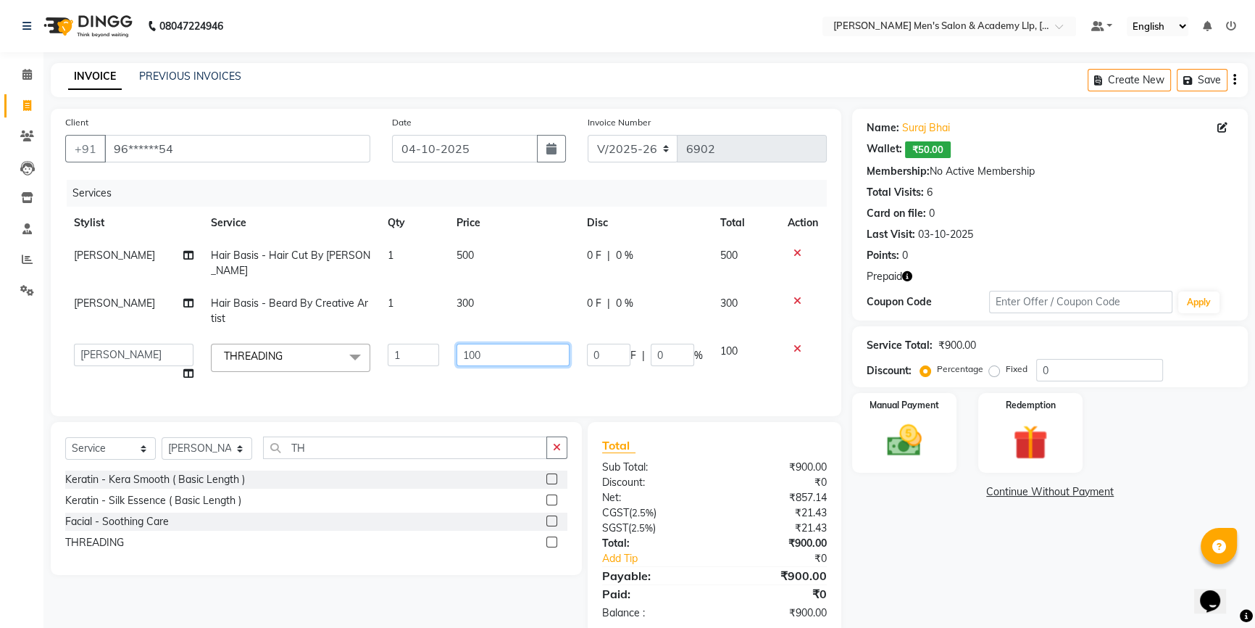
click at [502, 346] on input "100" at bounding box center [513, 355] width 113 height 22
click at [524, 273] on td "500" at bounding box center [513, 263] width 130 height 48
select select "78786"
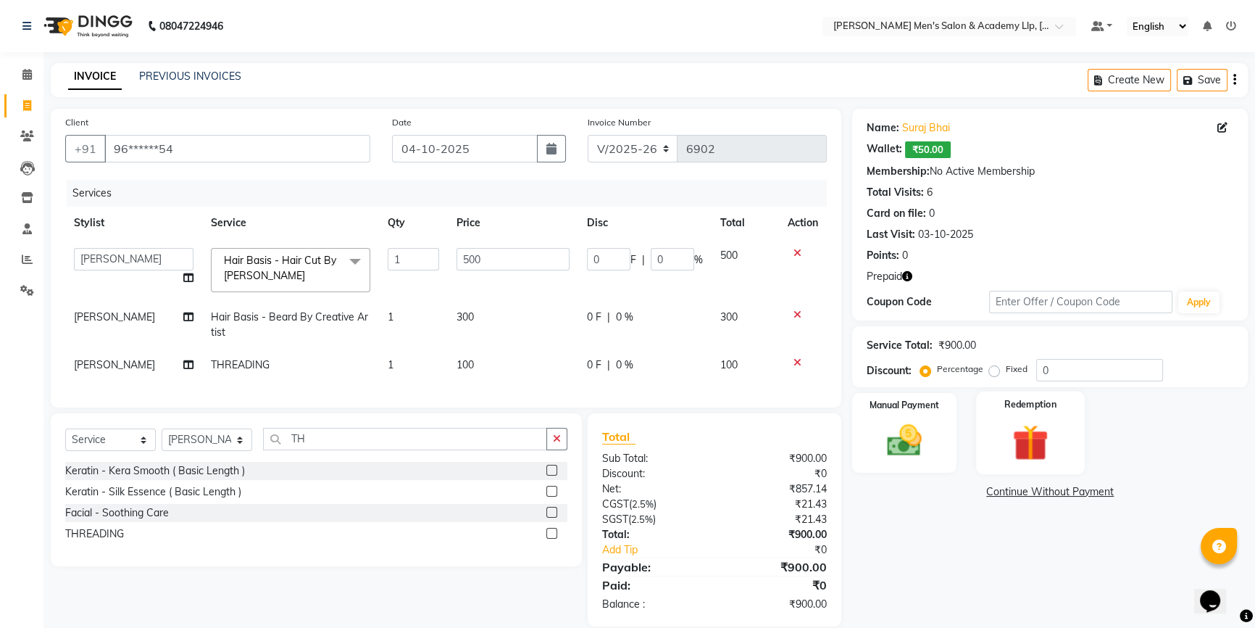
click at [1016, 431] on img at bounding box center [1031, 442] width 59 height 45
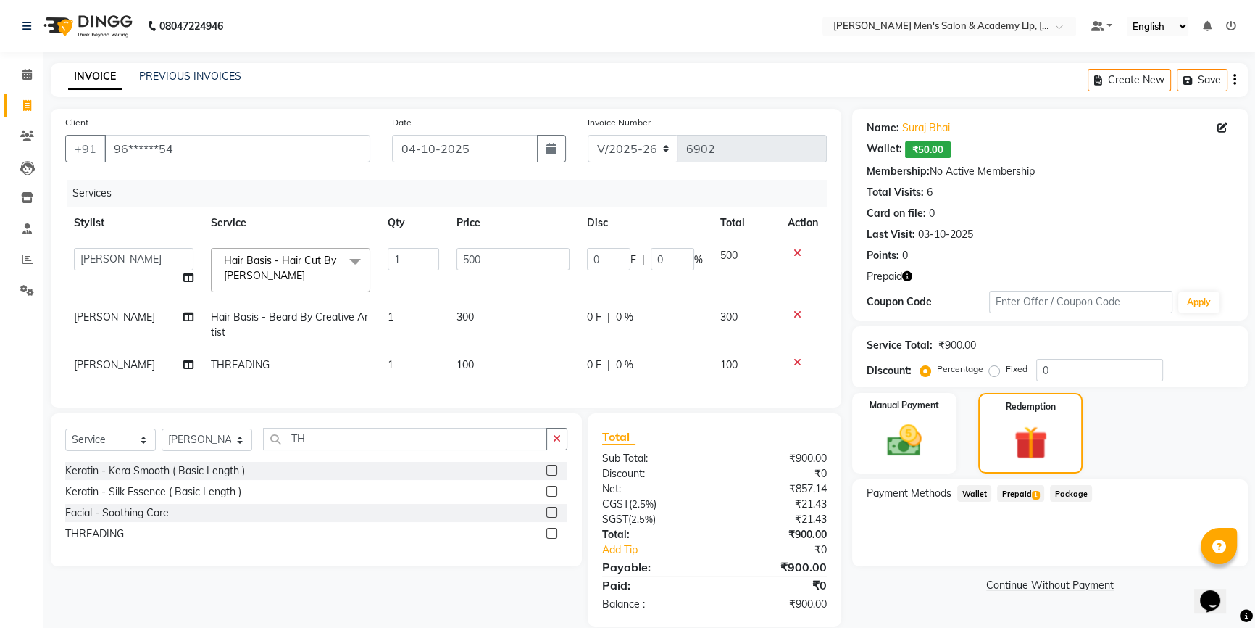
click at [1010, 491] on span "Prepaid 1" at bounding box center [1020, 493] width 47 height 17
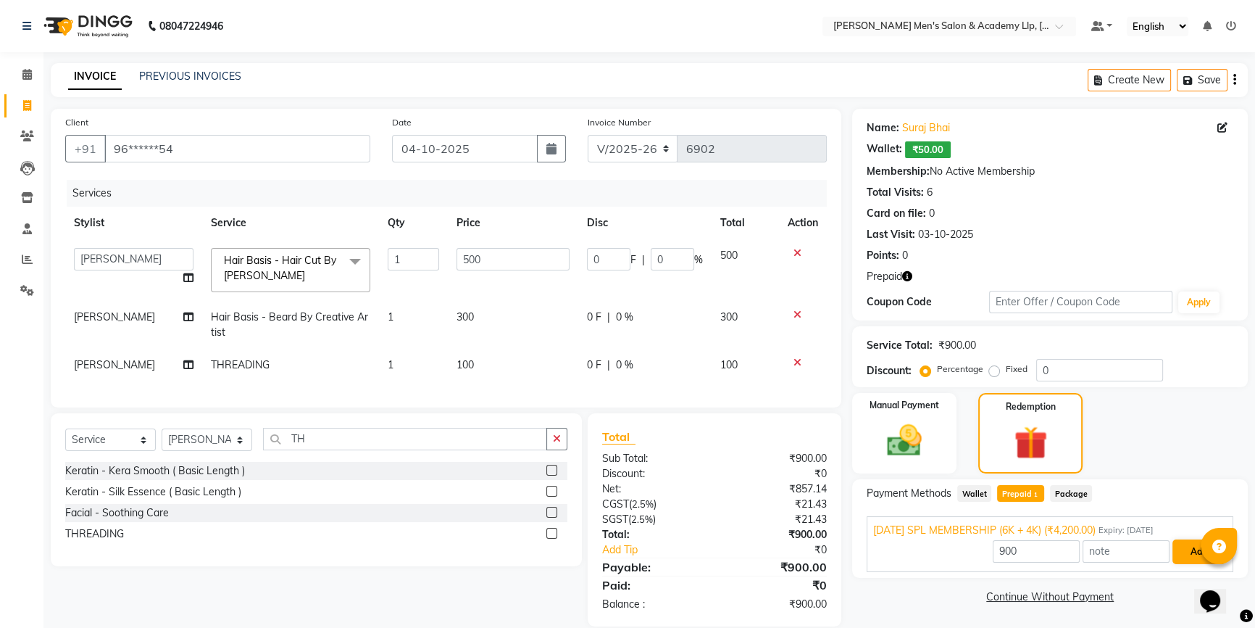
scroll to position [30, 0]
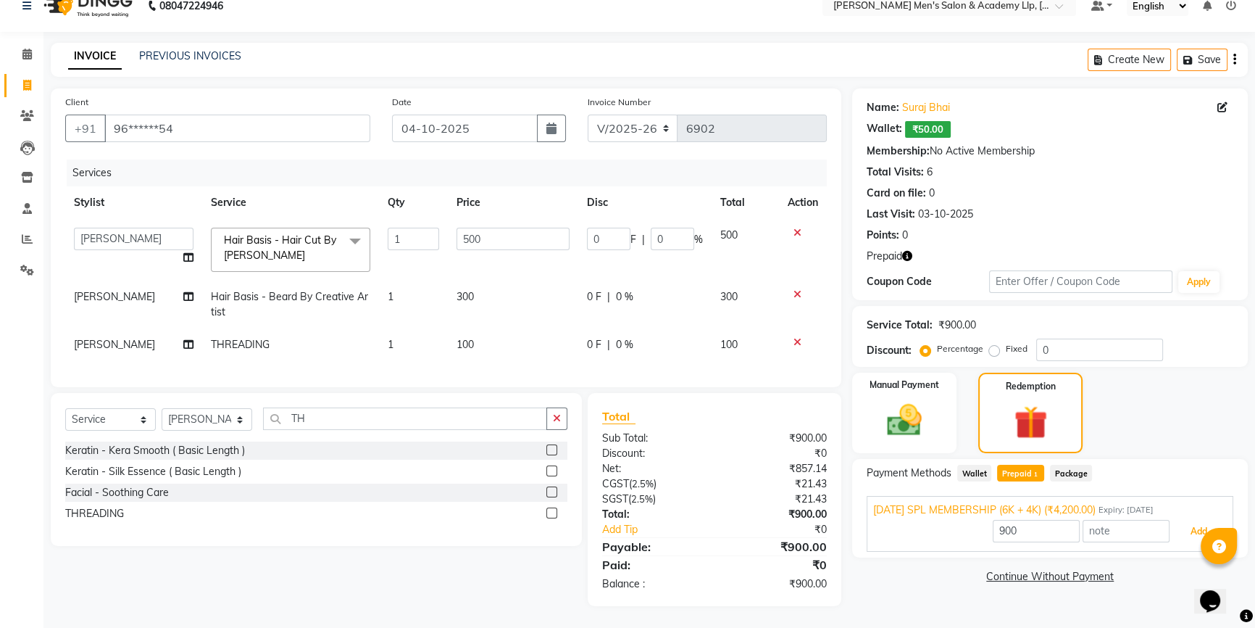
drag, startPoint x: 1177, startPoint y: 523, endPoint x: 1168, endPoint y: 522, distance: 9.5
click at [1177, 523] on button "Add" at bounding box center [1199, 531] width 53 height 25
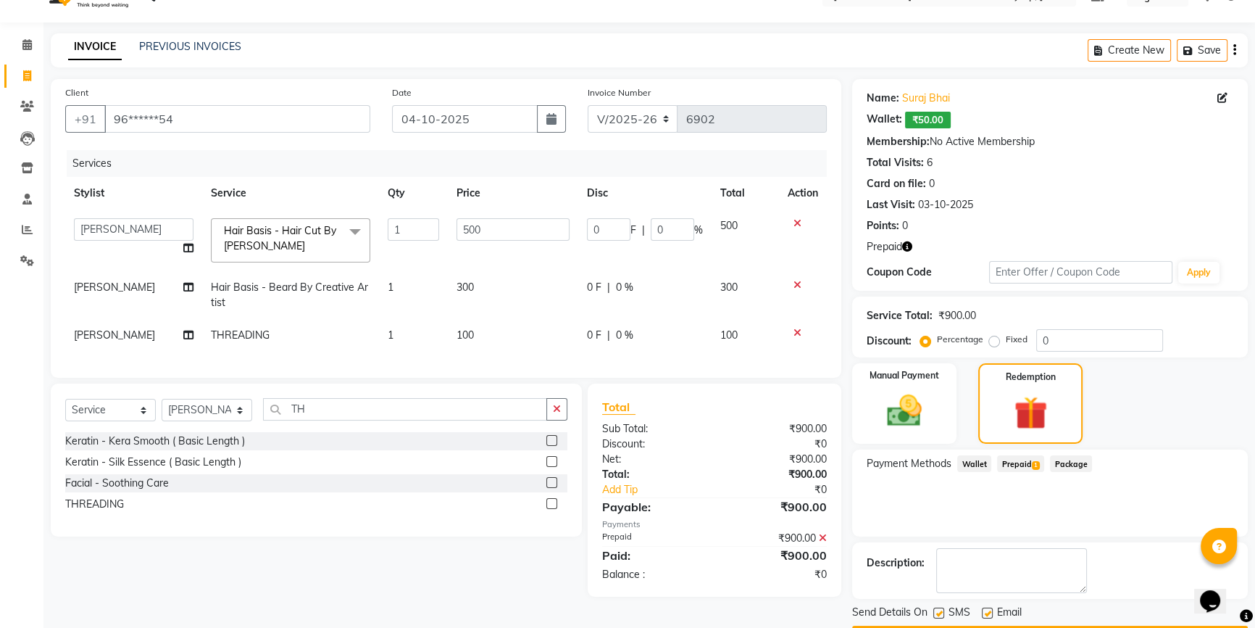
scroll to position [71, 0]
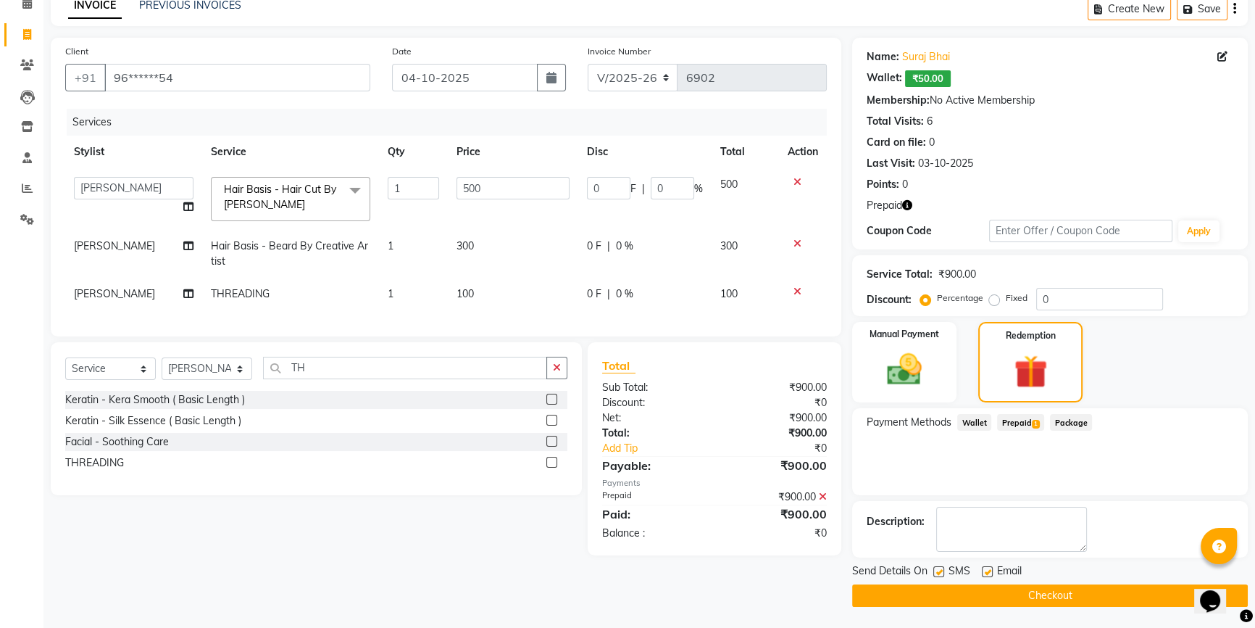
click at [986, 570] on label at bounding box center [987, 571] width 11 height 11
click at [986, 570] on input "checkbox" at bounding box center [986, 572] width 9 height 9
checkbox input "false"
click at [942, 570] on label at bounding box center [939, 571] width 11 height 11
click at [942, 570] on input "checkbox" at bounding box center [938, 572] width 9 height 9
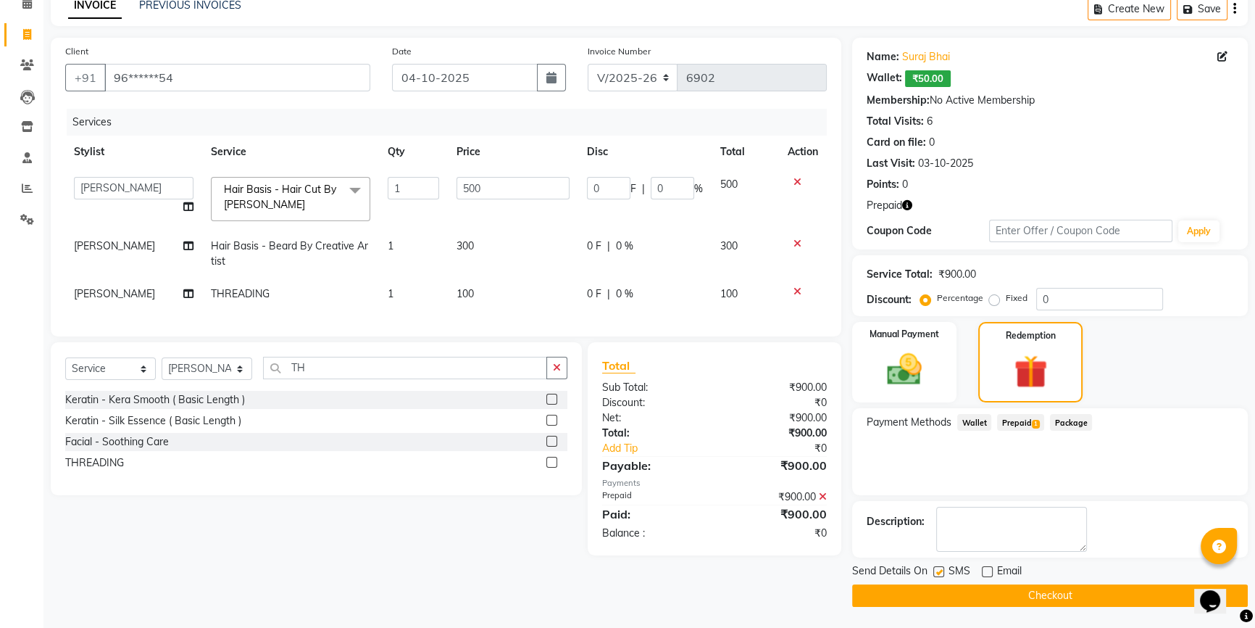
checkbox input "false"
click at [928, 589] on button "Checkout" at bounding box center [1050, 595] width 396 height 22
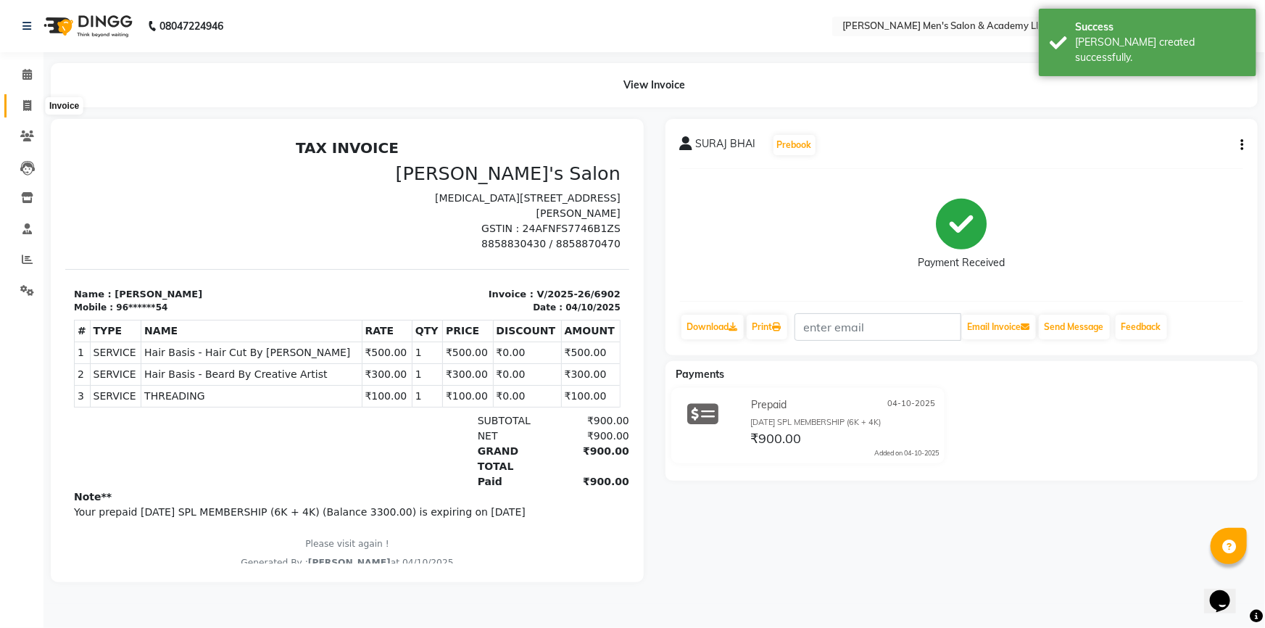
click at [26, 109] on icon at bounding box center [27, 105] width 8 height 11
select select "service"
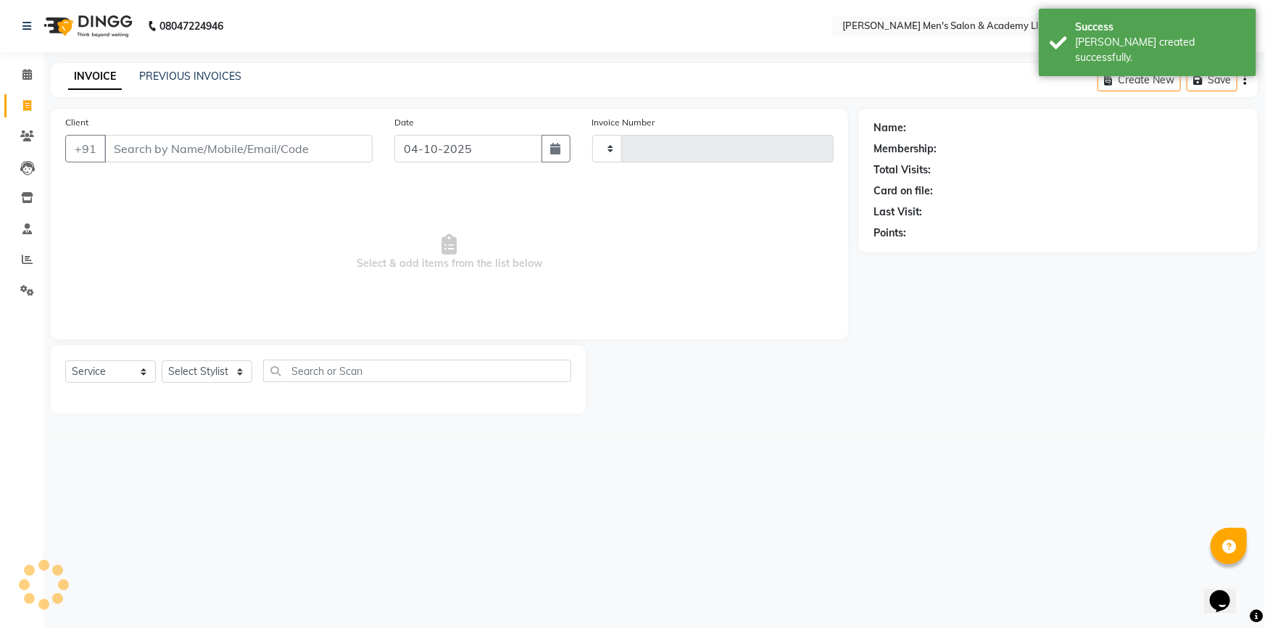
type input "6903"
select select "8248"
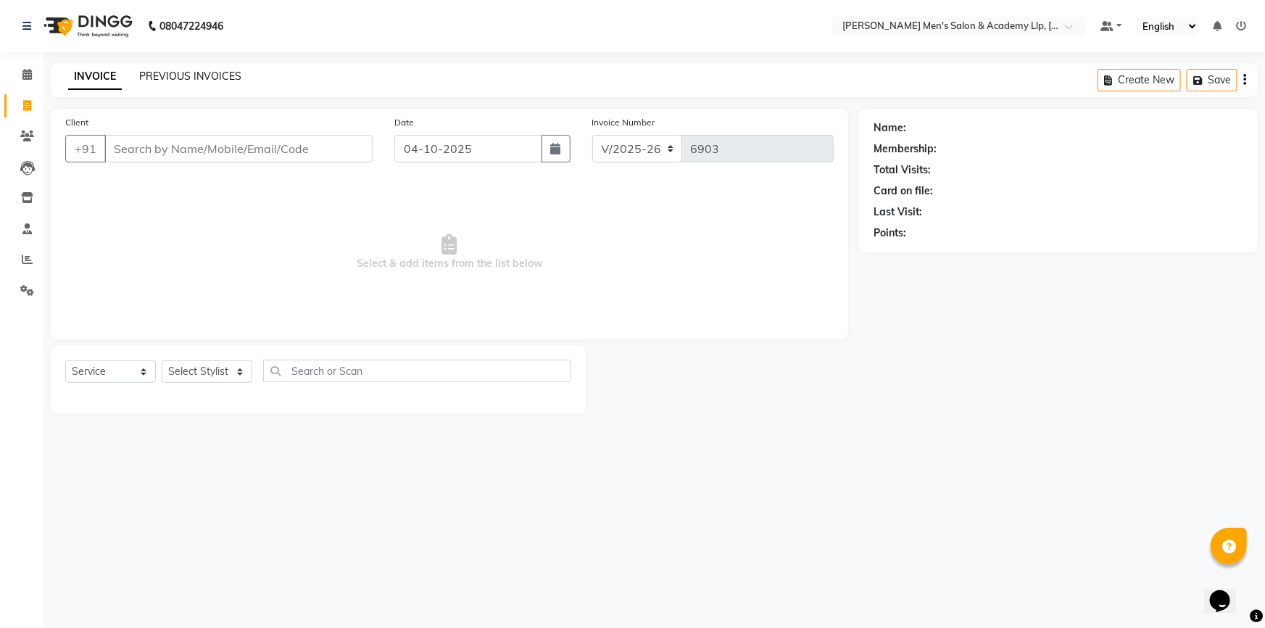
click at [162, 78] on link "PREVIOUS INVOICES" at bounding box center [190, 76] width 102 height 13
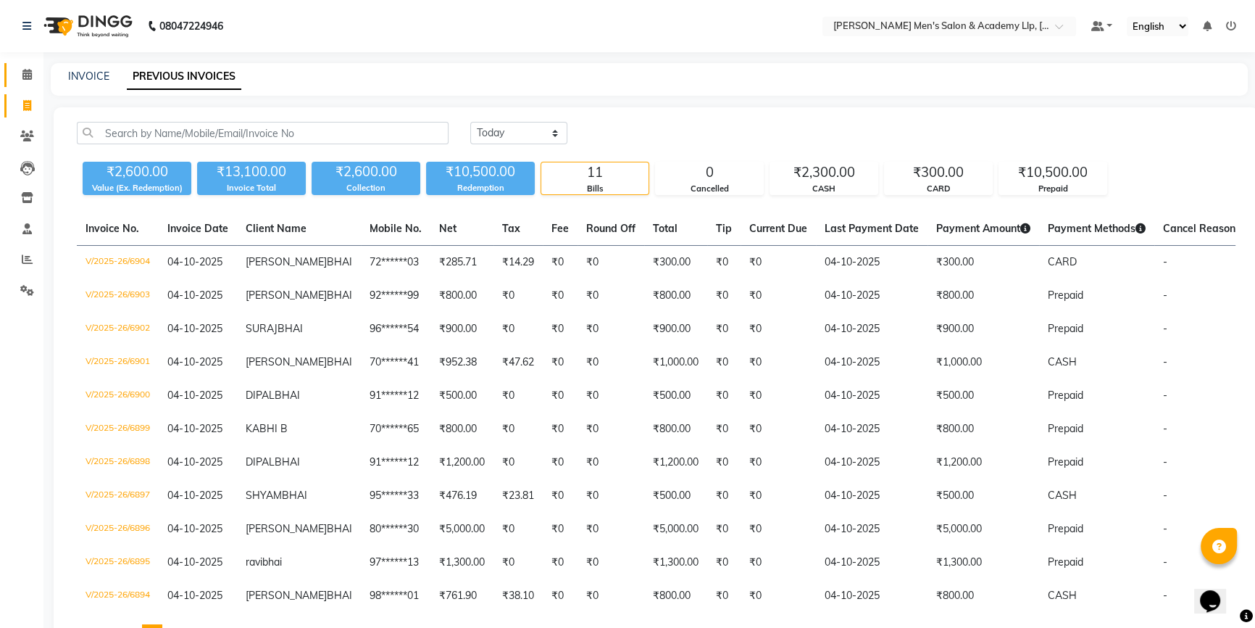
click at [25, 72] on icon at bounding box center [26, 74] width 9 height 11
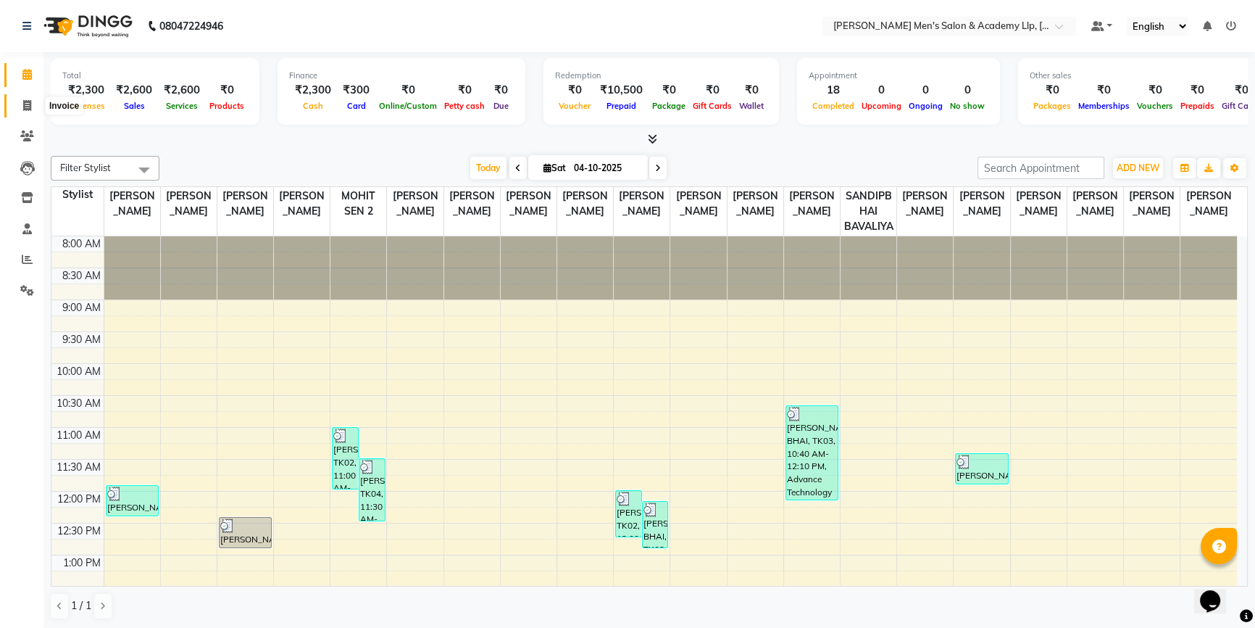
click at [20, 104] on span at bounding box center [26, 106] width 25 height 17
select select "service"
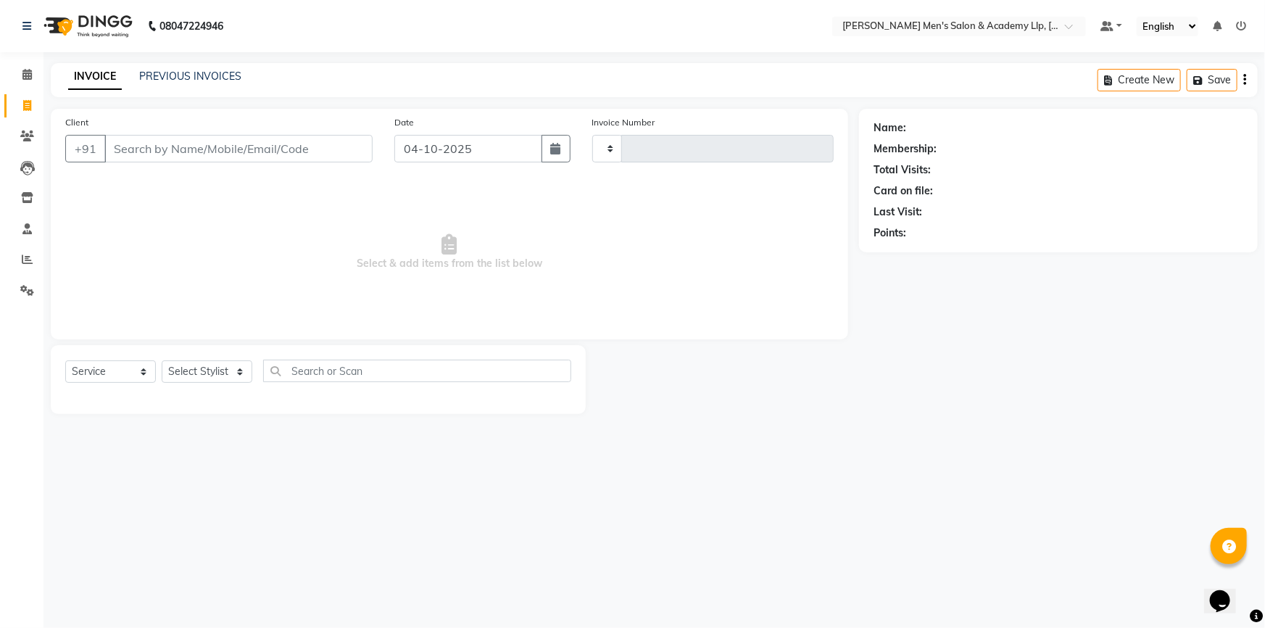
type input "6905"
select select "8248"
click at [159, 76] on link "PREVIOUS INVOICES" at bounding box center [190, 76] width 102 height 13
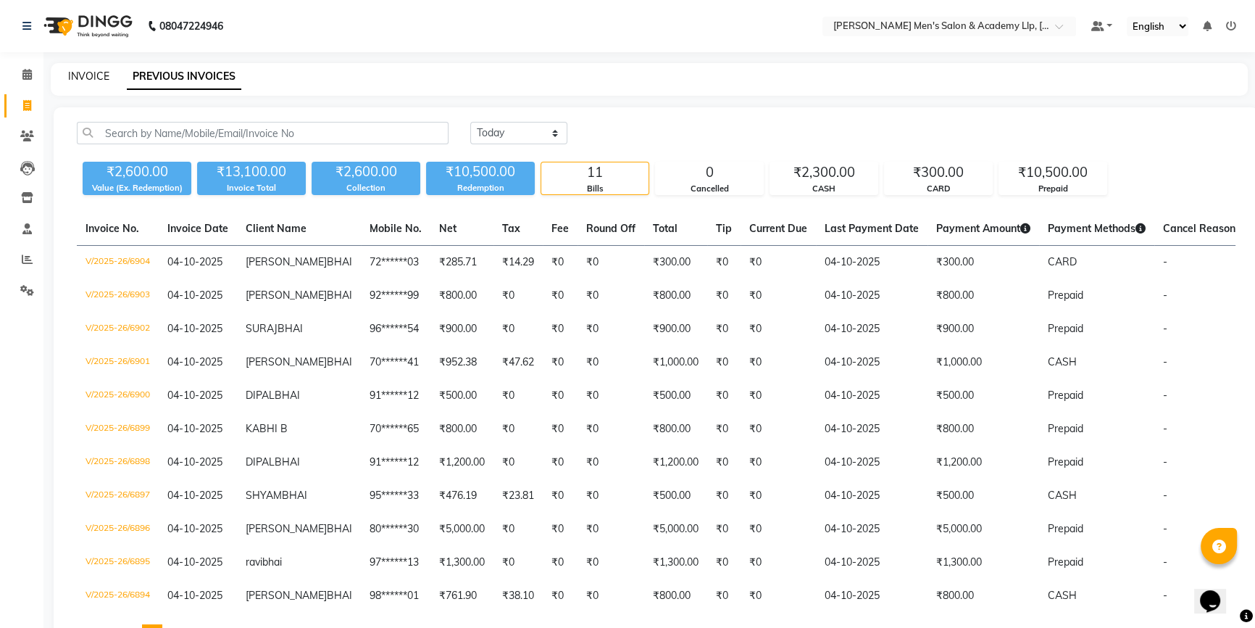
click at [94, 79] on link "INVOICE" at bounding box center [88, 76] width 41 height 13
select select "service"
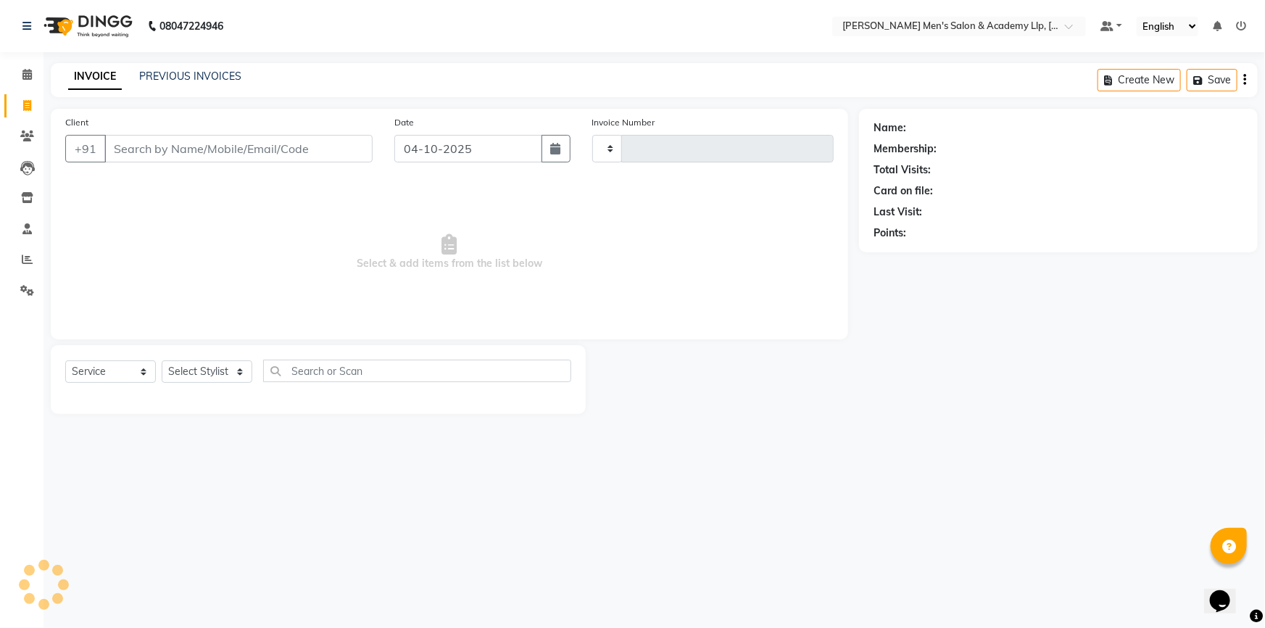
type input "6905"
select select "8248"
click at [191, 79] on link "PREVIOUS INVOICES" at bounding box center [190, 76] width 102 height 13
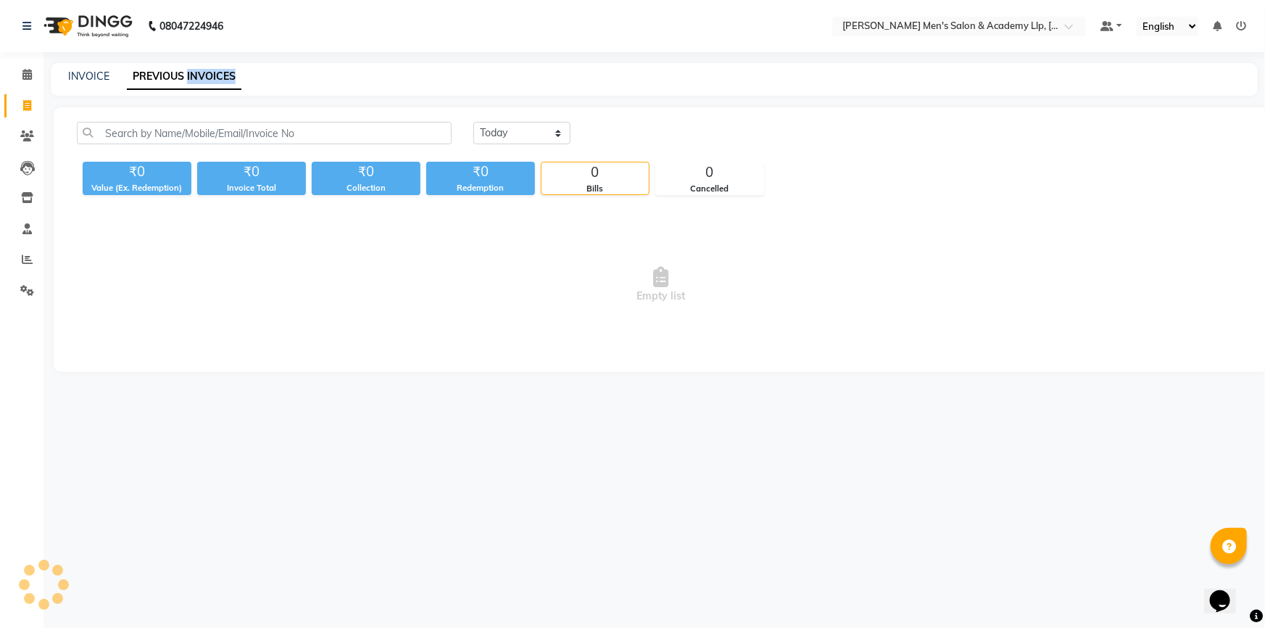
click at [191, 79] on link "PREVIOUS INVOICES" at bounding box center [184, 77] width 115 height 26
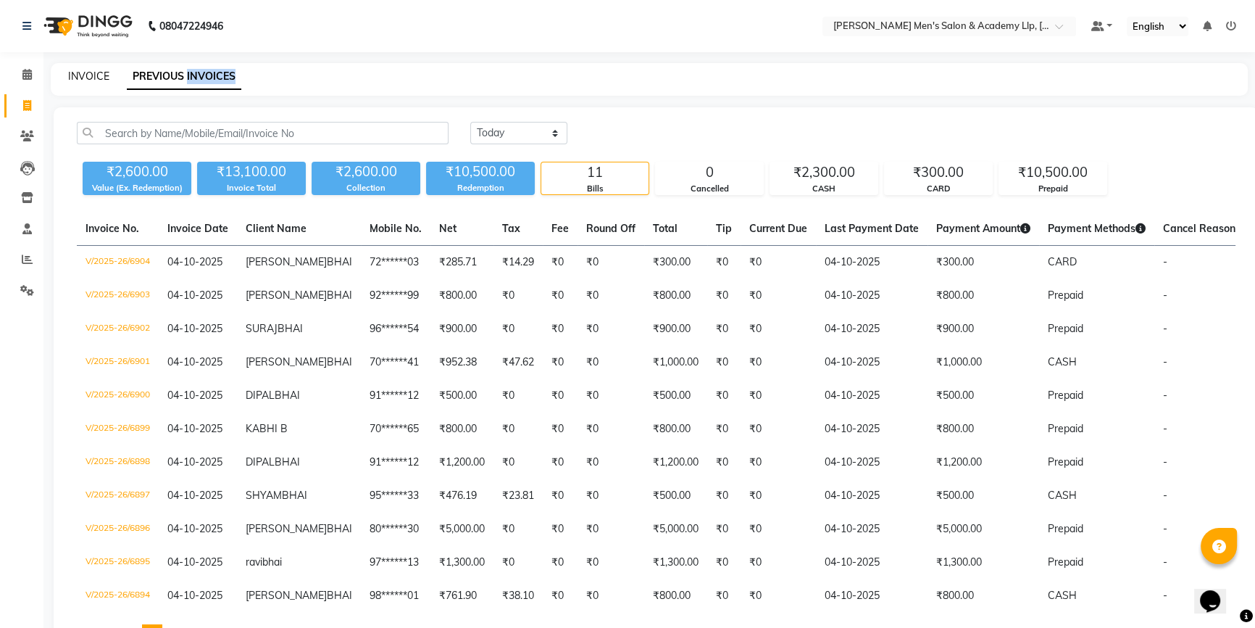
click at [84, 75] on link "INVOICE" at bounding box center [88, 76] width 41 height 13
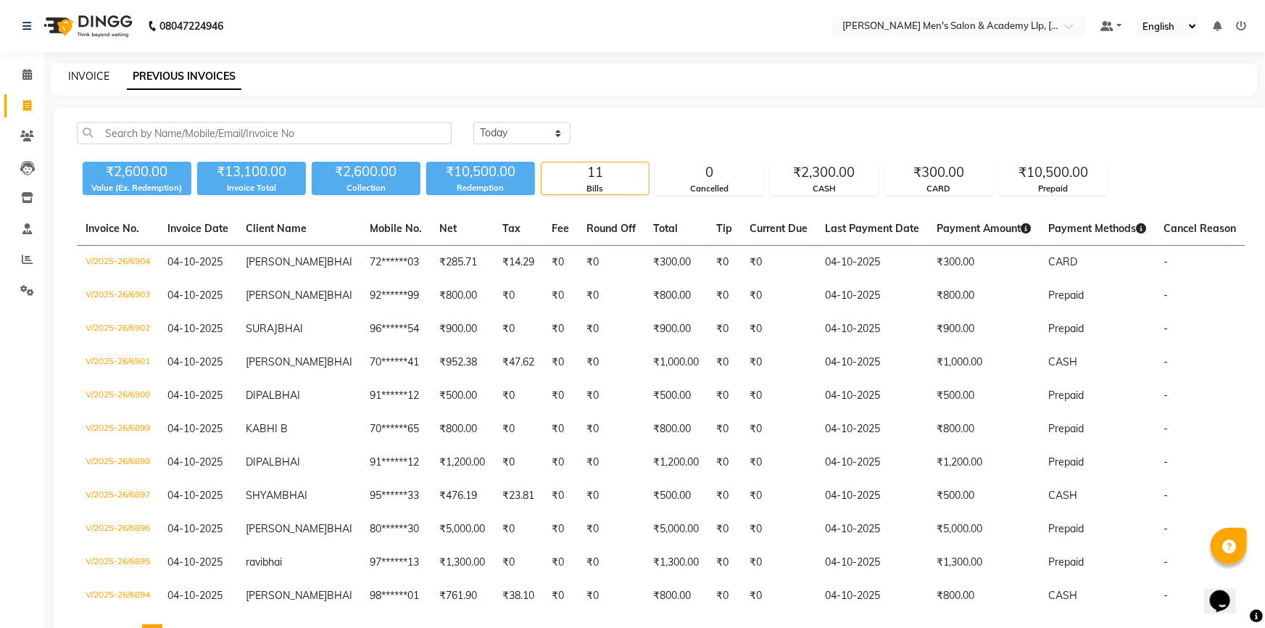
select select "8248"
select select "service"
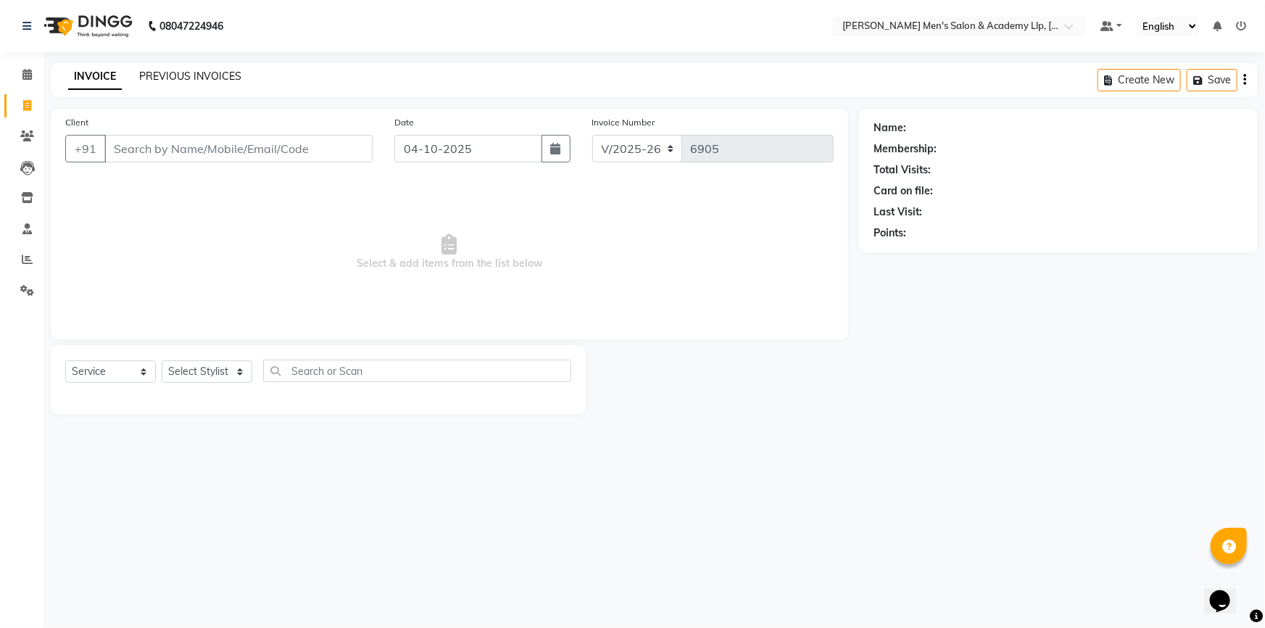
click at [219, 78] on link "PREVIOUS INVOICES" at bounding box center [190, 76] width 102 height 13
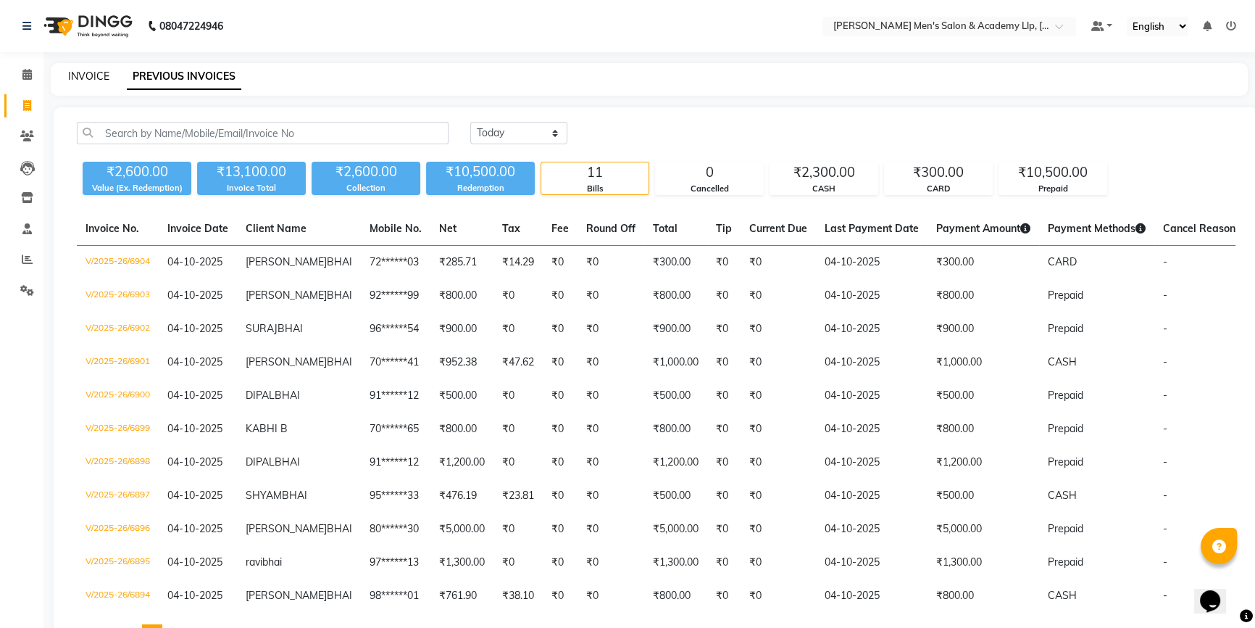
click at [94, 78] on link "INVOICE" at bounding box center [88, 76] width 41 height 13
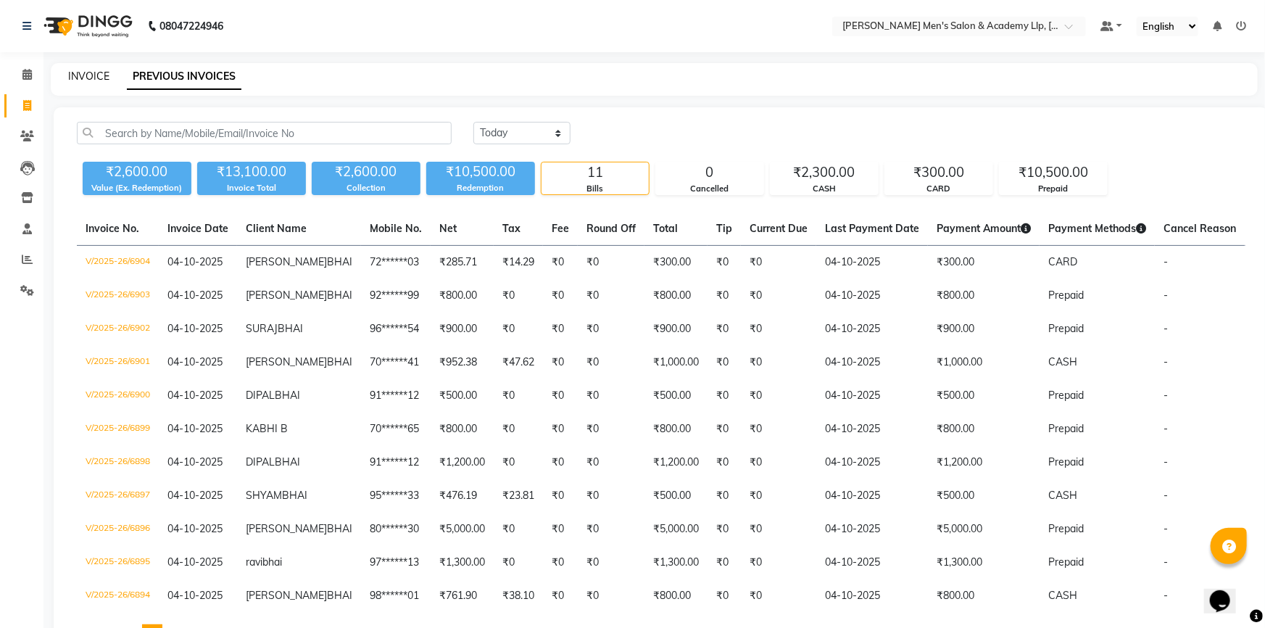
select select "service"
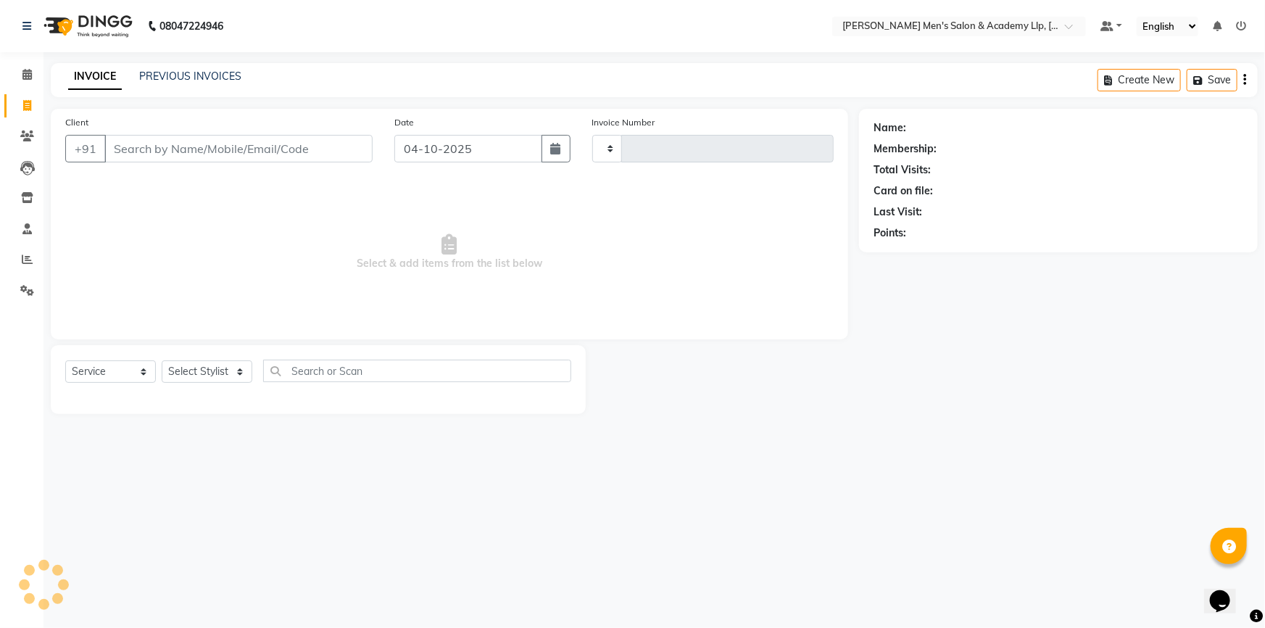
type input "6905"
select select "8248"
click at [0, 67] on li "Calendar" at bounding box center [21, 74] width 43 height 31
drag, startPoint x: 0, startPoint y: 67, endPoint x: 436, endPoint y: 283, distance: 487.2
click at [436, 283] on span "Select & add items from the list below" at bounding box center [449, 252] width 768 height 145
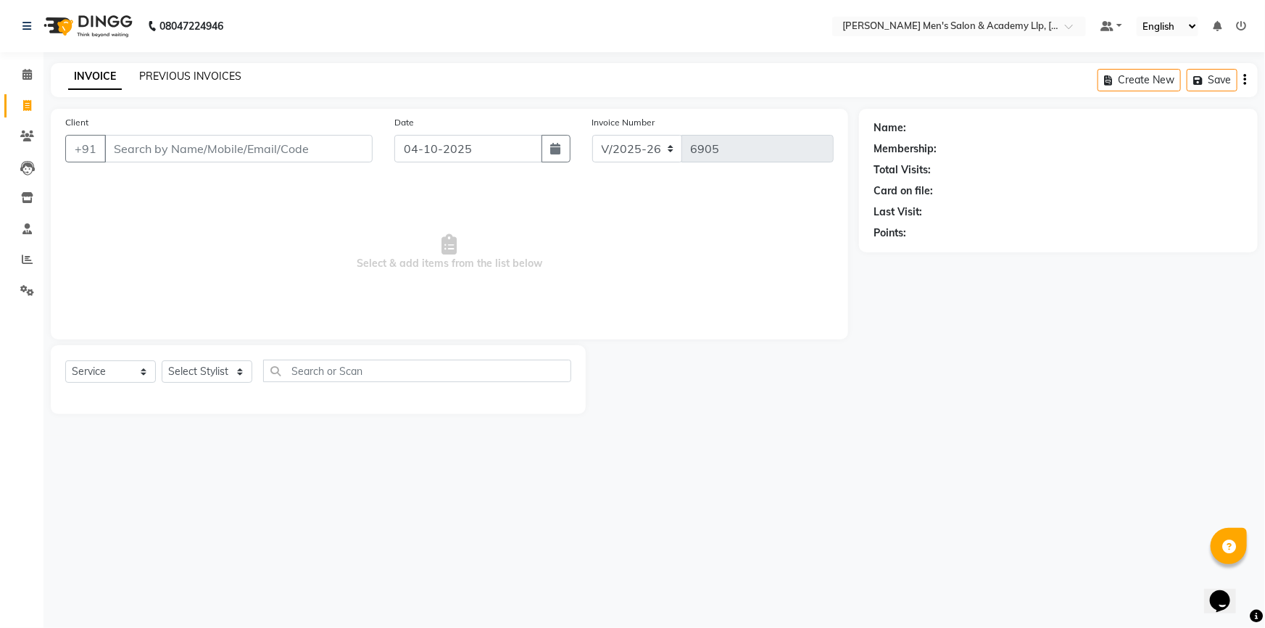
click at [141, 77] on link "PREVIOUS INVOICES" at bounding box center [190, 76] width 102 height 13
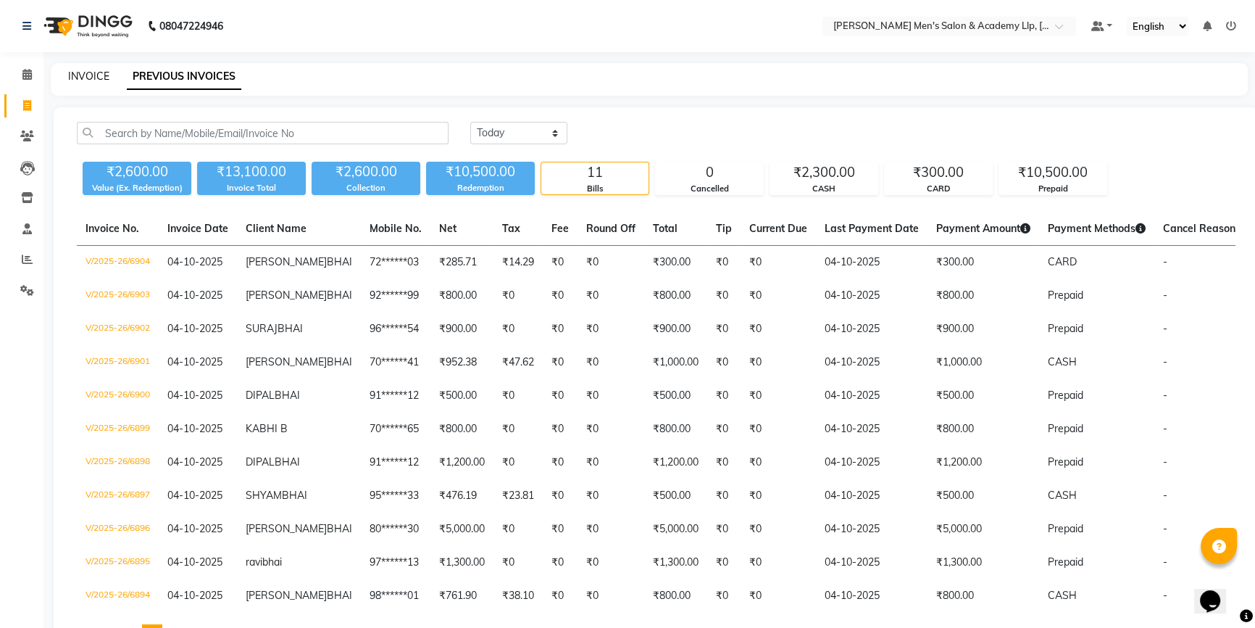
click at [85, 75] on link "INVOICE" at bounding box center [88, 76] width 41 height 13
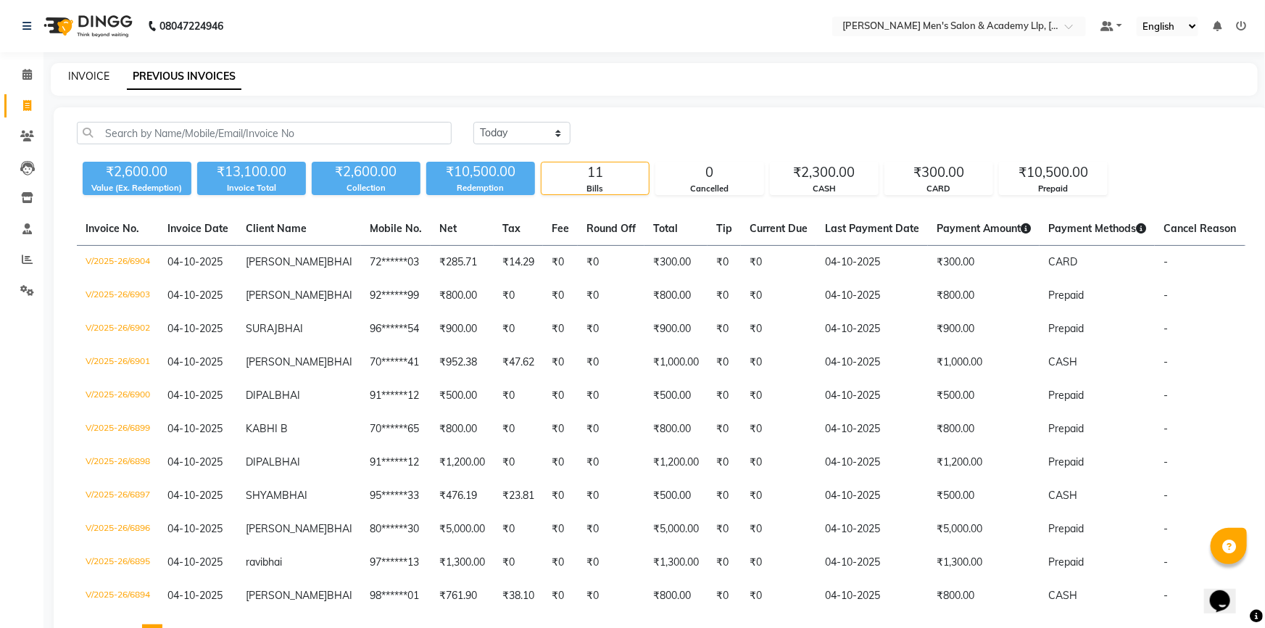
select select "8248"
select select "service"
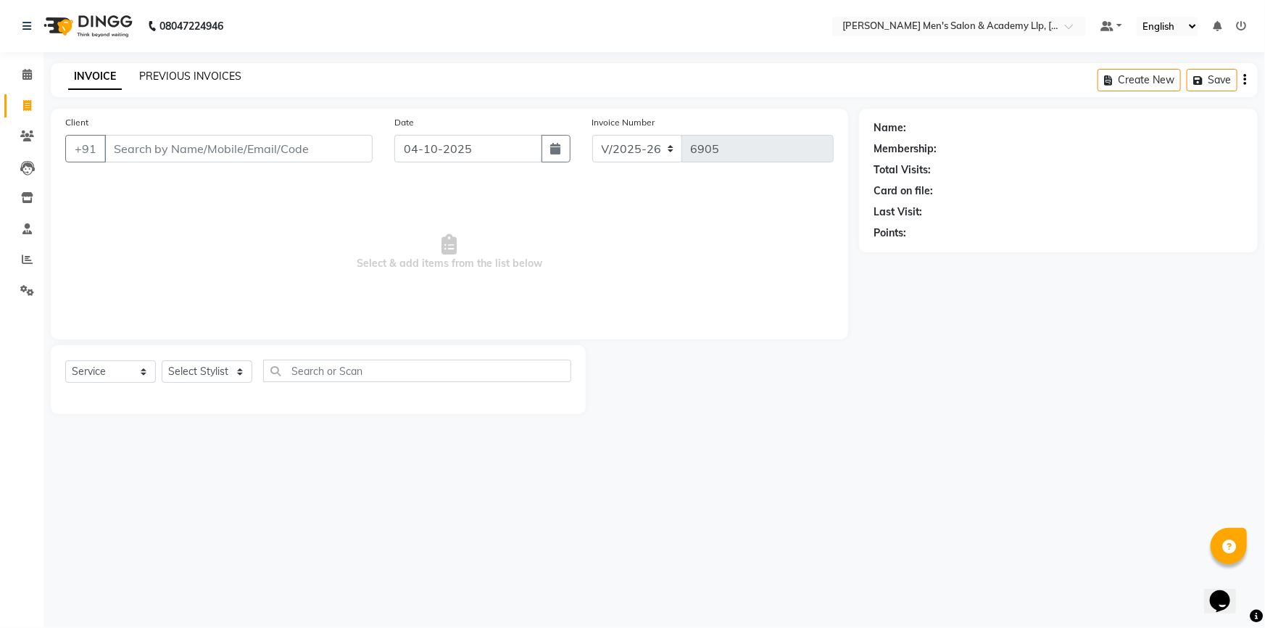
click at [192, 72] on link "PREVIOUS INVOICES" at bounding box center [190, 76] width 102 height 13
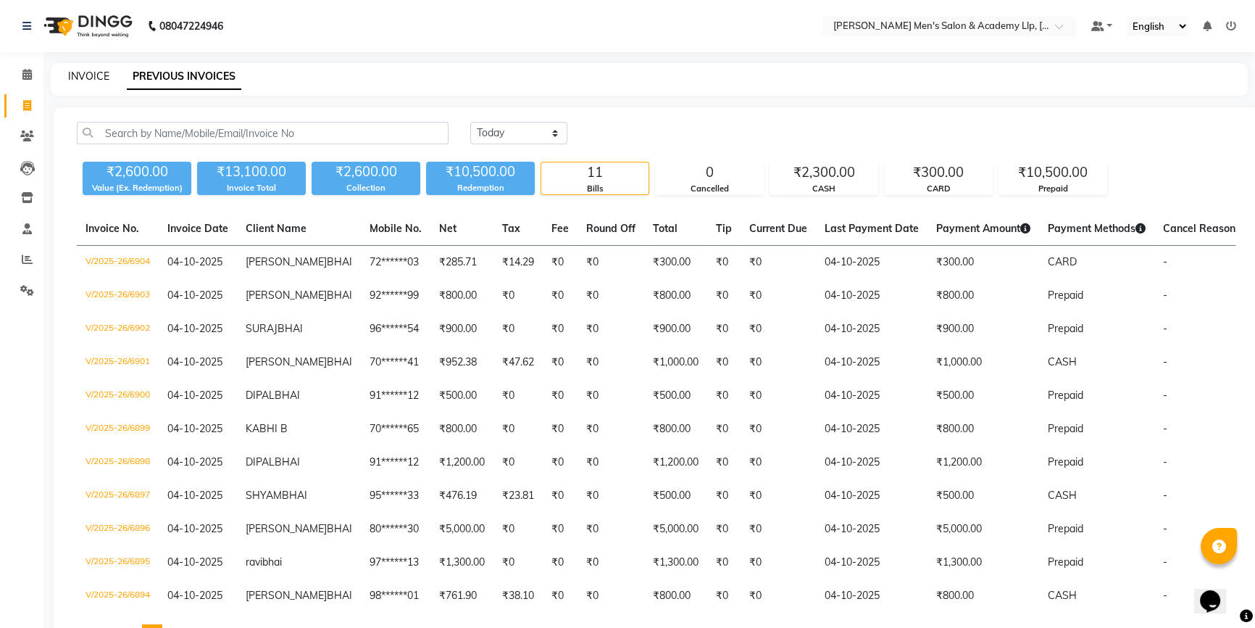
click at [72, 75] on link "INVOICE" at bounding box center [88, 76] width 41 height 13
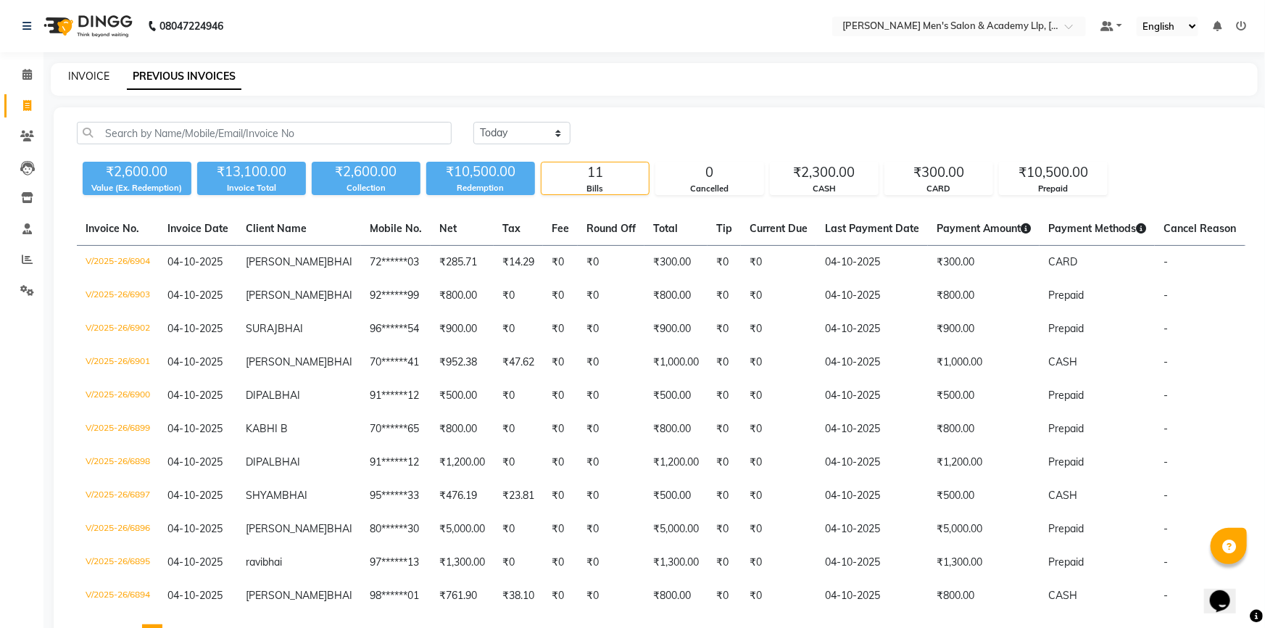
select select "service"
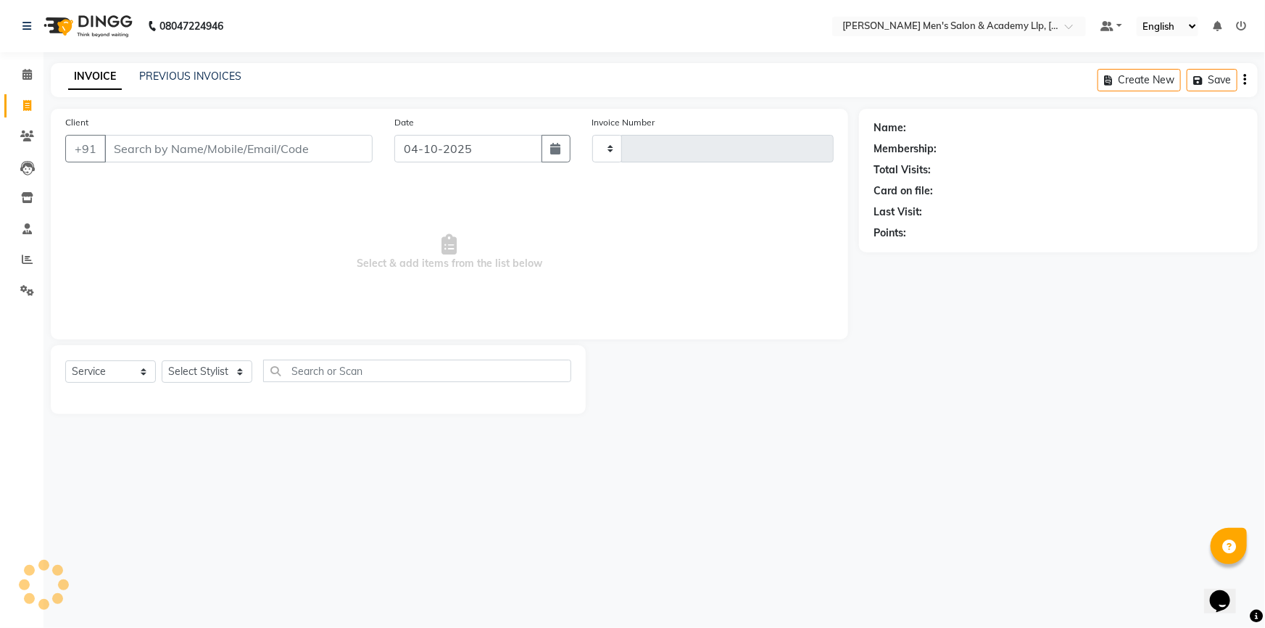
type input "6905"
select select "8248"
click at [126, 146] on input "Client" at bounding box center [238, 149] width 268 height 28
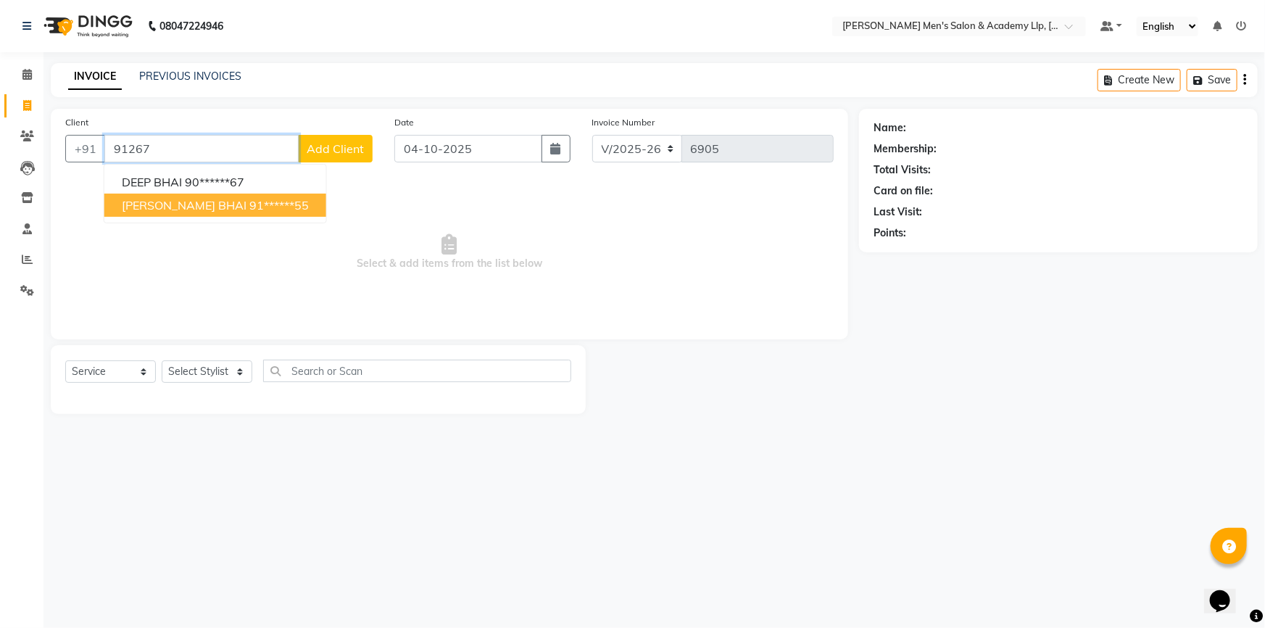
click at [249, 207] on ngb-highlight "91******55" at bounding box center [278, 205] width 59 height 14
type input "91******55"
click at [212, 207] on span "Select & add items from the list below" at bounding box center [449, 252] width 768 height 145
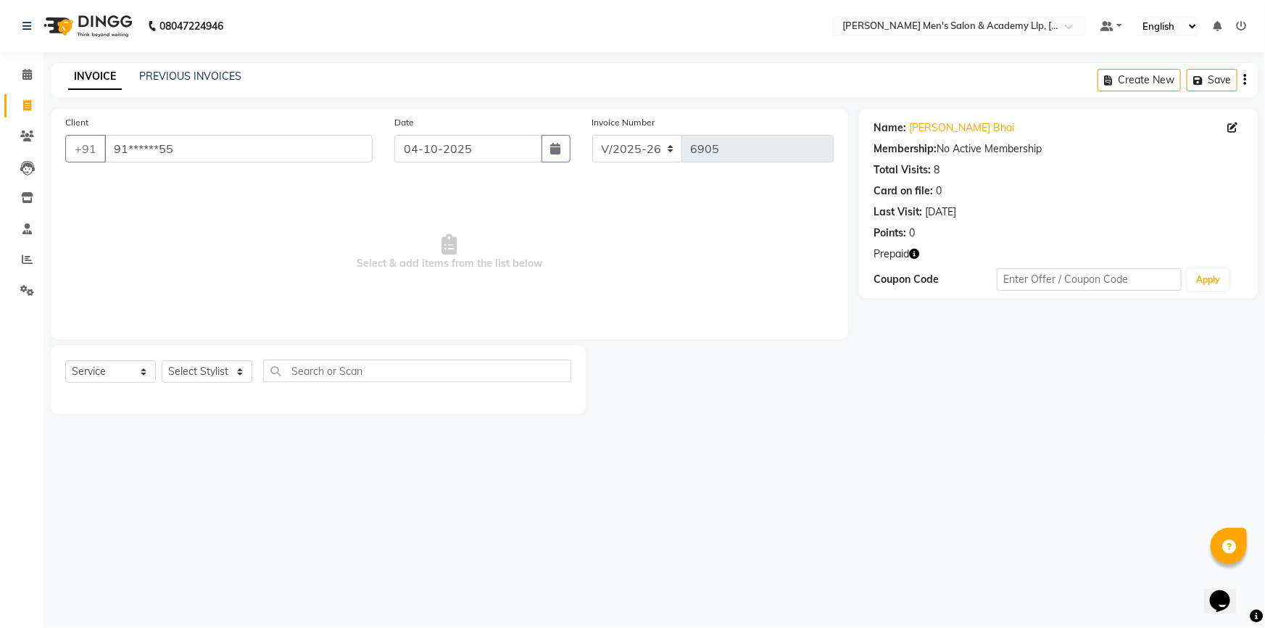
click at [911, 257] on icon "button" at bounding box center [914, 254] width 10 height 10
click at [915, 254] on icon "button" at bounding box center [914, 254] width 10 height 10
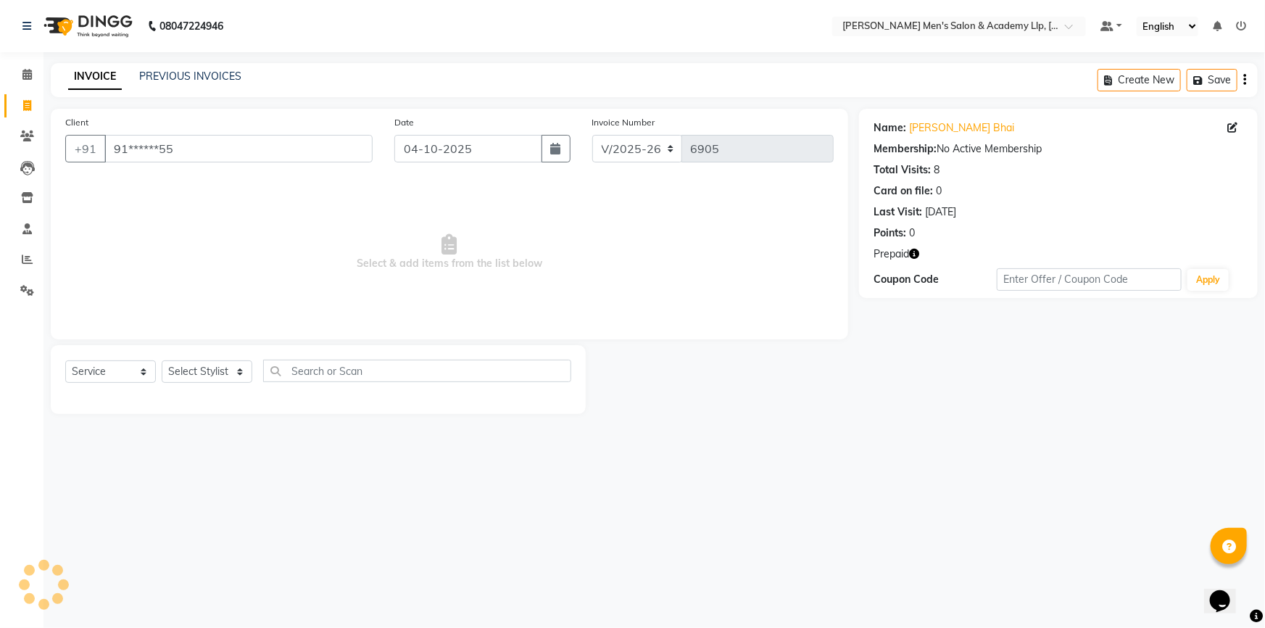
click at [915, 254] on icon "button" at bounding box center [914, 254] width 10 height 10
click at [194, 371] on select "Select Stylist ABHISHEK SEN AKKI SEN [PERSON_NAME] [PERSON_NAME] [PERSON_NAME] …" at bounding box center [207, 371] width 91 height 22
select select "78793"
click at [162, 360] on select "Select Stylist ABHISHEK SEN AKKI SEN [PERSON_NAME] [PERSON_NAME] [PERSON_NAME] …" at bounding box center [207, 371] width 91 height 22
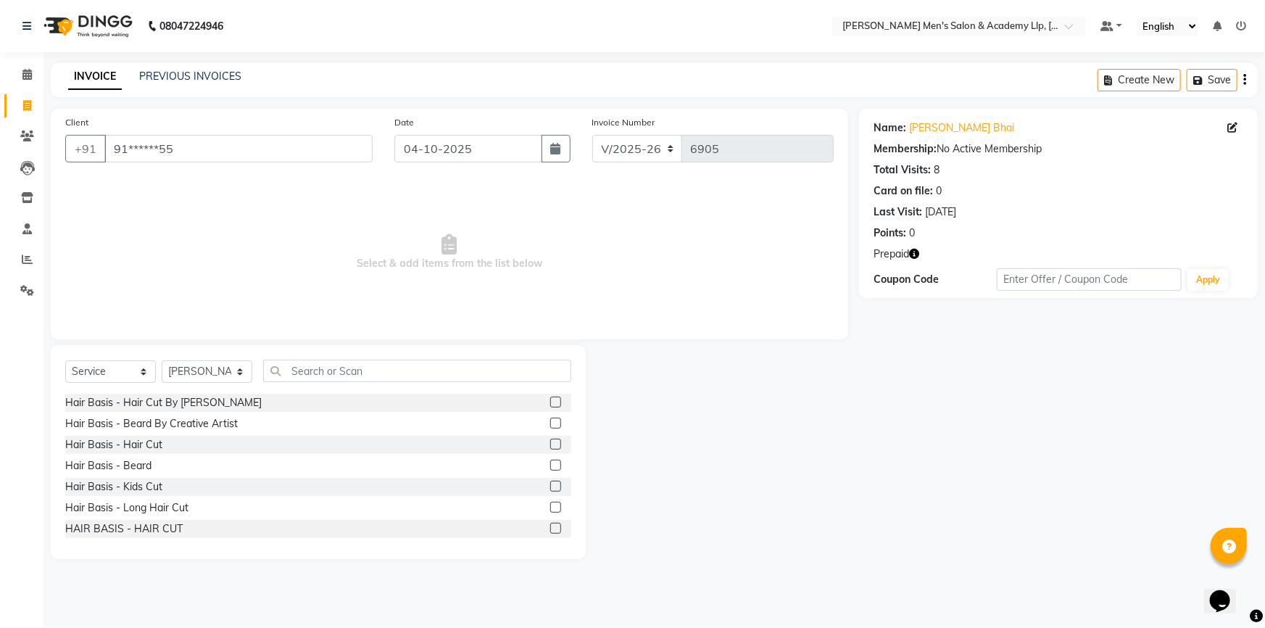
click at [347, 389] on div "Select Service Product Membership Package Voucher Prepaid Gift Card Select Styl…" at bounding box center [318, 377] width 506 height 34
click at [347, 374] on input "text" at bounding box center [417, 371] width 308 height 22
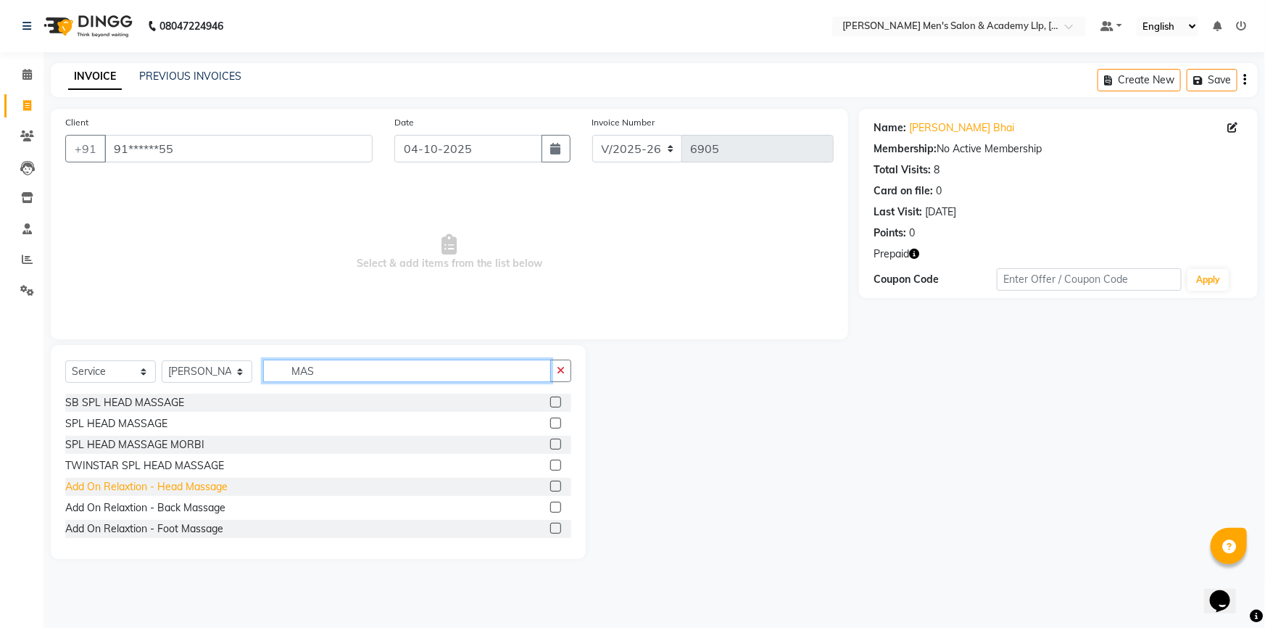
type input "MAS"
click at [173, 493] on div "Add On Relaxtion - Head Massage" at bounding box center [146, 486] width 162 height 15
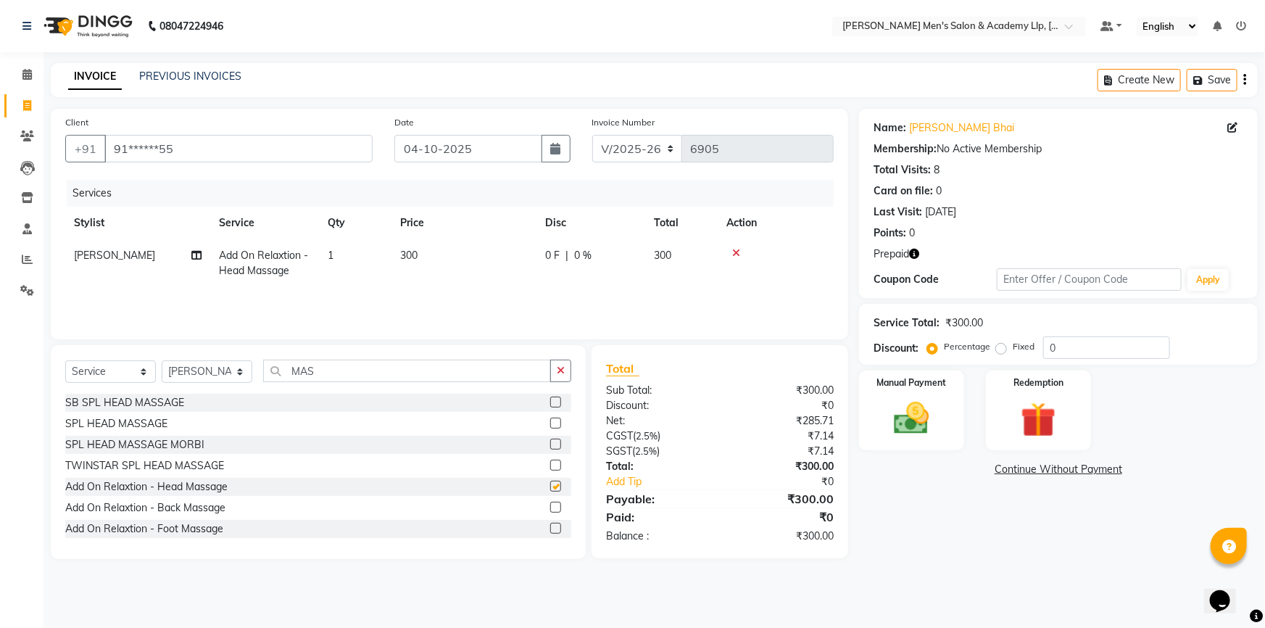
checkbox input "false"
click at [188, 531] on div "Add On Relaxtion - Foot Massage" at bounding box center [144, 528] width 158 height 15
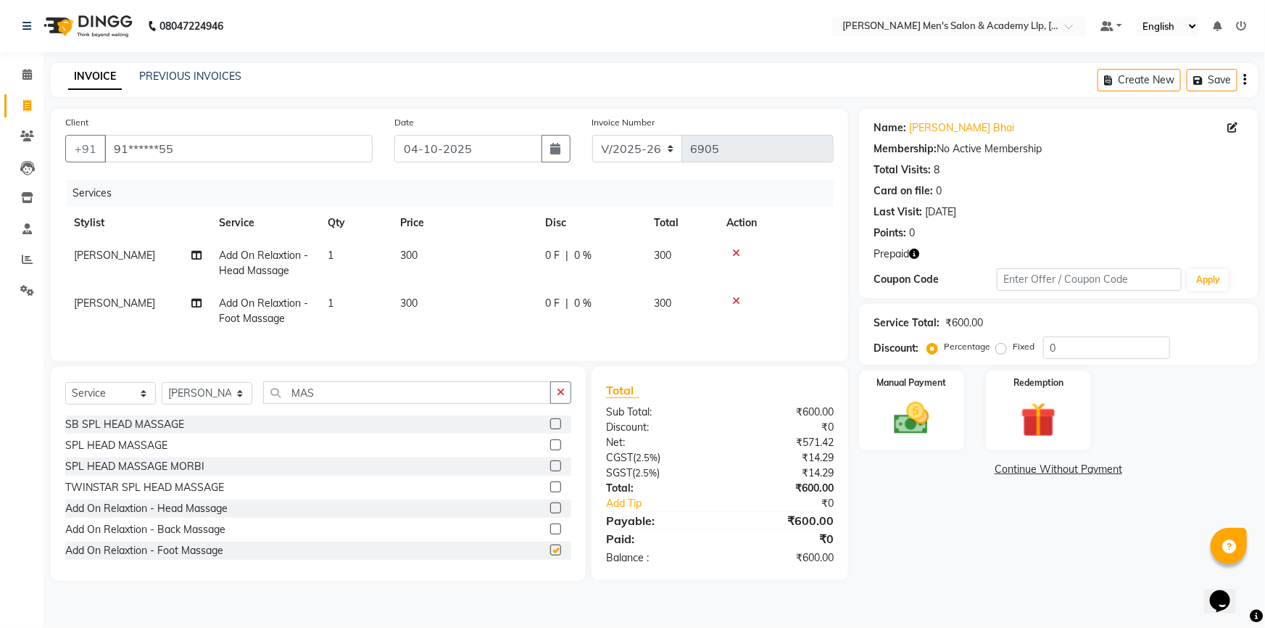
checkbox input "false"
click at [476, 262] on td "300" at bounding box center [463, 263] width 145 height 48
select select "78793"
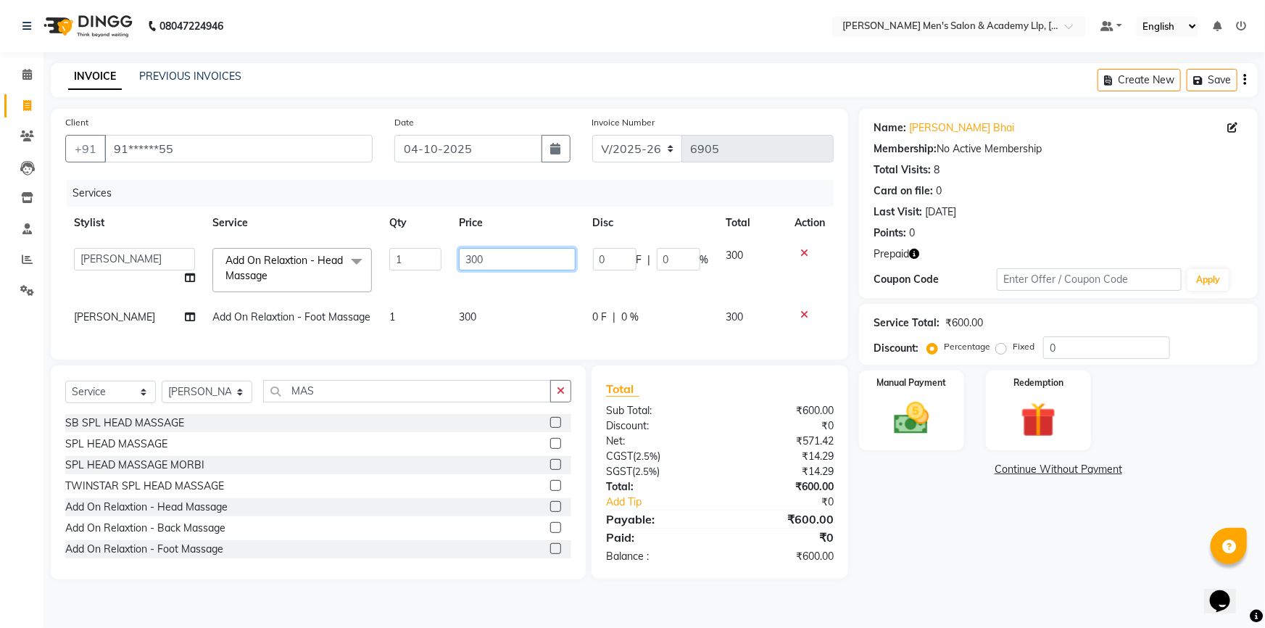
click at [515, 253] on input "300" at bounding box center [517, 259] width 116 height 22
type input "3"
type input "500"
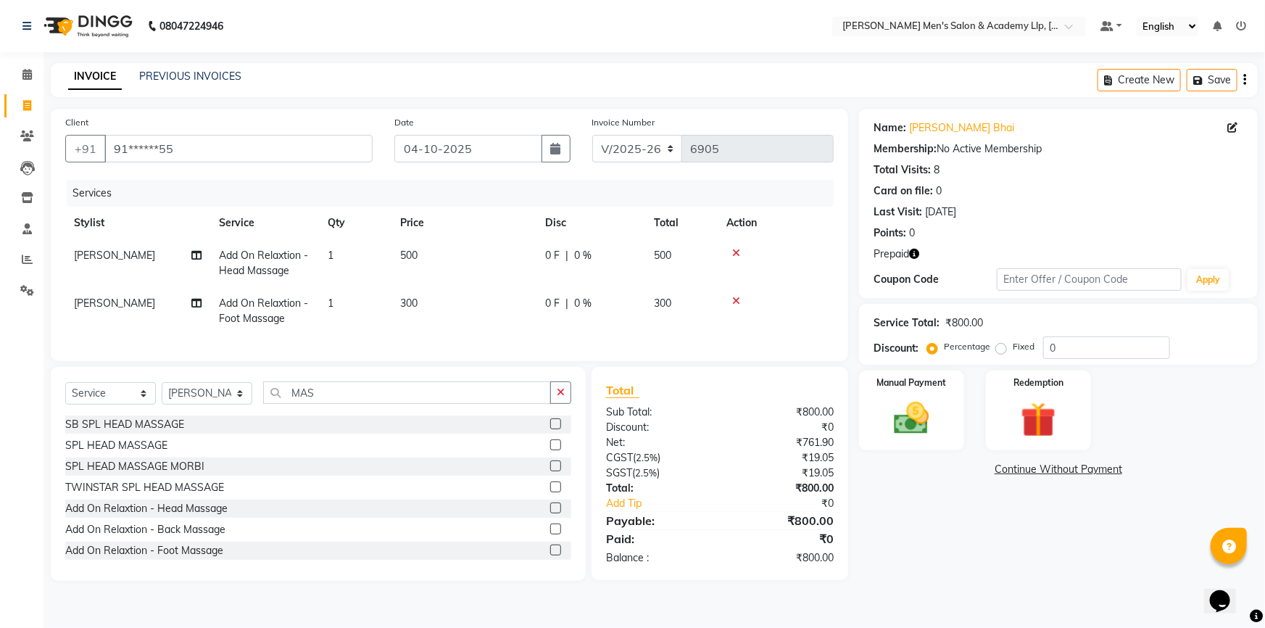
click at [505, 328] on td "300" at bounding box center [463, 311] width 145 height 48
select select "78793"
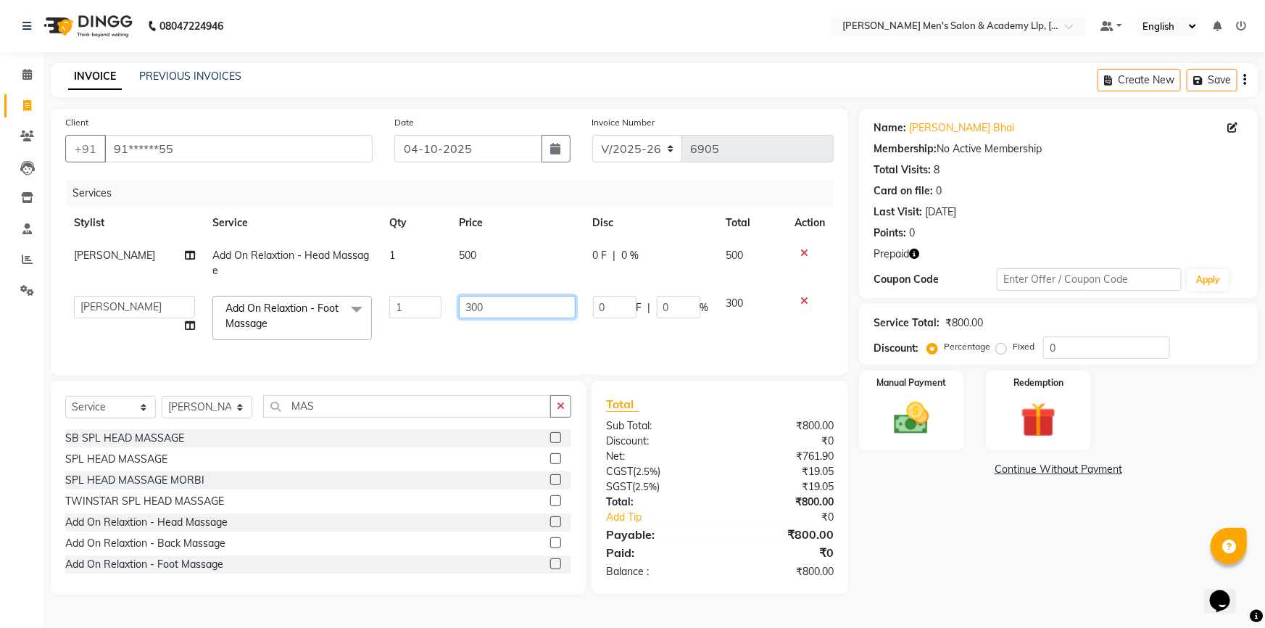
click at [519, 299] on input "300" at bounding box center [517, 307] width 116 height 22
type input "3"
type input "500"
click at [1078, 583] on div "Name: Dhaval Bhai Membership: No Active Membership Total Visits: 8 Card on file…" at bounding box center [1064, 352] width 410 height 486
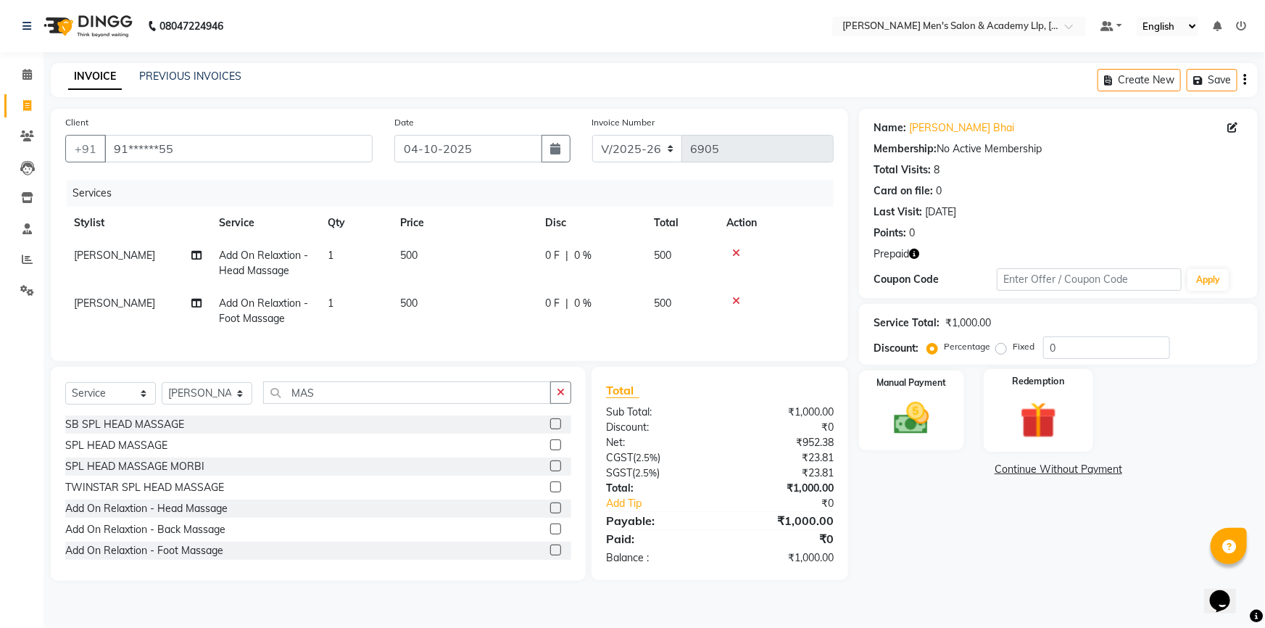
click at [1058, 413] on img at bounding box center [1038, 420] width 59 height 46
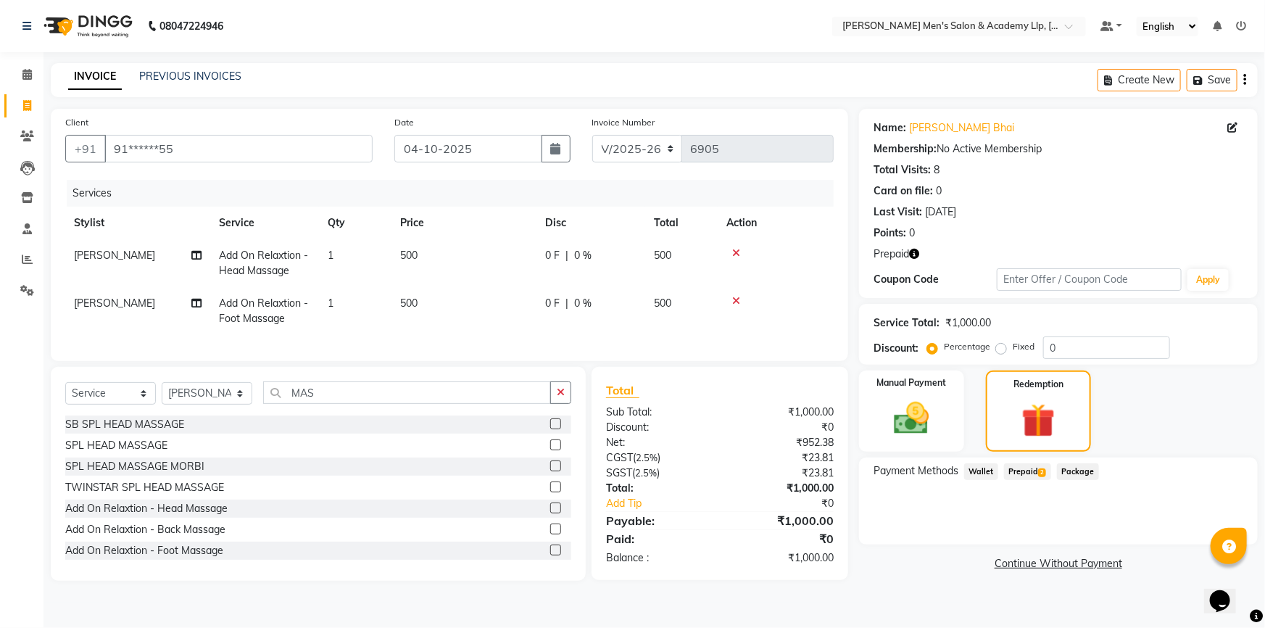
click at [1026, 476] on span "Prepaid 2" at bounding box center [1027, 471] width 47 height 17
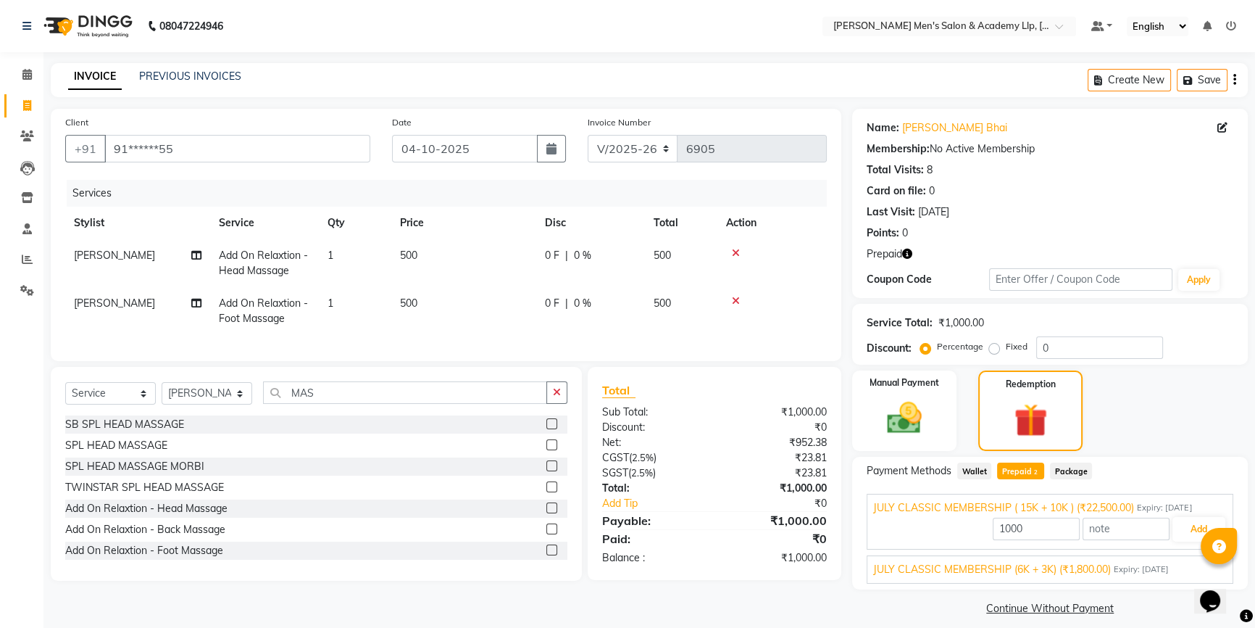
click at [1048, 573] on span "JULY CLASSIC MEMBERSHIP (6K + 3K) (₹1,800.00)" at bounding box center [992, 569] width 238 height 15
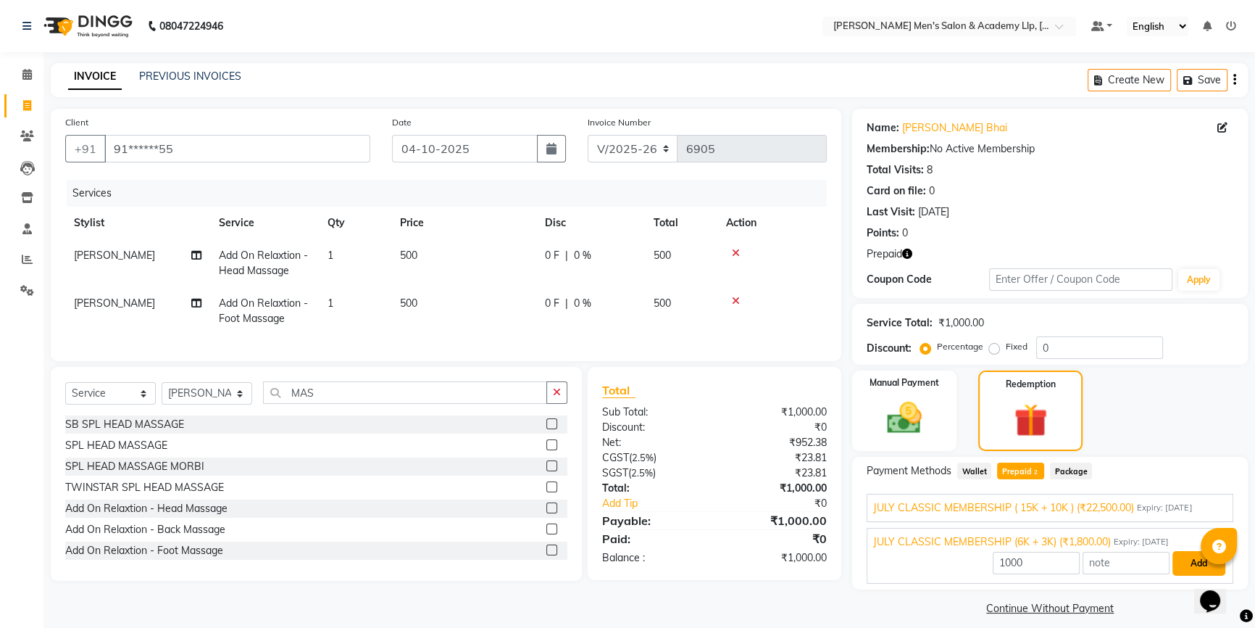
click at [1186, 561] on button "Add" at bounding box center [1199, 563] width 53 height 25
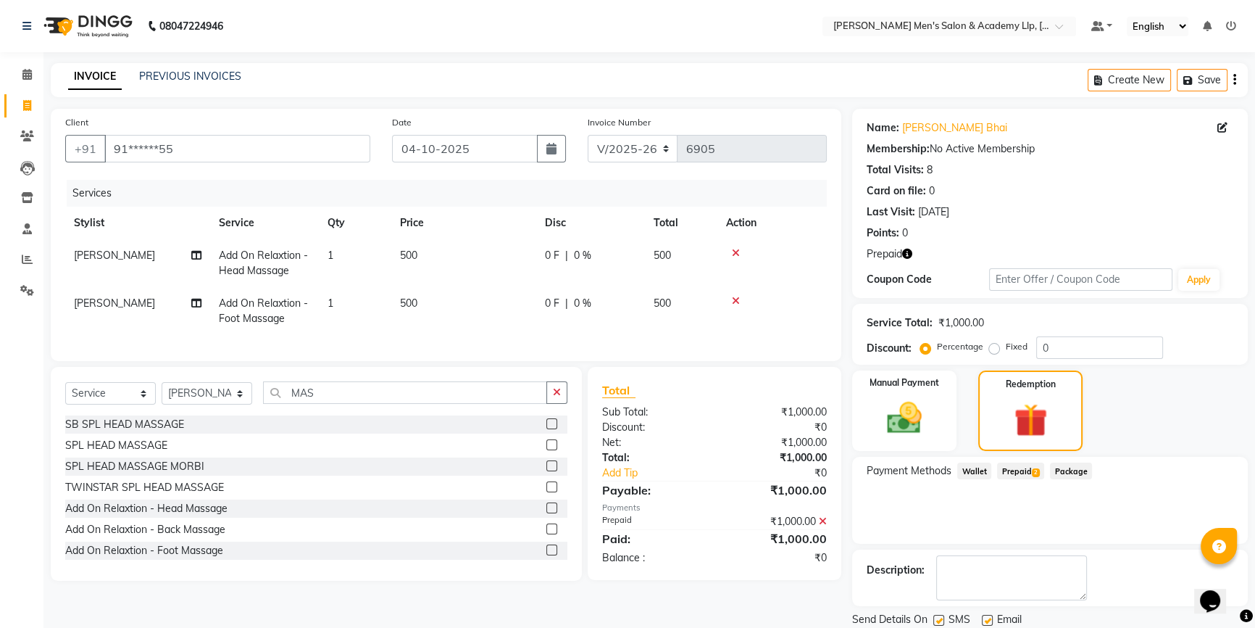
scroll to position [49, 0]
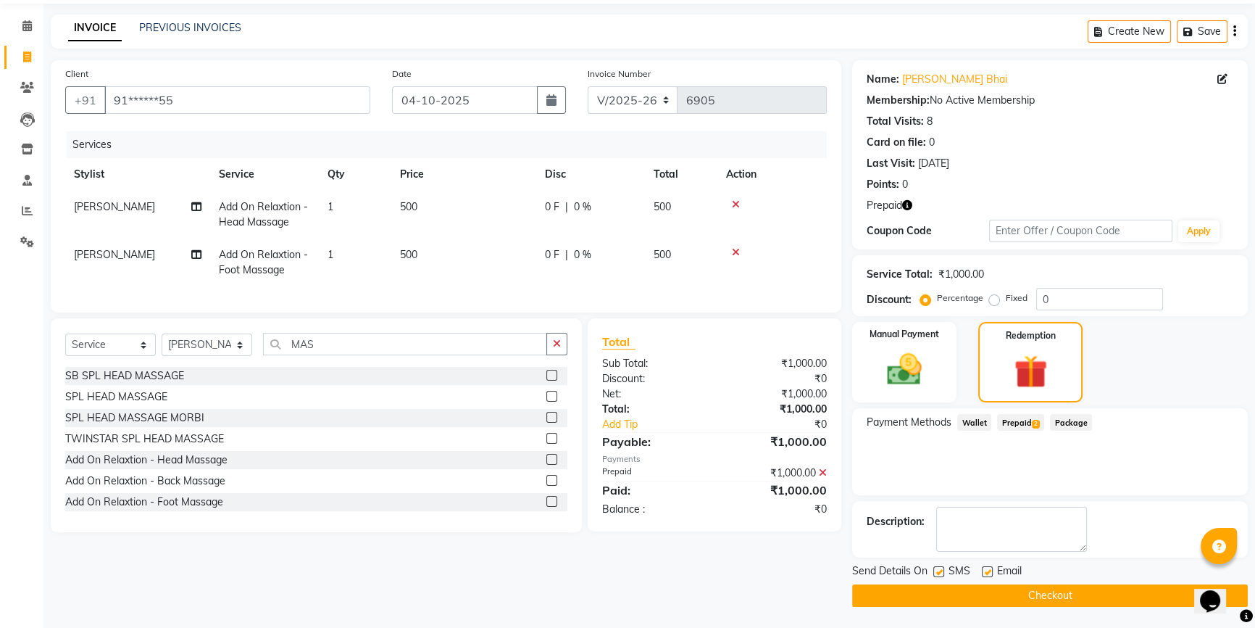
click at [988, 573] on label at bounding box center [987, 571] width 11 height 11
click at [988, 573] on input "checkbox" at bounding box center [986, 572] width 9 height 9
checkbox input "false"
click at [971, 602] on button "Checkout" at bounding box center [1050, 595] width 396 height 22
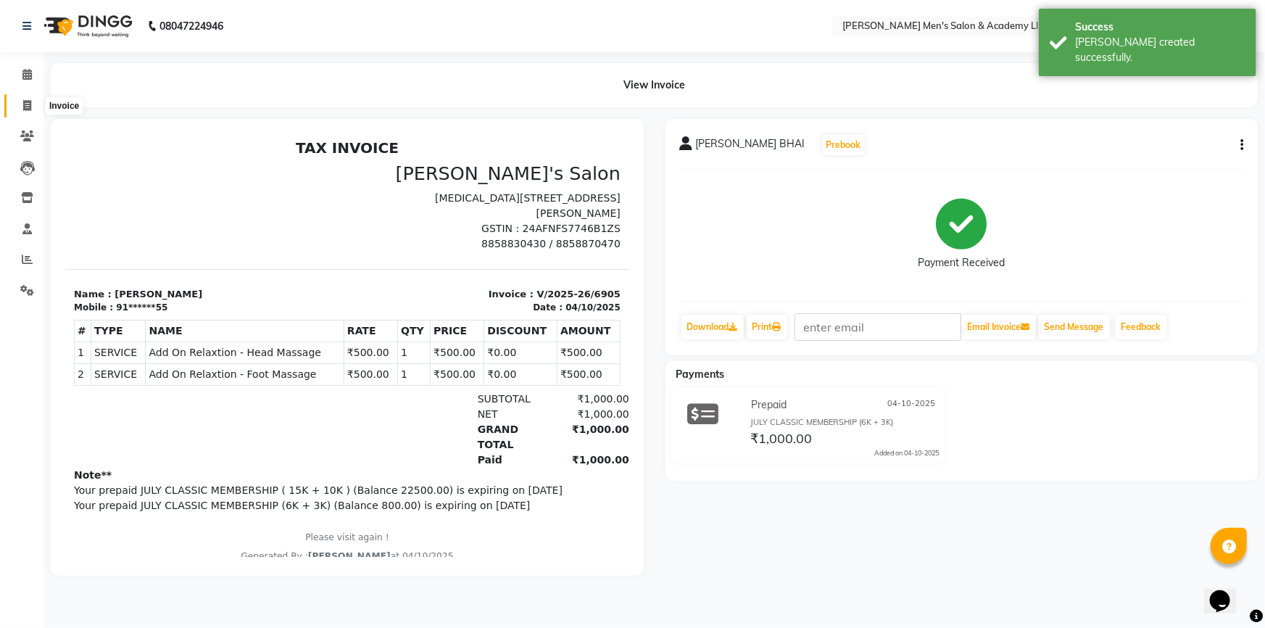
click at [18, 109] on span at bounding box center [26, 106] width 25 height 17
select select "service"
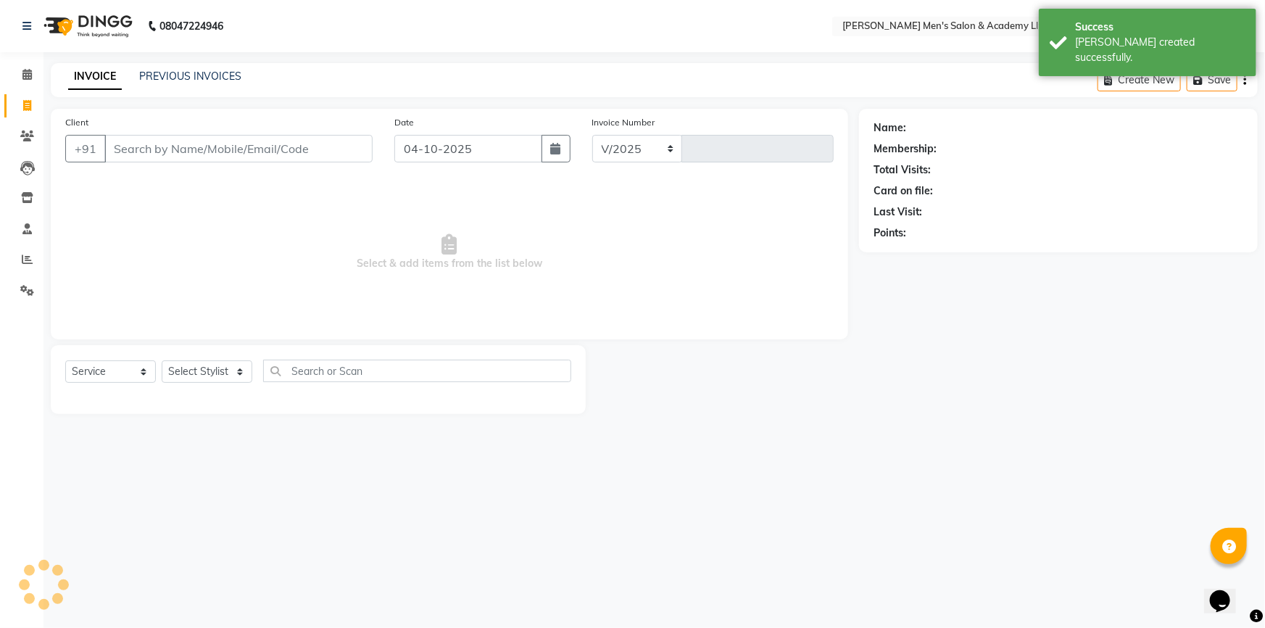
select select "8248"
type input "6906"
click at [29, 137] on icon at bounding box center [27, 135] width 14 height 11
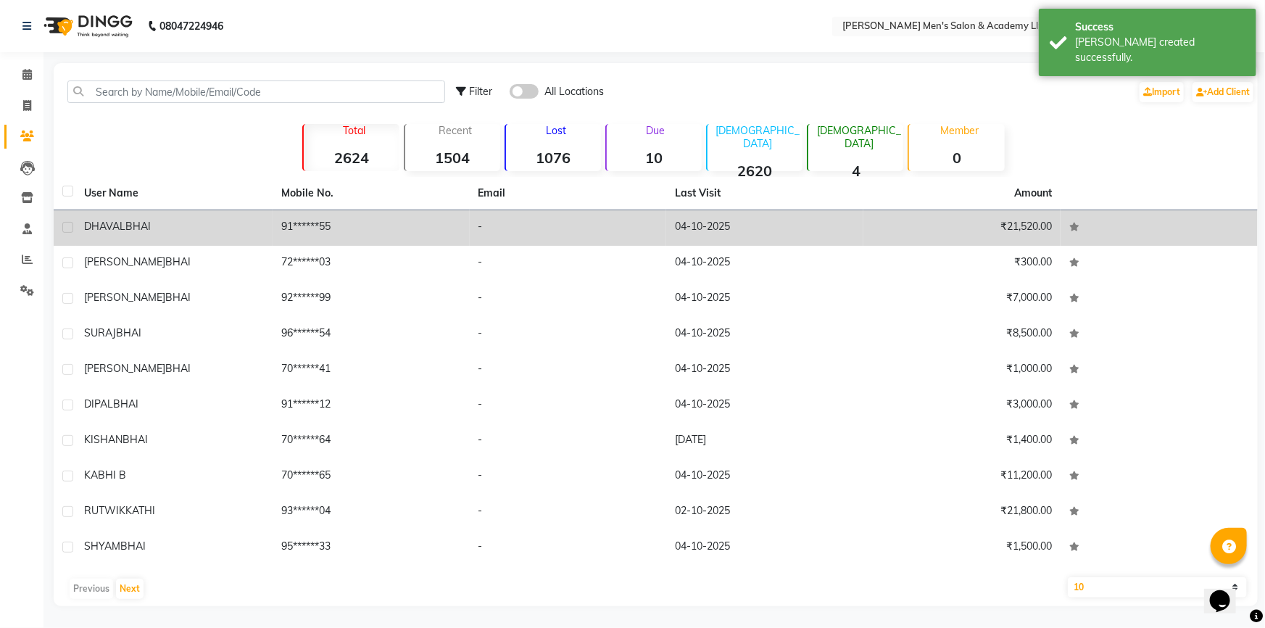
click at [162, 219] on div "DHAVAL BHAI" at bounding box center [174, 226] width 180 height 15
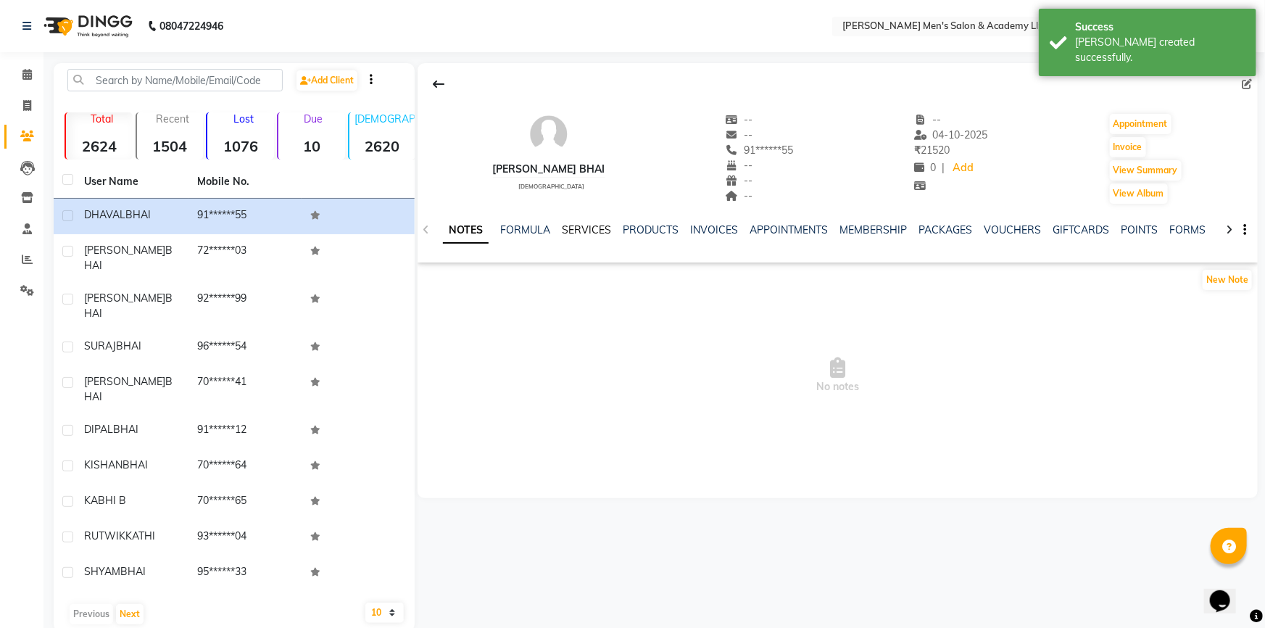
click at [574, 233] on link "SERVICES" at bounding box center [586, 229] width 49 height 13
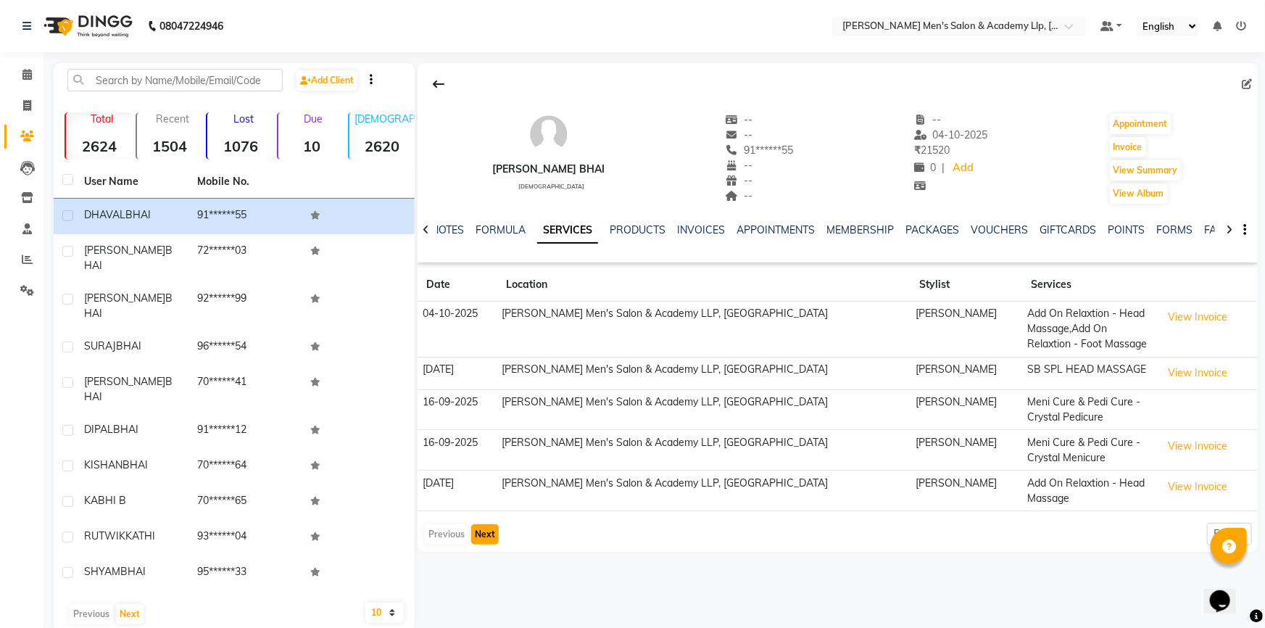
click at [488, 540] on button "Next" at bounding box center [485, 534] width 28 height 20
click at [488, 539] on app-client-history "Date Location Stylist Services 04-10-2025 Sandy Men's Salon & Academy LLP, Rava…" at bounding box center [838, 407] width 840 height 278
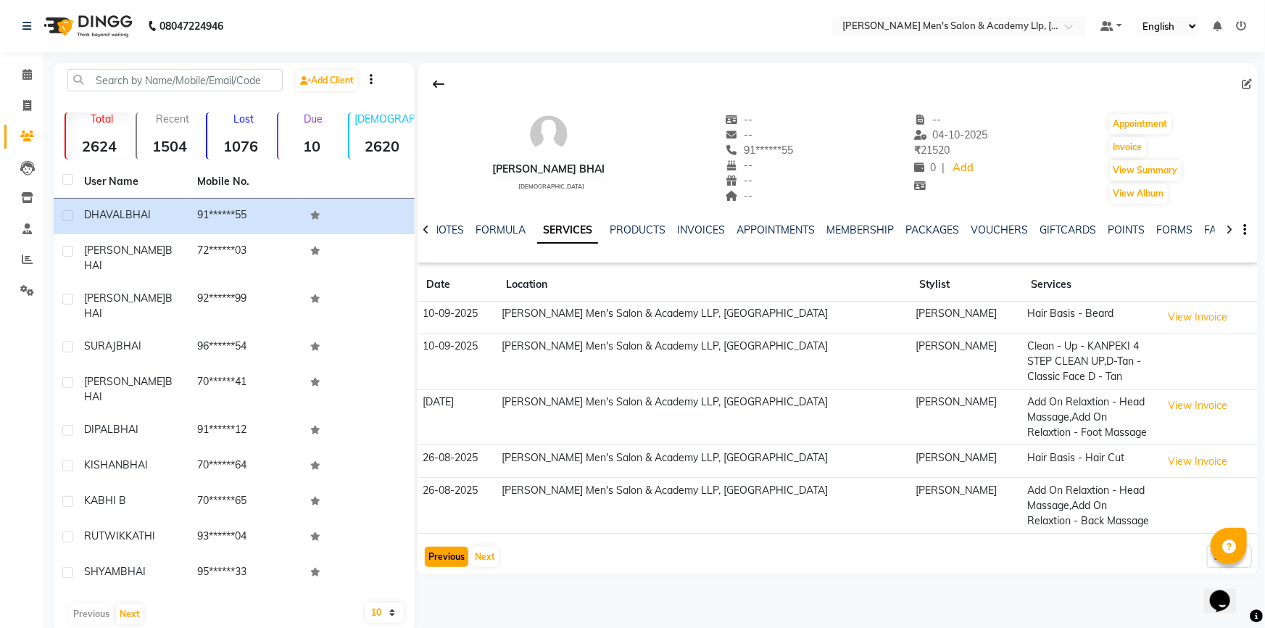
click at [439, 551] on button "Previous" at bounding box center [446, 557] width 43 height 20
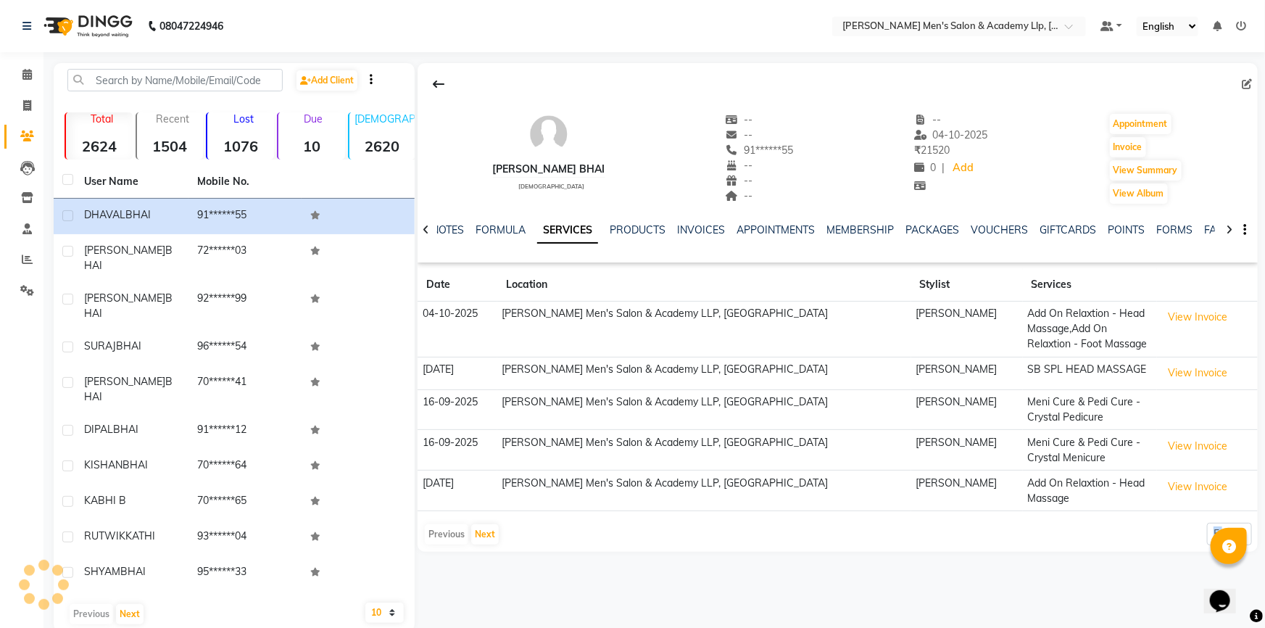
click at [439, 551] on div "DHAVAL BHAI male -- -- 91******55 -- -- -- -- 04-10-2025 ₹ 21520 0 | Add Appoin…" at bounding box center [836, 347] width 843 height 568
click at [487, 531] on button "Next" at bounding box center [485, 534] width 28 height 20
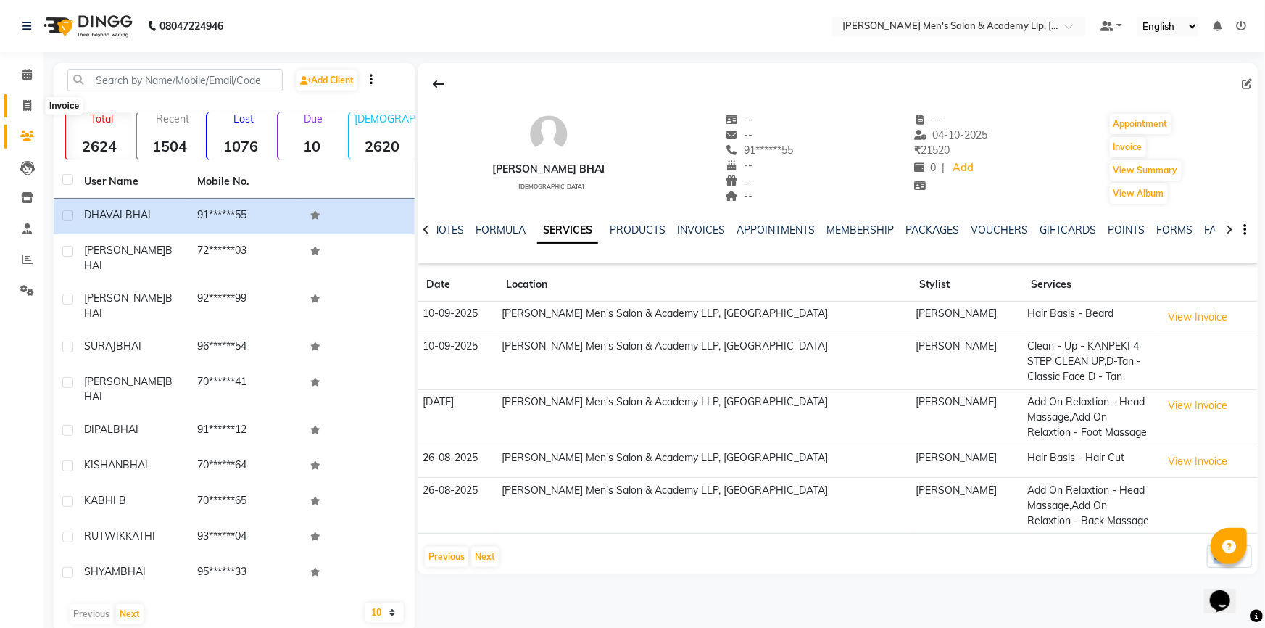
click at [21, 101] on span at bounding box center [26, 106] width 25 height 17
select select "service"
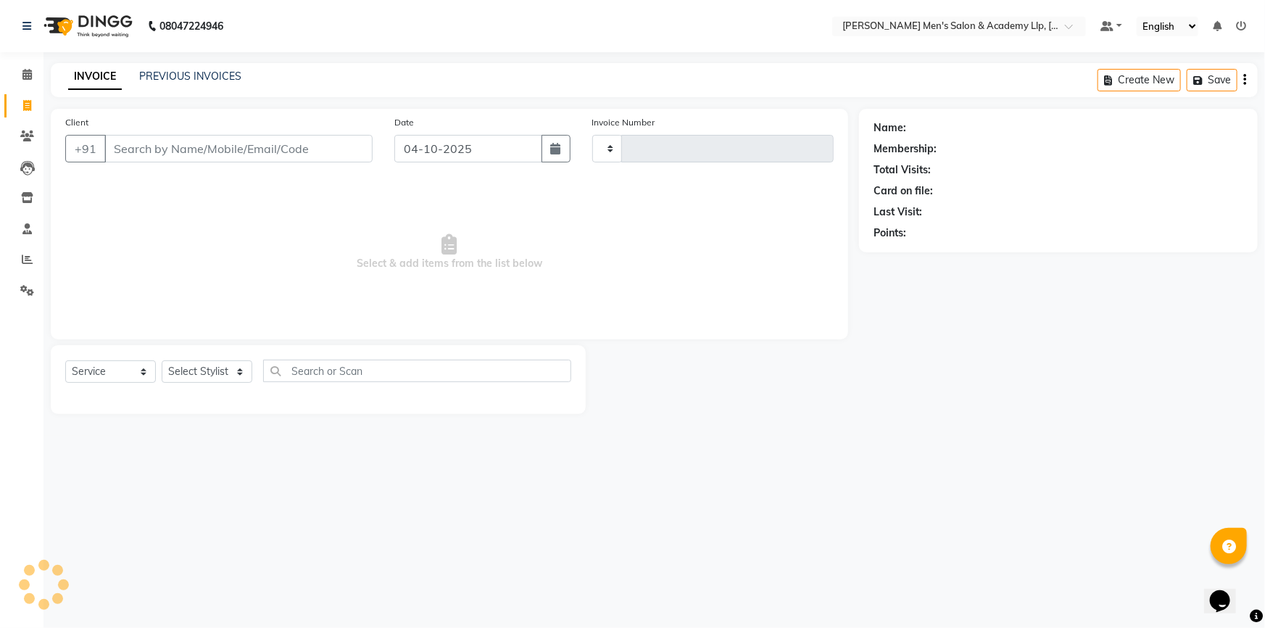
type input "6906"
select select "8248"
click at [204, 149] on input "Client" at bounding box center [238, 149] width 268 height 28
type input "7878320203"
click at [344, 150] on span "Add Client" at bounding box center [335, 148] width 57 height 14
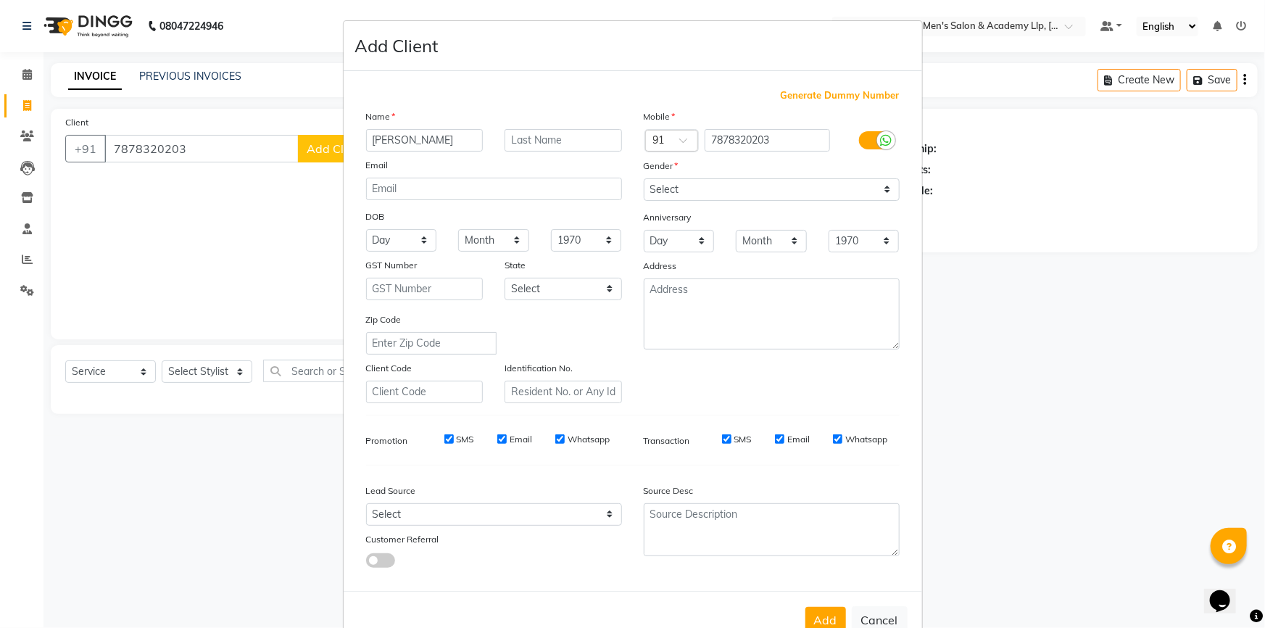
type input "BHARGAV"
click at [537, 139] on input "text" at bounding box center [563, 140] width 117 height 22
type input "BHAI"
click at [663, 186] on select "Select [DEMOGRAPHIC_DATA] [DEMOGRAPHIC_DATA] Other Prefer Not To Say" at bounding box center [772, 189] width 256 height 22
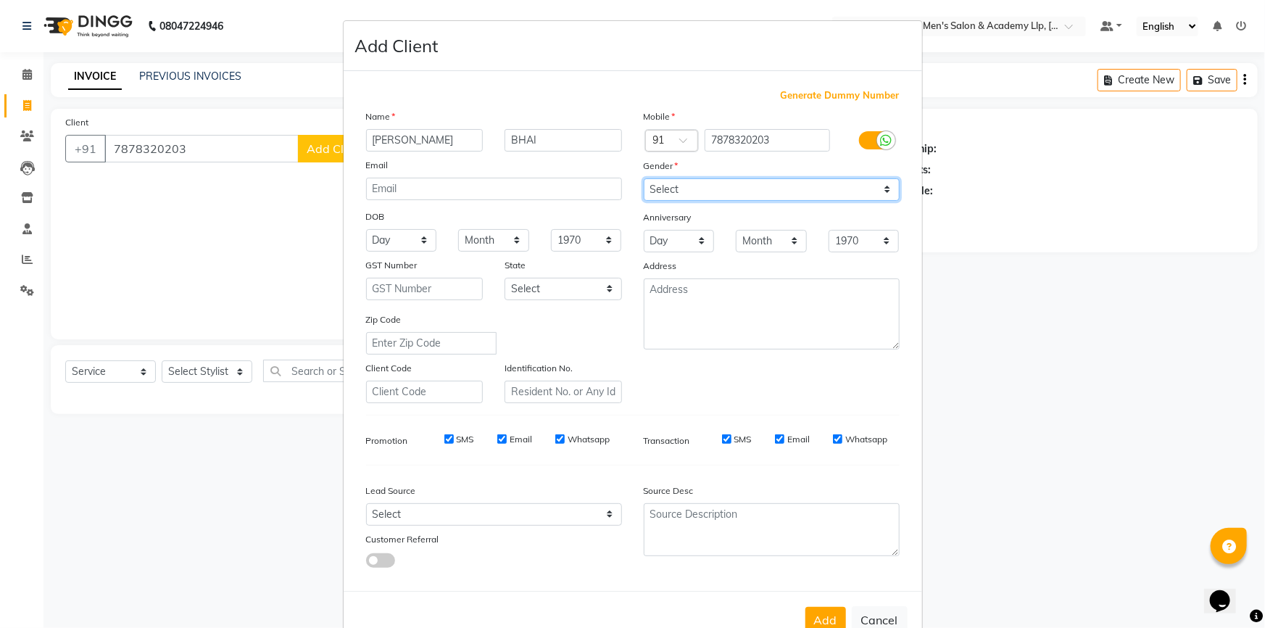
select select "[DEMOGRAPHIC_DATA]"
click at [644, 178] on select "Select [DEMOGRAPHIC_DATA] [DEMOGRAPHIC_DATA] Other Prefer Not To Say" at bounding box center [772, 189] width 256 height 22
click at [824, 612] on button "Add" at bounding box center [825, 620] width 41 height 26
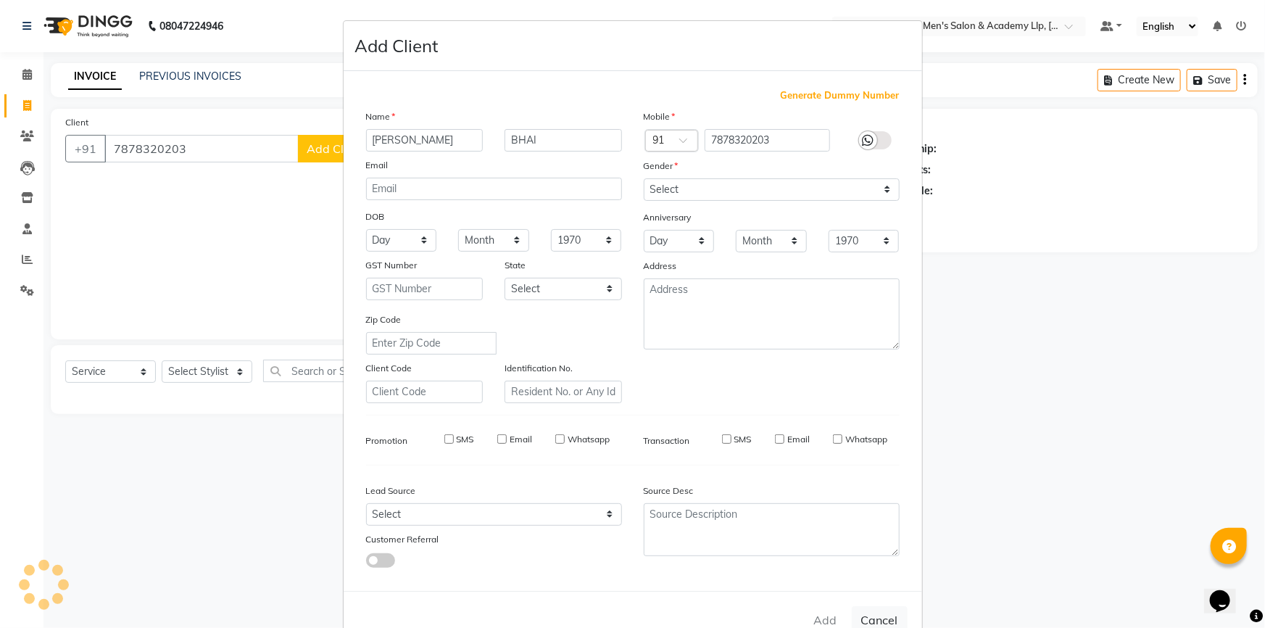
type input "78******03"
select select
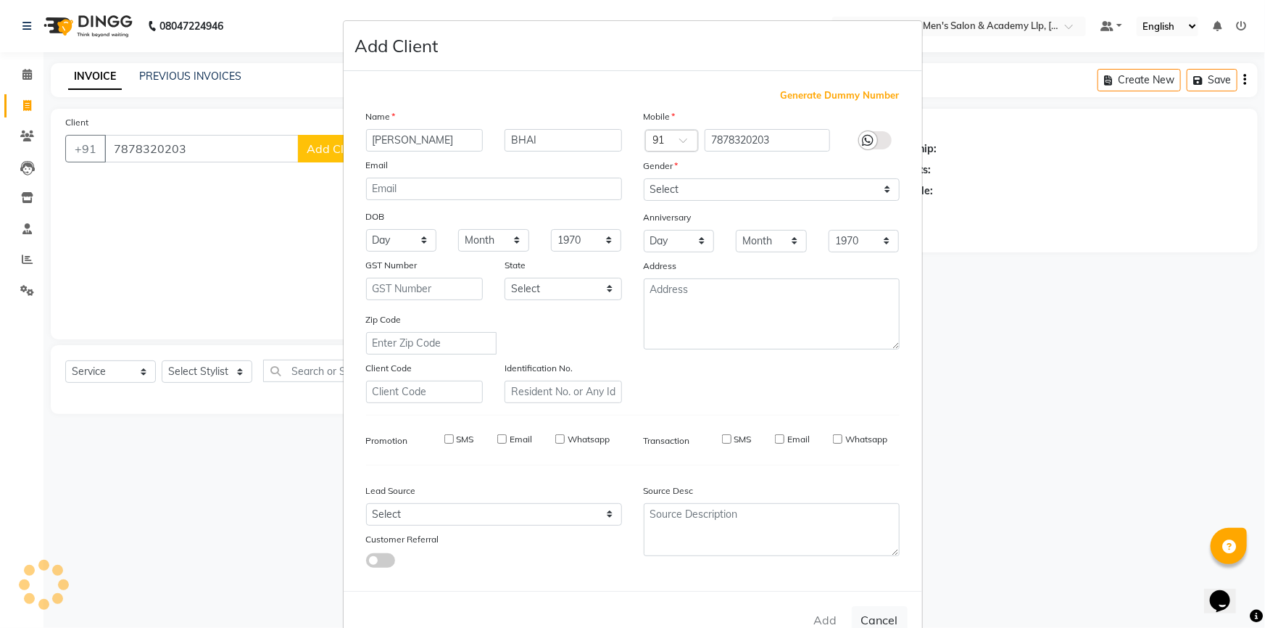
select select
checkbox input "false"
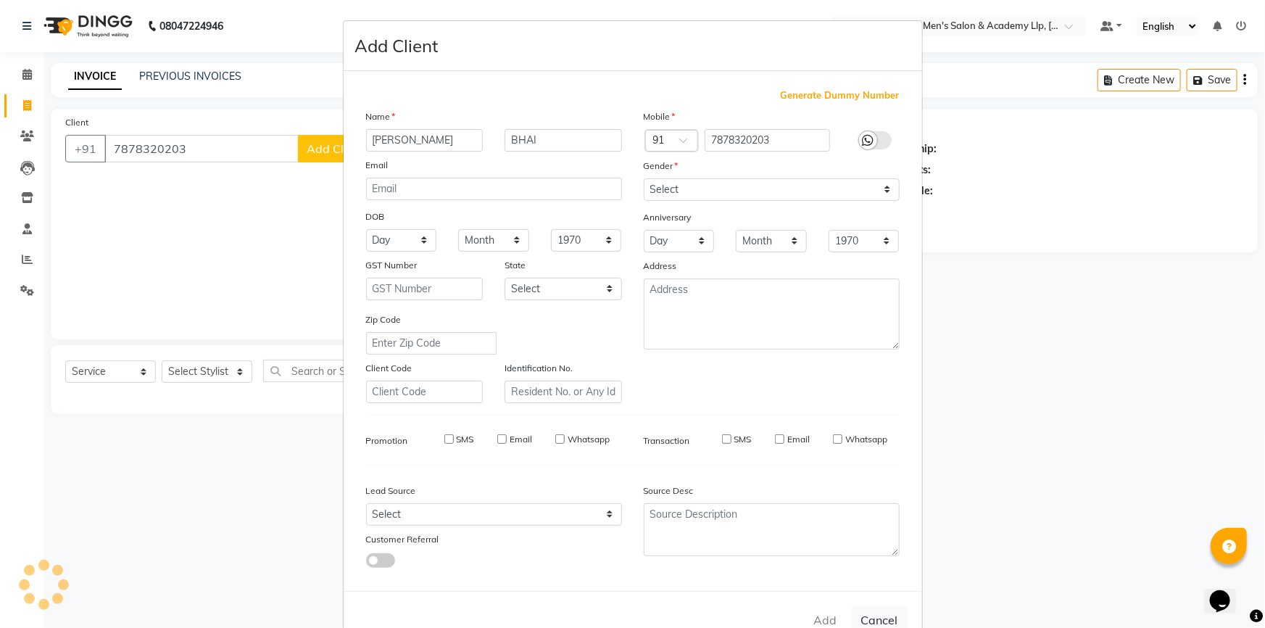
checkbox input "false"
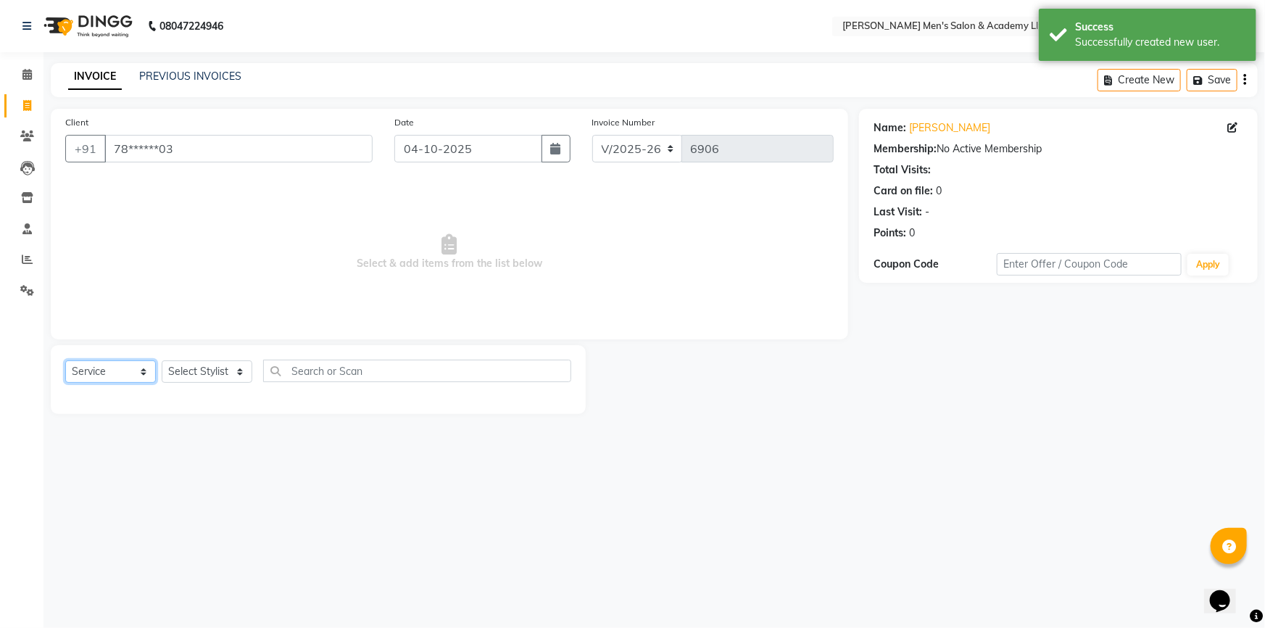
click at [114, 368] on select "Select Service Product Membership Package Voucher Prepaid Gift Card" at bounding box center [110, 371] width 91 height 22
click at [106, 381] on select "Select Service Product Membership Package Voucher Prepaid Gift Card" at bounding box center [110, 371] width 91 height 22
select select "P"
click at [65, 360] on select "Select Service Product Membership Package Voucher Prepaid Gift Card" at bounding box center [110, 371] width 91 height 22
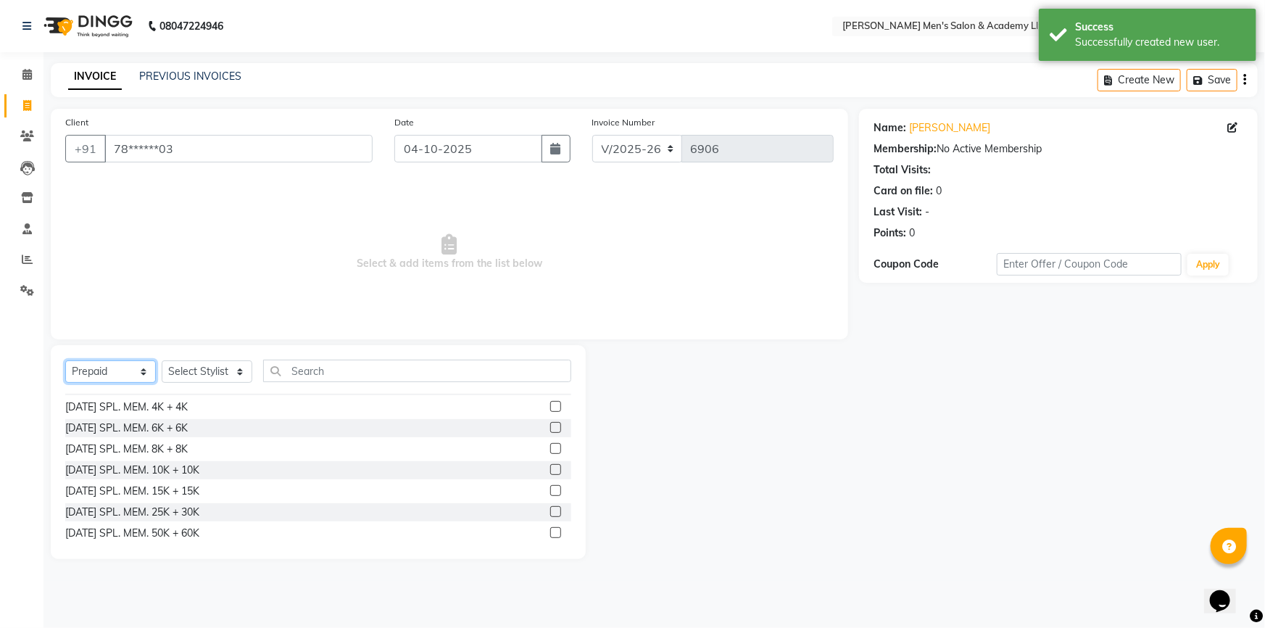
scroll to position [821, 0]
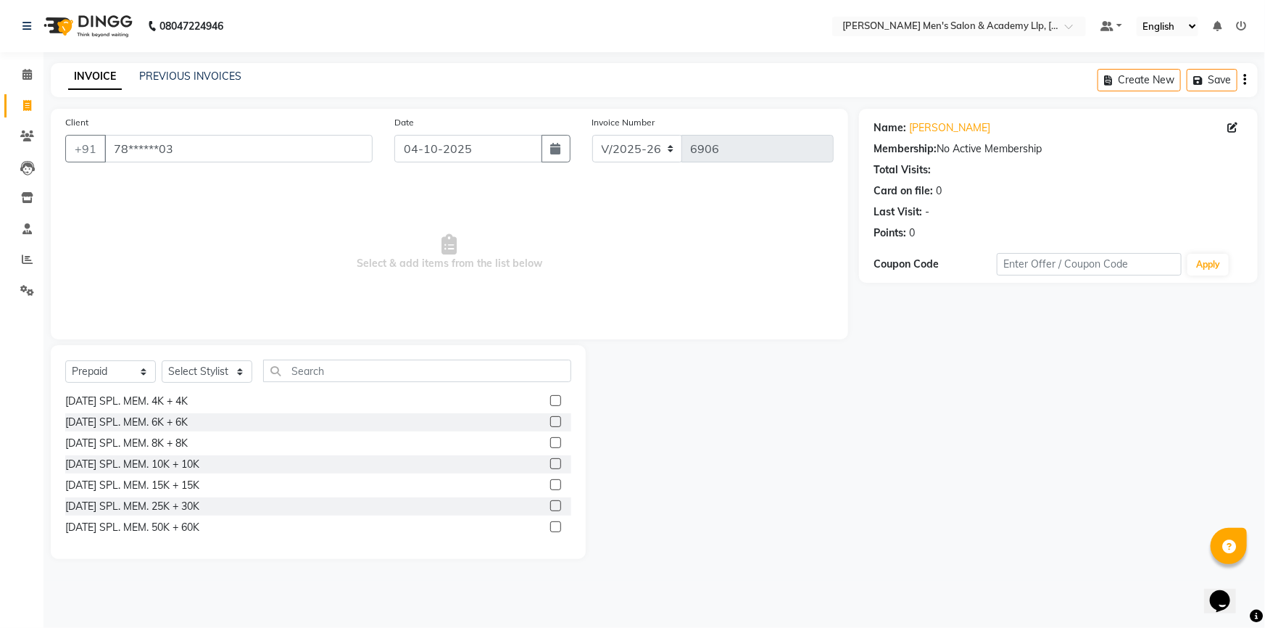
click at [550, 424] on label at bounding box center [555, 421] width 11 height 11
click at [550, 424] on input "checkbox" at bounding box center [554, 422] width 9 height 9
checkbox input "false"
click at [199, 367] on select "Select Stylist ABHISHEK SEN AKKI SEN [PERSON_NAME] [PERSON_NAME] [PERSON_NAME] …" at bounding box center [207, 371] width 91 height 22
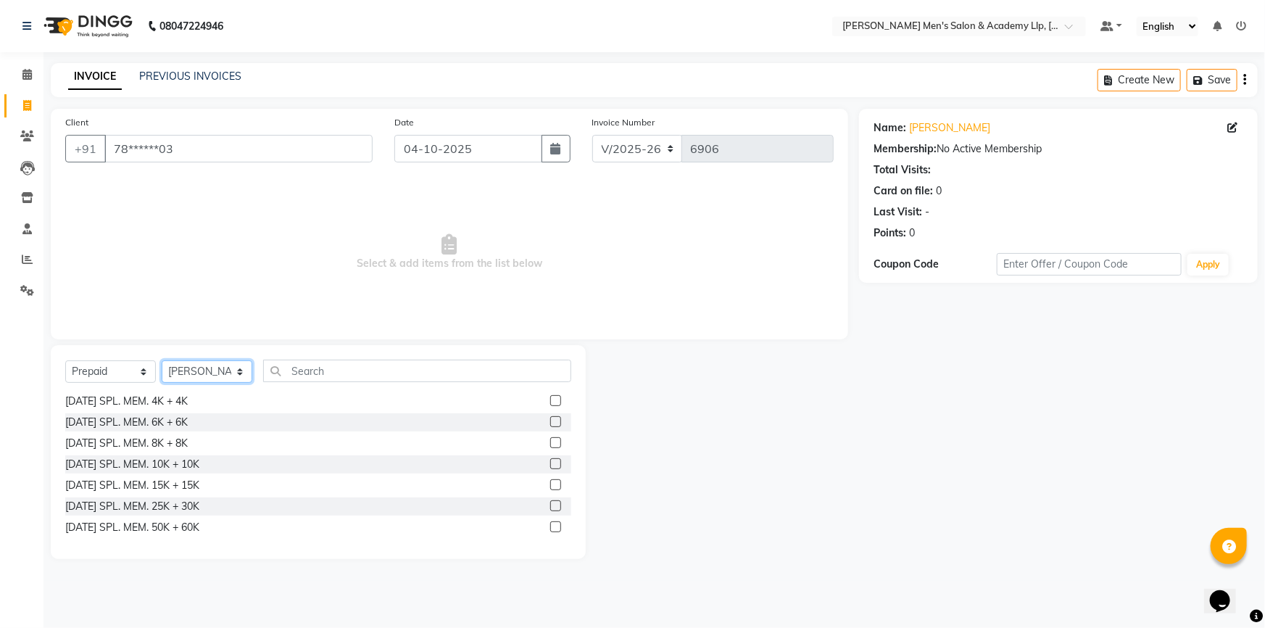
select select "78784"
click at [550, 423] on label at bounding box center [555, 421] width 11 height 11
click at [550, 423] on input "checkbox" at bounding box center [554, 422] width 9 height 9
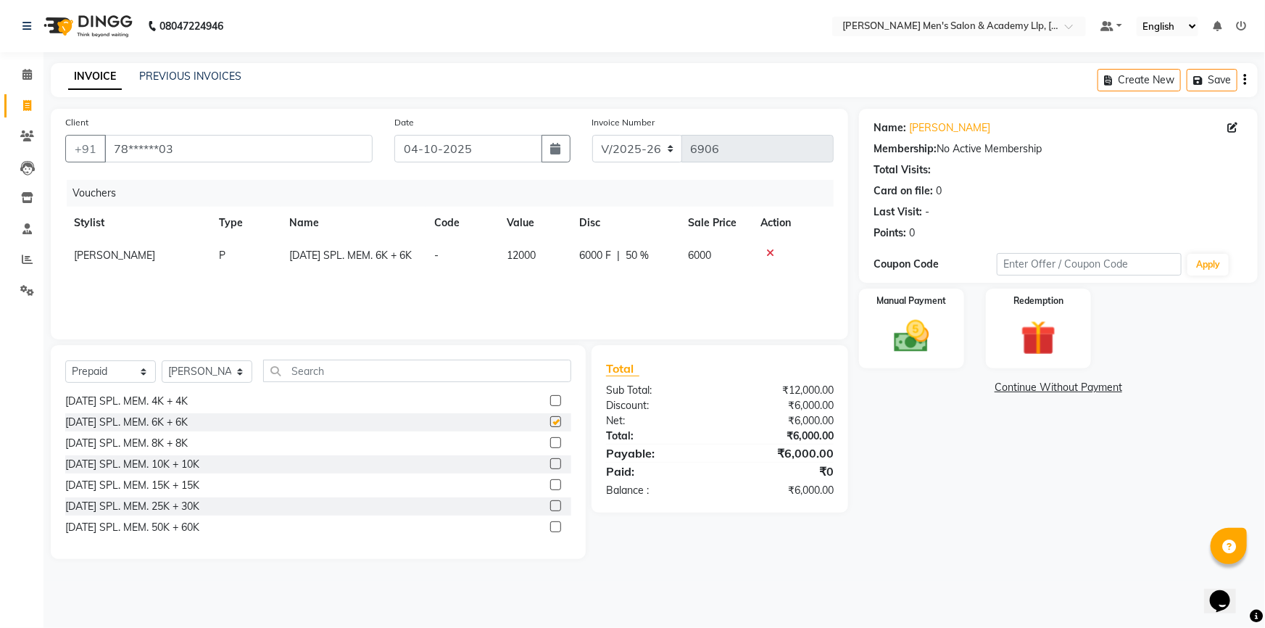
checkbox input "false"
click at [947, 325] on div "Manual Payment" at bounding box center [911, 328] width 109 height 83
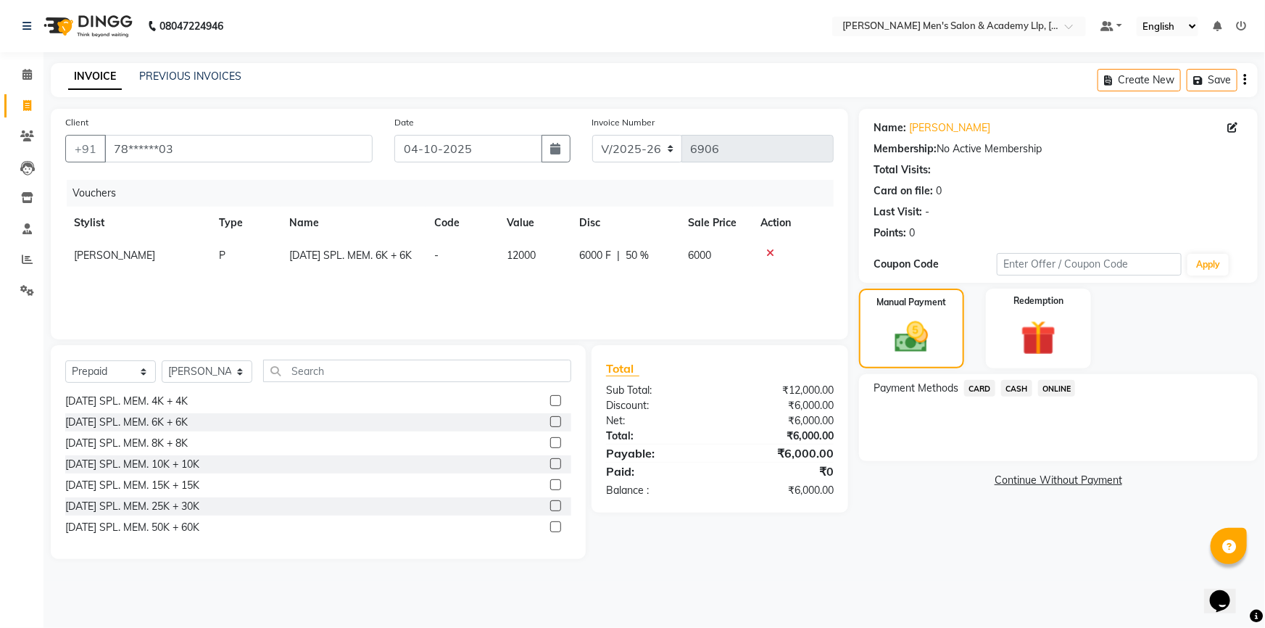
click at [1013, 386] on span "CASH" at bounding box center [1016, 388] width 31 height 17
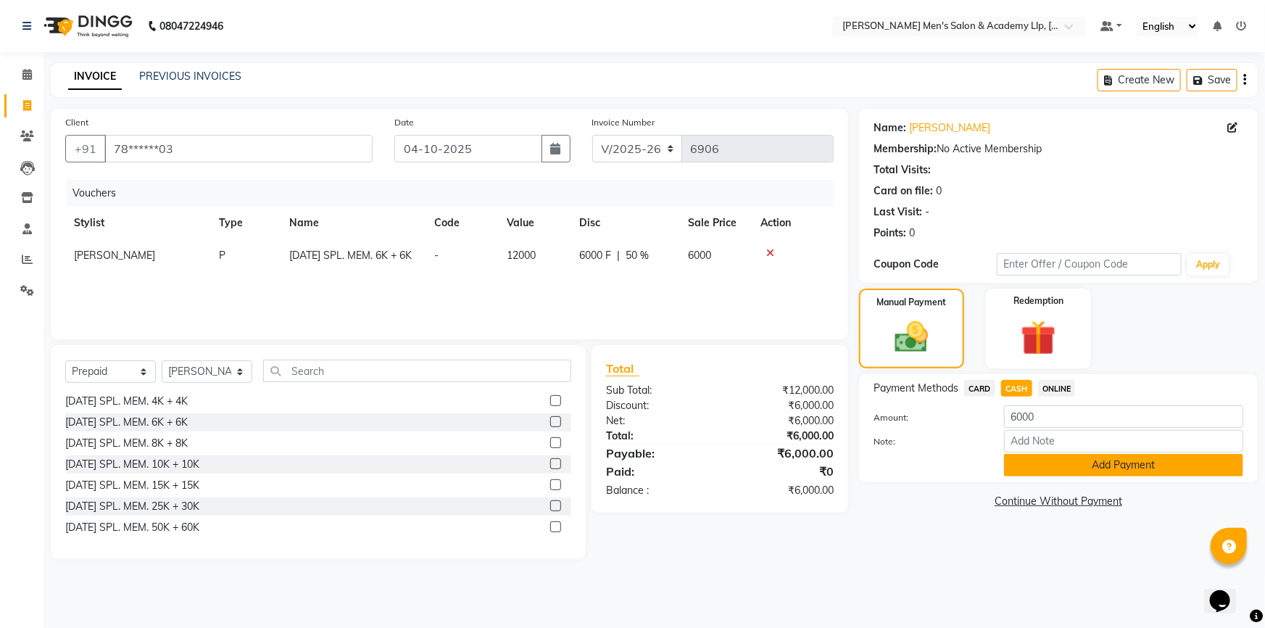
click at [1013, 463] on button "Add Payment" at bounding box center [1123, 465] width 239 height 22
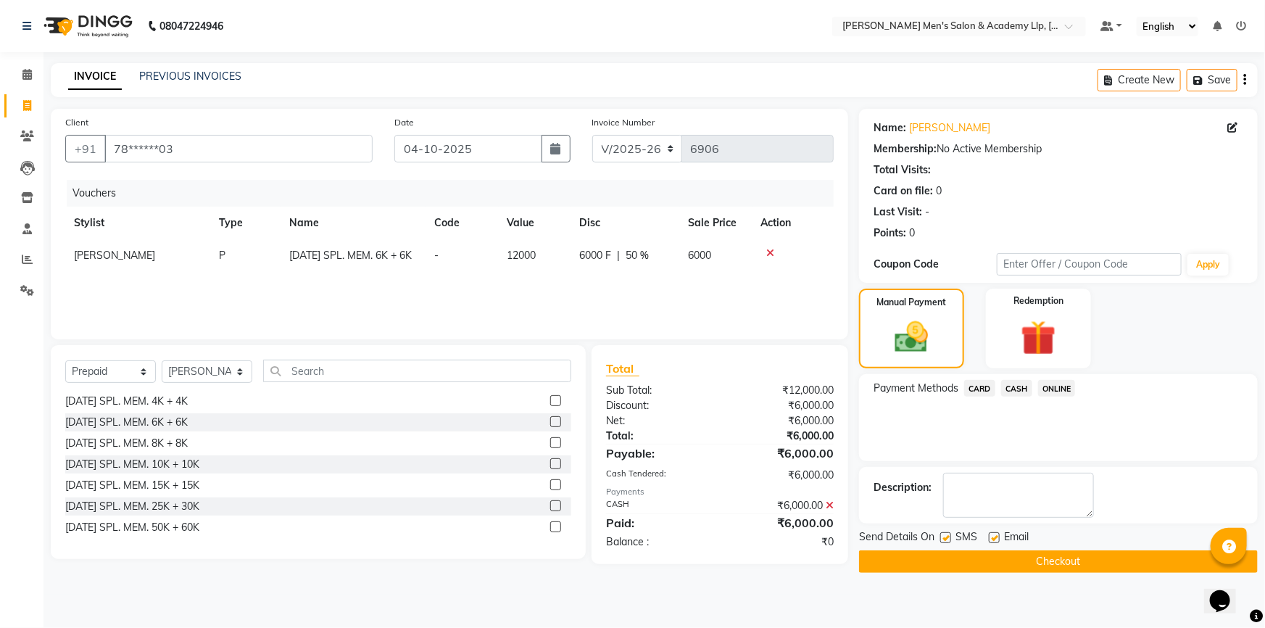
click at [989, 539] on label at bounding box center [994, 537] width 11 height 11
click at [989, 539] on input "checkbox" at bounding box center [993, 537] width 9 height 9
checkbox input "false"
click at [944, 534] on label at bounding box center [945, 537] width 11 height 11
click at [944, 534] on input "checkbox" at bounding box center [944, 537] width 9 height 9
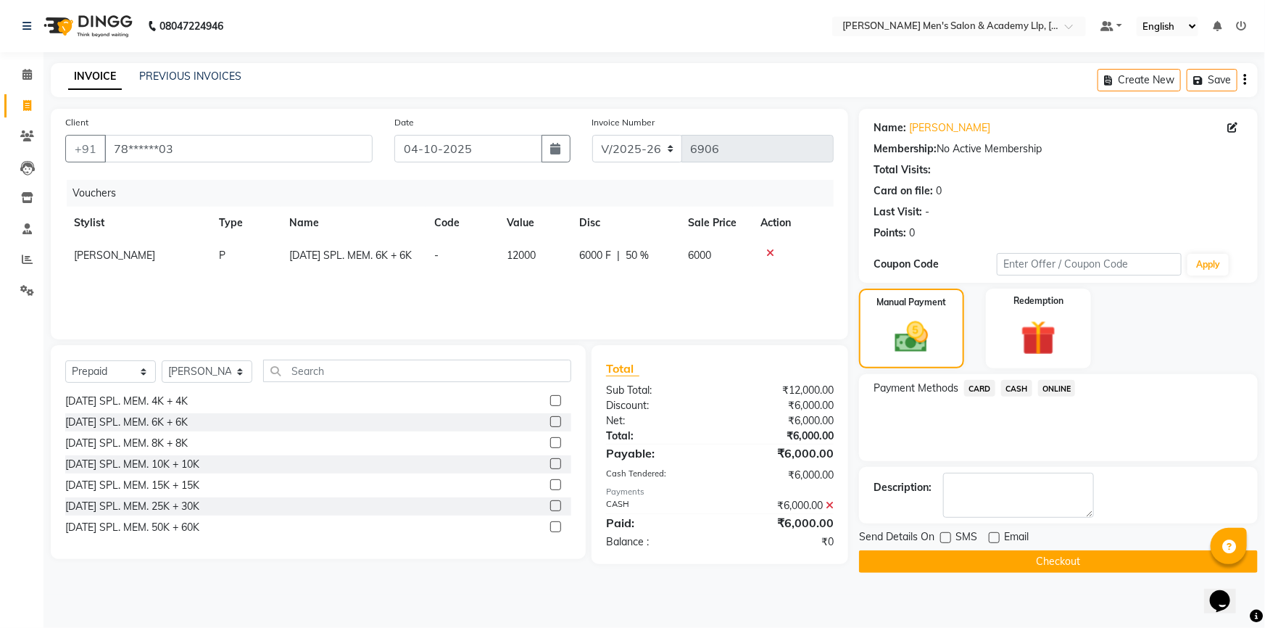
click at [944, 534] on label at bounding box center [945, 537] width 11 height 11
click at [944, 534] on input "checkbox" at bounding box center [944, 537] width 9 height 9
checkbox input "true"
click at [961, 560] on button "Checkout" at bounding box center [1058, 561] width 399 height 22
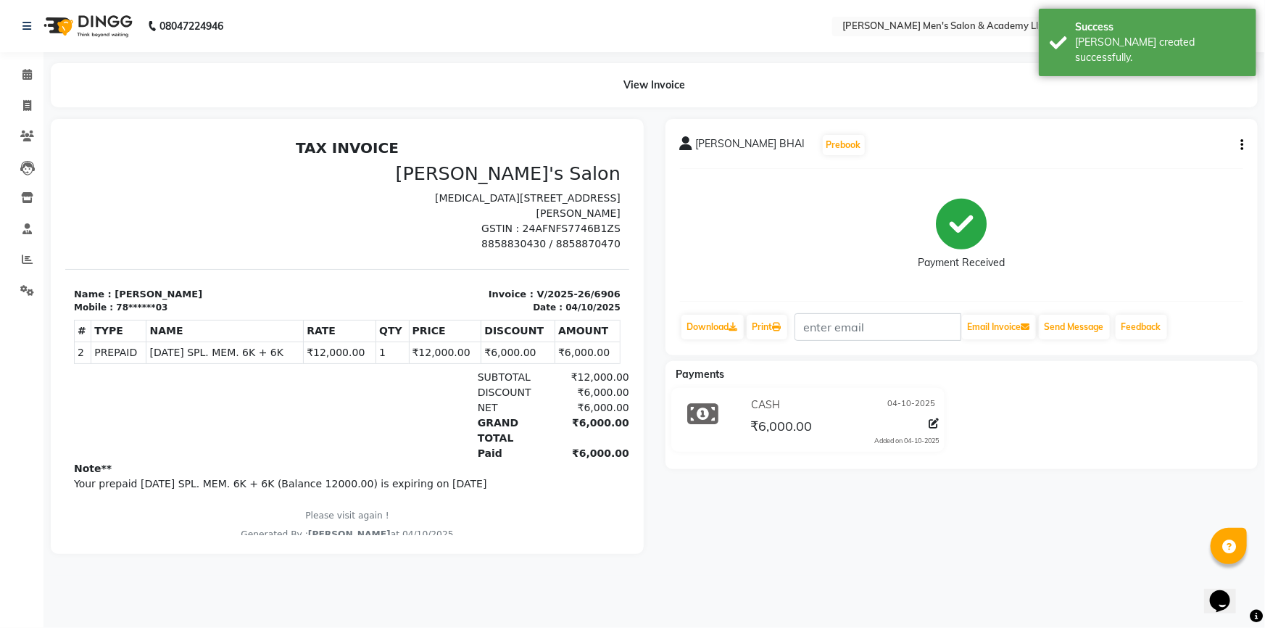
click at [1238, 144] on button "button" at bounding box center [1238, 145] width 9 height 15
click at [1032, 144] on div "BHARGAV BHAI Prebook" at bounding box center [962, 144] width 564 height 23
click at [24, 104] on icon at bounding box center [27, 105] width 8 height 11
select select "service"
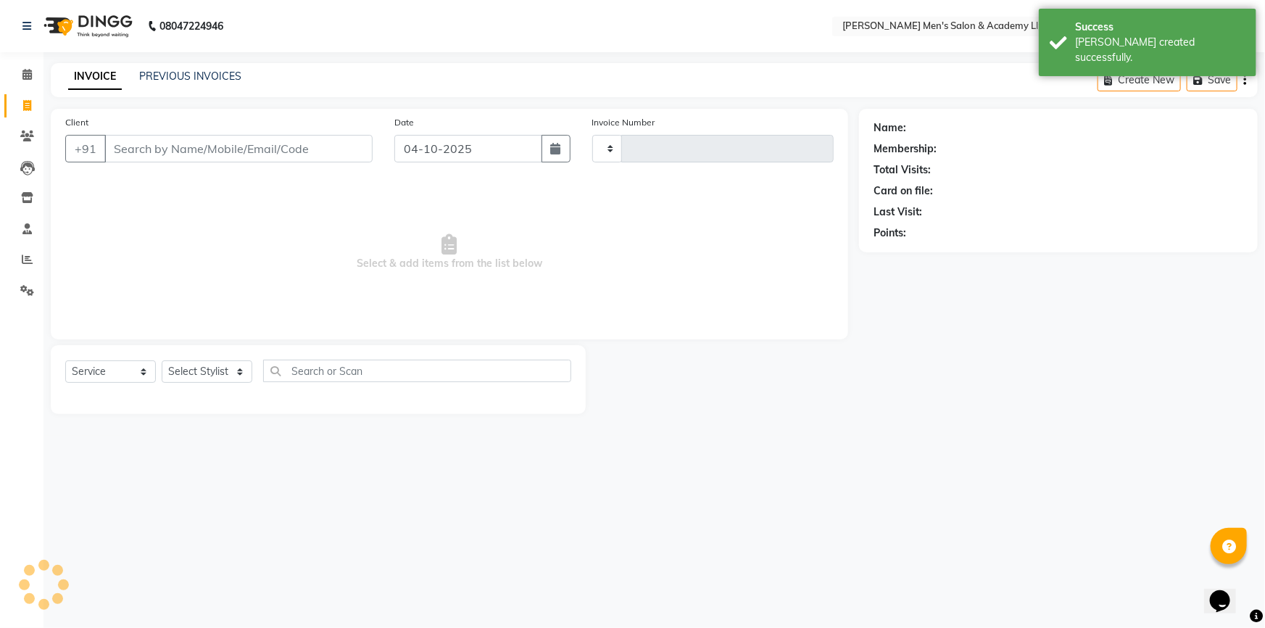
type input "6907"
select select "8248"
click at [22, 138] on icon at bounding box center [27, 135] width 14 height 11
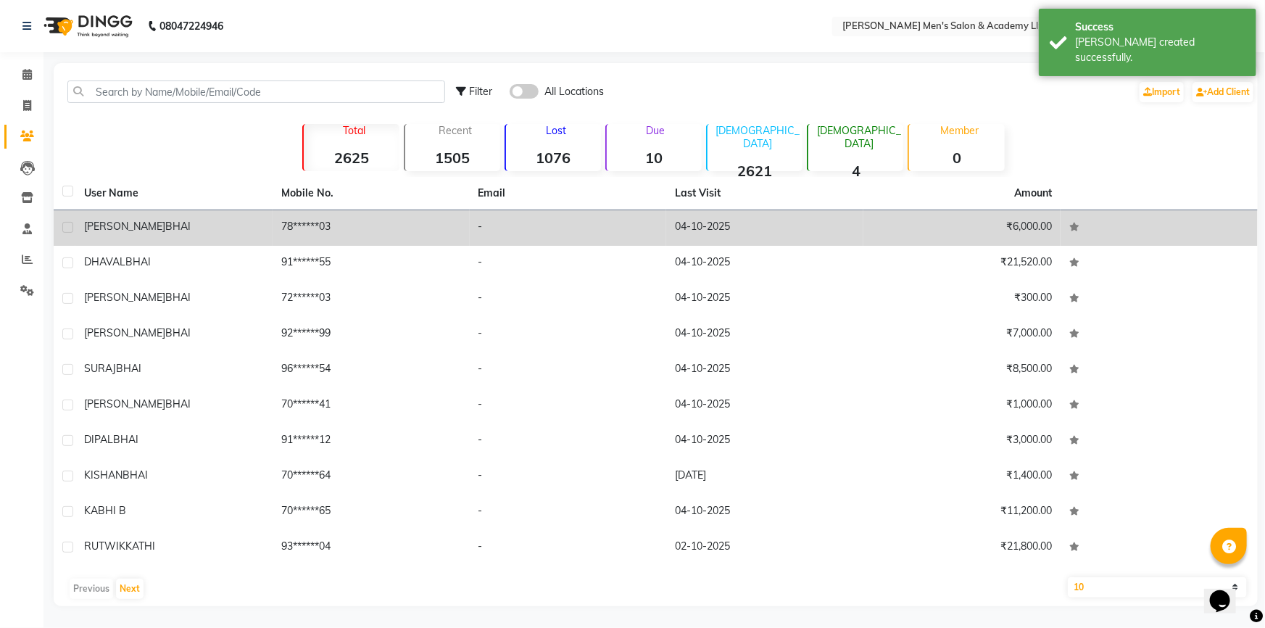
click at [165, 225] on span "BHAI" at bounding box center [177, 226] width 25 height 13
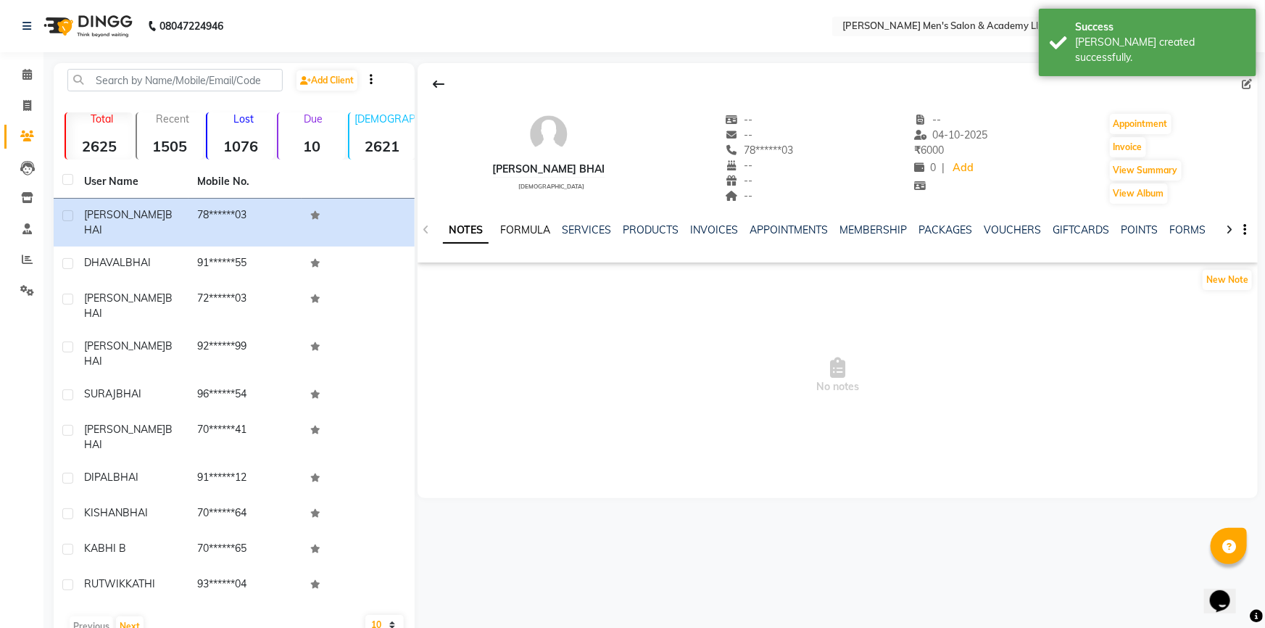
click at [535, 230] on link "FORMULA" at bounding box center [525, 229] width 50 height 13
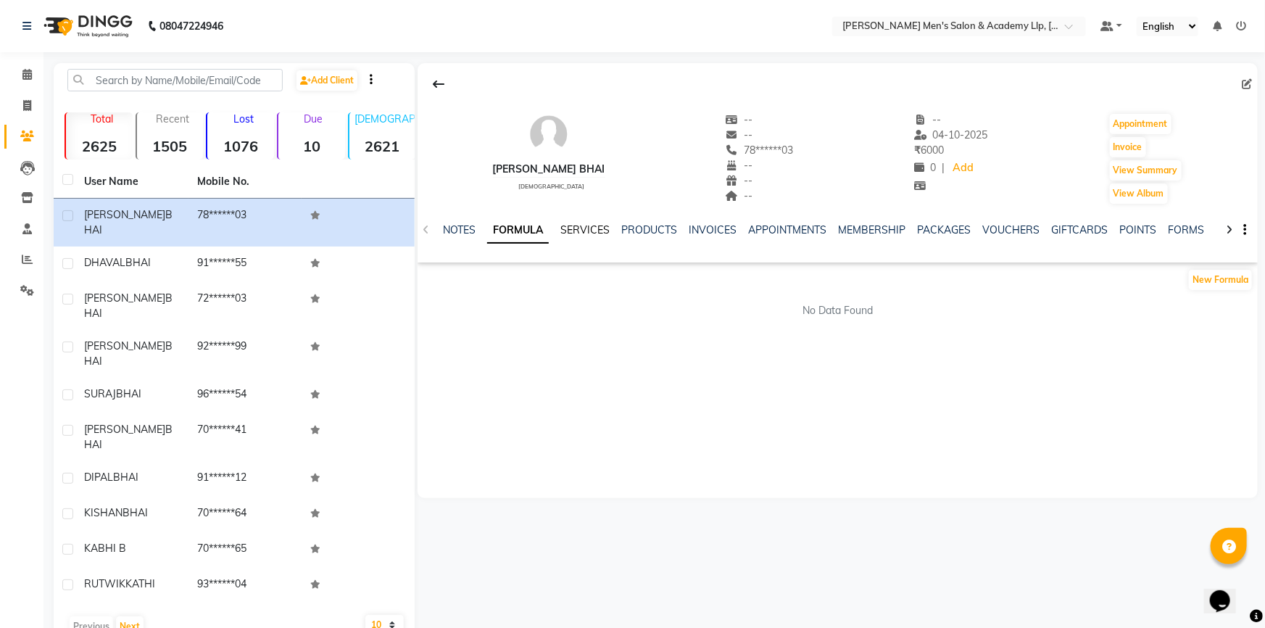
click at [570, 231] on link "SERVICES" at bounding box center [584, 229] width 49 height 13
click at [570, 231] on link "SERVICES" at bounding box center [567, 230] width 61 height 26
click at [1131, 143] on button "Invoice" at bounding box center [1128, 147] width 36 height 20
select select "8248"
select select "service"
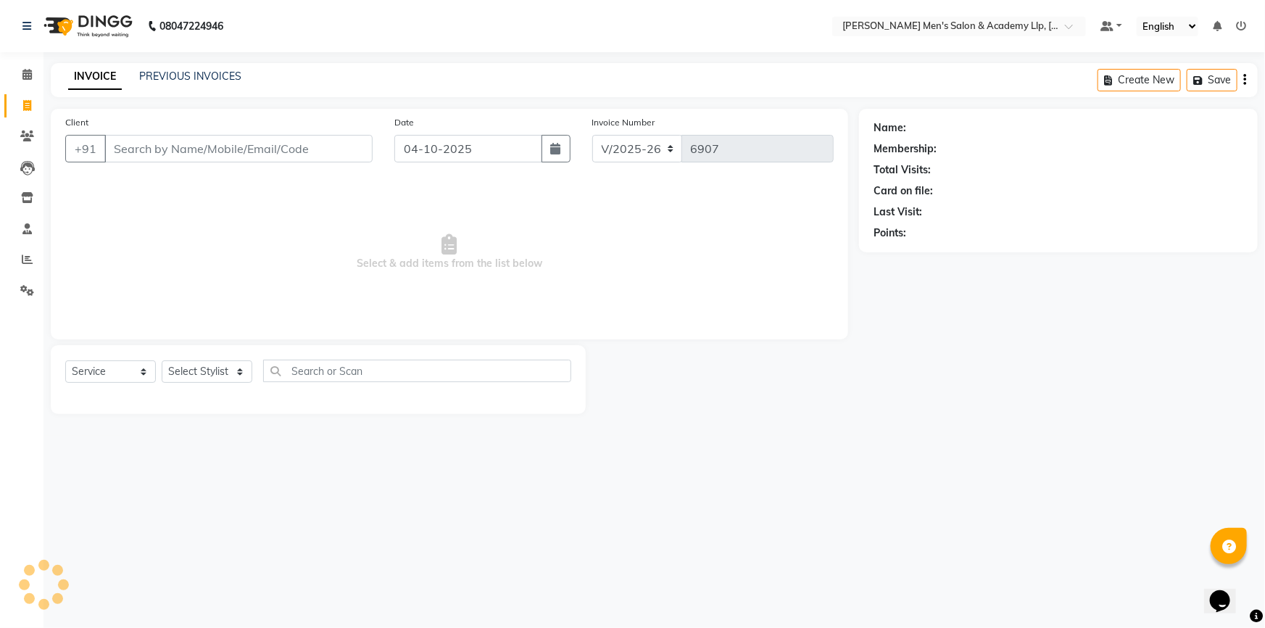
type input "78******03"
click at [154, 244] on span "Select & add items from the list below" at bounding box center [449, 252] width 768 height 145
click at [151, 241] on span "Select & add items from the list below" at bounding box center [449, 252] width 768 height 145
click at [22, 134] on icon at bounding box center [27, 135] width 14 height 11
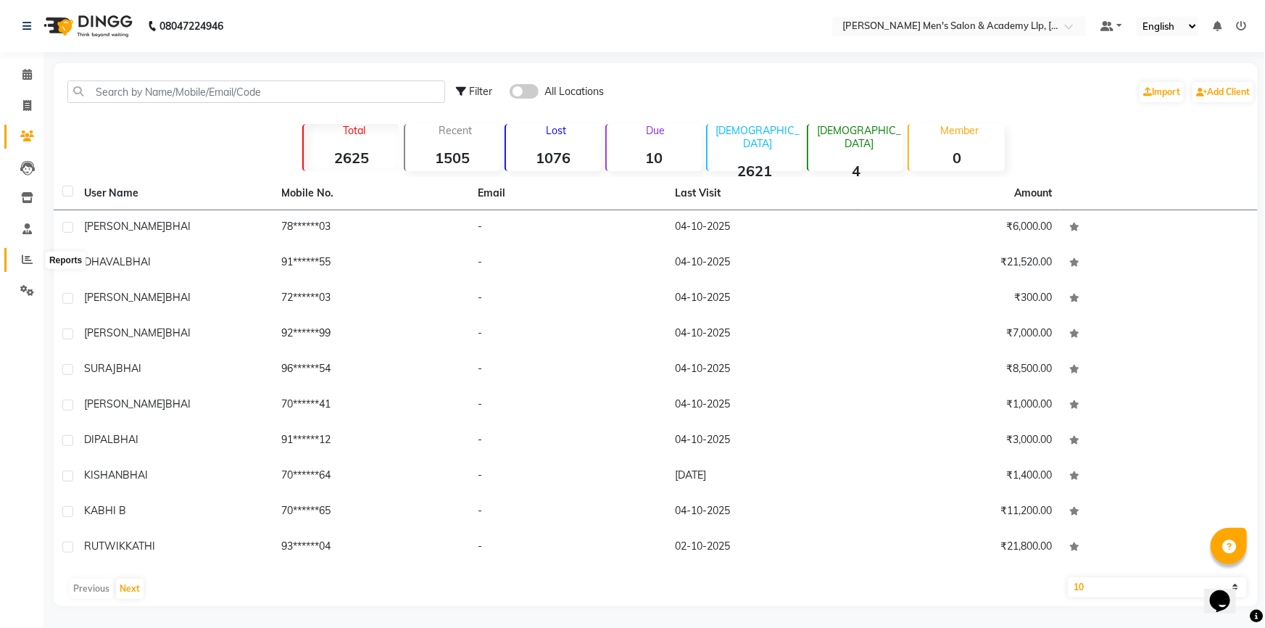
click at [29, 258] on icon at bounding box center [27, 259] width 11 height 11
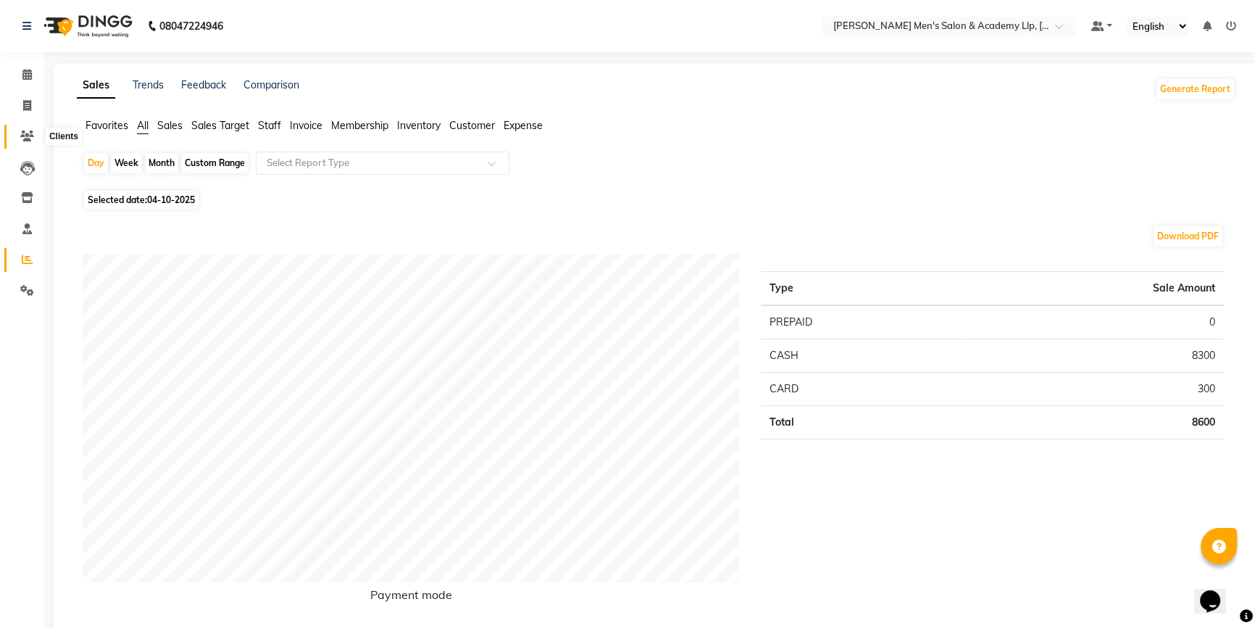
click at [28, 134] on icon at bounding box center [27, 135] width 14 height 11
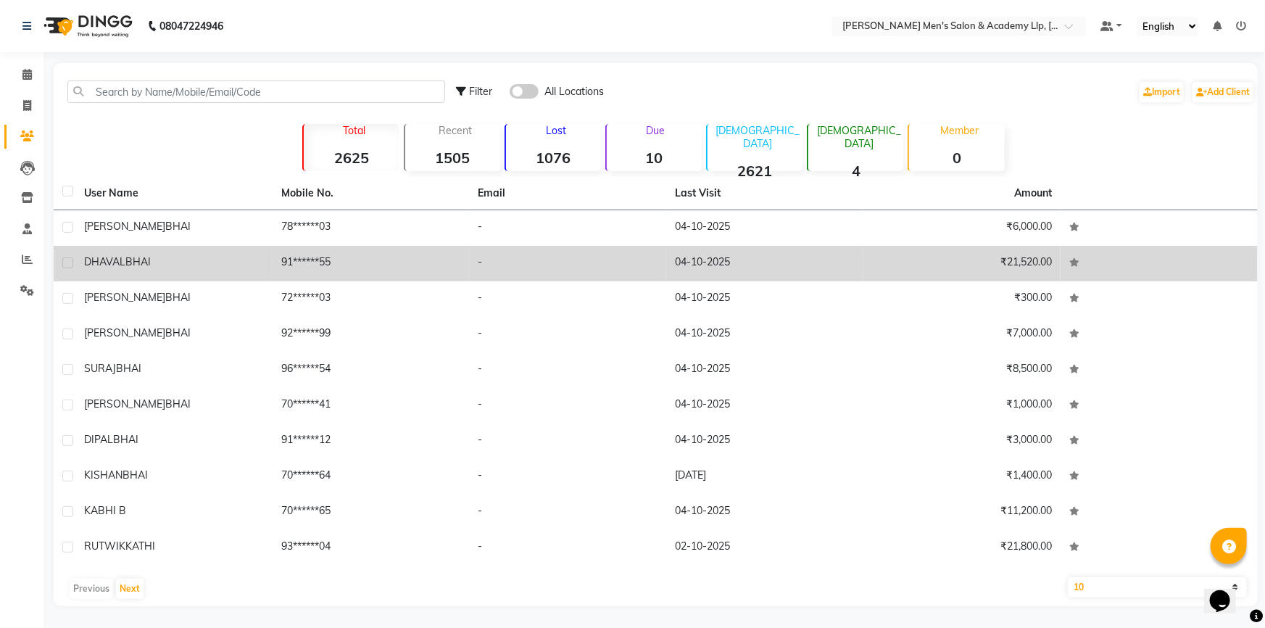
click at [167, 235] on td "BHARGAV BHAI" at bounding box center [173, 228] width 197 height 36
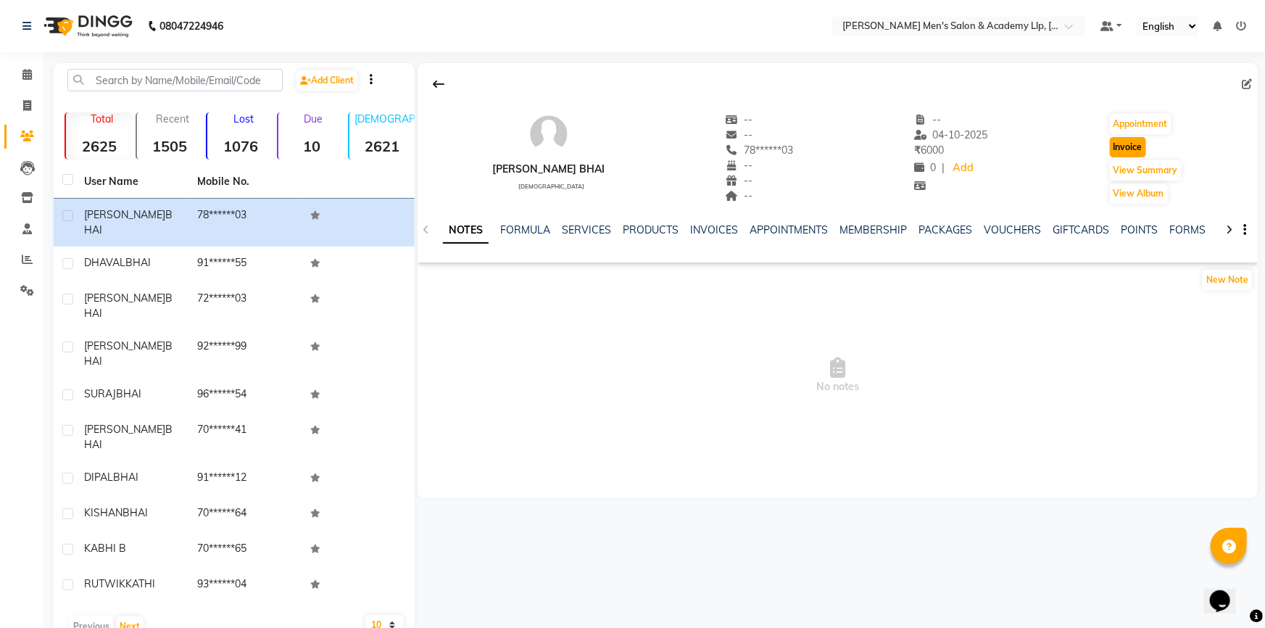
click at [1123, 146] on button "Invoice" at bounding box center [1128, 147] width 36 height 20
select select "8248"
select select "service"
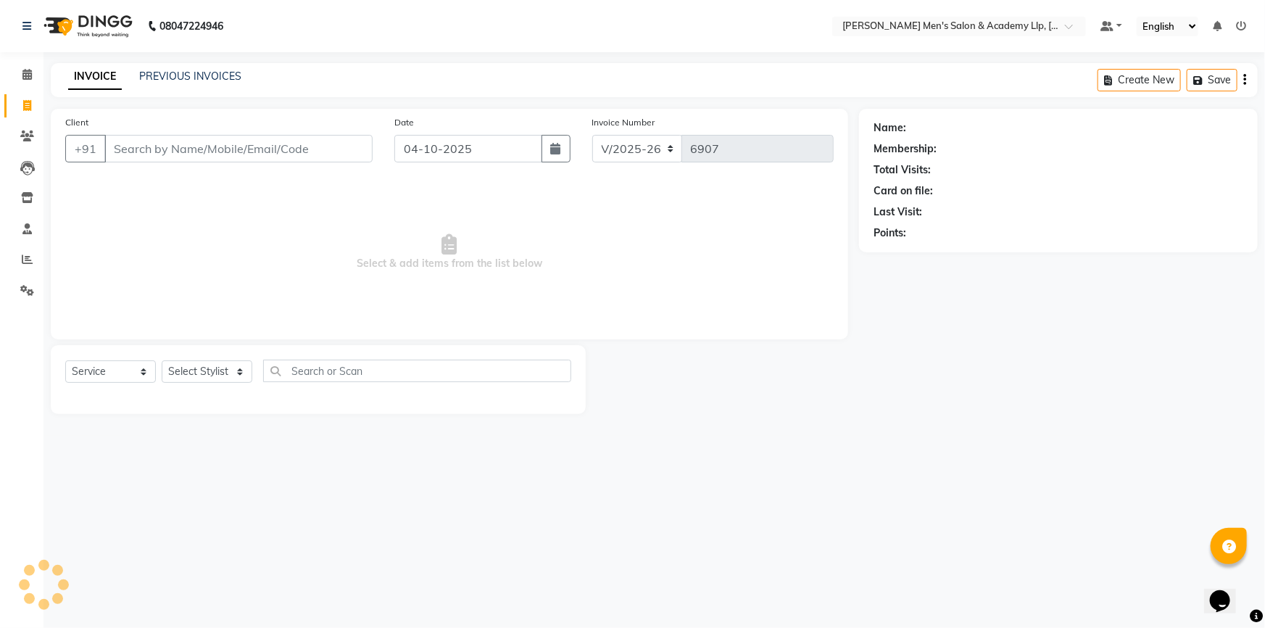
type input "78******03"
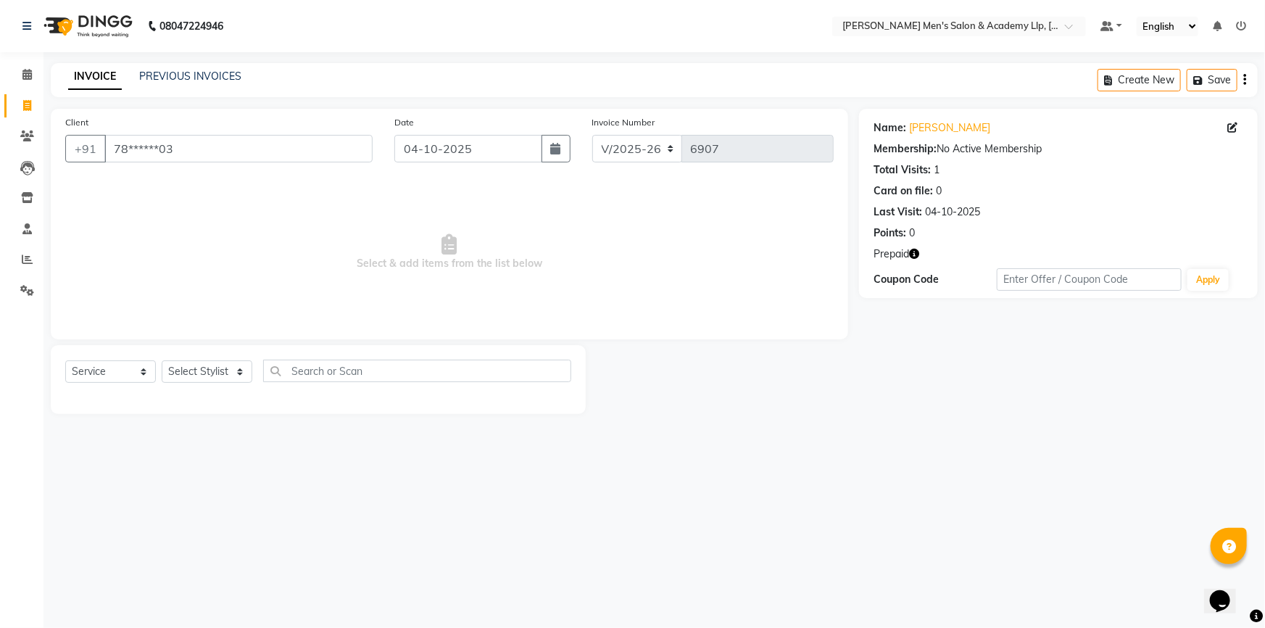
click at [912, 254] on icon "button" at bounding box center [914, 254] width 10 height 10
click at [914, 252] on icon "button" at bounding box center [914, 254] width 10 height 10
click at [738, 60] on div "08047224946 Select Location × Sandy Men's Salon & Academy Llp, Ravapar Road Def…" at bounding box center [632, 314] width 1265 height 628
click at [20, 79] on span at bounding box center [26, 75] width 25 height 17
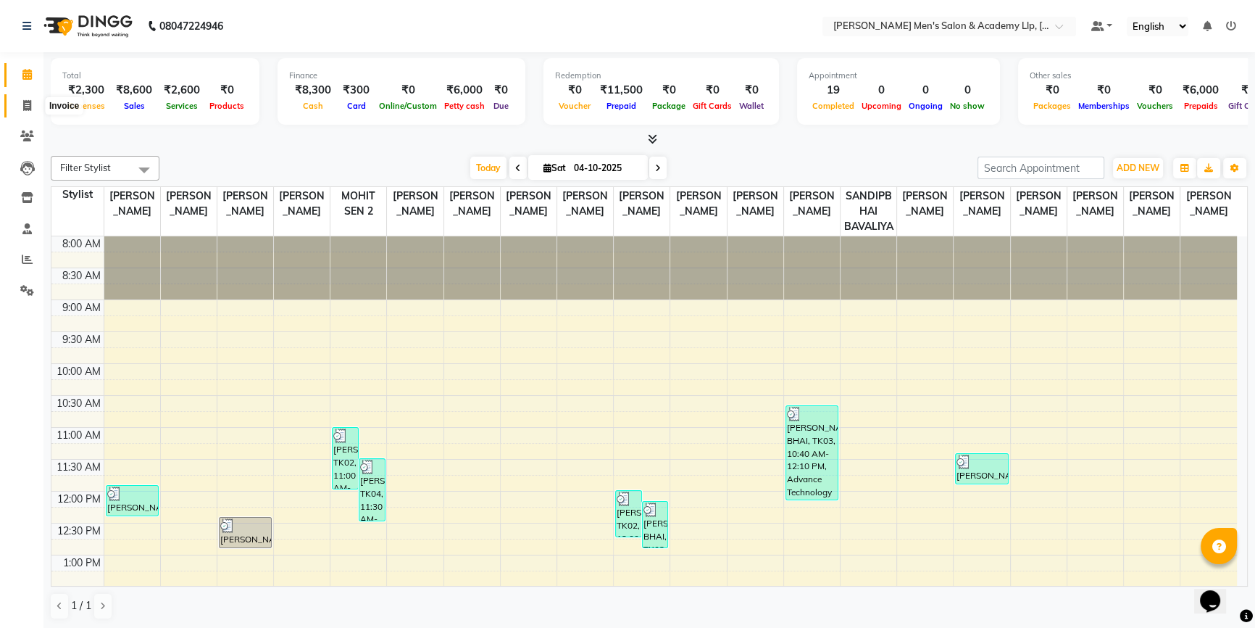
click at [20, 107] on span at bounding box center [26, 106] width 25 height 17
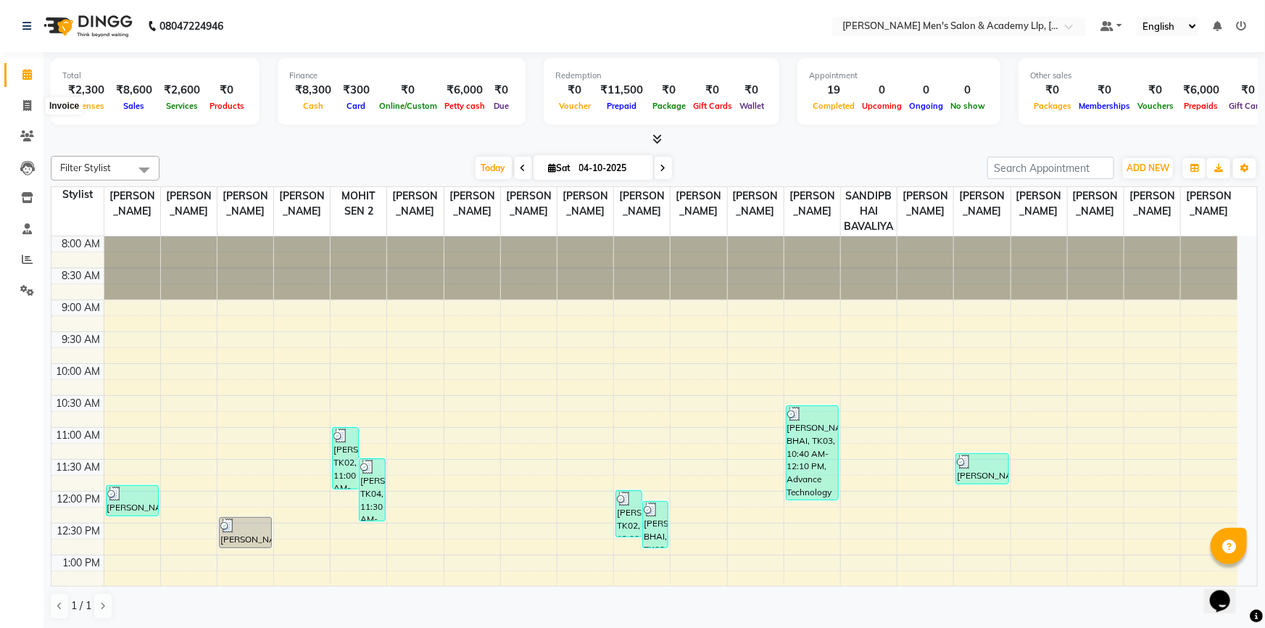
select select "8248"
select select "service"
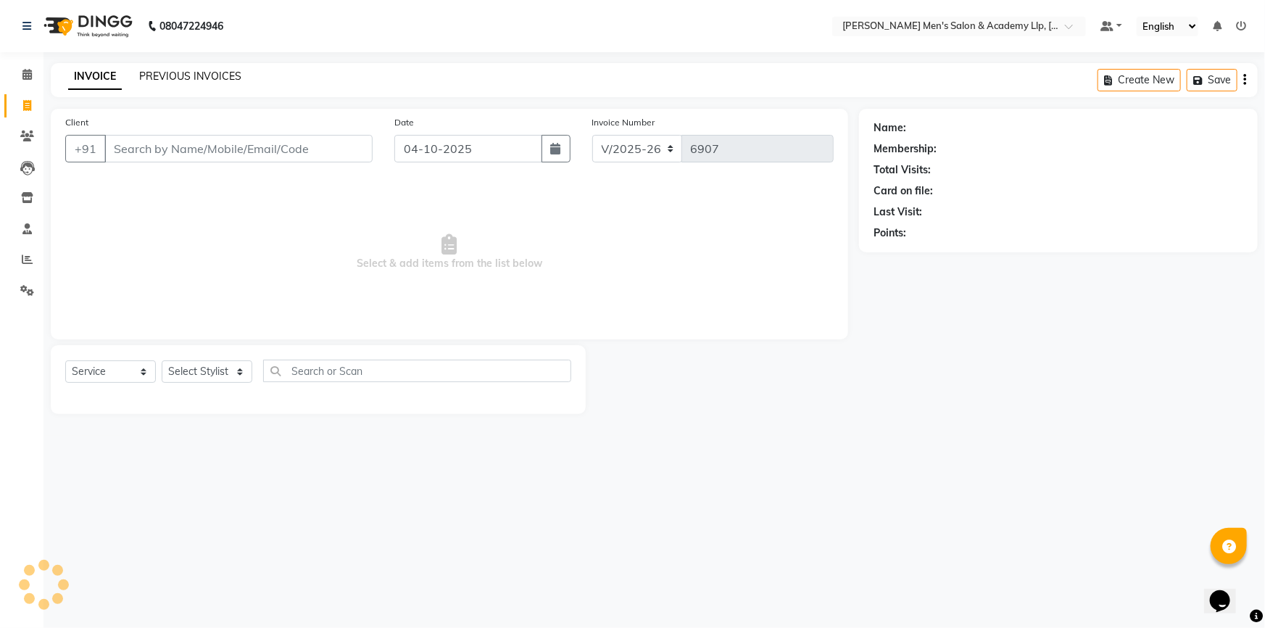
click at [180, 78] on link "PREVIOUS INVOICES" at bounding box center [190, 76] width 102 height 13
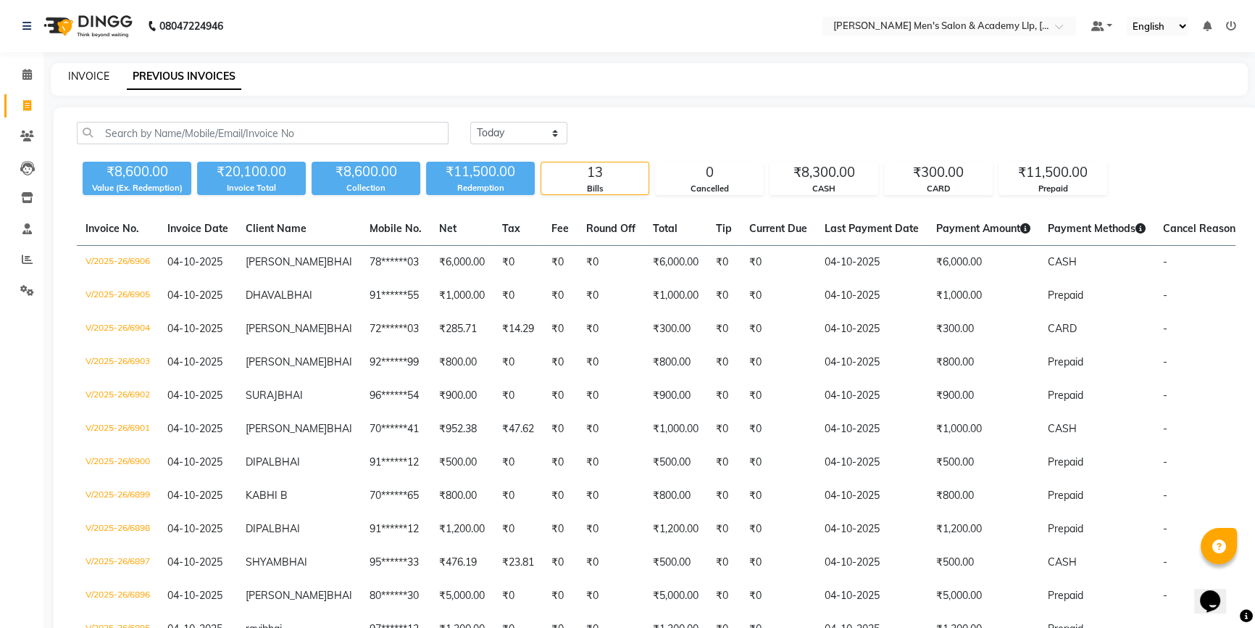
click at [88, 80] on link "INVOICE" at bounding box center [88, 76] width 41 height 13
select select "service"
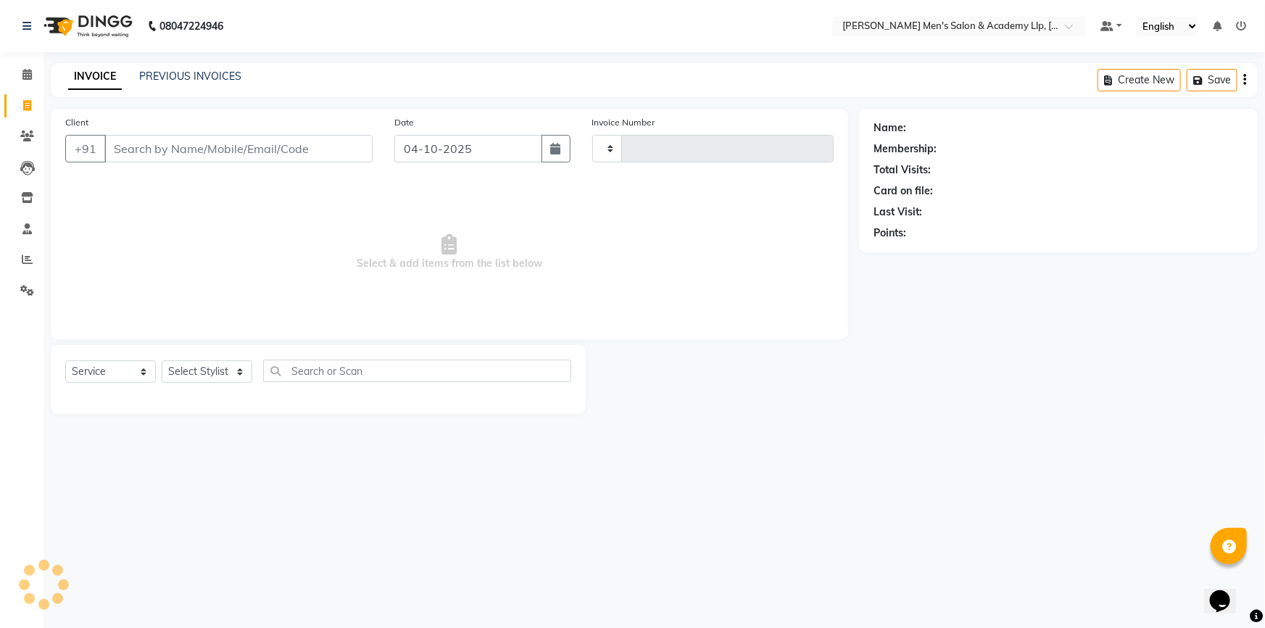
type input "6907"
select select "8248"
click at [29, 135] on icon at bounding box center [27, 135] width 14 height 11
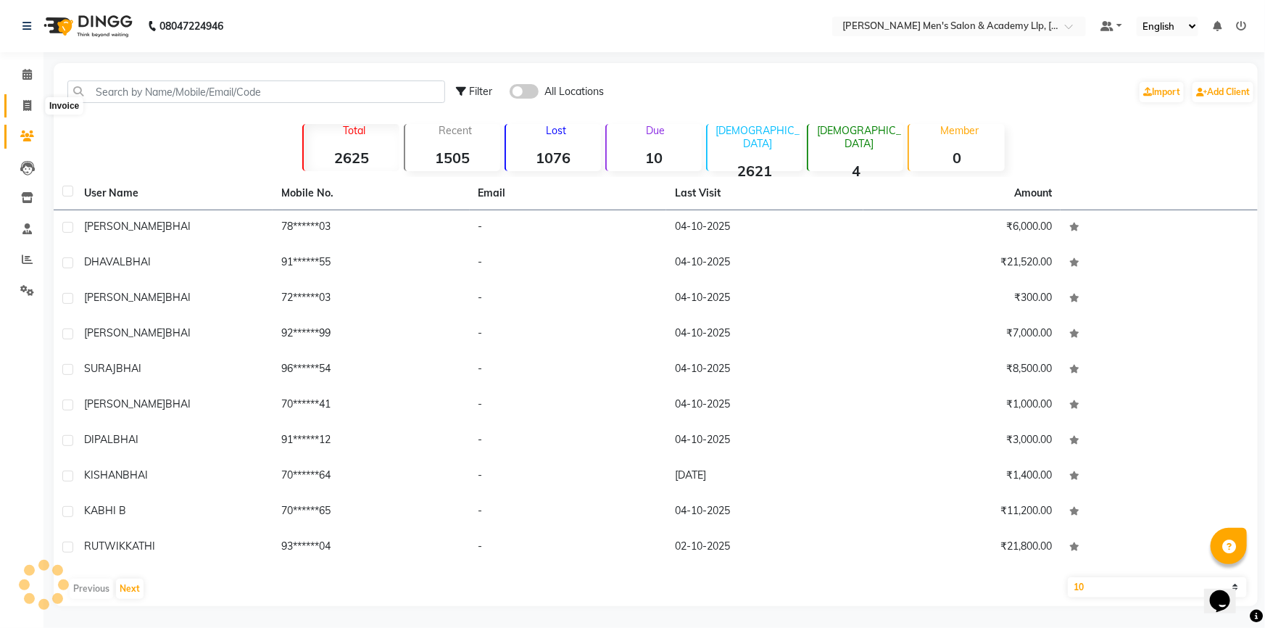
click at [33, 104] on span at bounding box center [26, 106] width 25 height 17
select select "8248"
select select "service"
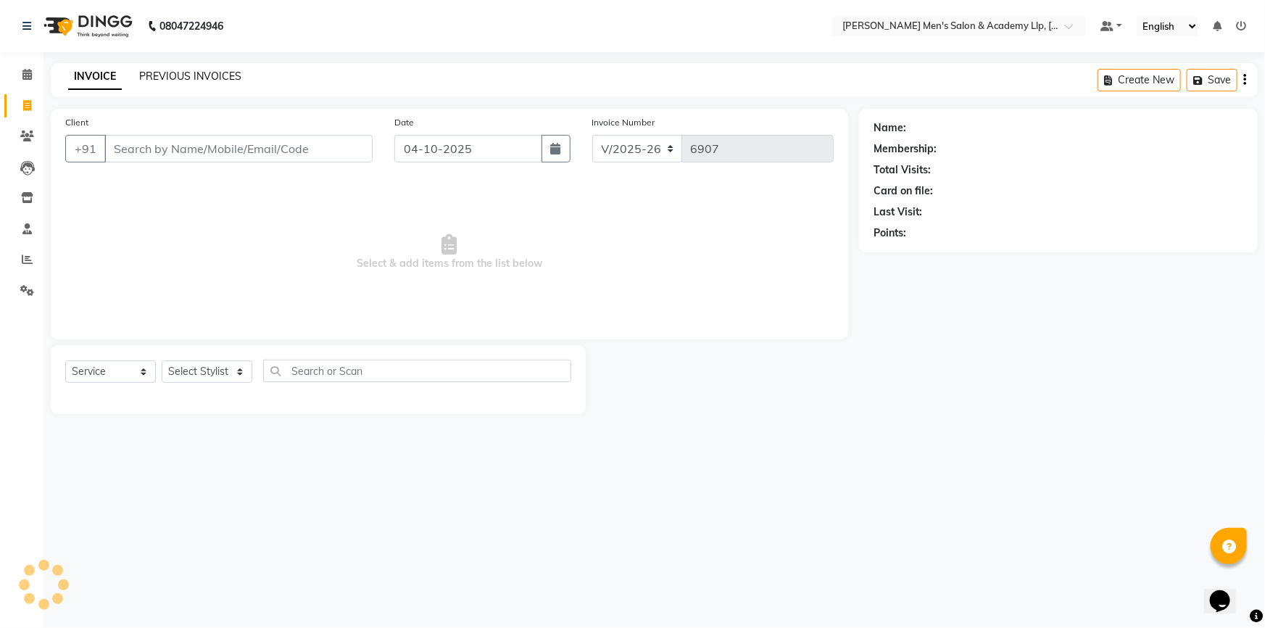
click at [191, 77] on link "PREVIOUS INVOICES" at bounding box center [190, 76] width 102 height 13
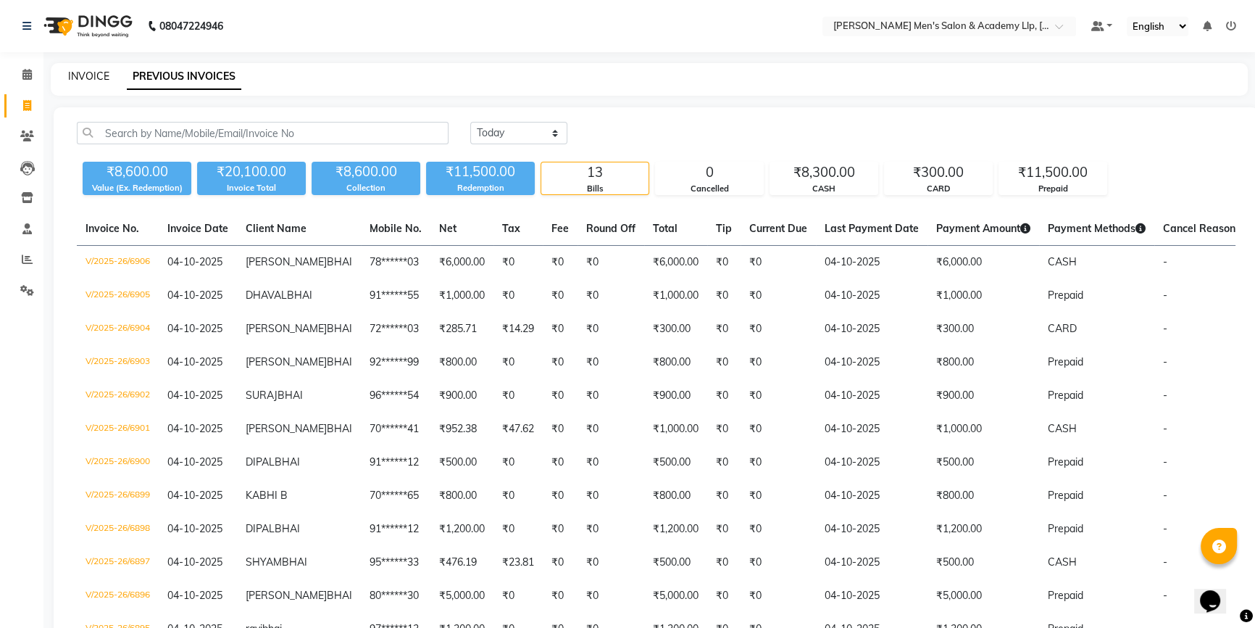
click at [95, 72] on link "INVOICE" at bounding box center [88, 76] width 41 height 13
select select "8248"
select select "service"
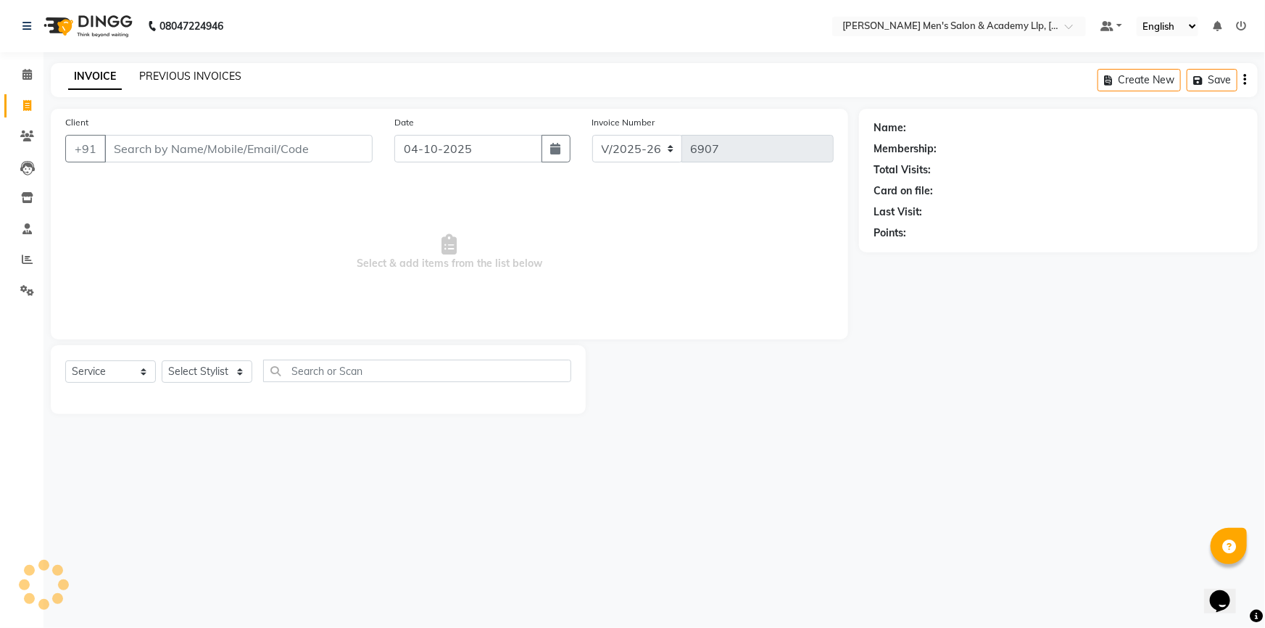
click at [209, 75] on link "PREVIOUS INVOICES" at bounding box center [190, 76] width 102 height 13
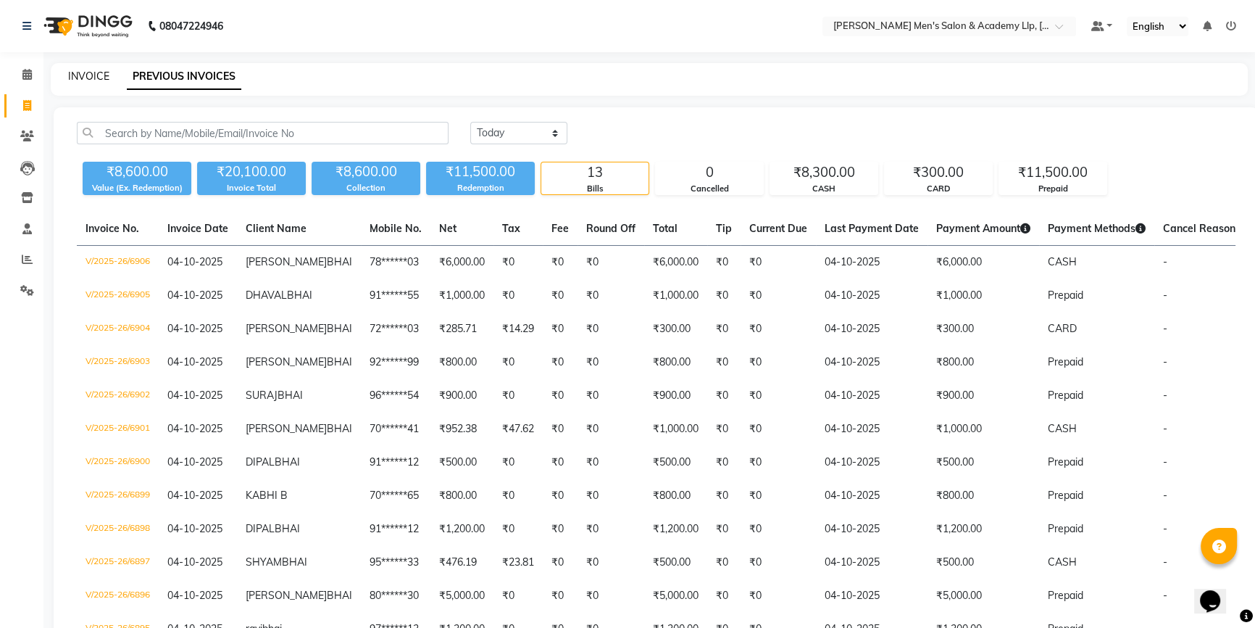
click at [84, 75] on link "INVOICE" at bounding box center [88, 76] width 41 height 13
select select "8248"
select select "service"
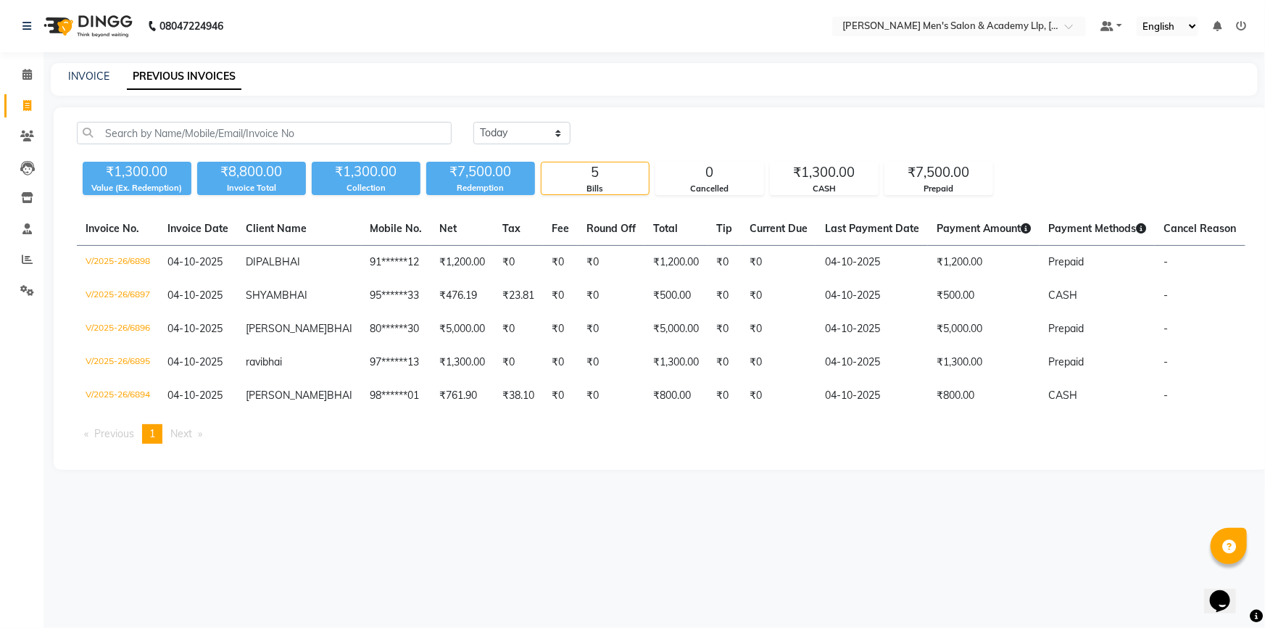
click at [46, 51] on nav "08047224946 Select Location × [PERSON_NAME] Men's [GEOGRAPHIC_DATA] Default Pan…" at bounding box center [632, 26] width 1265 height 52
click at [33, 70] on span at bounding box center [26, 75] width 25 height 17
click at [33, 69] on span at bounding box center [26, 75] width 25 height 17
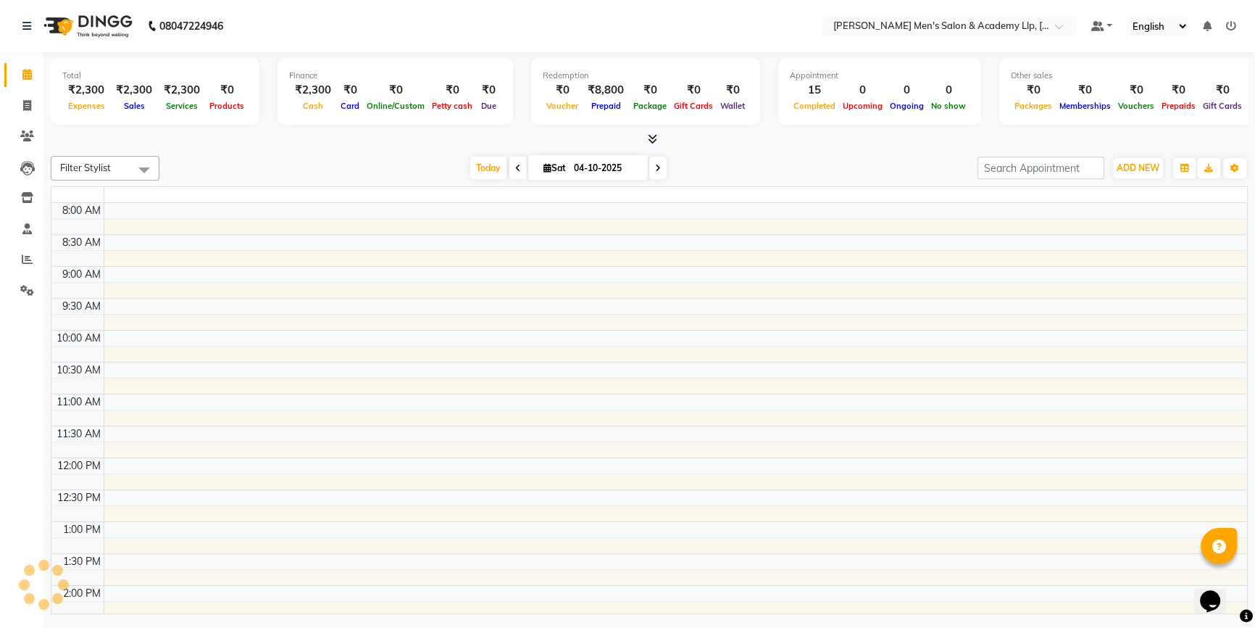
scroll to position [449, 0]
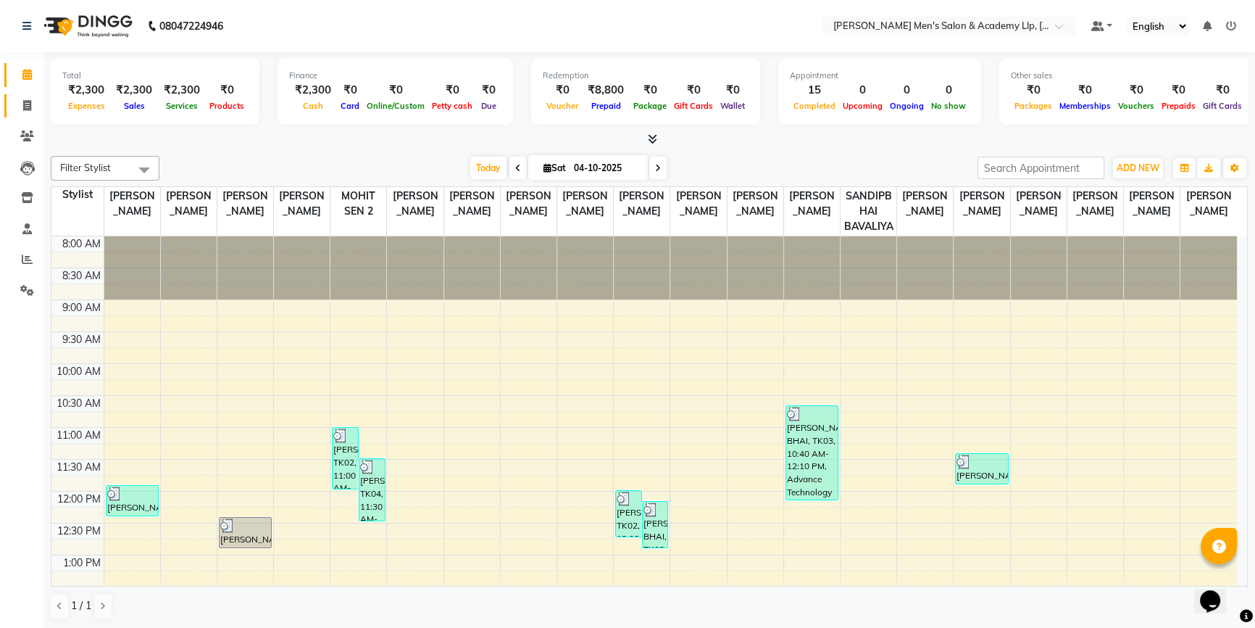
scroll to position [449, 0]
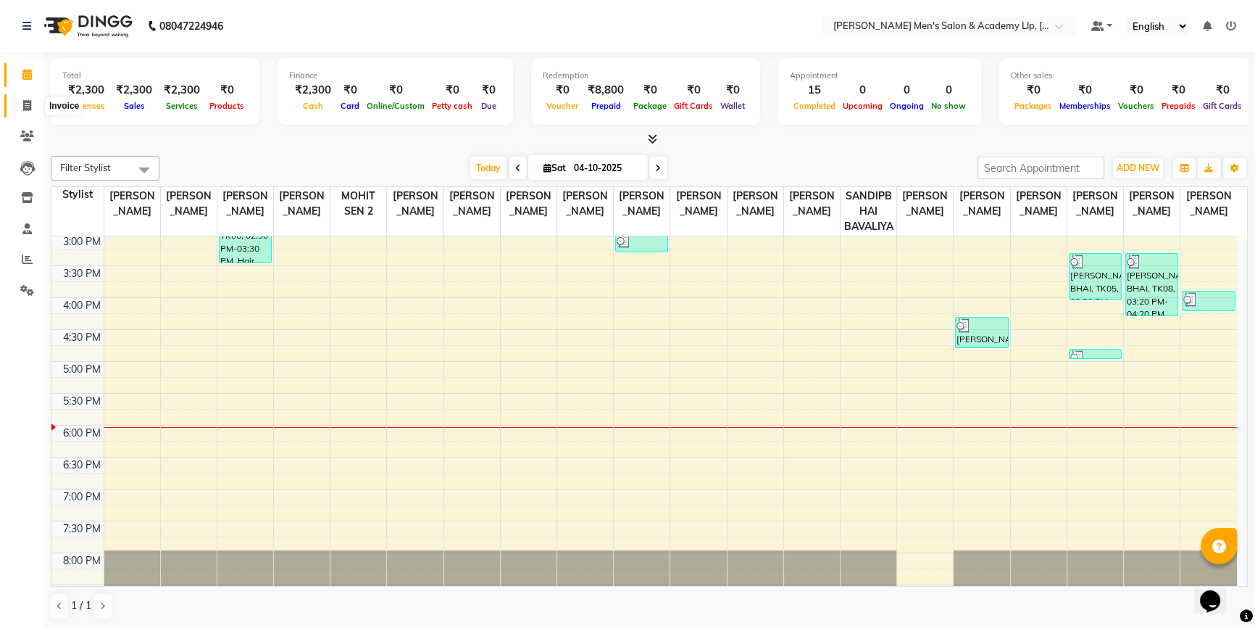
click at [21, 105] on span at bounding box center [26, 106] width 25 height 17
select select "service"
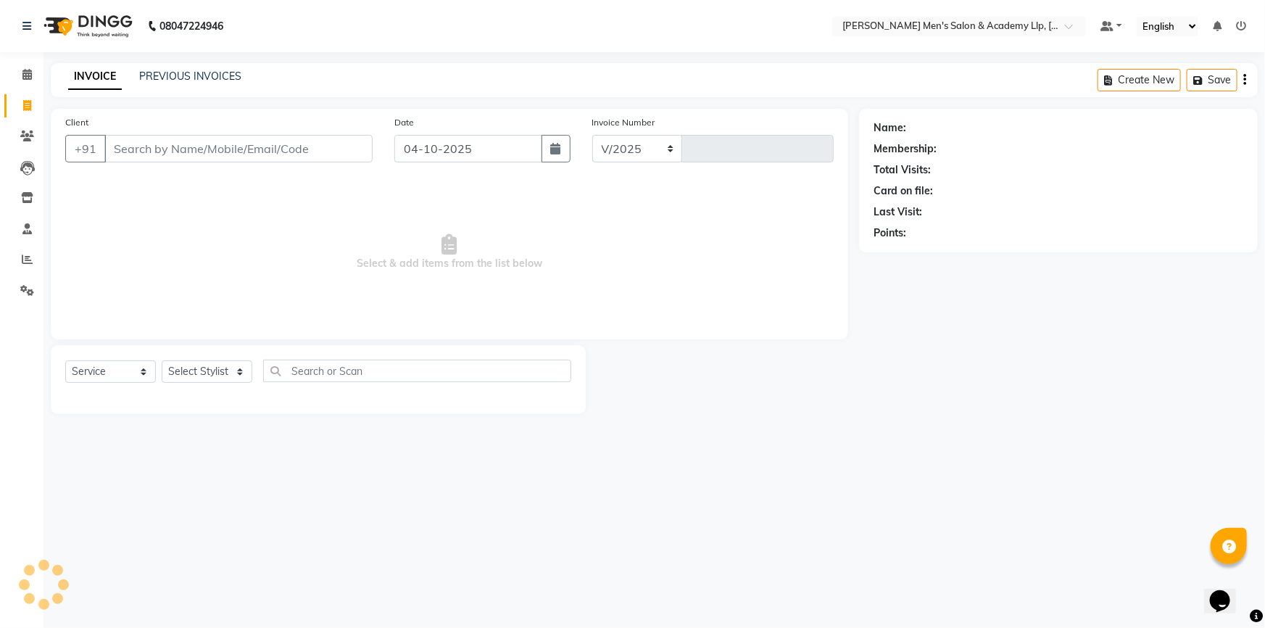
select select "8248"
type input "6903"
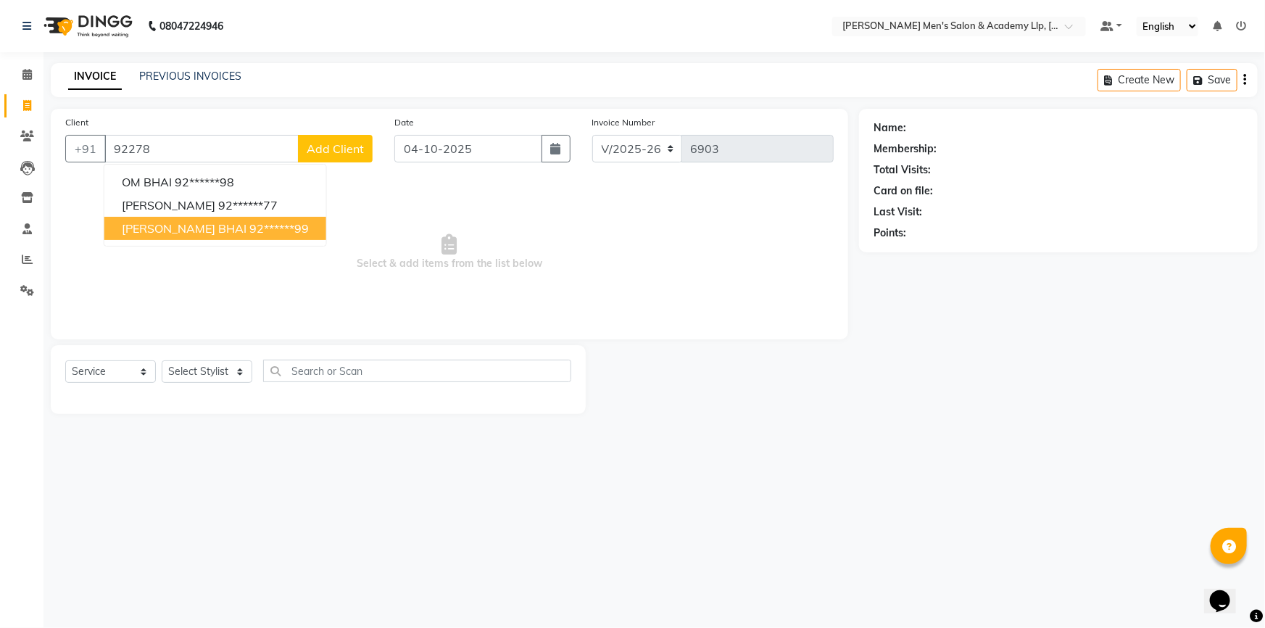
click at [249, 233] on ngb-highlight "92******99" at bounding box center [278, 228] width 59 height 14
type input "92******99"
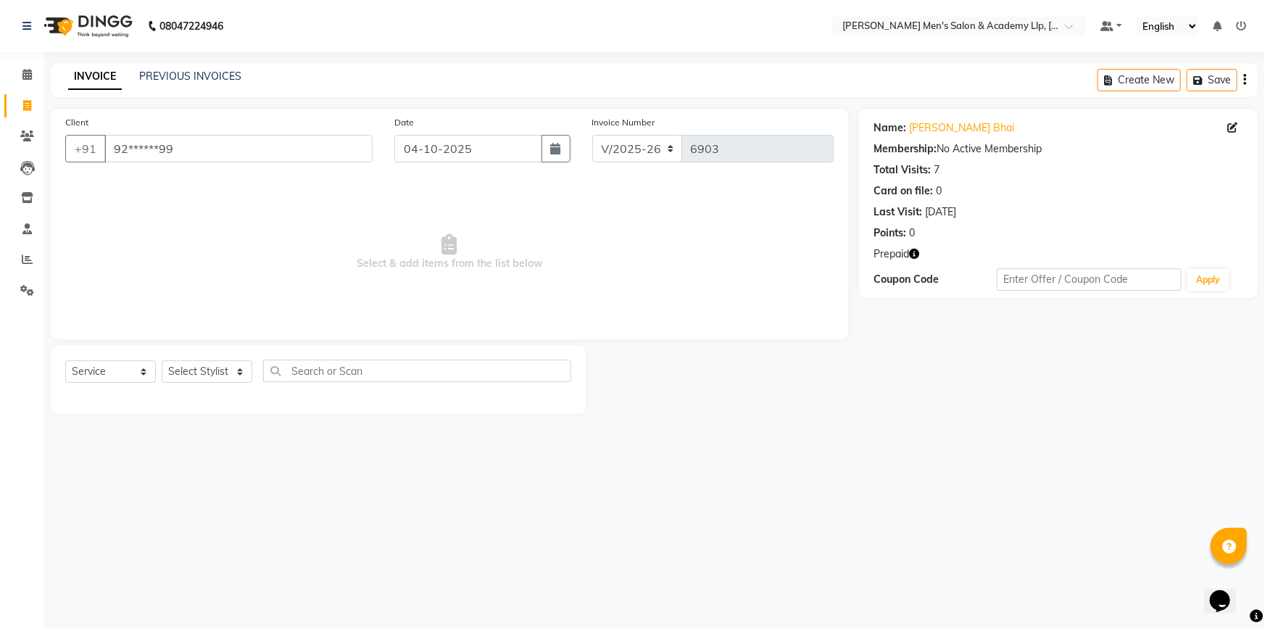
click at [917, 254] on icon "button" at bounding box center [914, 254] width 10 height 10
click at [188, 371] on select "Select Stylist ABHISHEK SEN AKKI SEN [PERSON_NAME] [PERSON_NAME] [PERSON_NAME] …" at bounding box center [207, 371] width 91 height 22
select select "78795"
click at [162, 360] on select "Select Stylist ABHISHEK SEN AKKI SEN [PERSON_NAME] [PERSON_NAME] [PERSON_NAME] …" at bounding box center [207, 371] width 91 height 22
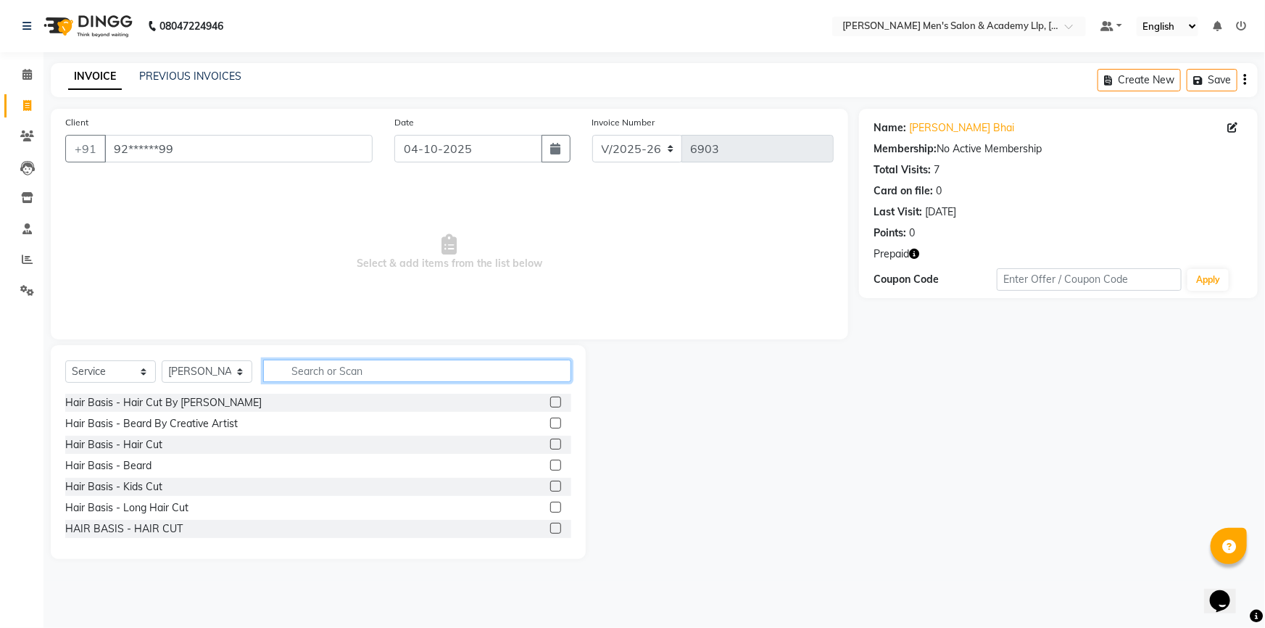
click at [359, 362] on input "text" at bounding box center [417, 371] width 308 height 22
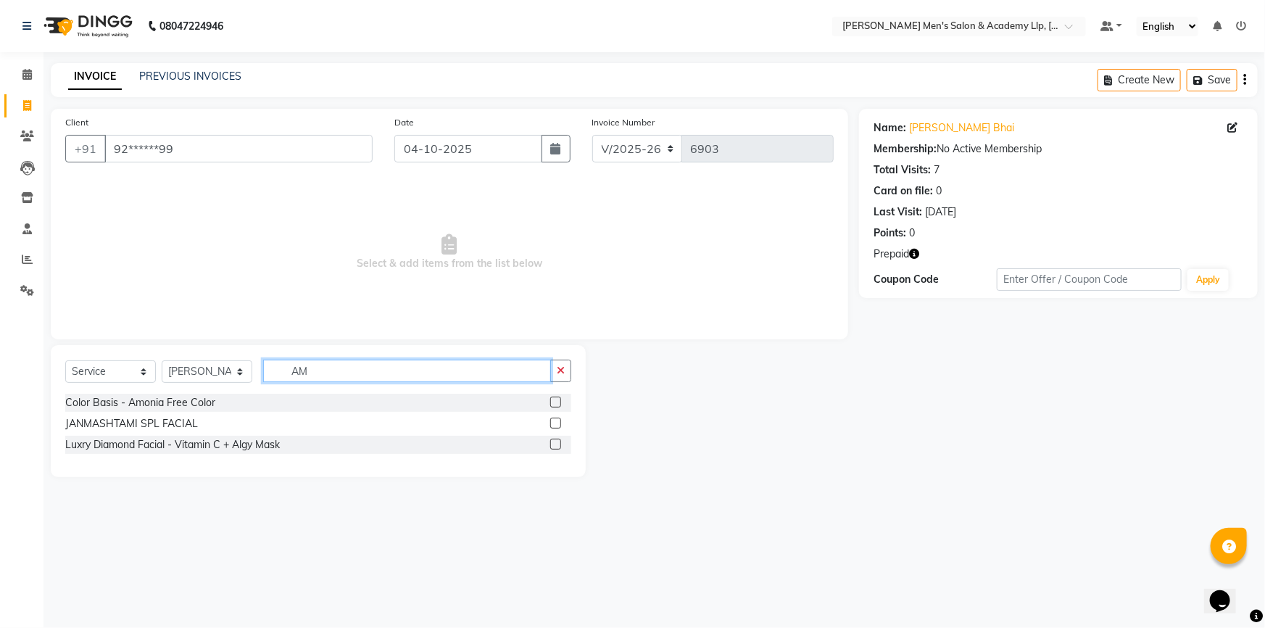
type input "AM"
click at [554, 402] on label at bounding box center [555, 401] width 11 height 11
click at [554, 402] on input "checkbox" at bounding box center [554, 402] width 9 height 9
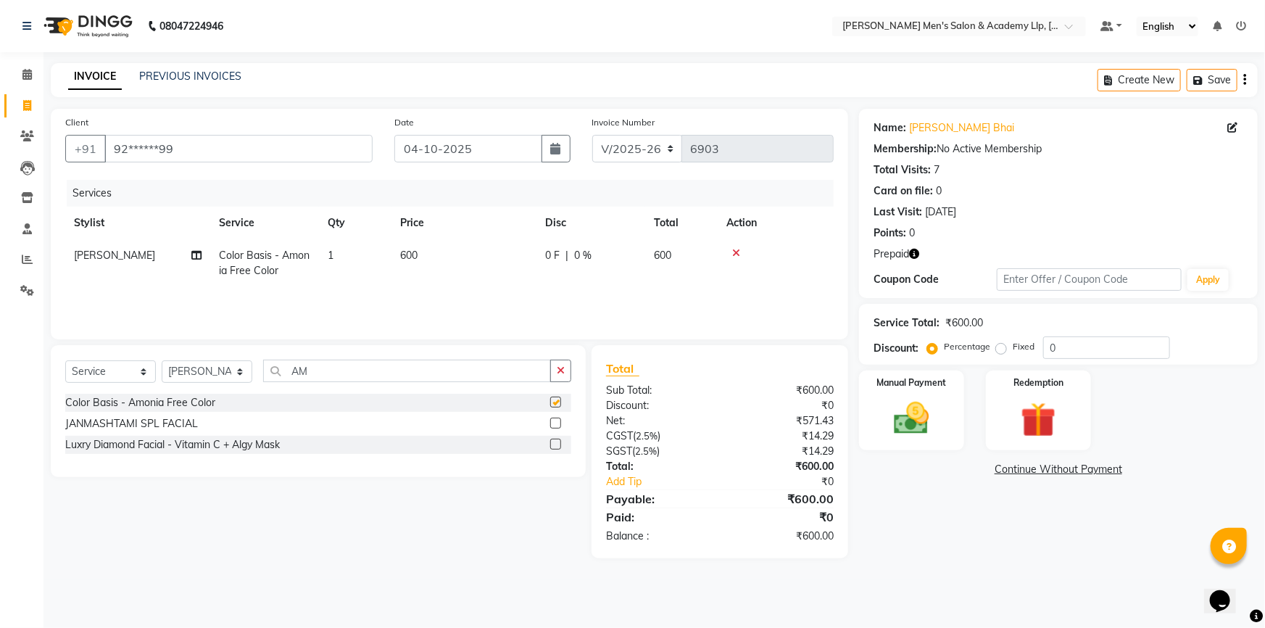
checkbox input "false"
click at [465, 257] on td "600" at bounding box center [463, 263] width 145 height 48
select select "78795"
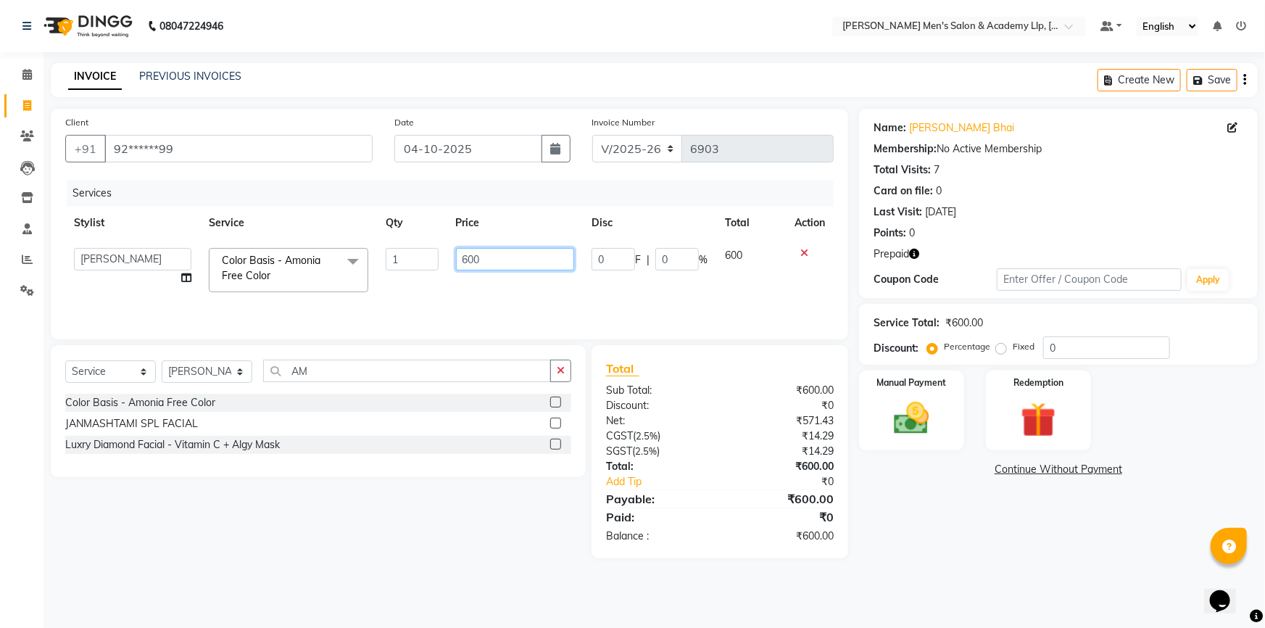
click at [499, 260] on input "600" at bounding box center [515, 259] width 119 height 22
type input "6"
type input "800"
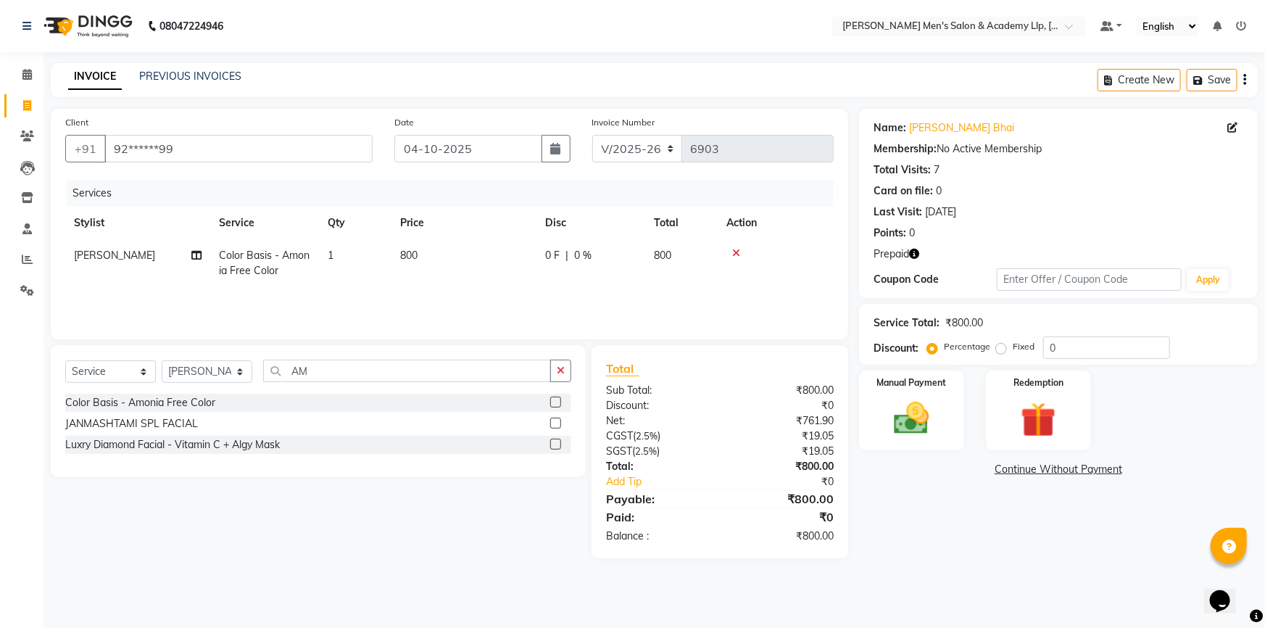
click at [533, 208] on th "Price" at bounding box center [463, 223] width 145 height 33
click at [1002, 397] on div "Redemption" at bounding box center [1038, 410] width 109 height 83
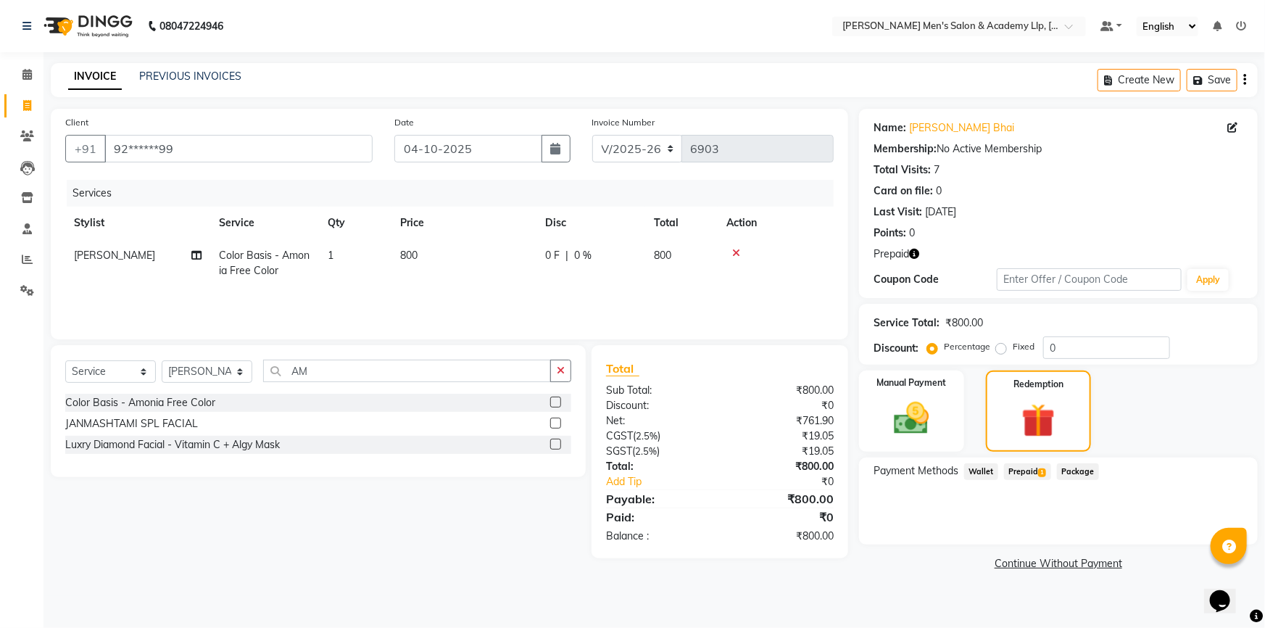
click at [1015, 468] on span "Prepaid 1" at bounding box center [1027, 471] width 47 height 17
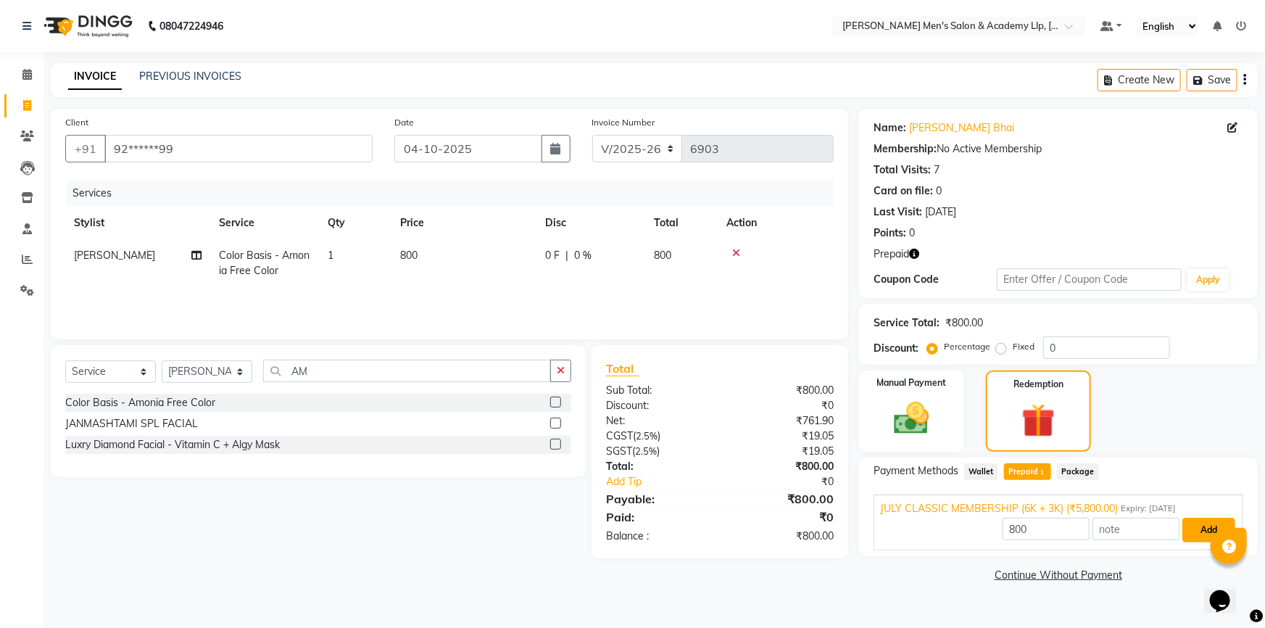
click at [1197, 530] on button "Add" at bounding box center [1208, 530] width 53 height 25
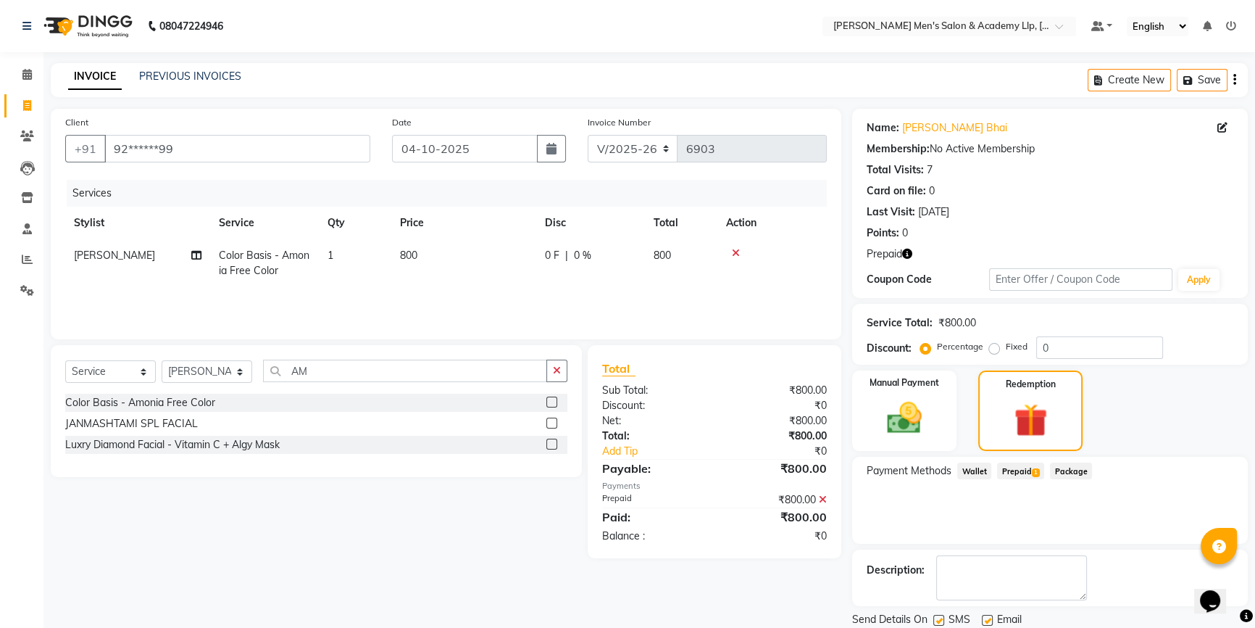
scroll to position [49, 0]
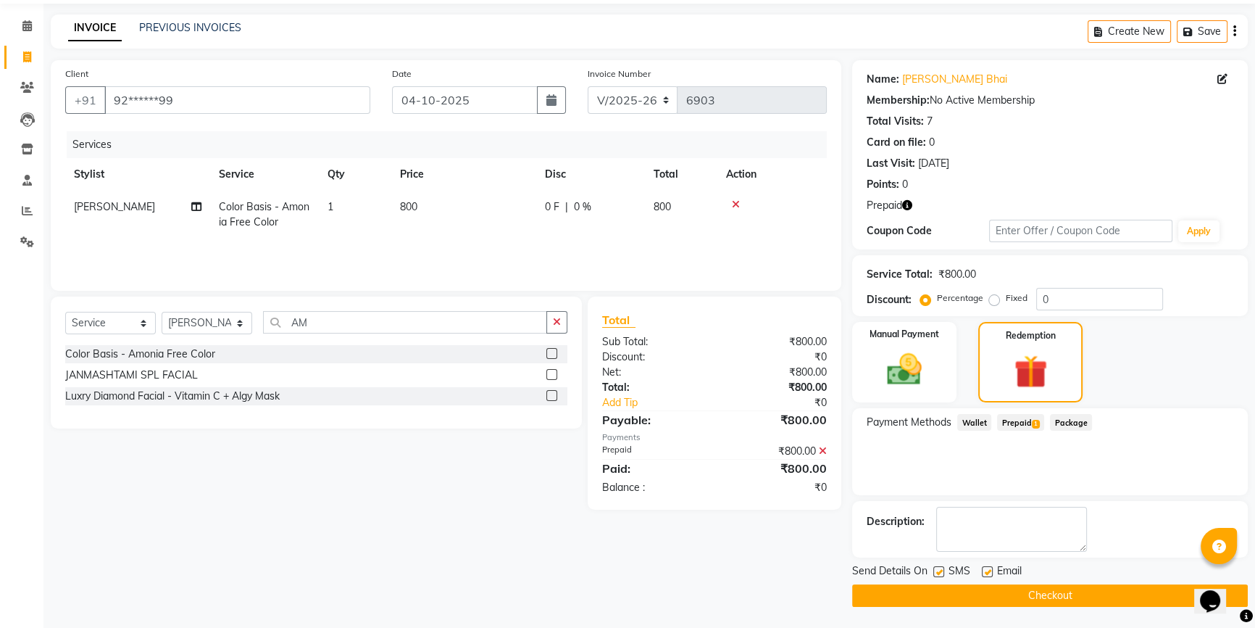
click at [979, 571] on div "SMS" at bounding box center [958, 572] width 49 height 18
click at [988, 572] on label at bounding box center [987, 571] width 11 height 11
click at [988, 572] on input "checkbox" at bounding box center [986, 572] width 9 height 9
checkbox input "false"
click at [969, 594] on button "Checkout" at bounding box center [1050, 595] width 396 height 22
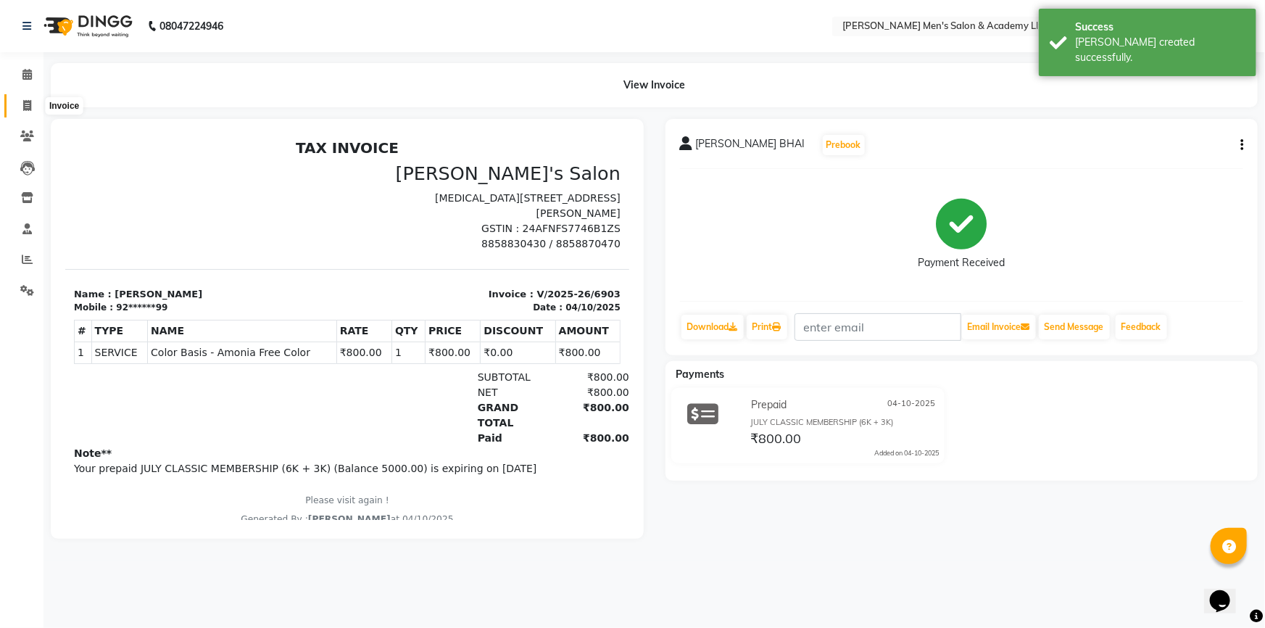
click at [23, 105] on icon at bounding box center [27, 105] width 8 height 11
select select "service"
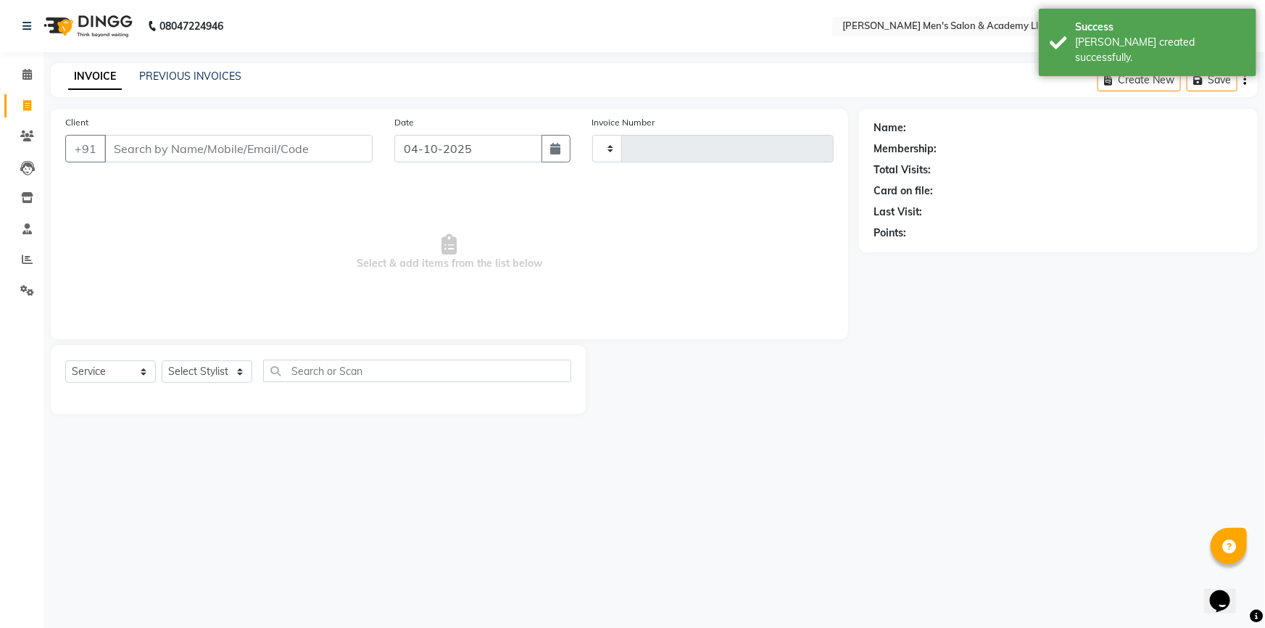
type input "6904"
select select "8248"
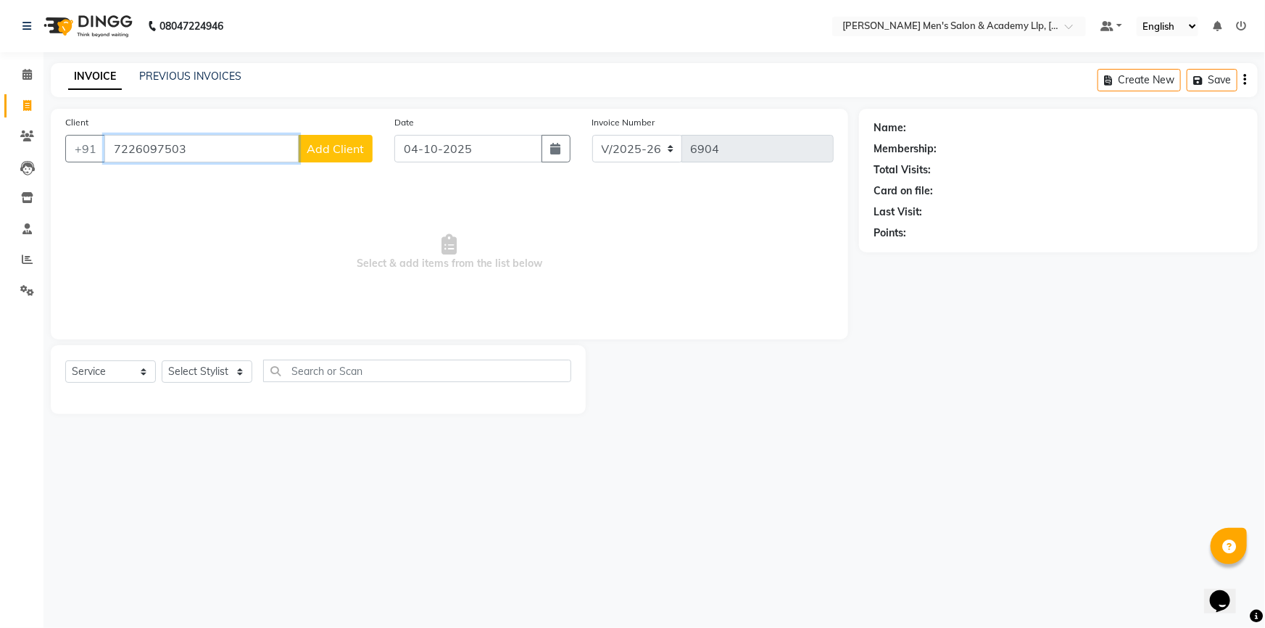
type input "7226097503"
click at [335, 140] on button "Add Client" at bounding box center [335, 149] width 75 height 28
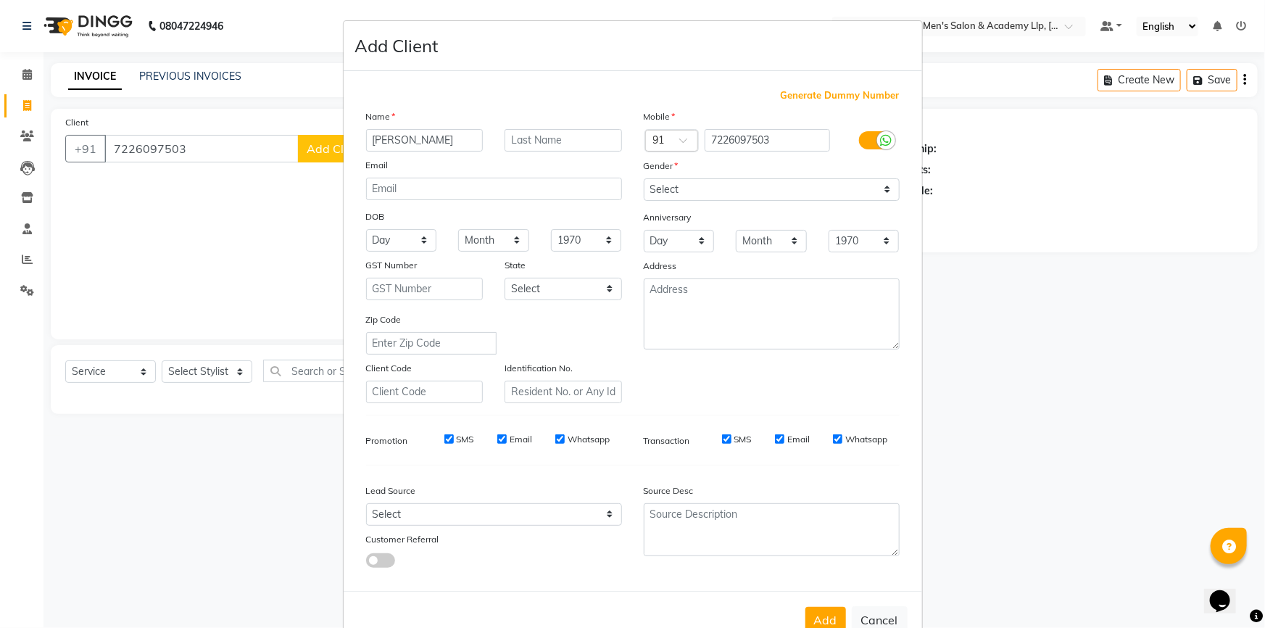
type input "[PERSON_NAME]"
click at [526, 138] on input "text" at bounding box center [563, 140] width 117 height 22
type input "BHAI"
click at [681, 186] on select "Select [DEMOGRAPHIC_DATA] [DEMOGRAPHIC_DATA] Other Prefer Not To Say" at bounding box center [772, 189] width 256 height 22
select select "[DEMOGRAPHIC_DATA]"
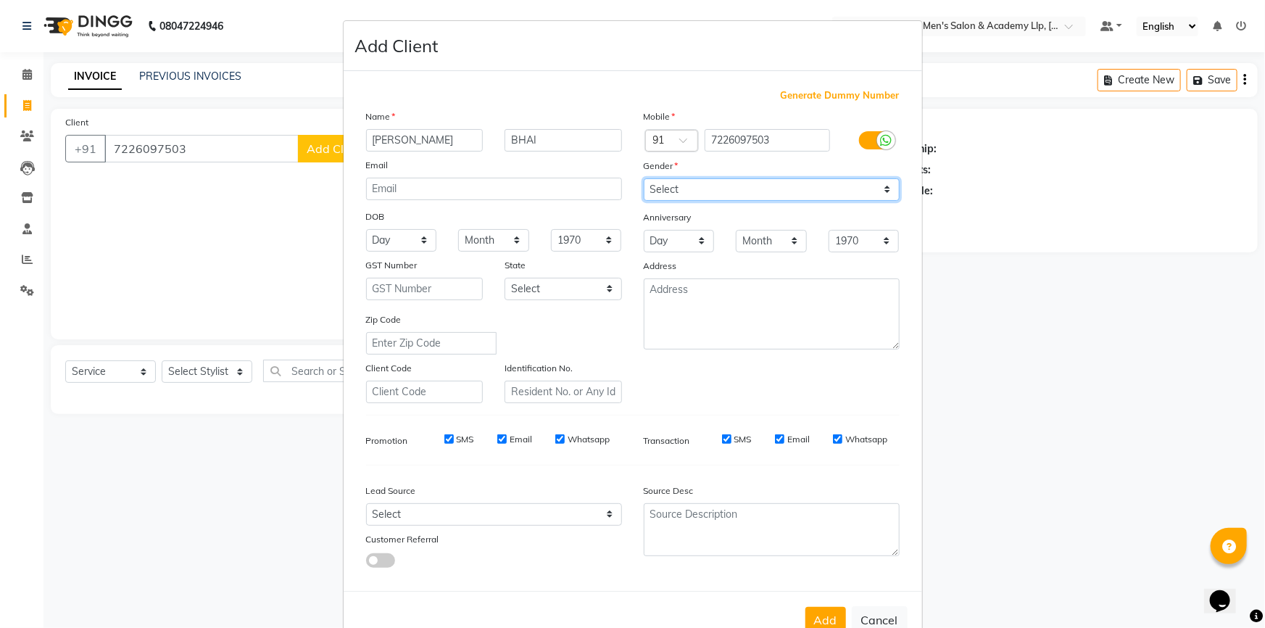
click at [644, 178] on select "Select [DEMOGRAPHIC_DATA] [DEMOGRAPHIC_DATA] Other Prefer Not To Say" at bounding box center [772, 189] width 256 height 22
click at [810, 613] on button "Add" at bounding box center [825, 620] width 41 height 26
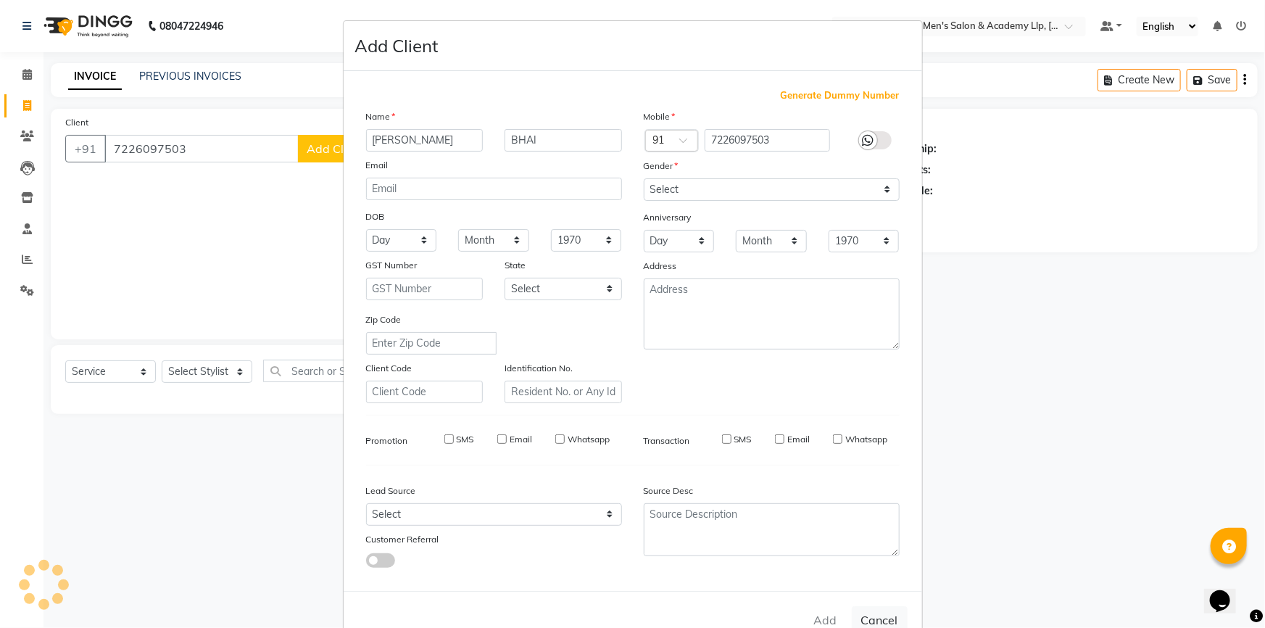
type input "72******03"
select select
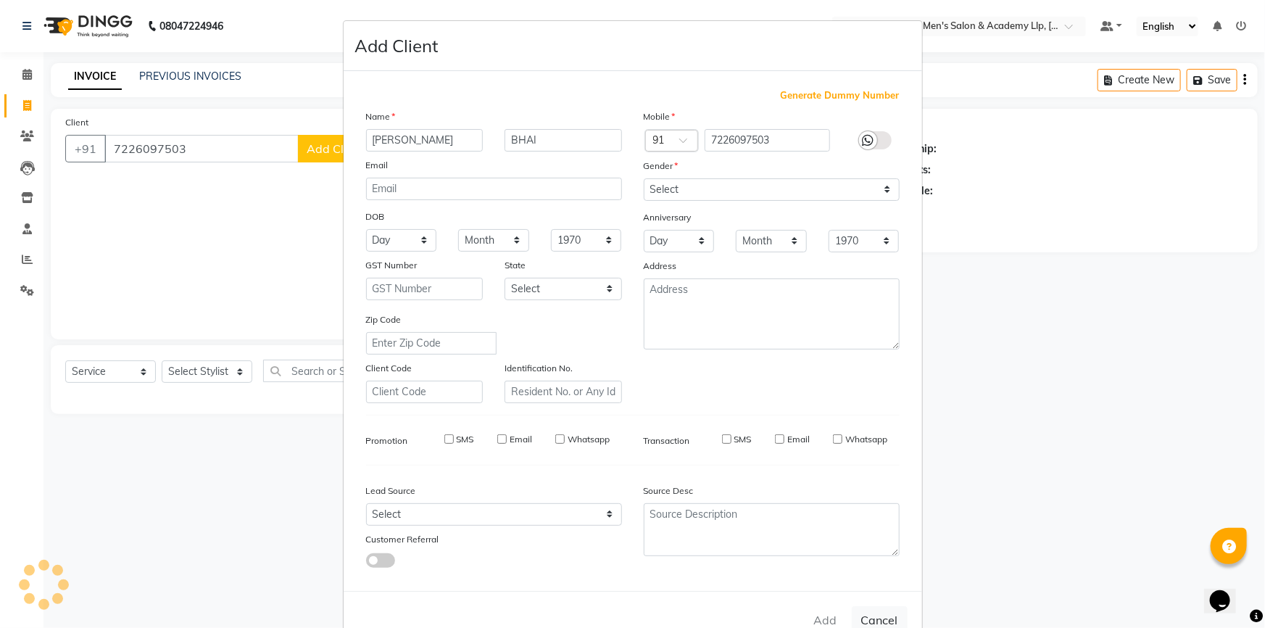
select select
checkbox input "false"
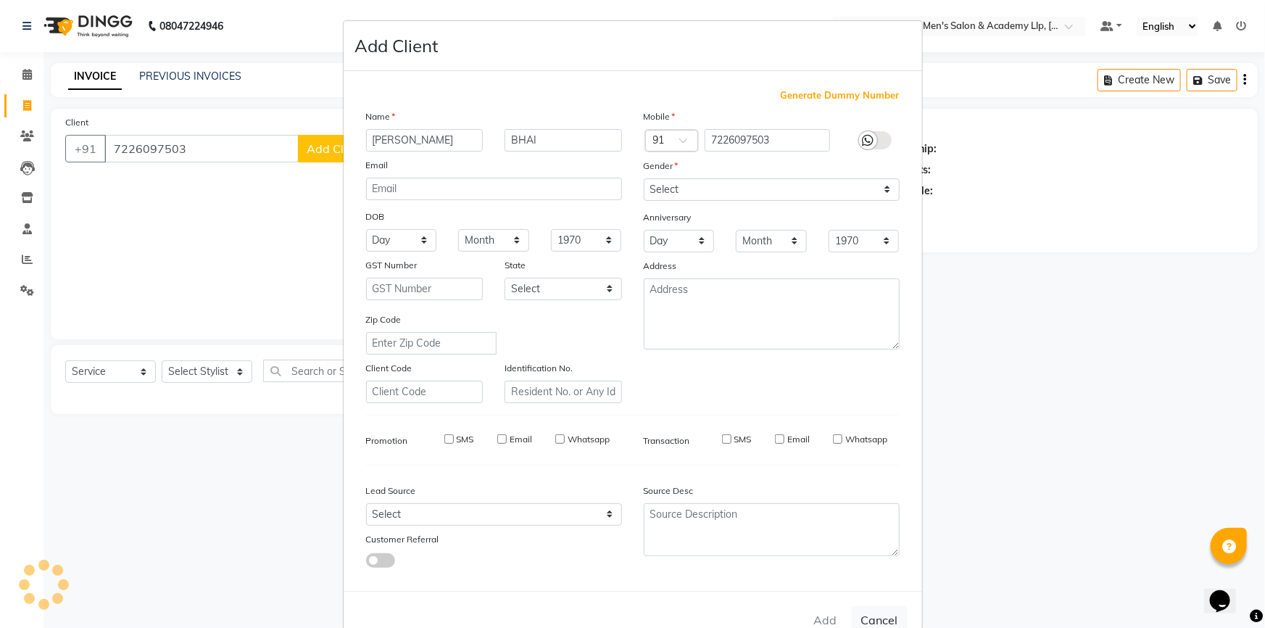
checkbox input "false"
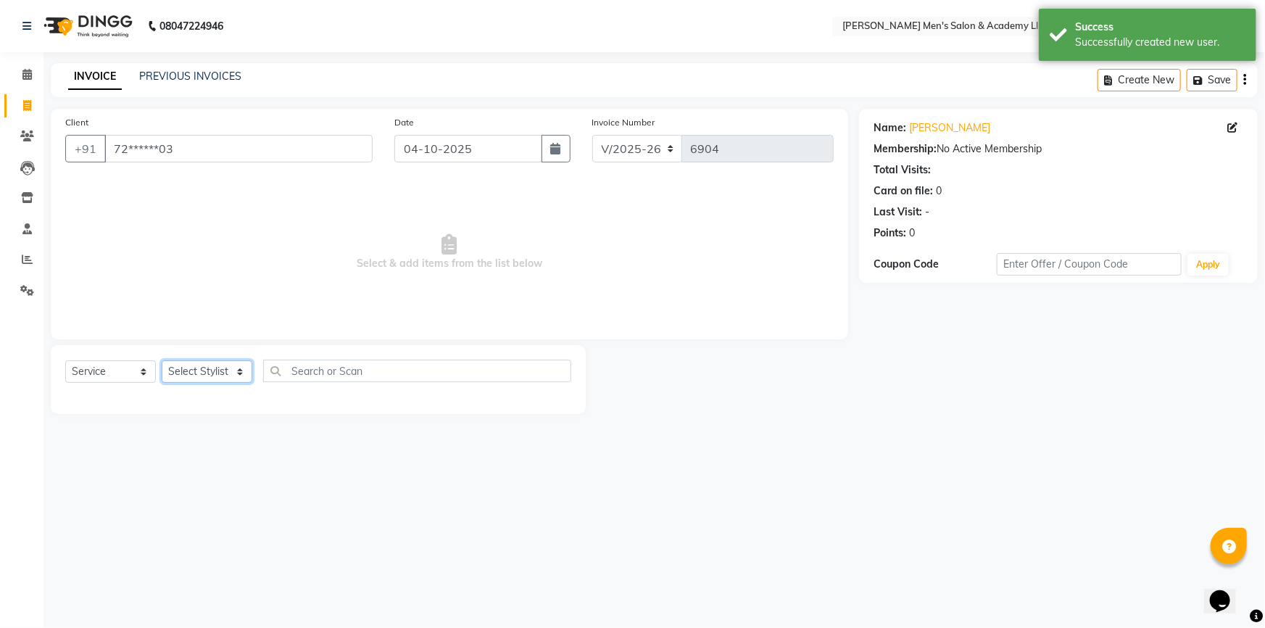
click at [188, 369] on select "Select Stylist ABHISHEK SEN AKKI SEN [PERSON_NAME] [PERSON_NAME] [PERSON_NAME] …" at bounding box center [207, 371] width 91 height 22
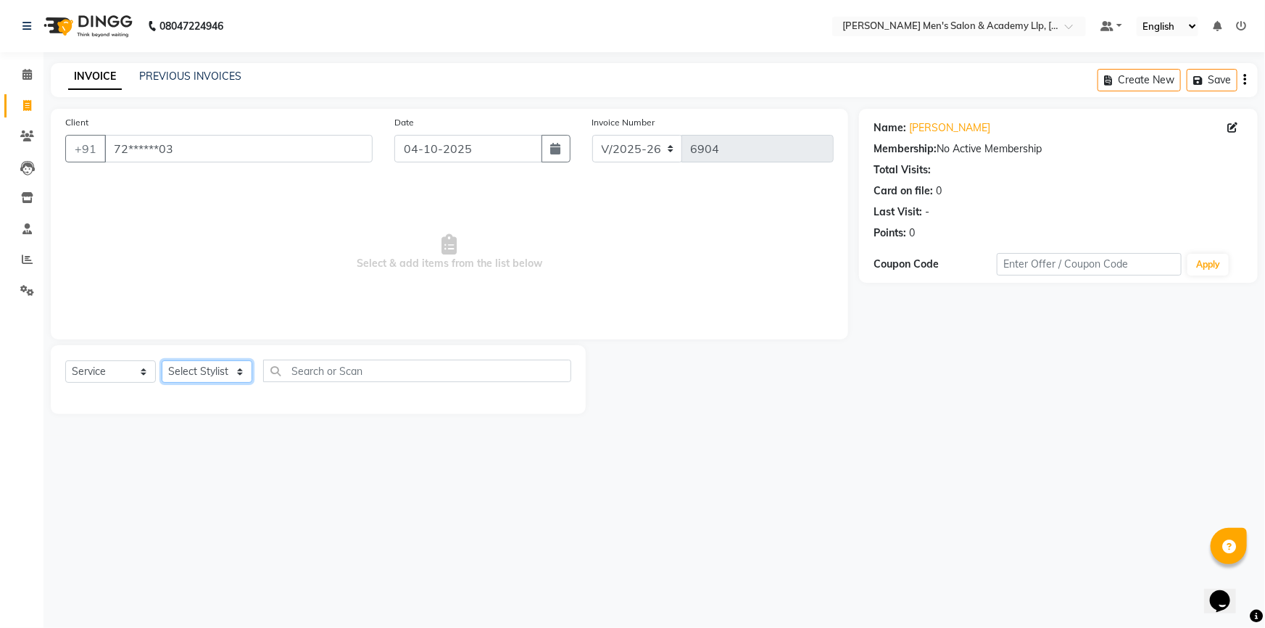
select select "78788"
click at [162, 360] on select "Select Stylist ABHISHEK SEN AKKI SEN [PERSON_NAME] [PERSON_NAME] [PERSON_NAME] …" at bounding box center [207, 371] width 91 height 22
click at [199, 153] on input "72******03" at bounding box center [238, 149] width 268 height 28
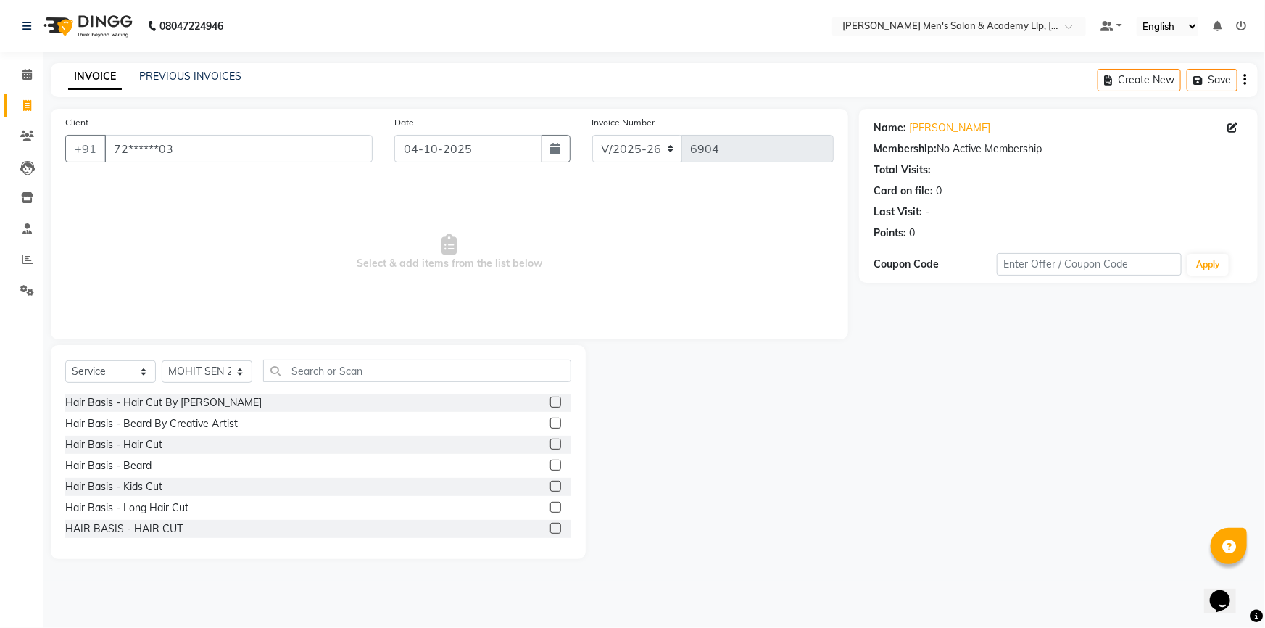
click at [550, 442] on label at bounding box center [555, 444] width 11 height 11
click at [550, 442] on input "checkbox" at bounding box center [554, 444] width 9 height 9
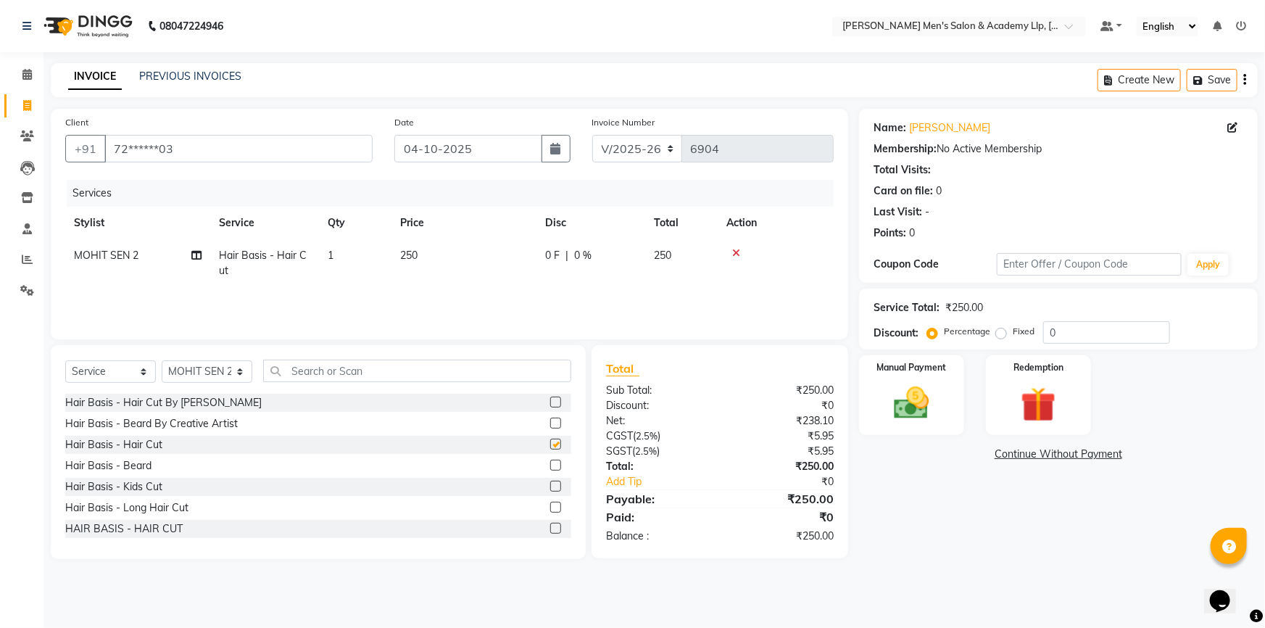
checkbox input "false"
click at [938, 395] on img at bounding box center [911, 403] width 59 height 42
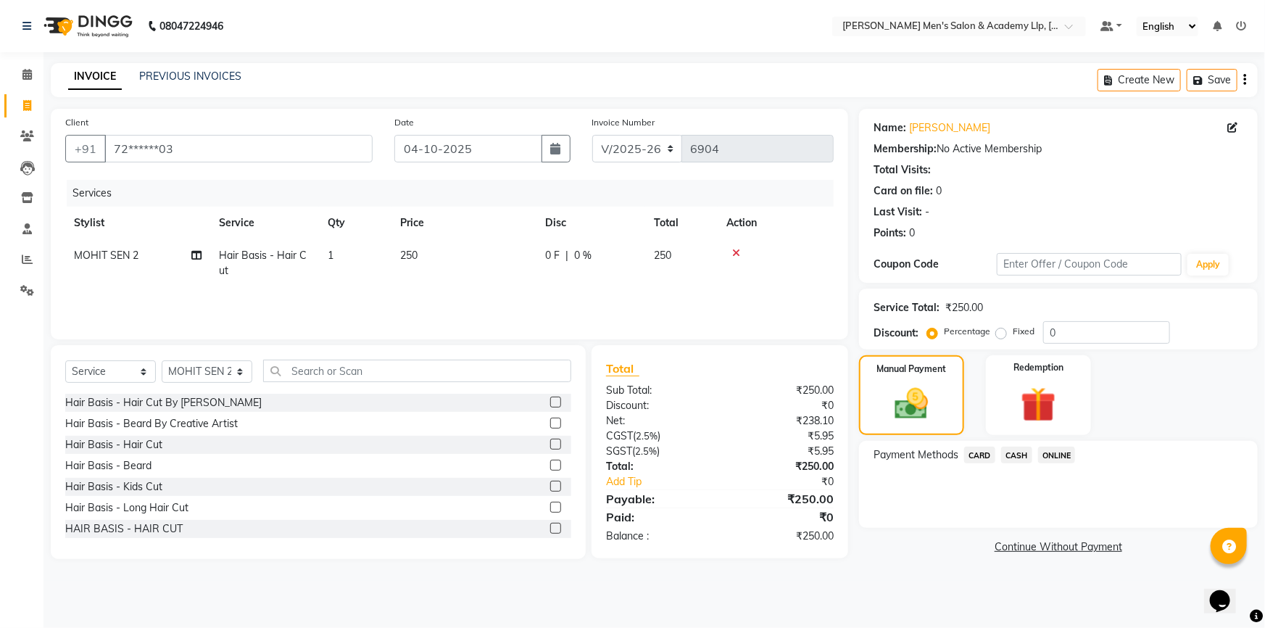
click at [979, 460] on span "CARD" at bounding box center [979, 455] width 31 height 17
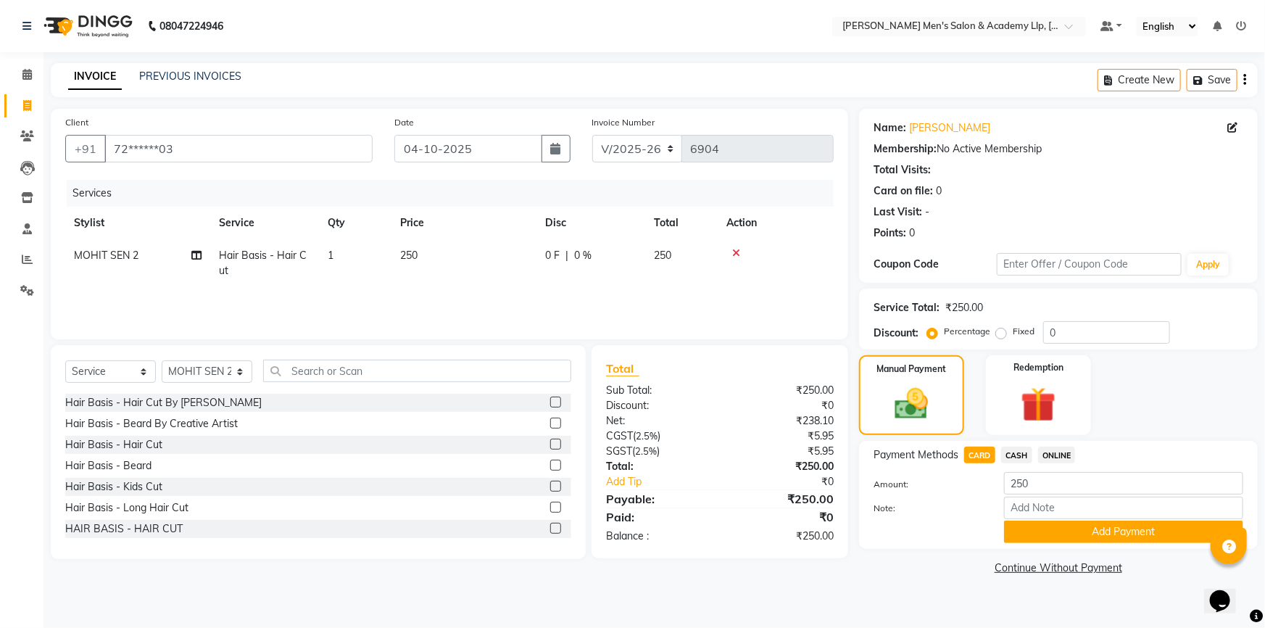
click at [427, 261] on td "250" at bounding box center [463, 263] width 145 height 48
select select "78788"
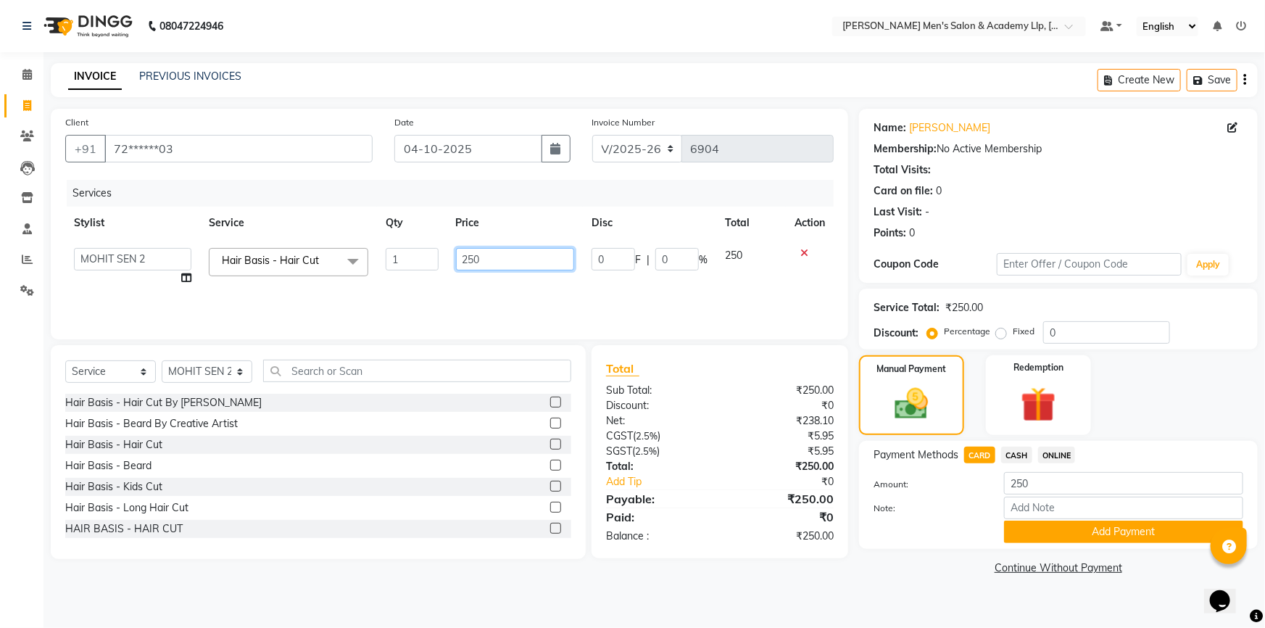
click at [502, 261] on input "250" at bounding box center [515, 259] width 119 height 22
type input "2"
type input "300"
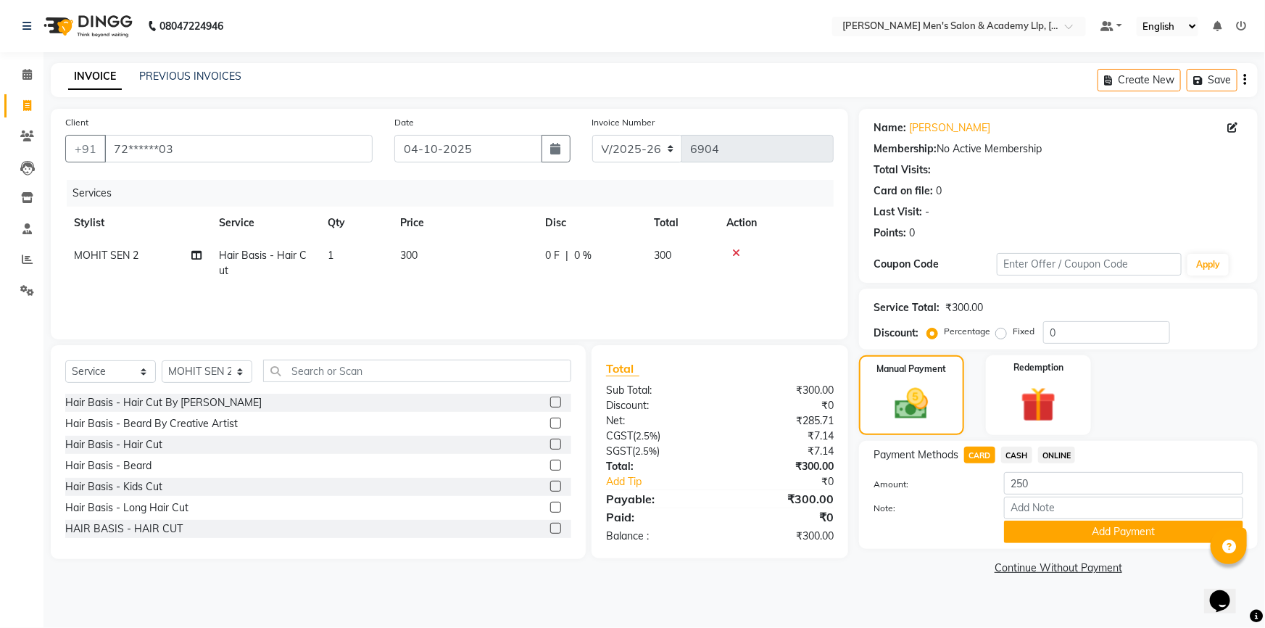
click at [515, 174] on div "Client +91 72******03 Date [DATE] Invoice Number V/2025 V/[PHONE_NUMBER] Servic…" at bounding box center [449, 224] width 797 height 231
click at [1042, 482] on input "250" at bounding box center [1123, 483] width 239 height 22
type input "2"
type input "300"
click at [1102, 535] on button "Add Payment" at bounding box center [1123, 531] width 239 height 22
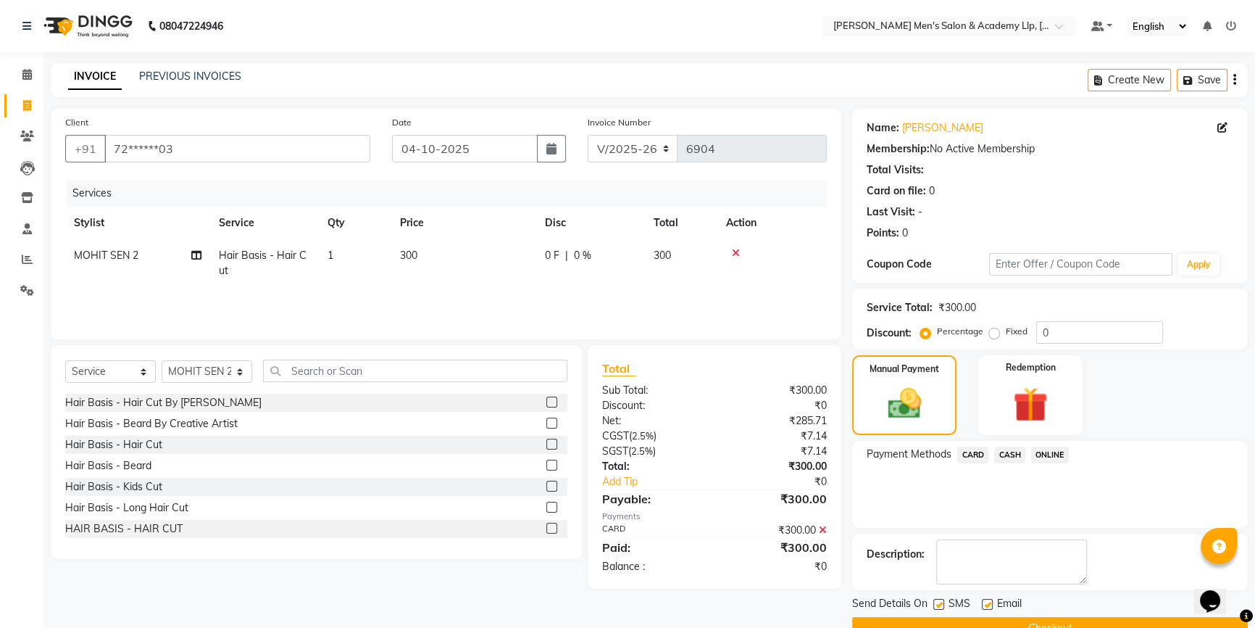
scroll to position [32, 0]
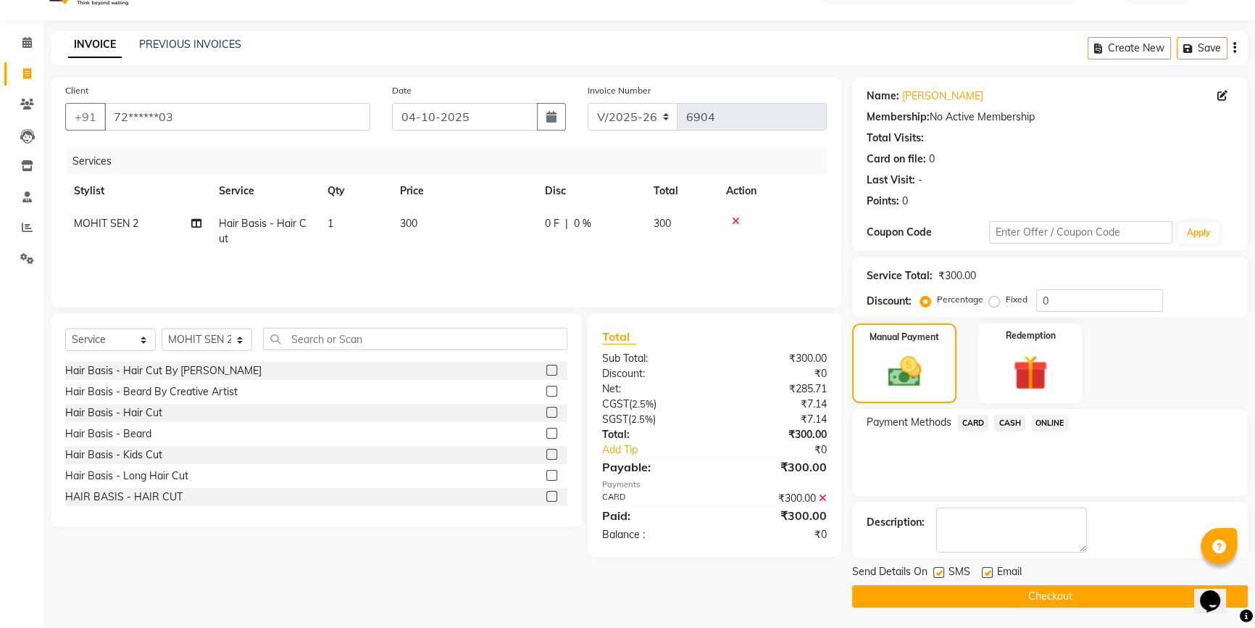
click at [987, 573] on label at bounding box center [987, 572] width 11 height 11
click at [987, 573] on input "checkbox" at bounding box center [986, 572] width 9 height 9
checkbox input "false"
click at [939, 568] on label at bounding box center [939, 572] width 11 height 11
click at [939, 568] on input "checkbox" at bounding box center [938, 572] width 9 height 9
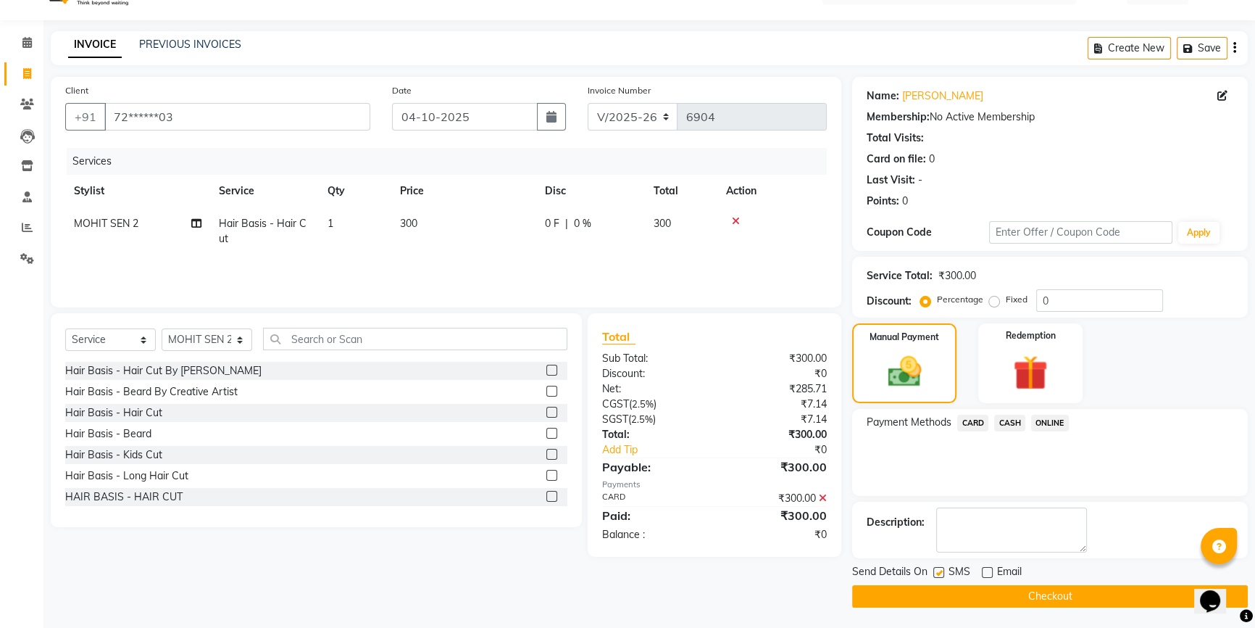
checkbox input "false"
click at [913, 587] on button "Checkout" at bounding box center [1050, 596] width 396 height 22
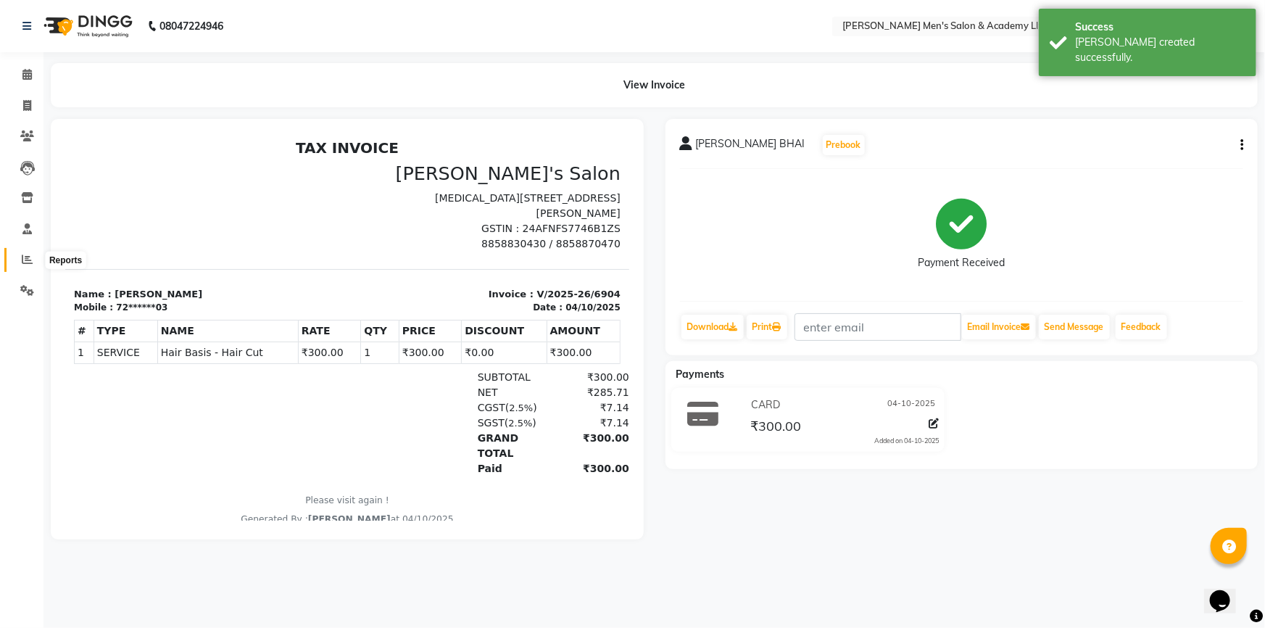
click at [20, 266] on span at bounding box center [26, 260] width 25 height 17
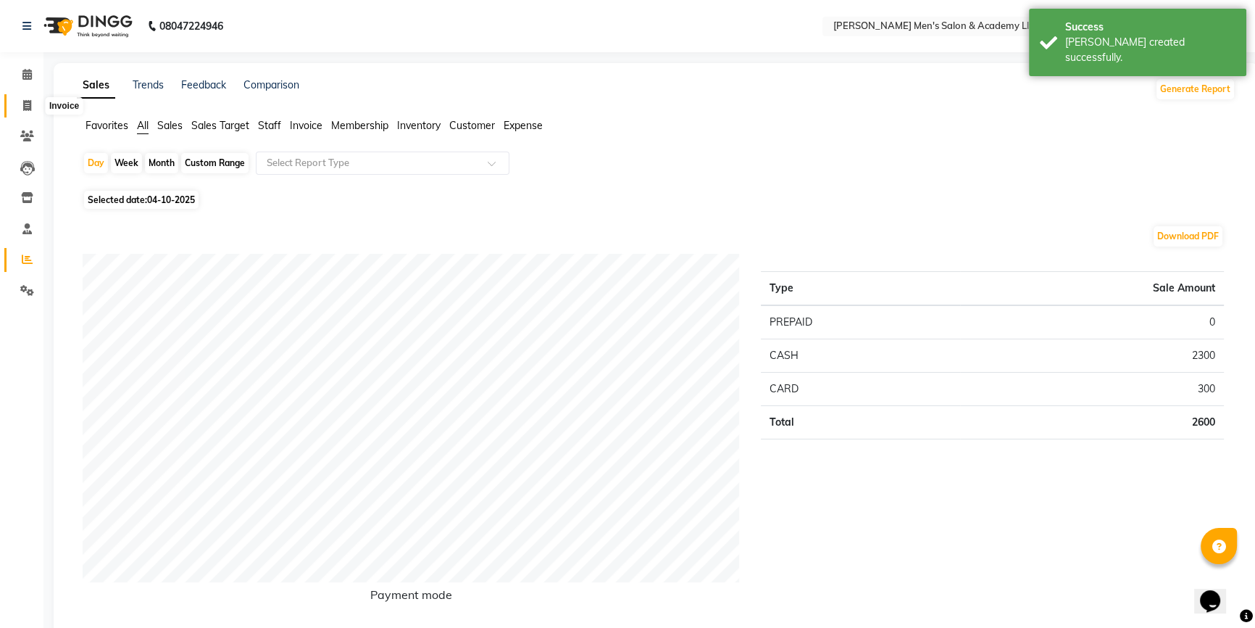
click at [27, 112] on span at bounding box center [26, 106] width 25 height 17
select select "service"
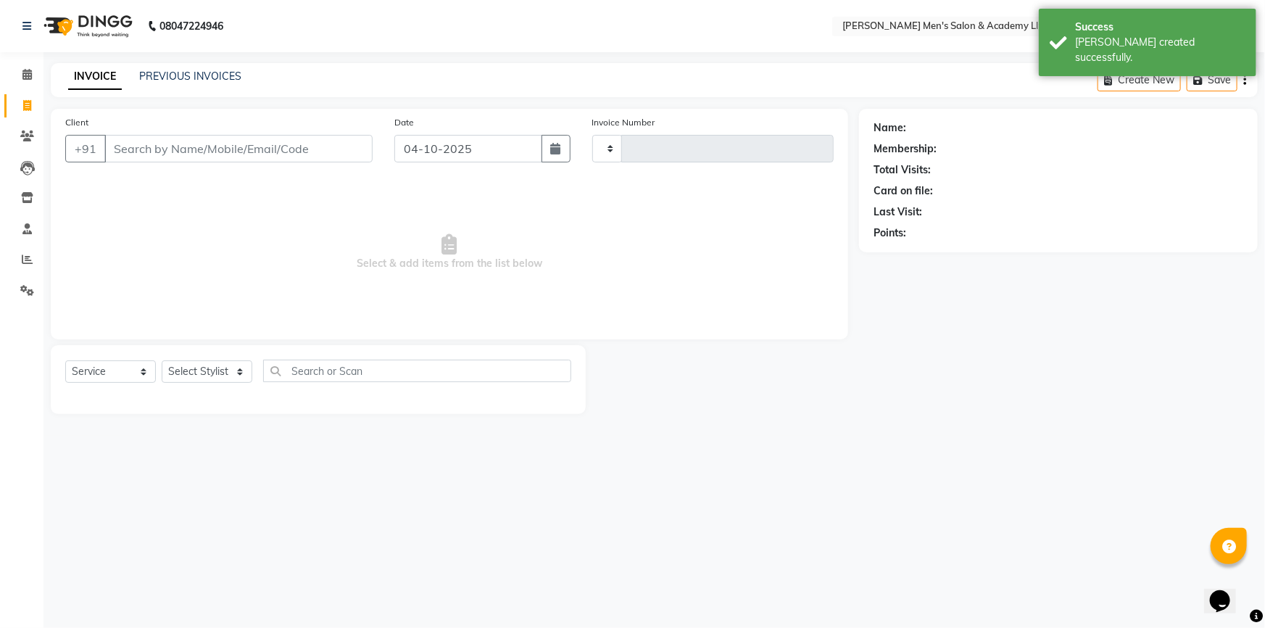
type input "6905"
select select "8248"
click at [191, 75] on link "PREVIOUS INVOICES" at bounding box center [190, 76] width 102 height 13
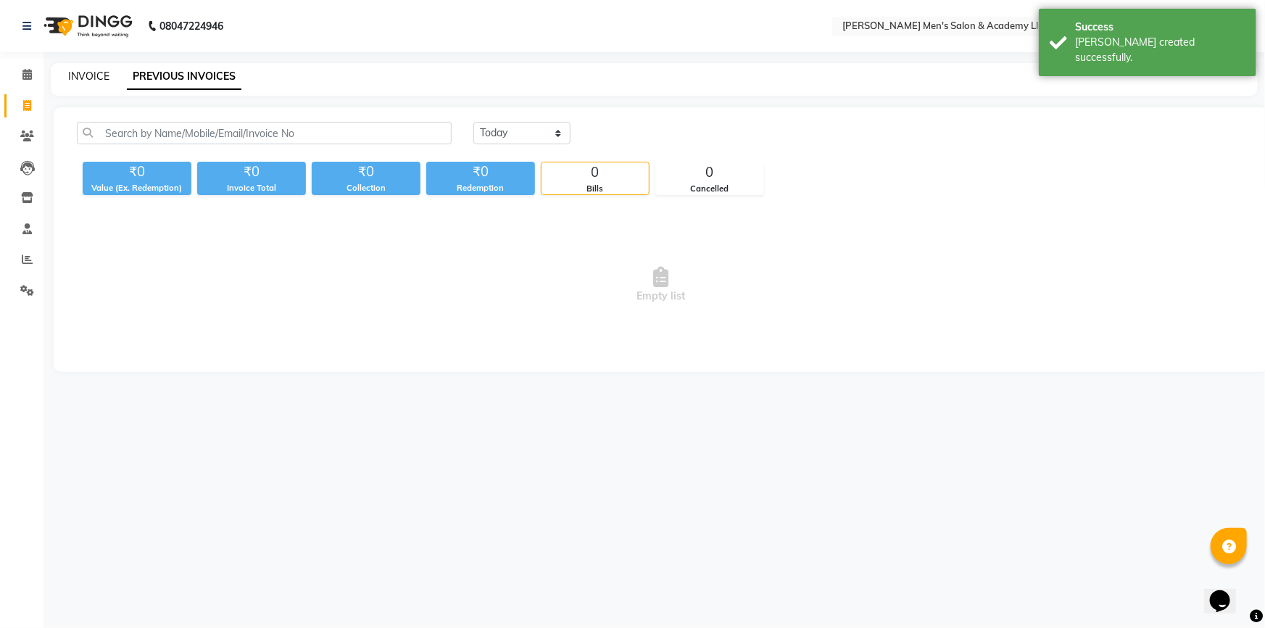
click at [100, 70] on link "INVOICE" at bounding box center [88, 76] width 41 height 13
select select "8248"
select select "service"
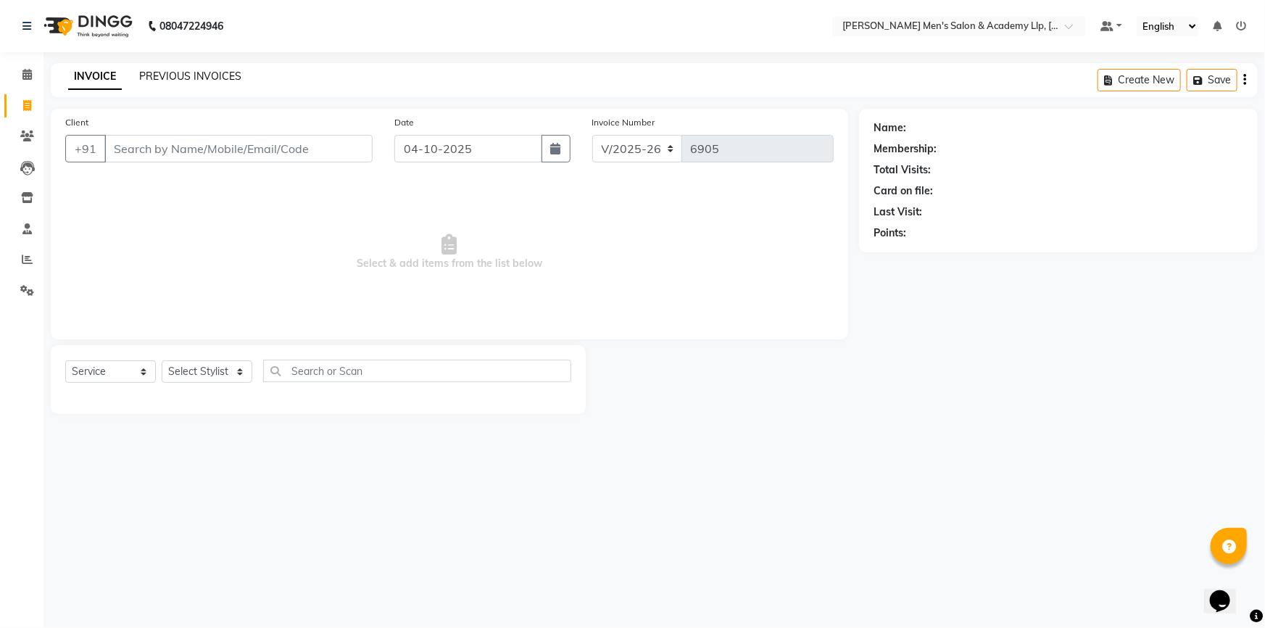
click at [204, 79] on link "PREVIOUS INVOICES" at bounding box center [190, 76] width 102 height 13
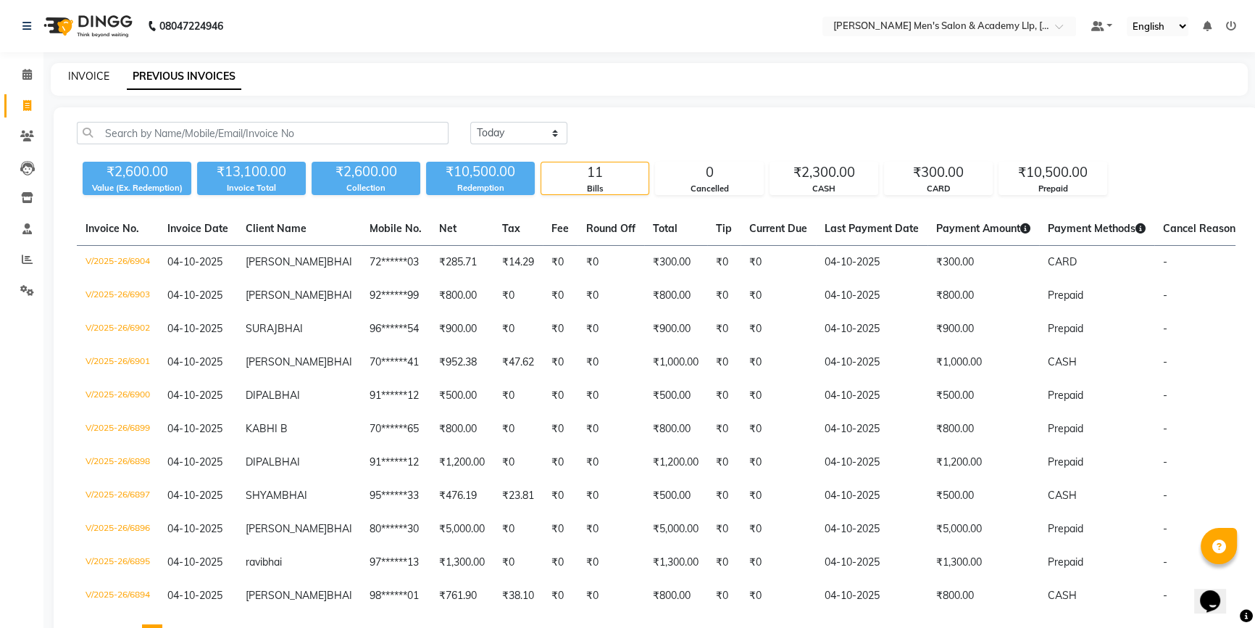
click at [95, 78] on link "INVOICE" at bounding box center [88, 76] width 41 height 13
select select "service"
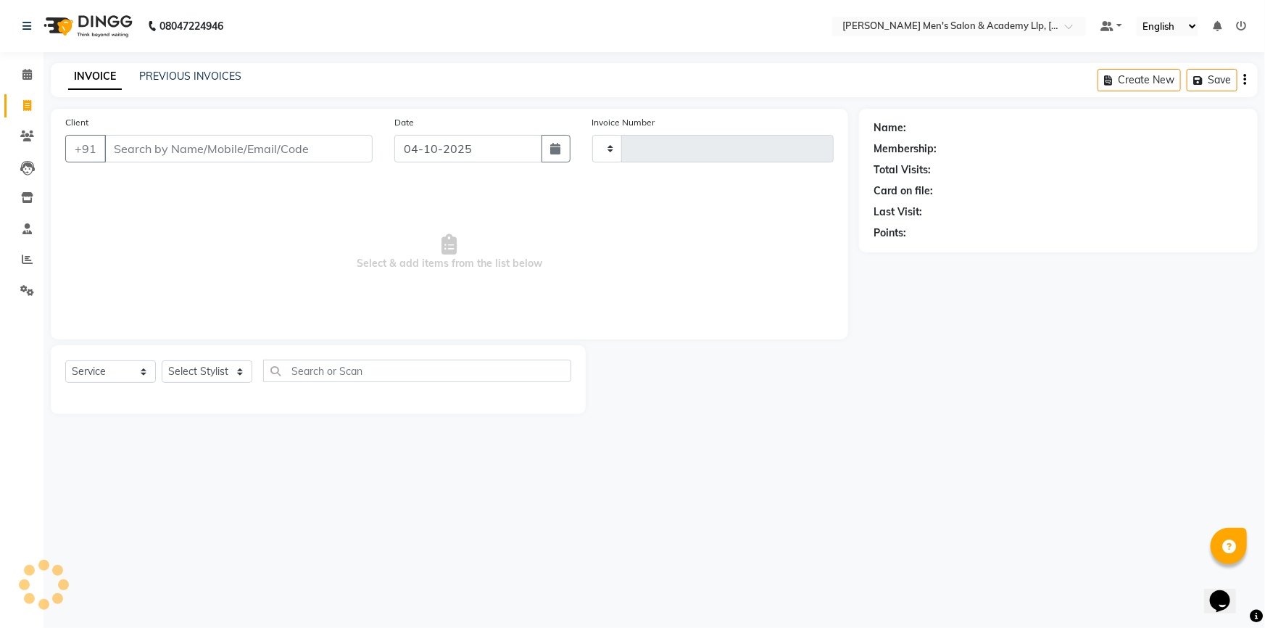
type input "6905"
select select "8248"
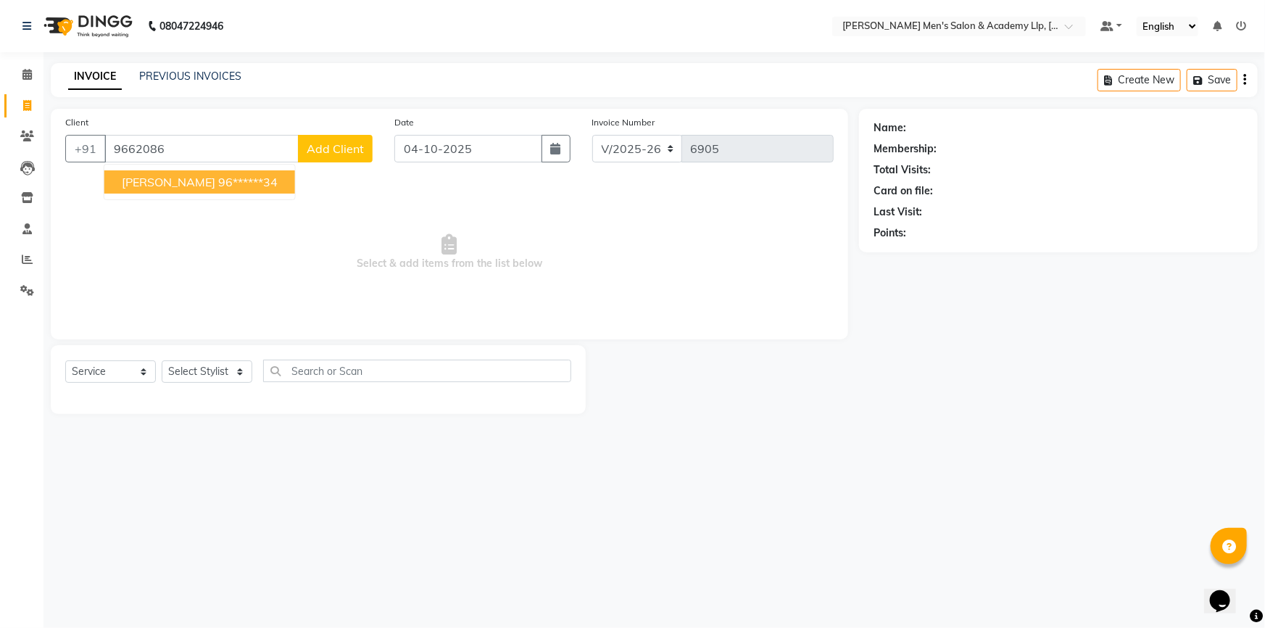
click at [219, 187] on ngb-highlight "96******34" at bounding box center [247, 182] width 59 height 14
type input "96******34"
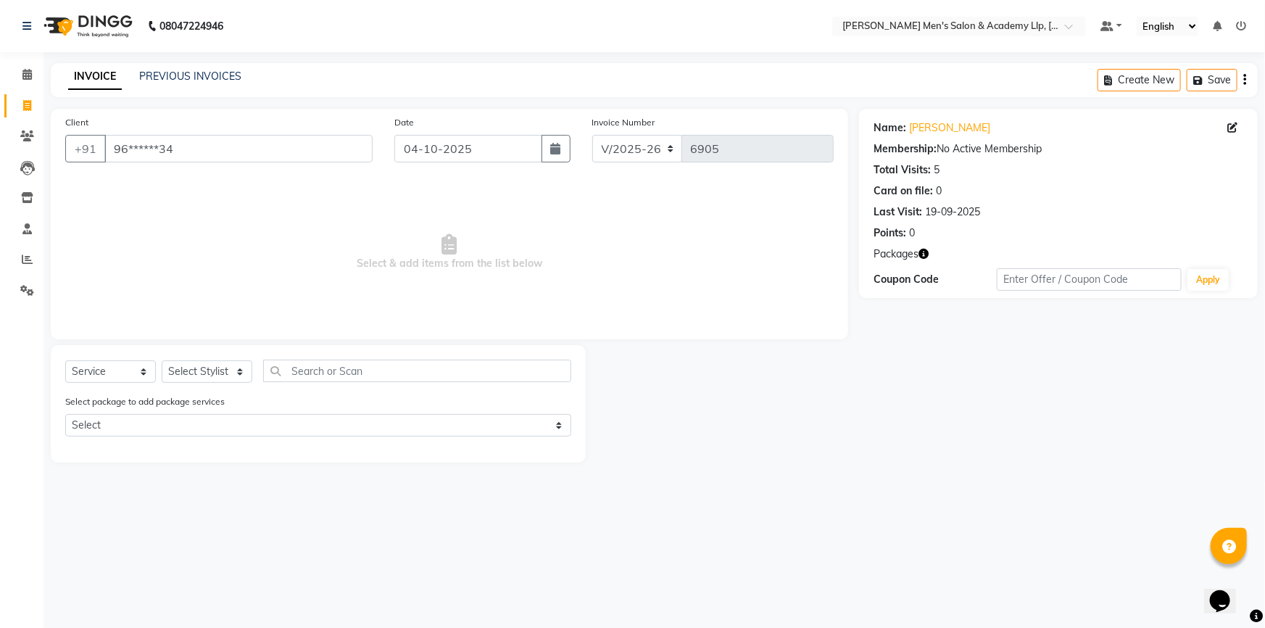
click at [922, 252] on icon "button" at bounding box center [923, 254] width 10 height 10
